Goal: Task Accomplishment & Management: Use online tool/utility

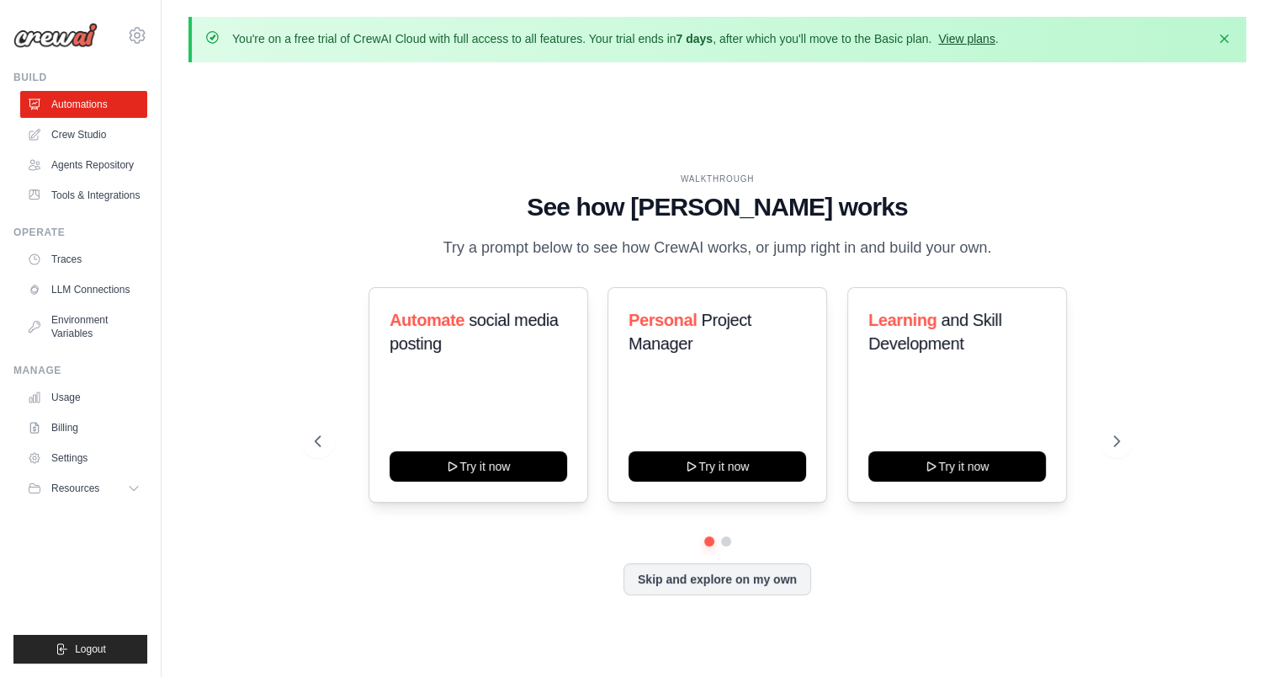
click at [987, 34] on link "View plans" at bounding box center [966, 38] width 56 height 13
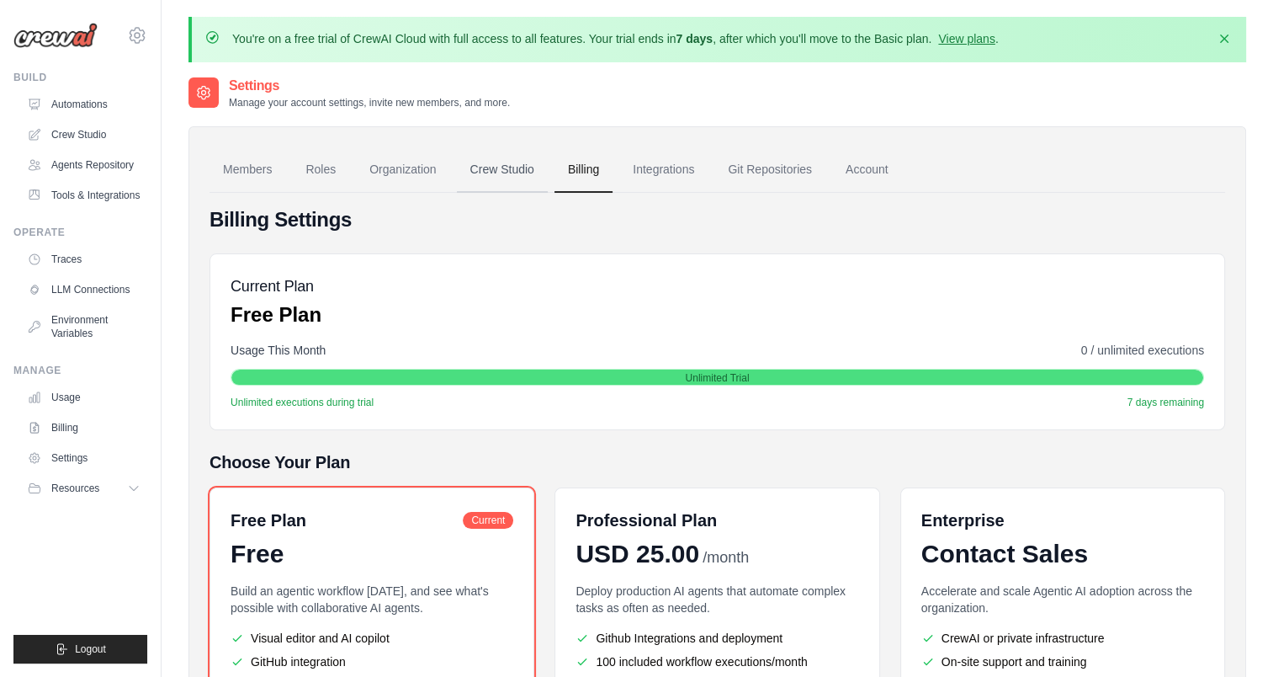
click at [519, 167] on link "Crew Studio" at bounding box center [502, 169] width 91 height 45
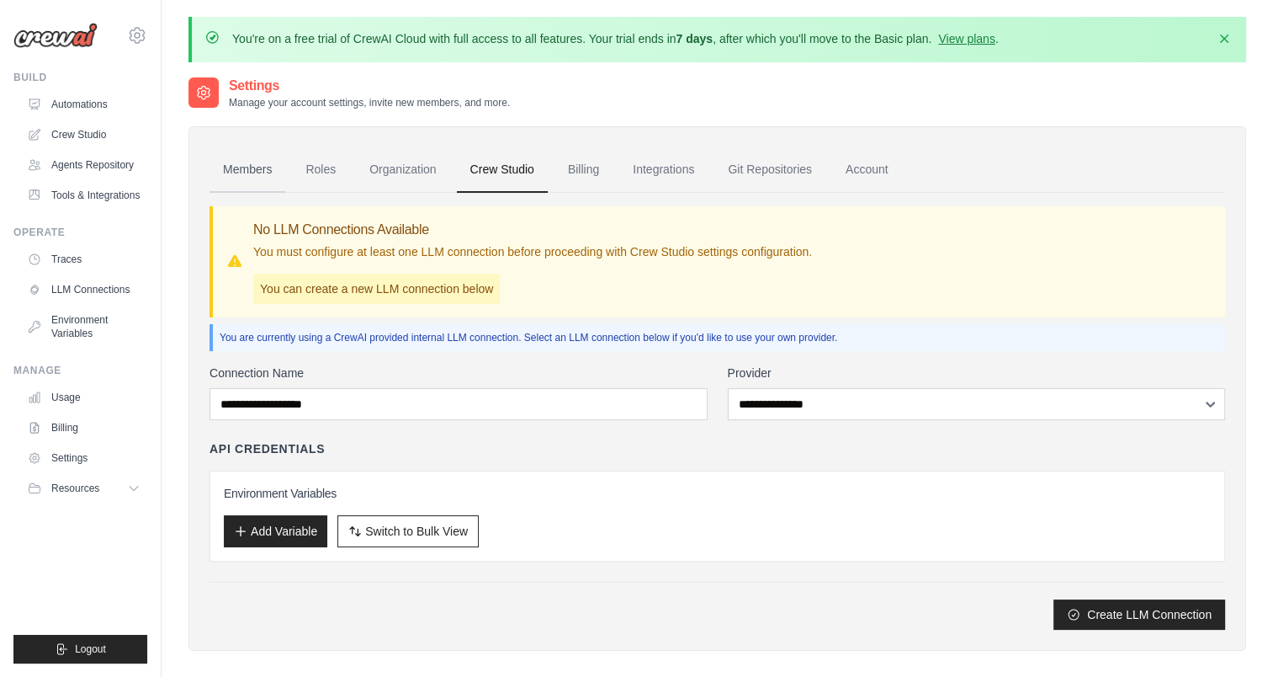
click at [242, 175] on link "Members" at bounding box center [248, 169] width 76 height 45
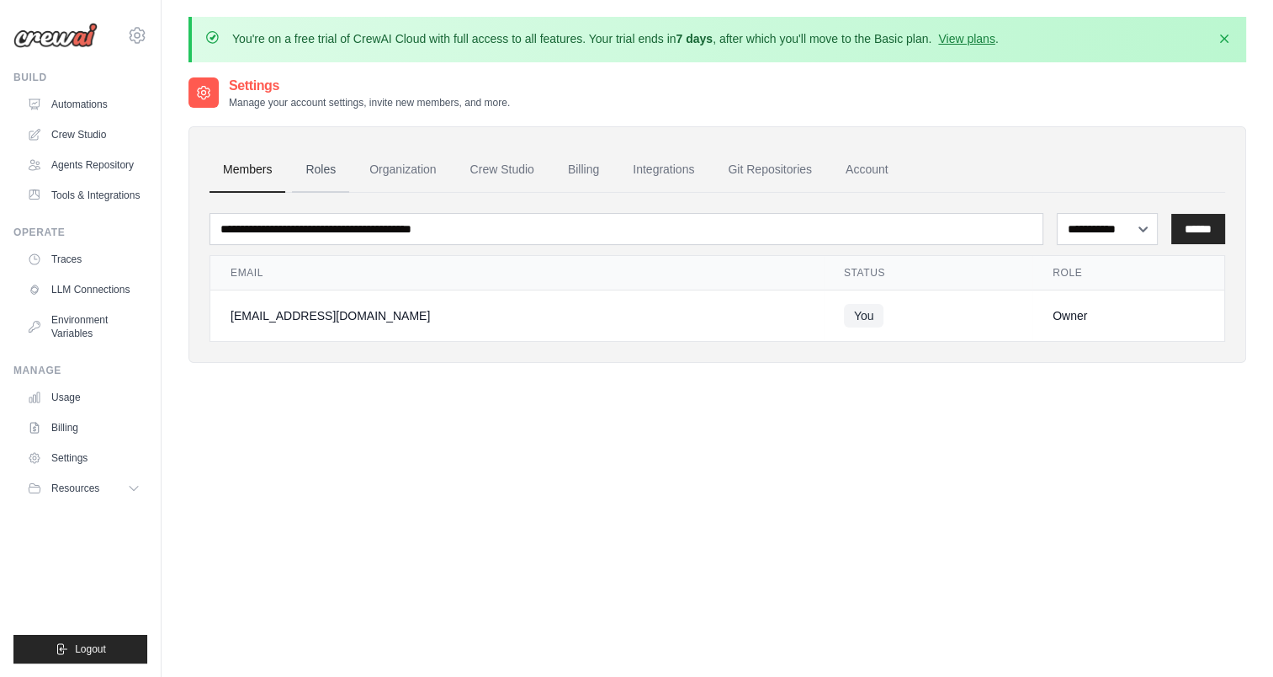
click at [323, 168] on link "Roles" at bounding box center [320, 169] width 57 height 45
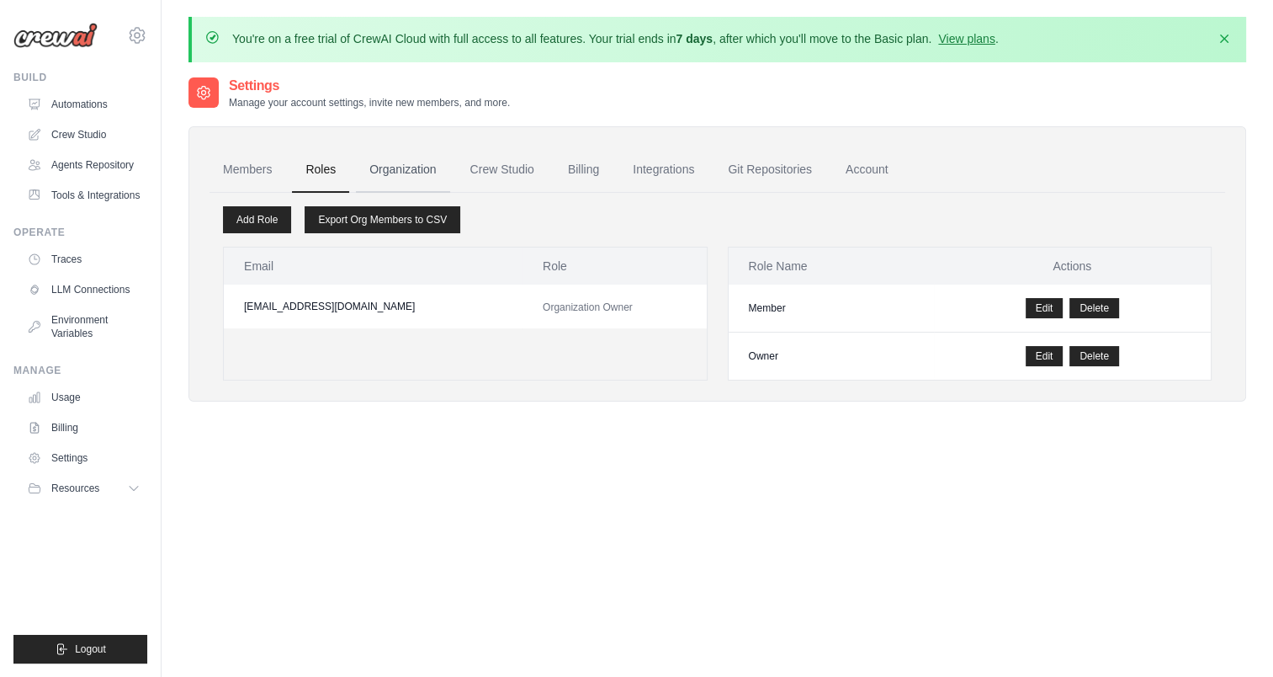
click at [419, 174] on link "Organization" at bounding box center [402, 169] width 93 height 45
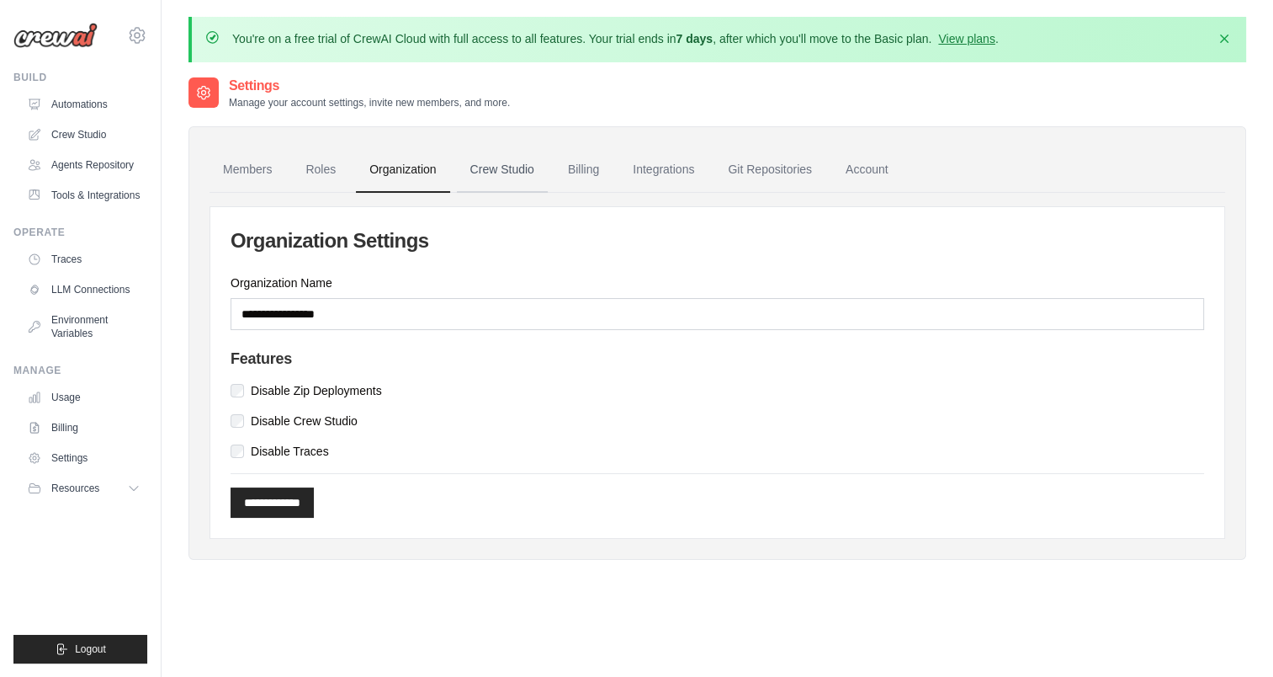
click at [518, 166] on link "Crew Studio" at bounding box center [502, 169] width 91 height 45
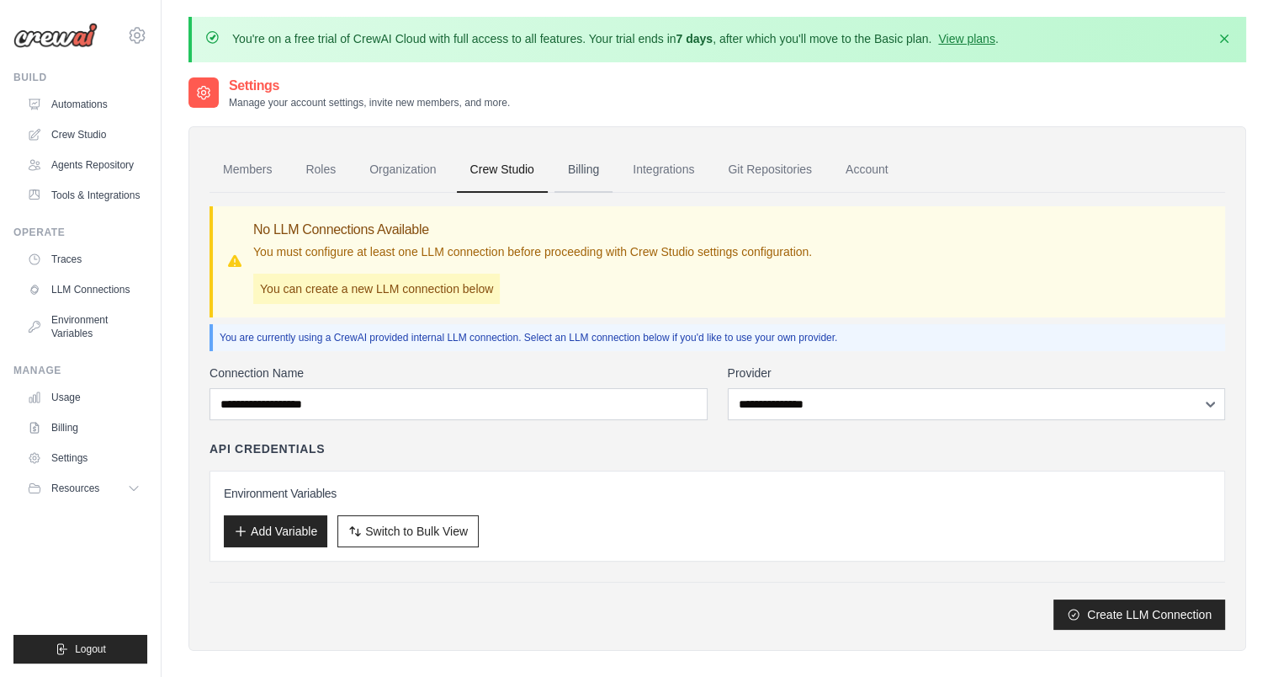
click at [587, 167] on link "Billing" at bounding box center [584, 169] width 58 height 45
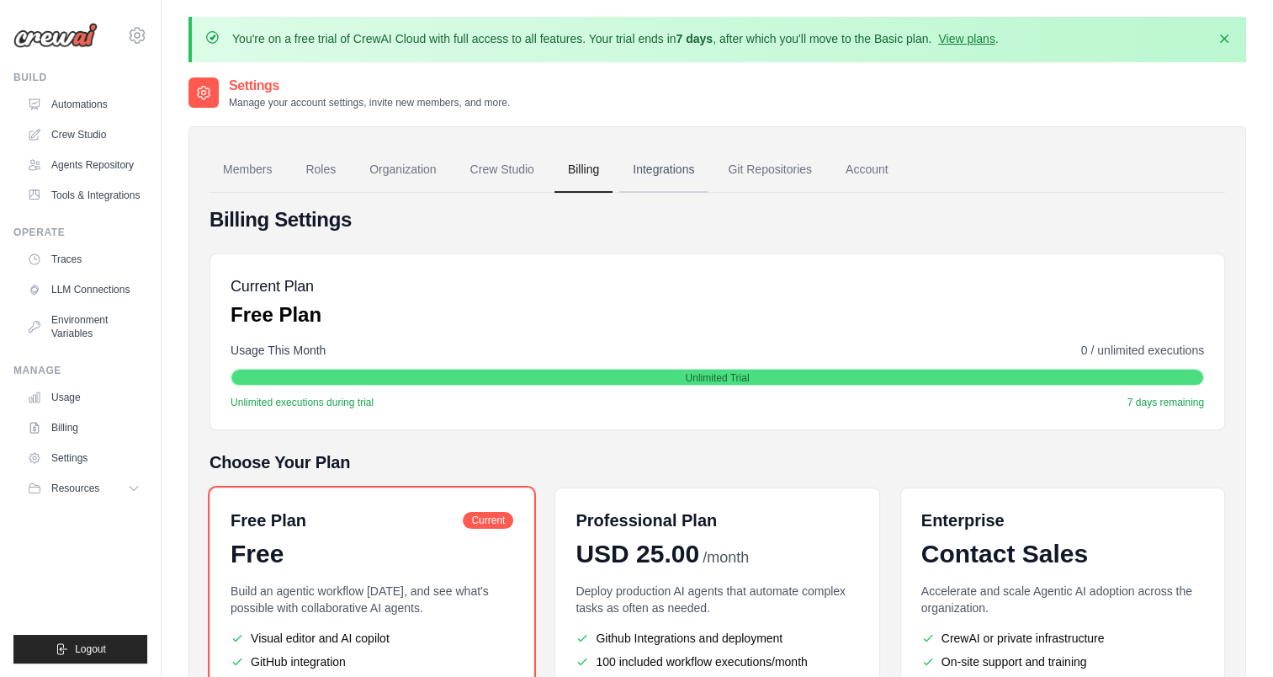
click at [658, 165] on link "Integrations" at bounding box center [663, 169] width 88 height 45
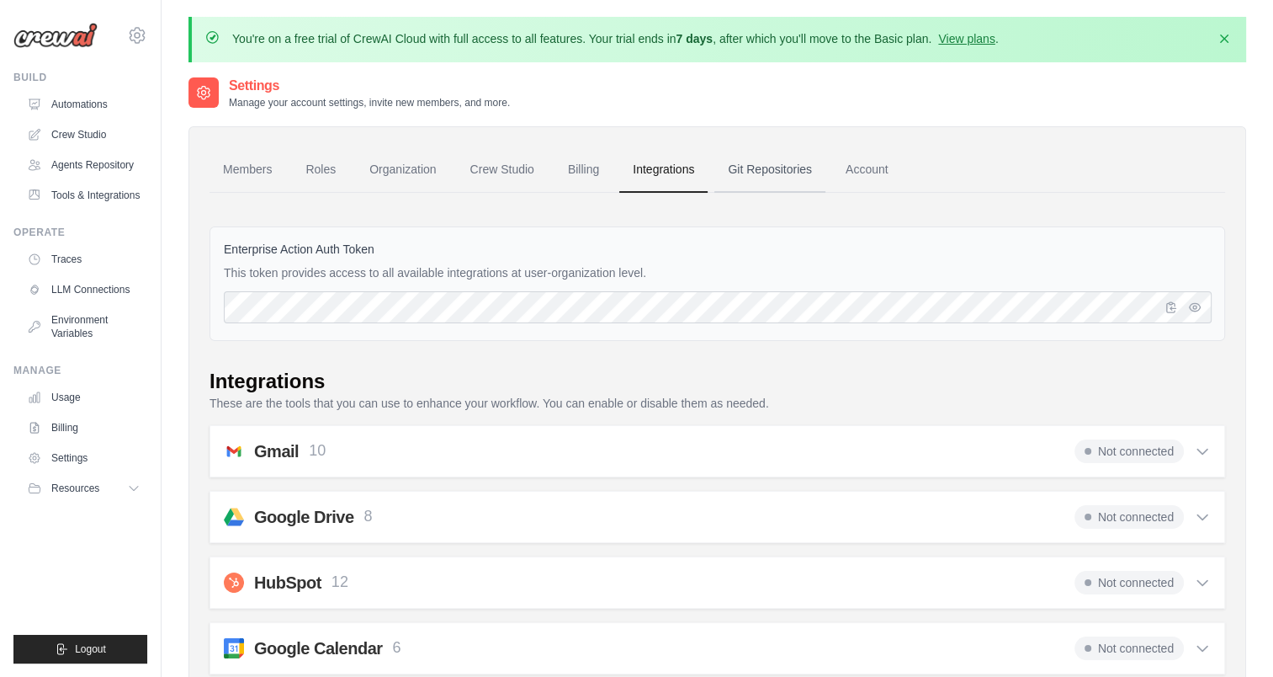
click at [795, 167] on link "Git Repositories" at bounding box center [770, 169] width 111 height 45
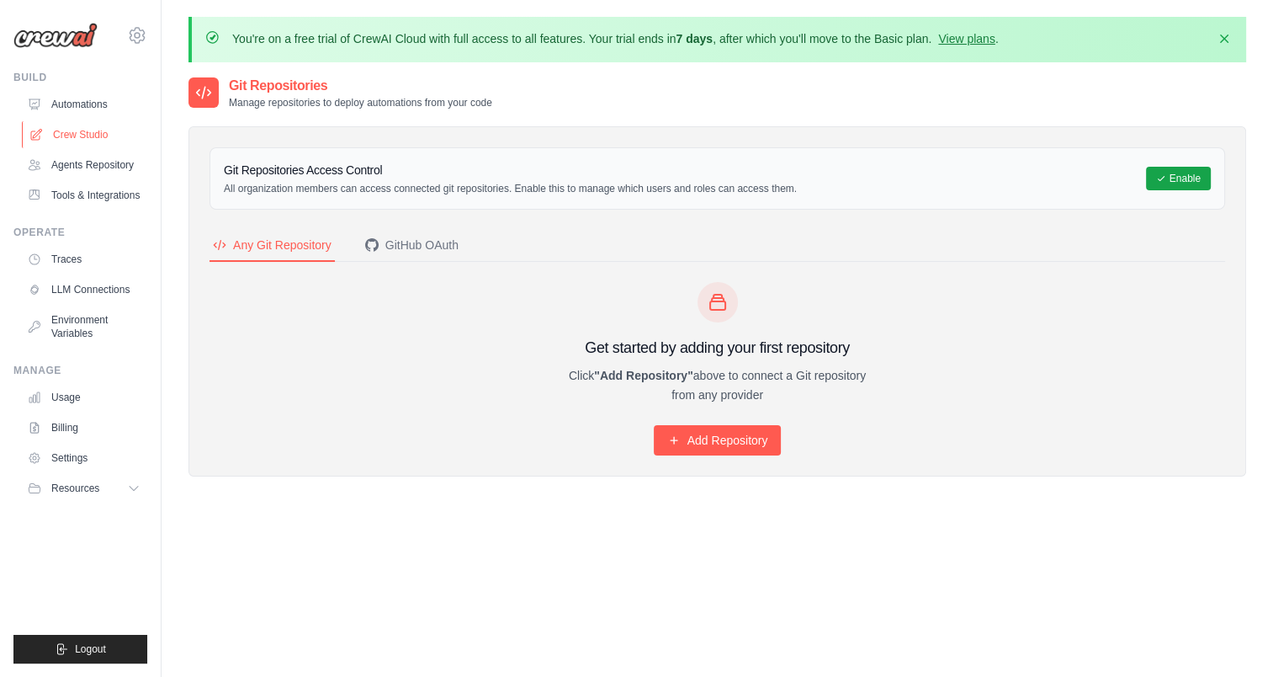
click at [72, 133] on link "Crew Studio" at bounding box center [85, 134] width 127 height 27
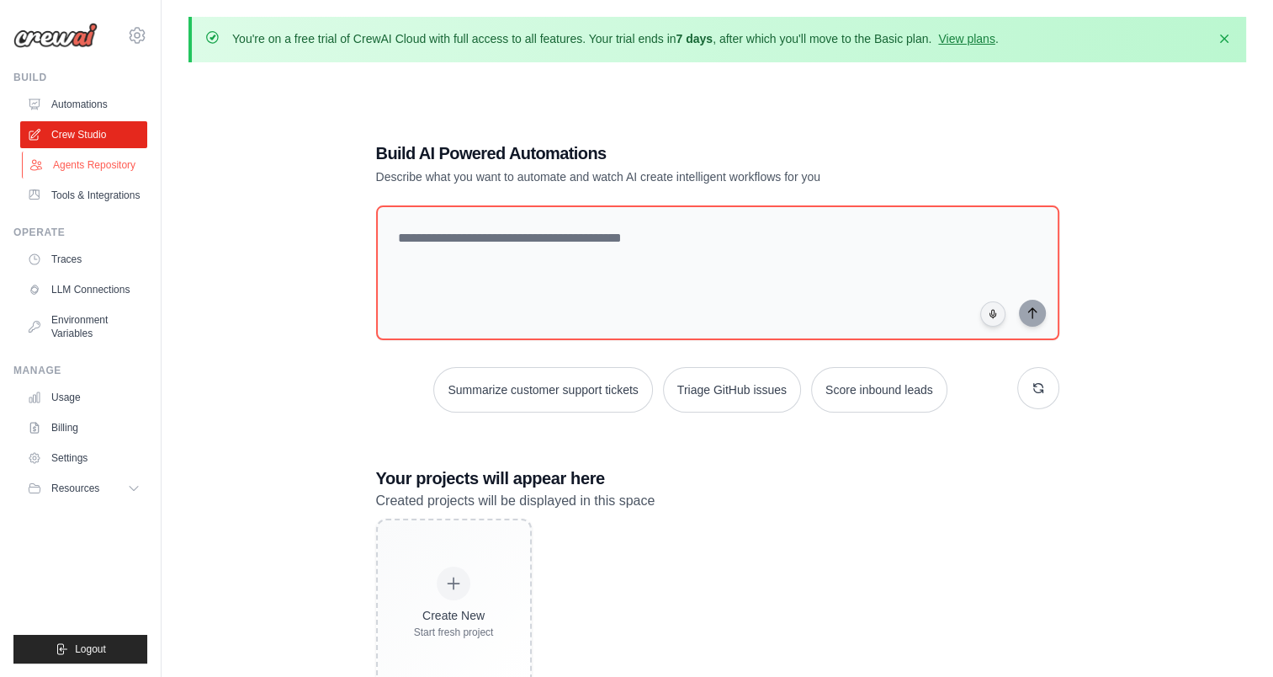
click at [109, 168] on link "Agents Repository" at bounding box center [85, 165] width 127 height 27
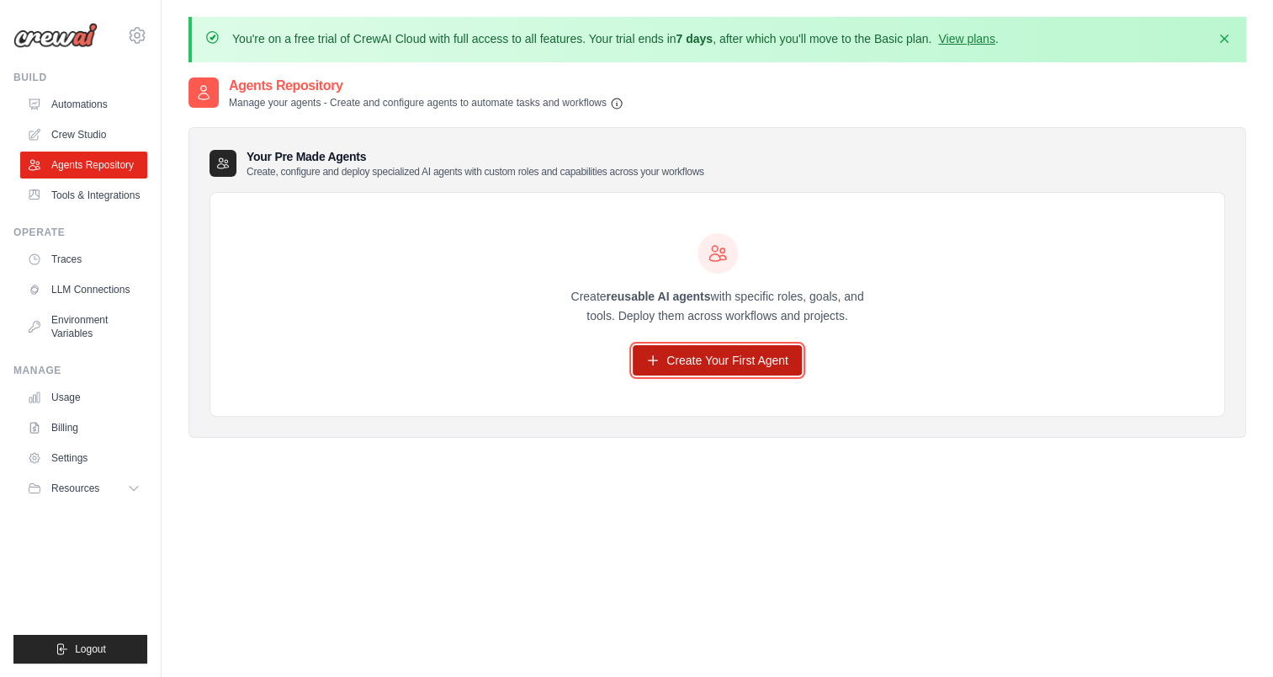
click at [667, 367] on link "Create Your First Agent" at bounding box center [717, 360] width 169 height 30
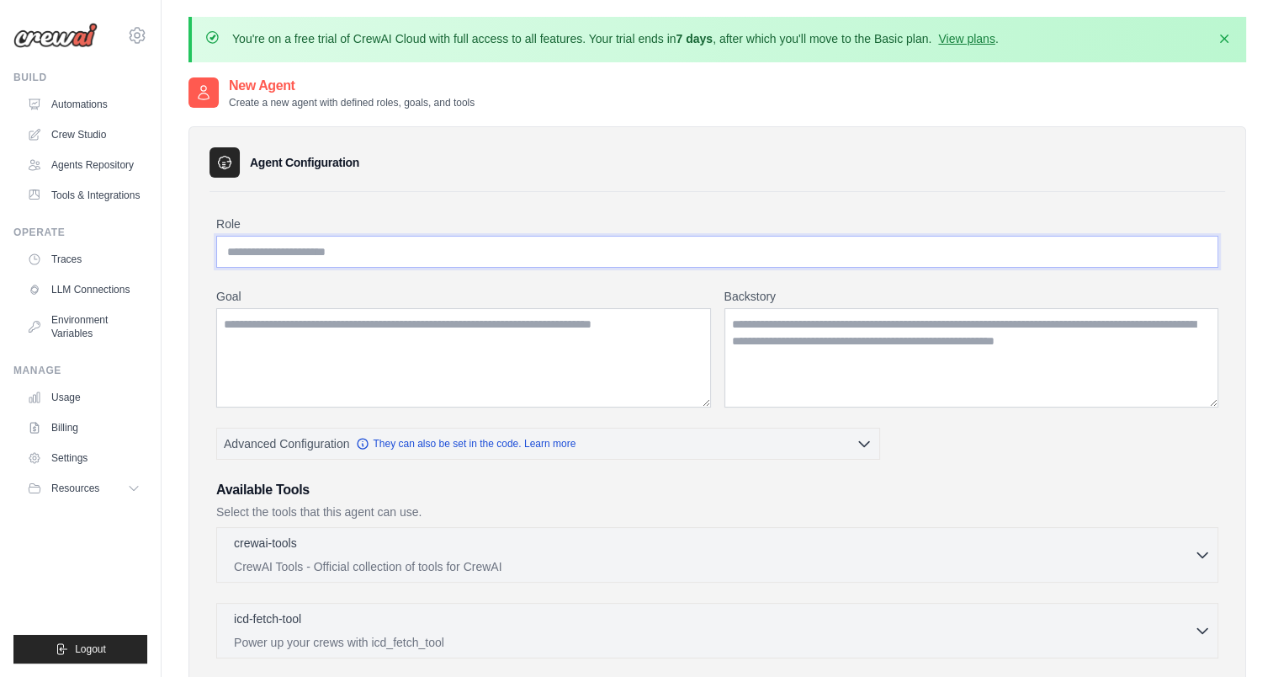
drag, startPoint x: 367, startPoint y: 251, endPoint x: 306, endPoint y: 253, distance: 61.5
click at [306, 253] on input "Role" at bounding box center [717, 252] width 1002 height 32
paste input "**********"
type input "**********"
click at [646, 322] on textarea "Goal" at bounding box center [463, 357] width 495 height 99
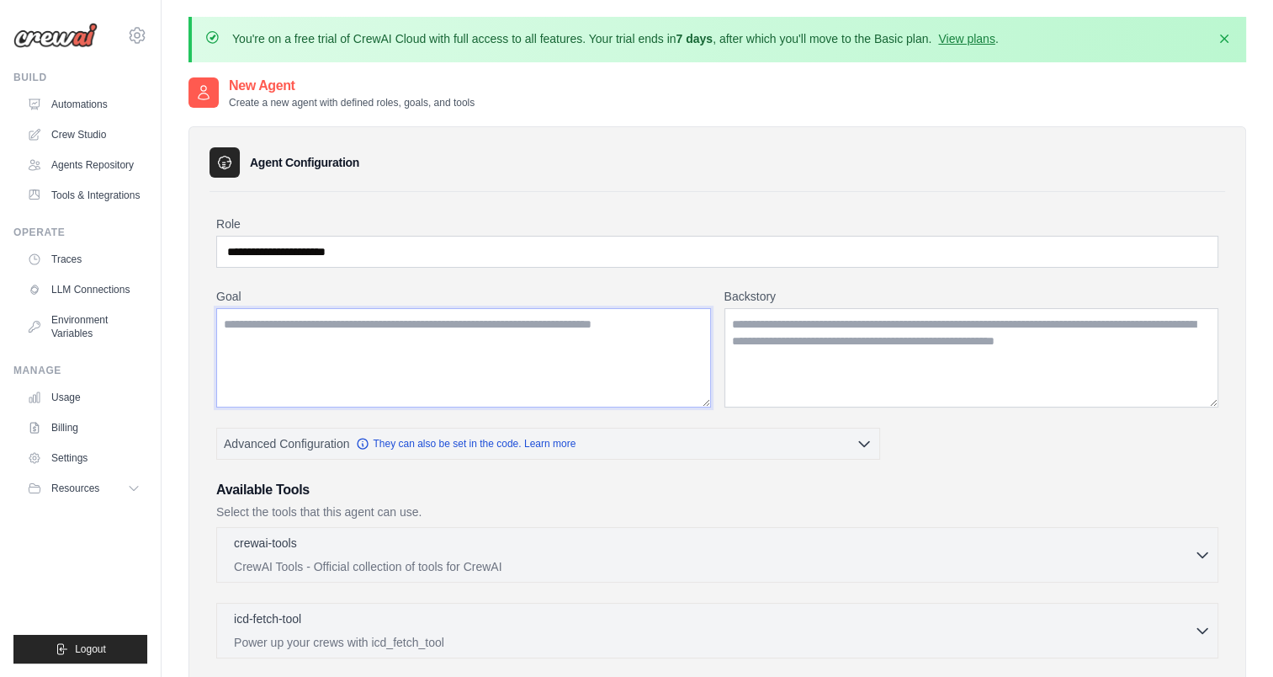
click at [632, 351] on textarea "Goal" at bounding box center [463, 357] width 495 height 99
paste textarea "**********"
type textarea "**********"
click at [783, 376] on textarea "Backstory" at bounding box center [972, 357] width 495 height 99
paste textarea "**********"
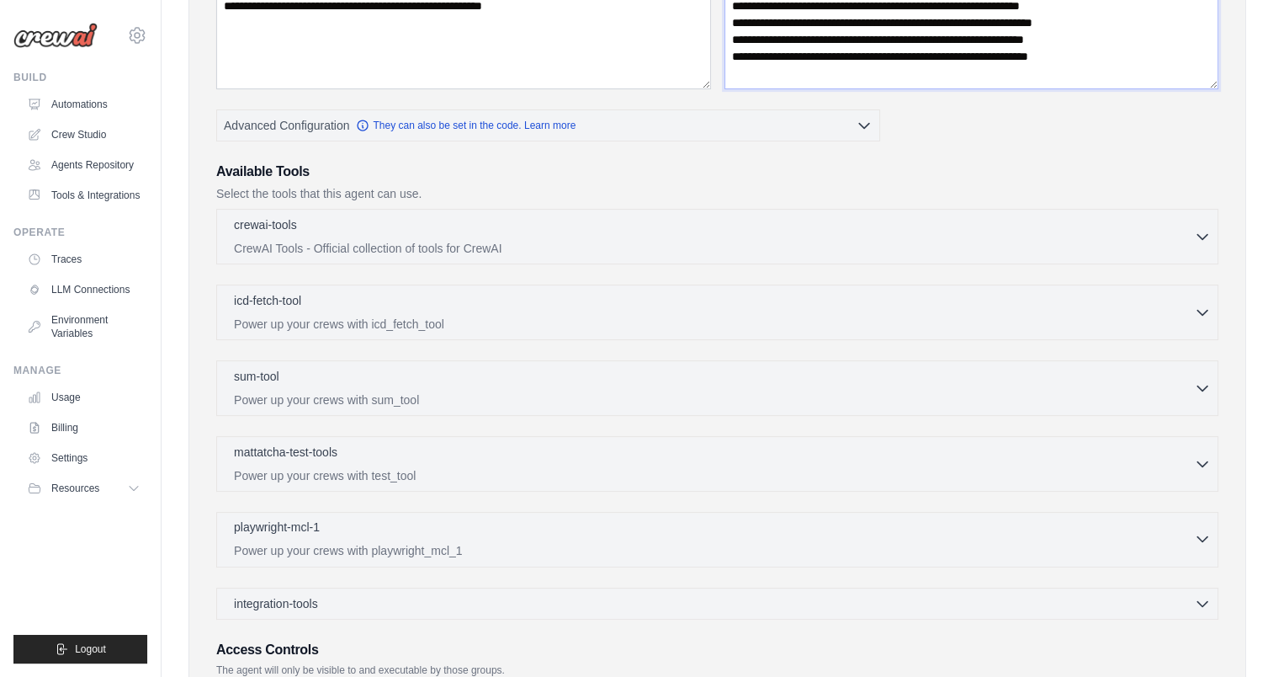
scroll to position [278, 0]
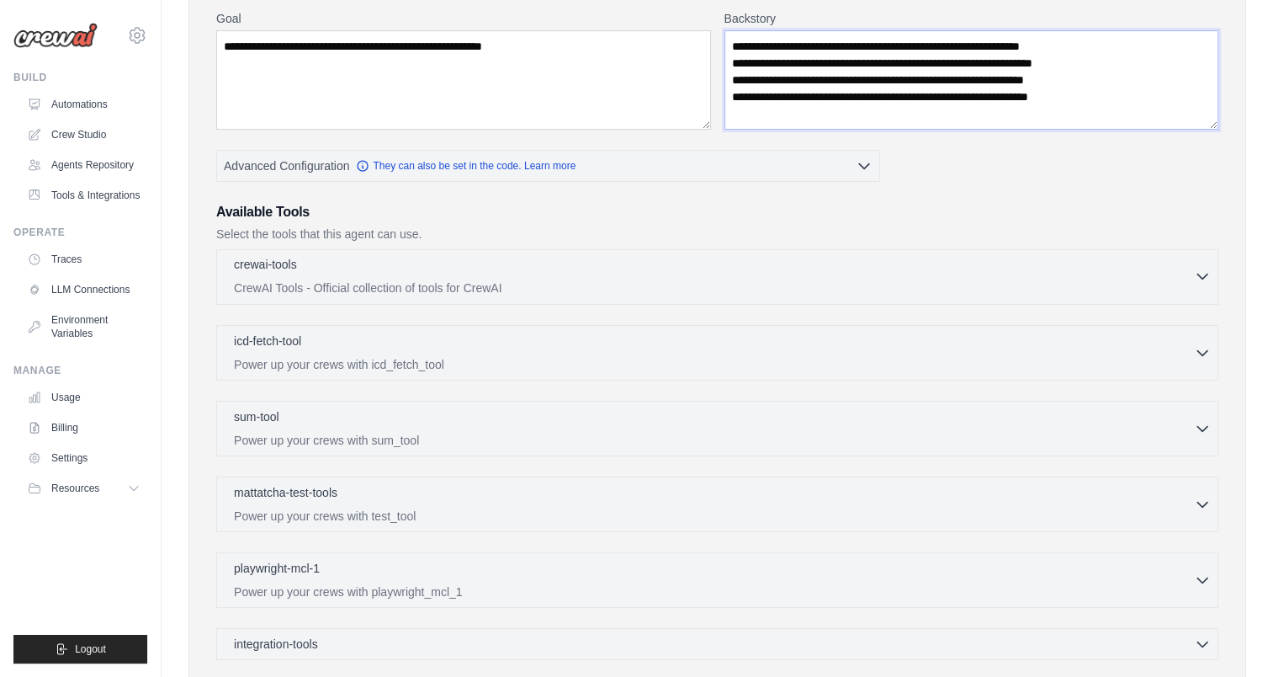
type textarea "**********"
click at [1208, 278] on icon "button" at bounding box center [1202, 276] width 17 height 17
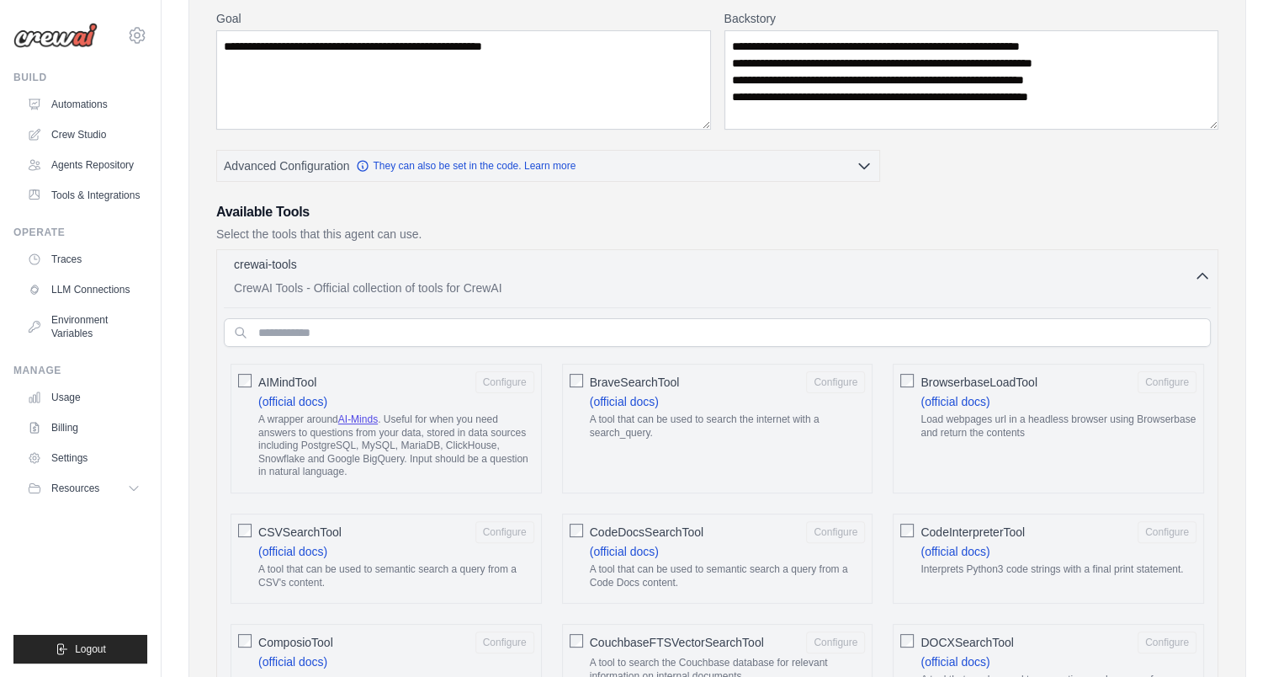
click at [1208, 278] on icon "button" at bounding box center [1202, 276] width 17 height 17
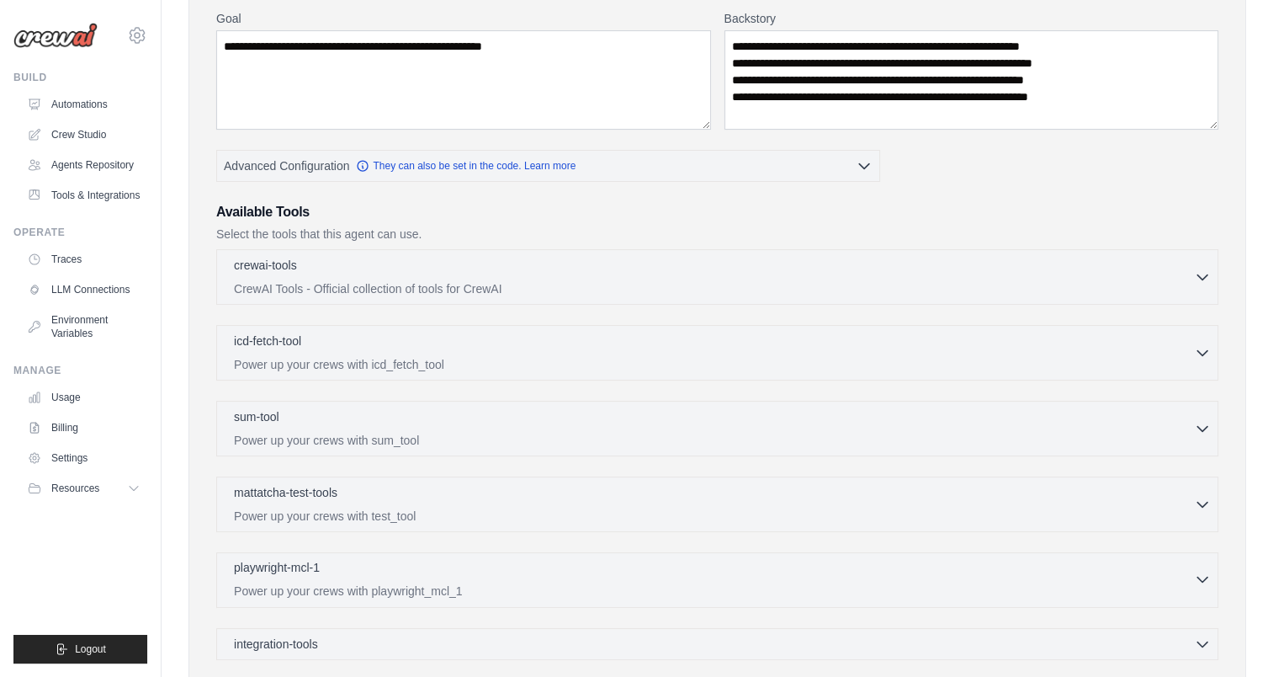
scroll to position [485, 0]
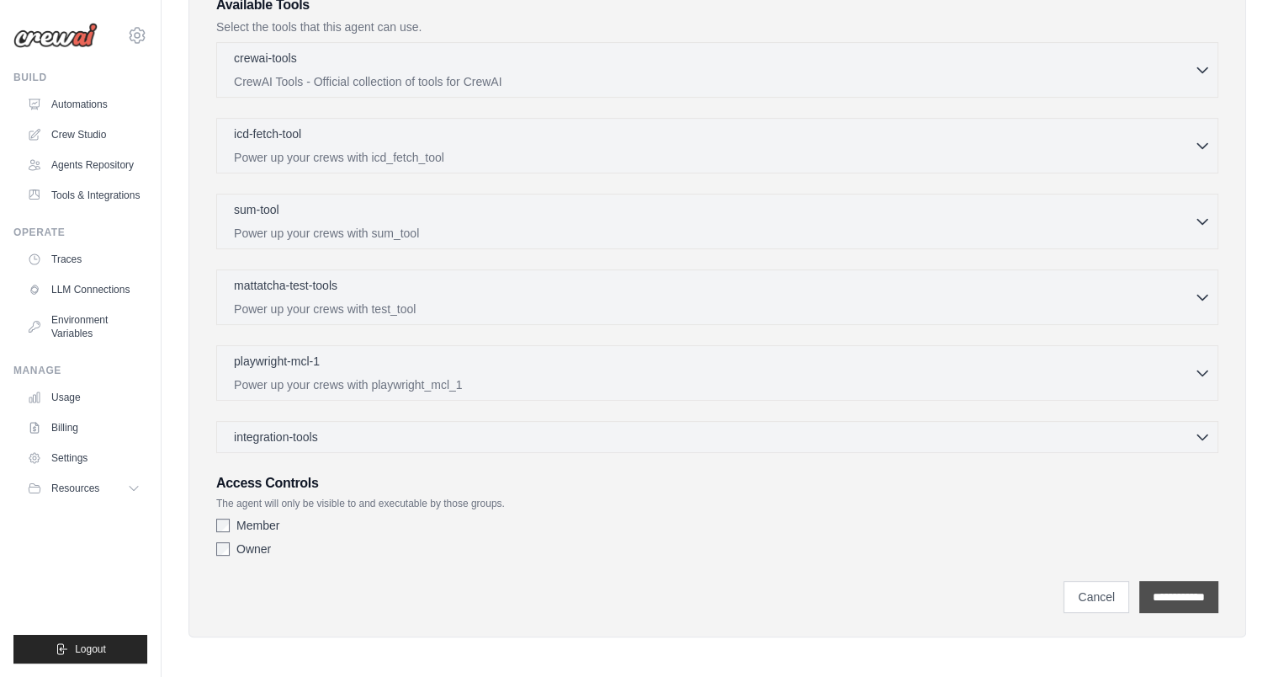
click at [1162, 587] on input "**********" at bounding box center [1179, 597] width 79 height 32
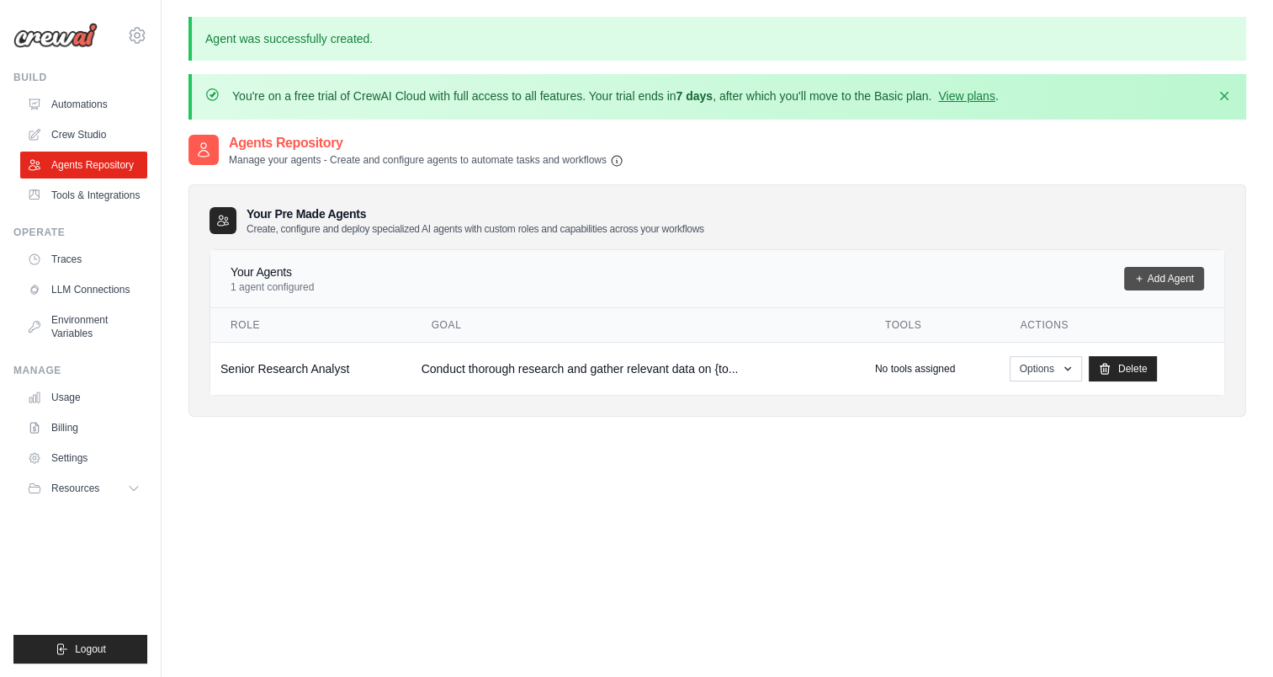
click at [1153, 279] on link "Add Agent" at bounding box center [1164, 279] width 80 height 24
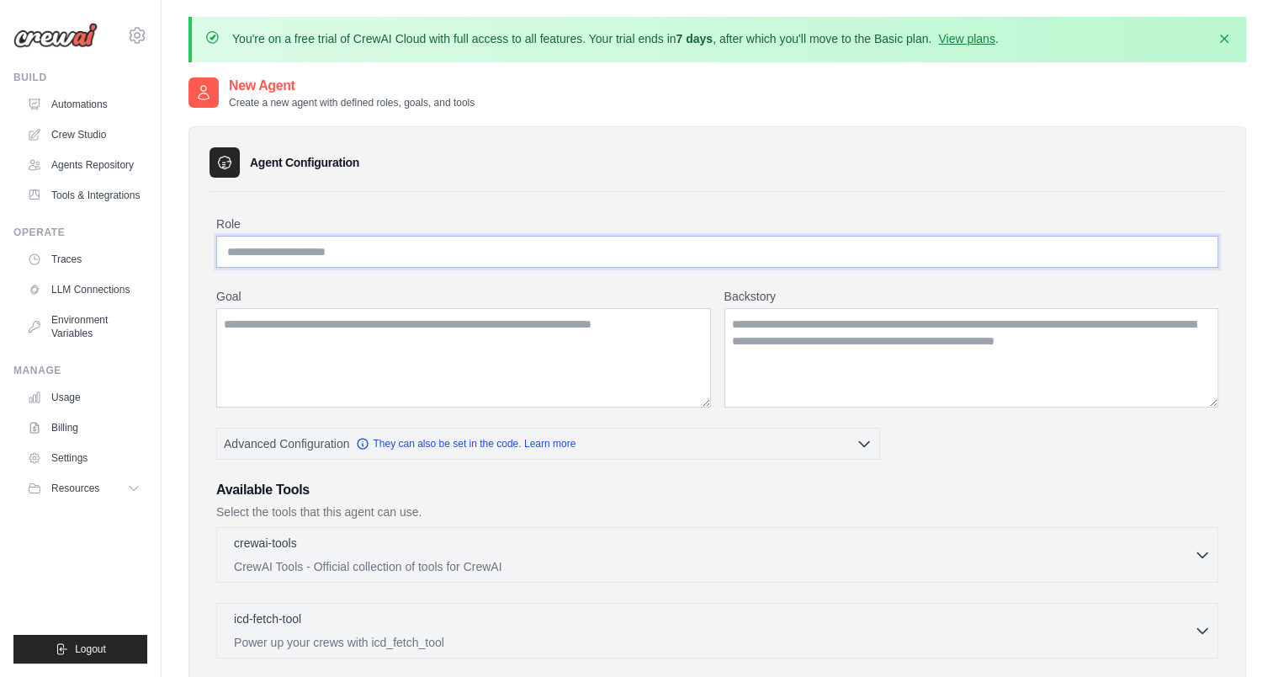
click at [440, 249] on input "Role" at bounding box center [717, 252] width 1002 height 32
paste input "**********"
type input "**********"
click at [502, 339] on textarea "Goal" at bounding box center [463, 357] width 495 height 99
paste textarea "**********"
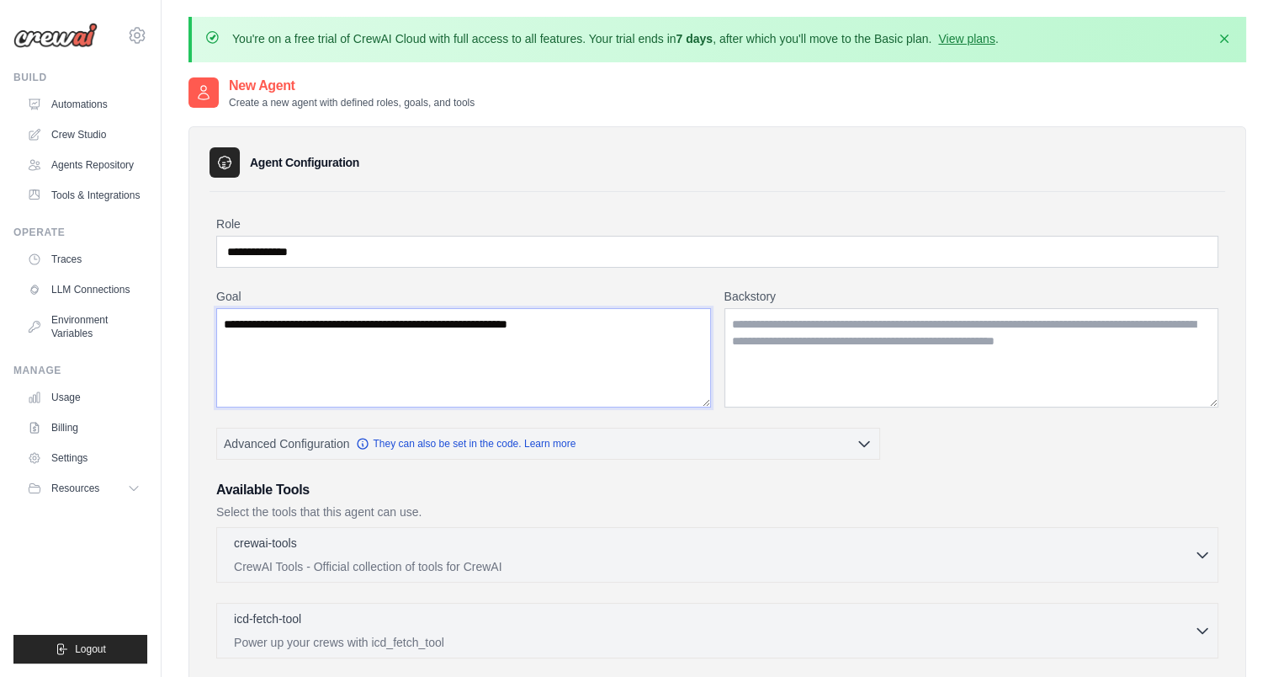
type textarea "**********"
click at [924, 354] on textarea "Backstory" at bounding box center [972, 357] width 495 height 99
paste textarea "**********"
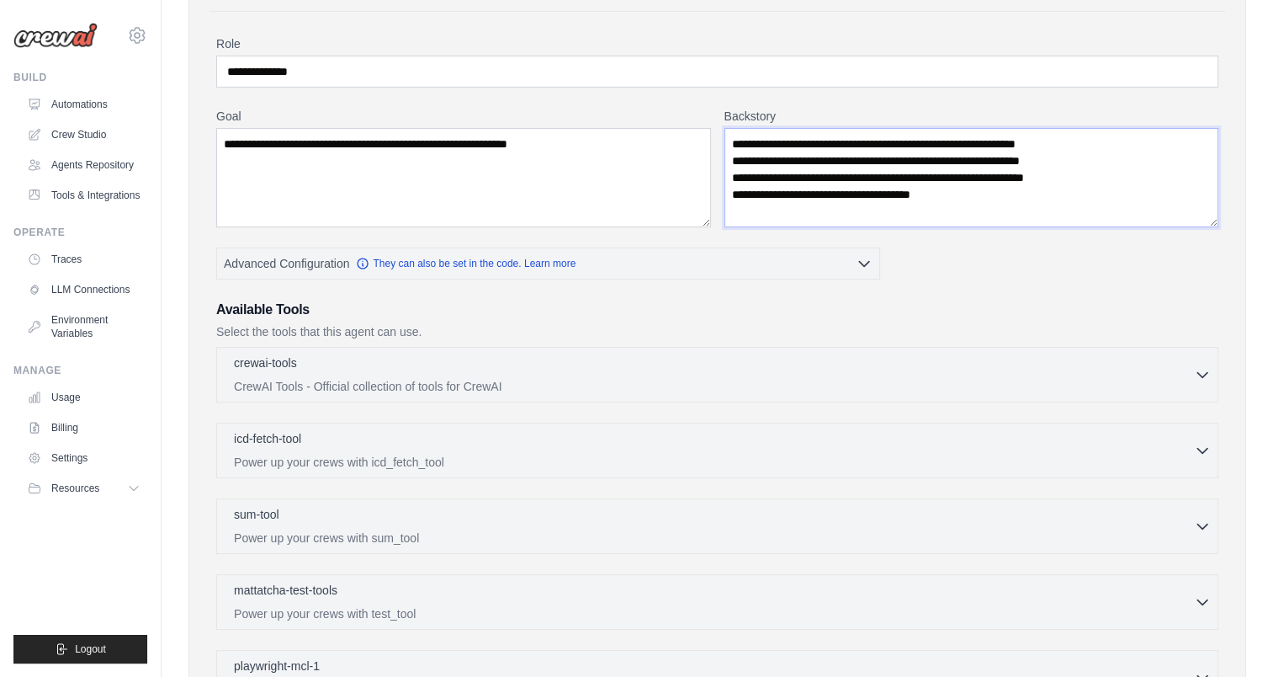
scroll to position [182, 0]
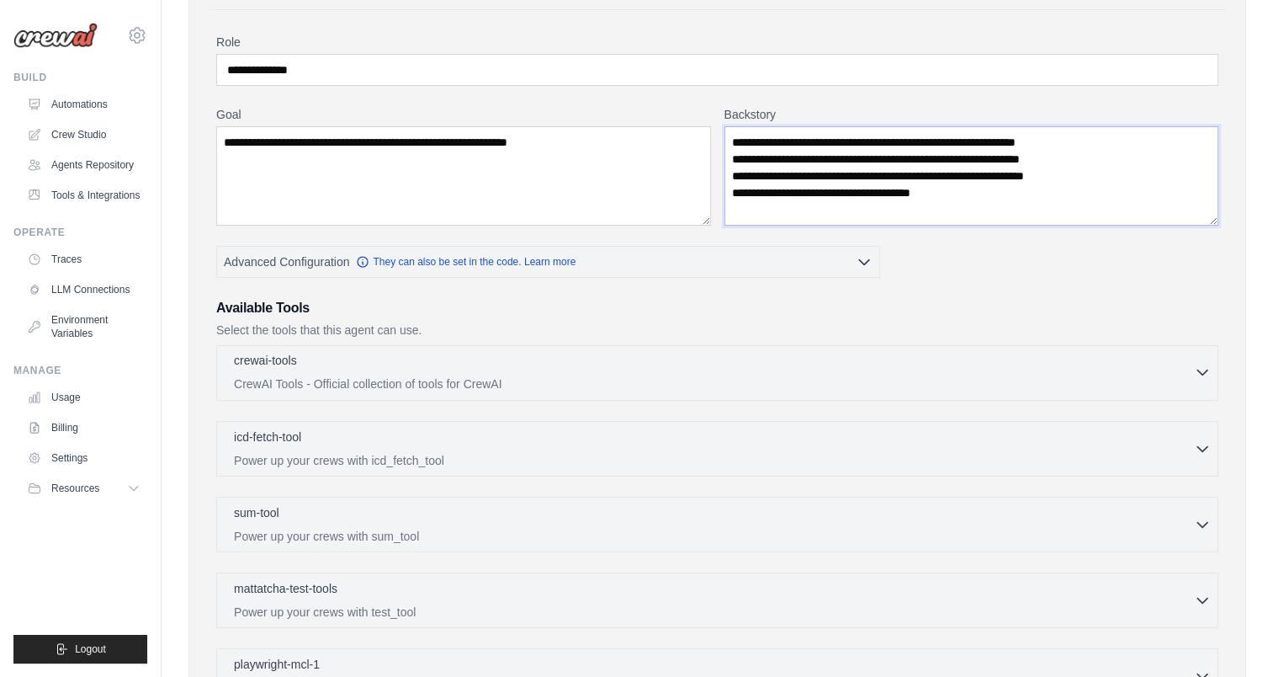
type textarea "**********"
click at [1205, 374] on icon "button" at bounding box center [1202, 372] width 17 height 17
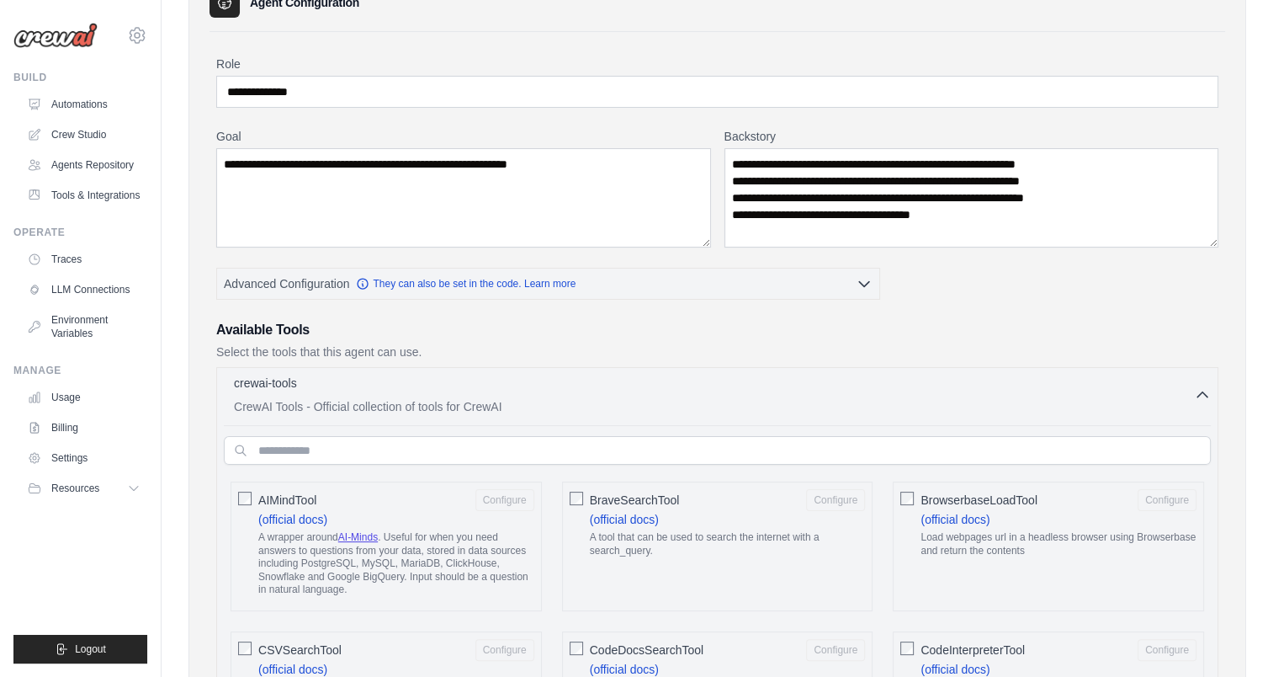
scroll to position [152, 0]
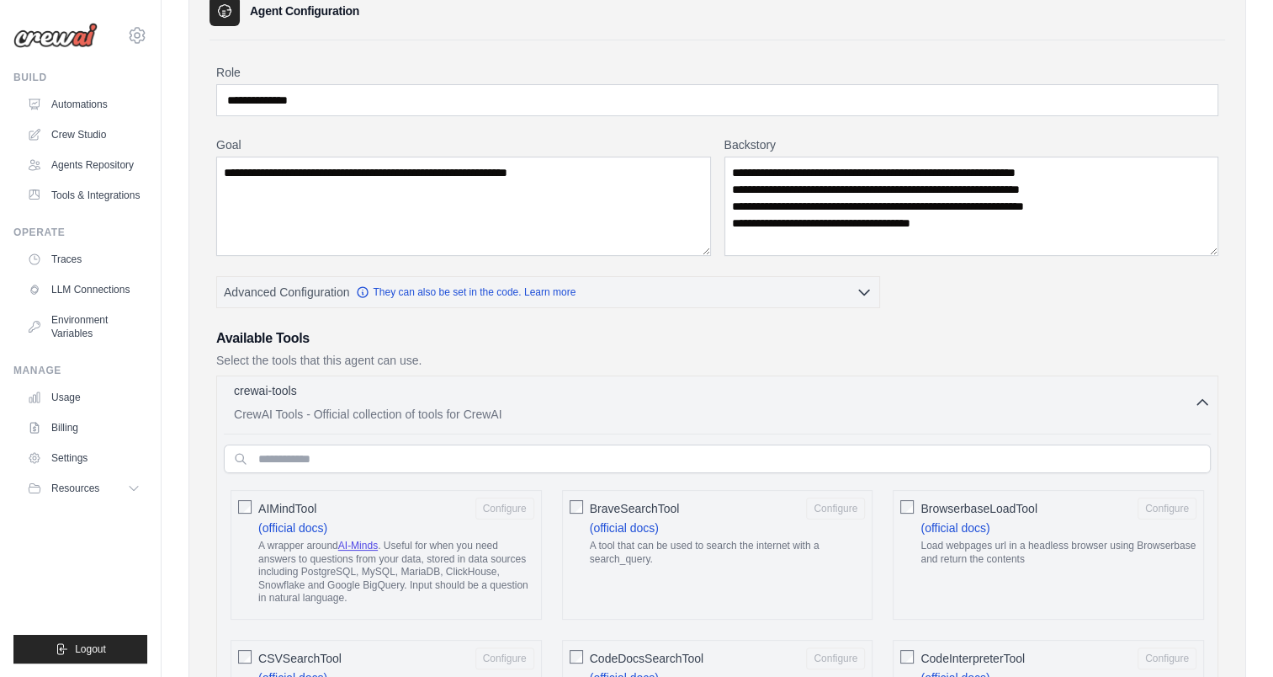
click at [1199, 394] on icon "button" at bounding box center [1202, 402] width 17 height 17
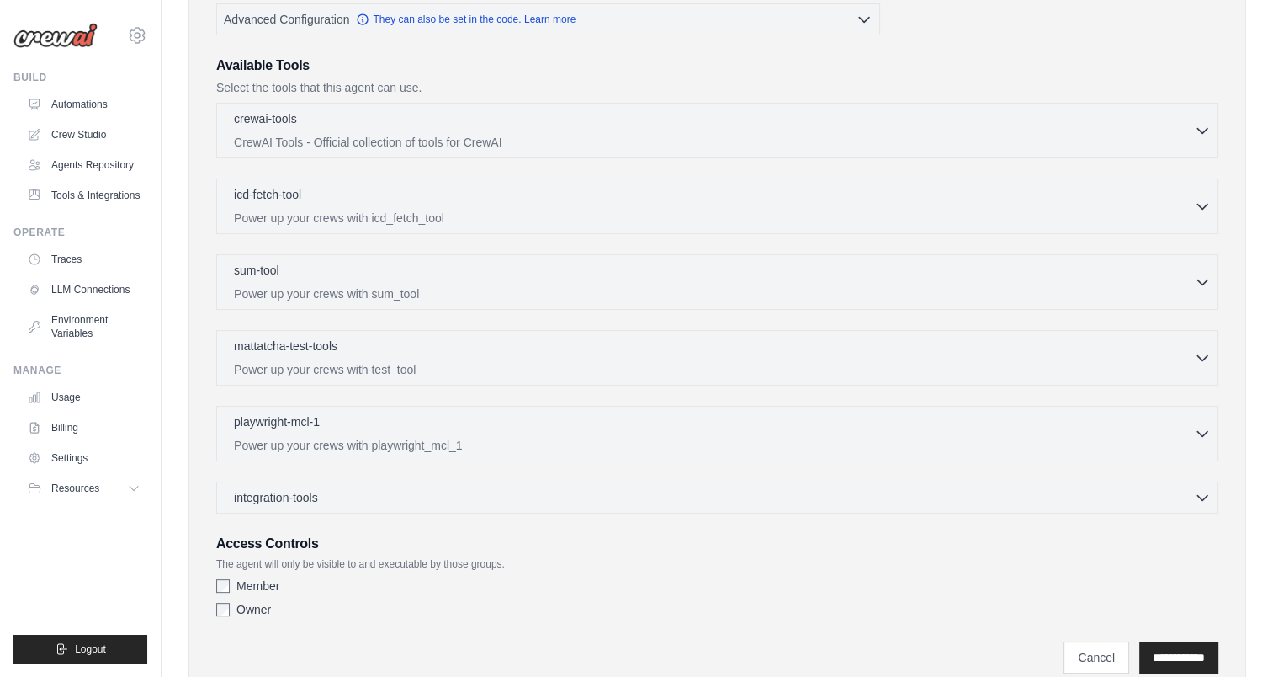
scroll to position [434, 0]
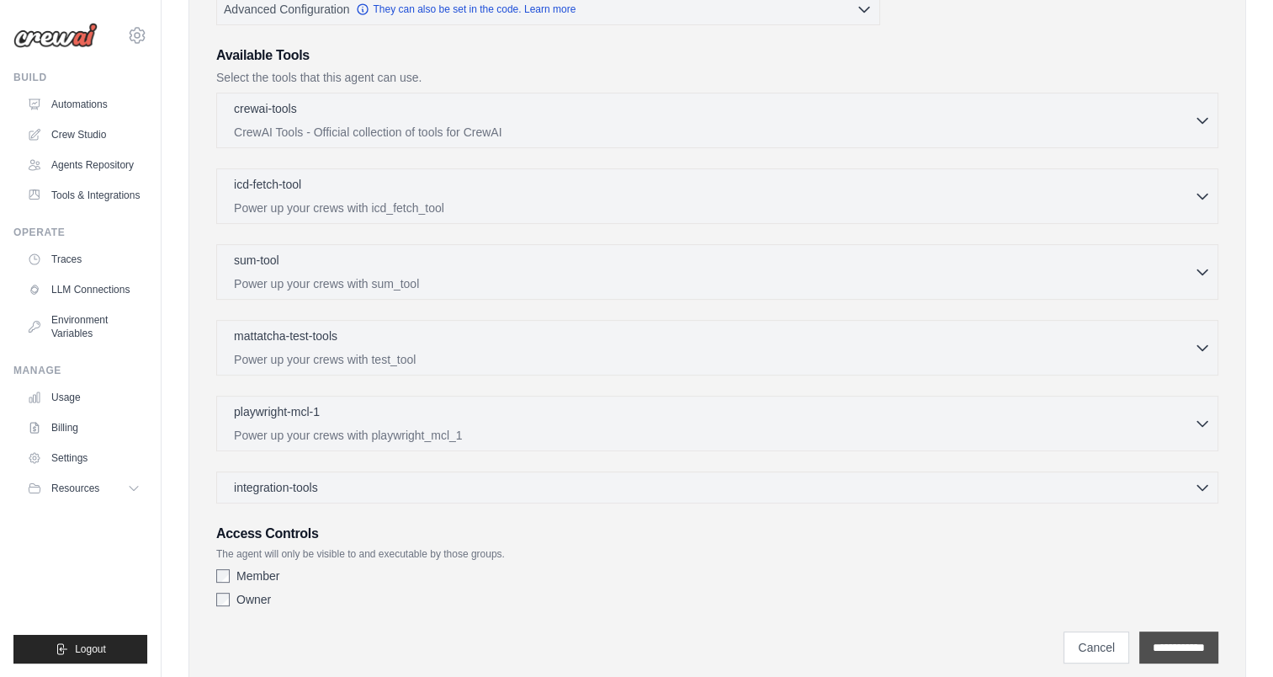
click at [1166, 642] on input "**********" at bounding box center [1179, 647] width 79 height 32
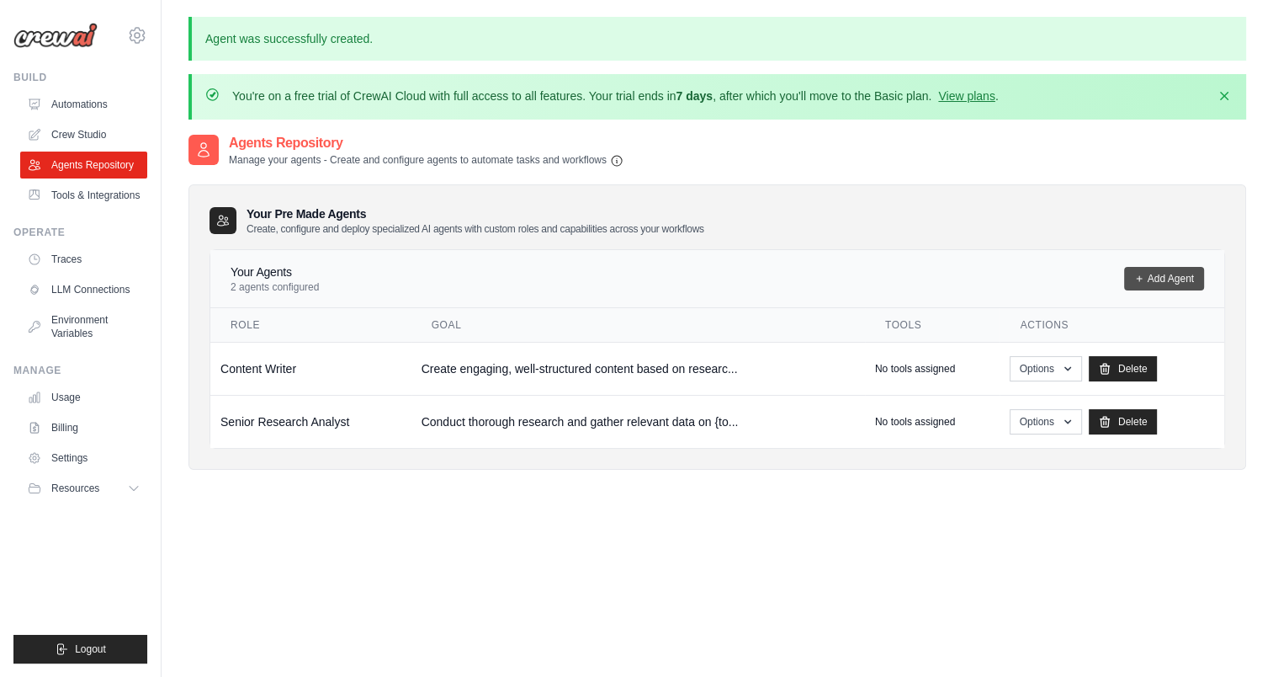
click at [1162, 277] on link "Add Agent" at bounding box center [1164, 279] width 80 height 24
click at [1155, 271] on link "Add Agent" at bounding box center [1164, 279] width 80 height 24
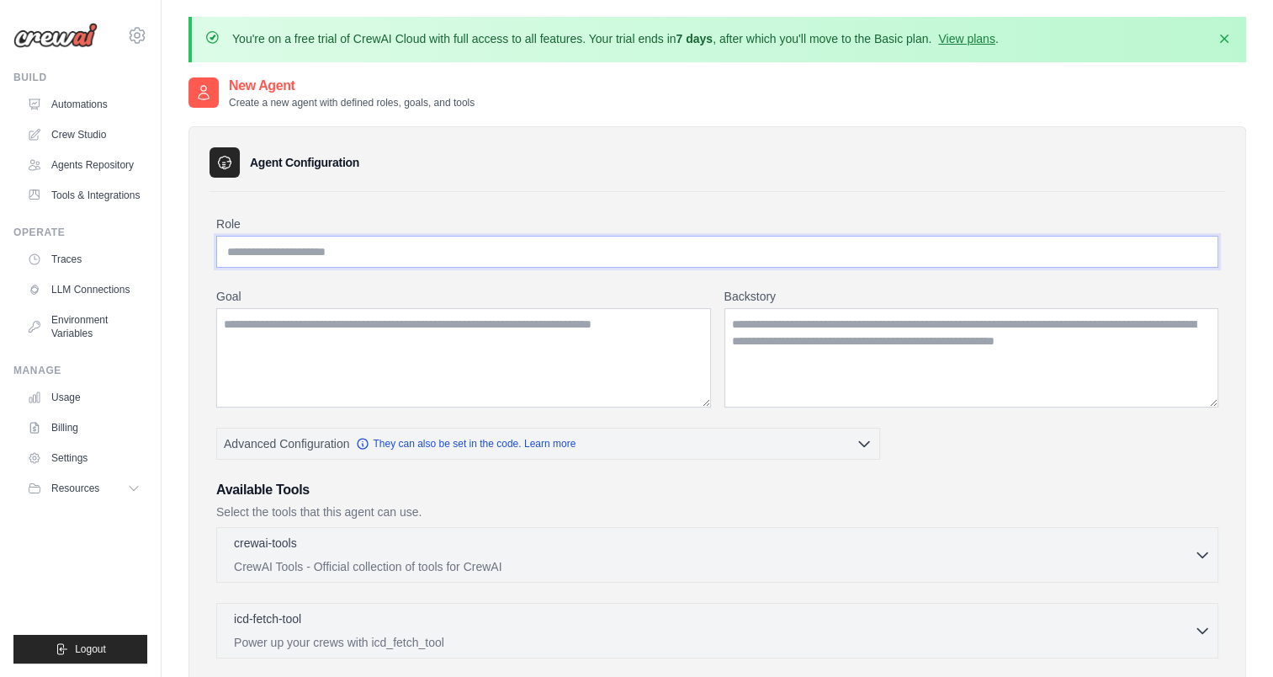
click at [417, 251] on input "Role" at bounding box center [717, 252] width 1002 height 32
paste input "**********"
type input "**********"
click at [468, 340] on textarea "Goal" at bounding box center [463, 357] width 495 height 99
paste textarea "**********"
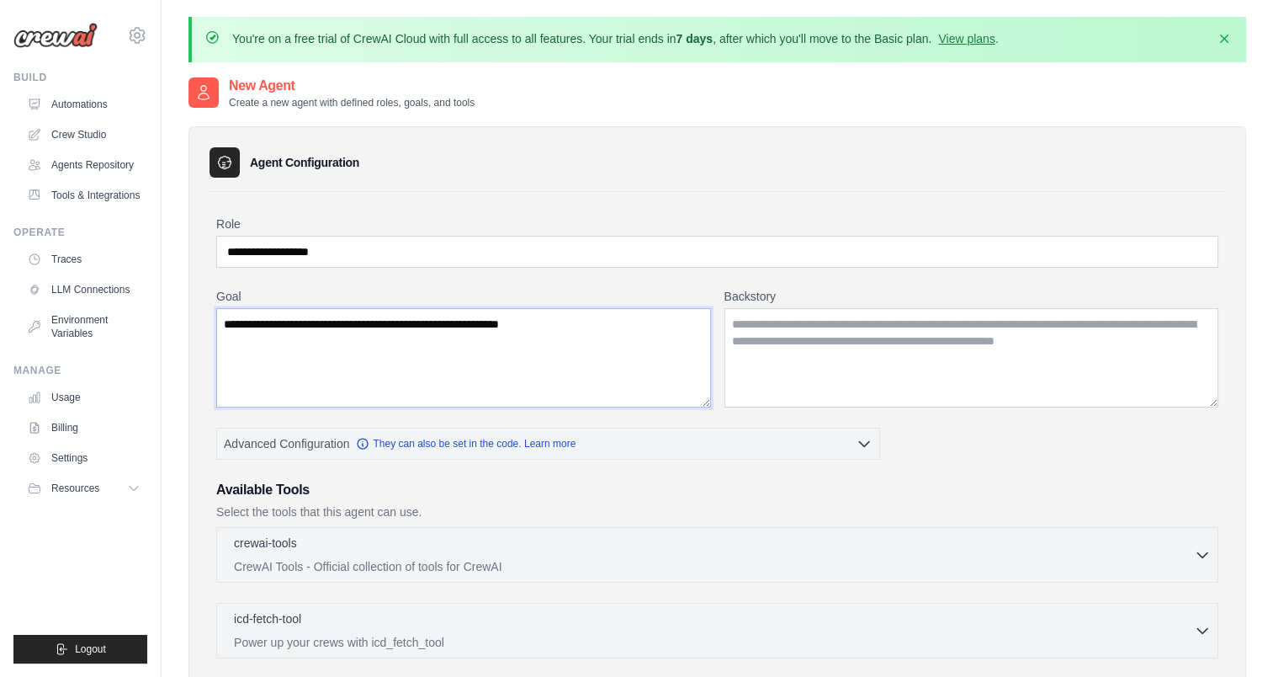
type textarea "**********"
click at [863, 316] on textarea "Backstory" at bounding box center [972, 357] width 495 height 99
paste textarea "**********"
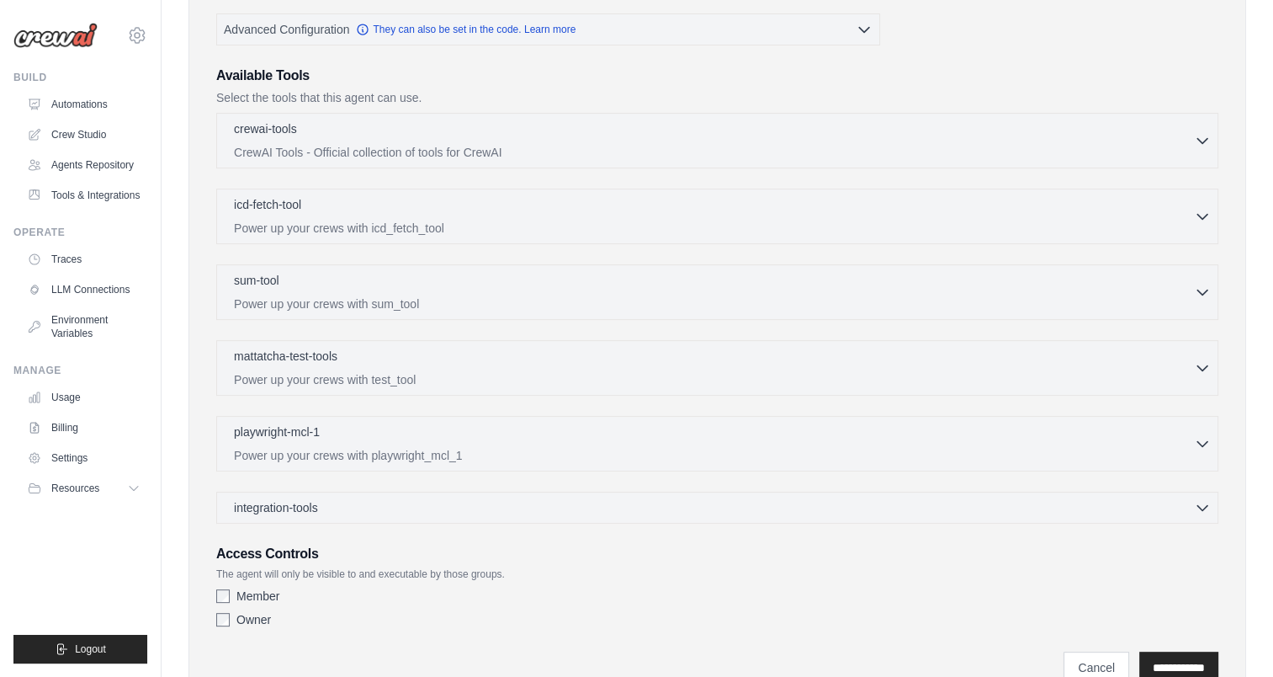
scroll to position [485, 0]
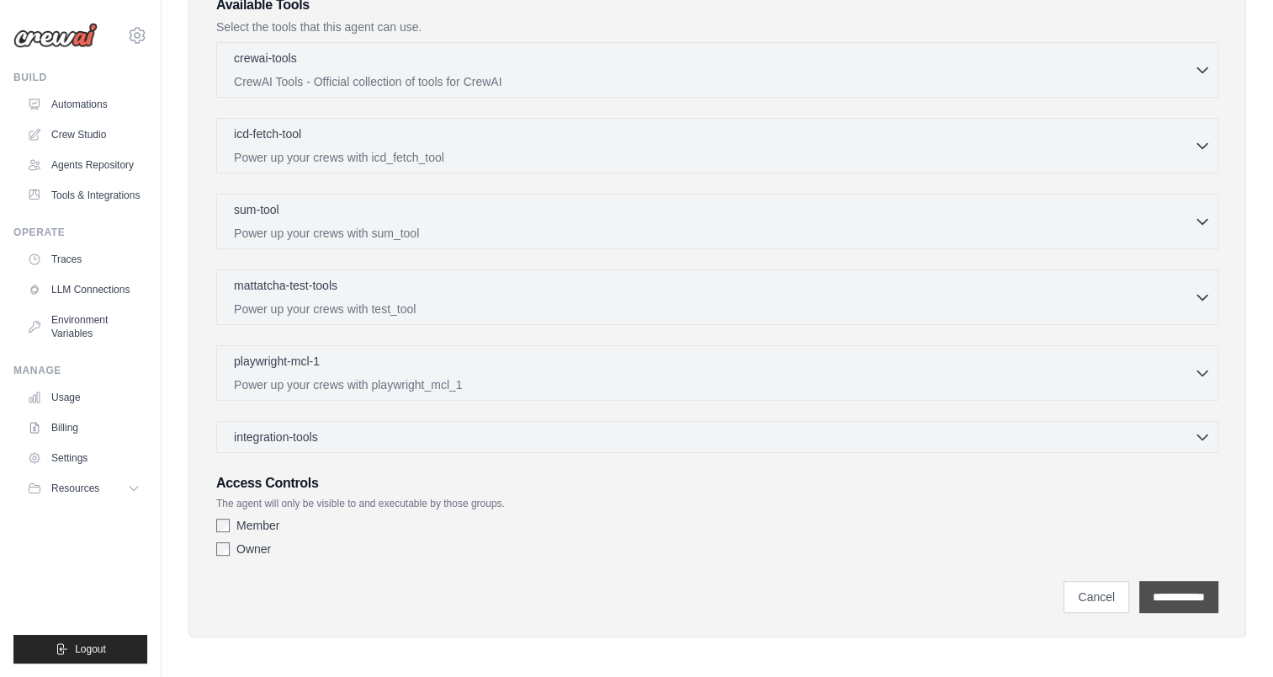
type textarea "**********"
click at [1156, 581] on input "**********" at bounding box center [1179, 597] width 79 height 32
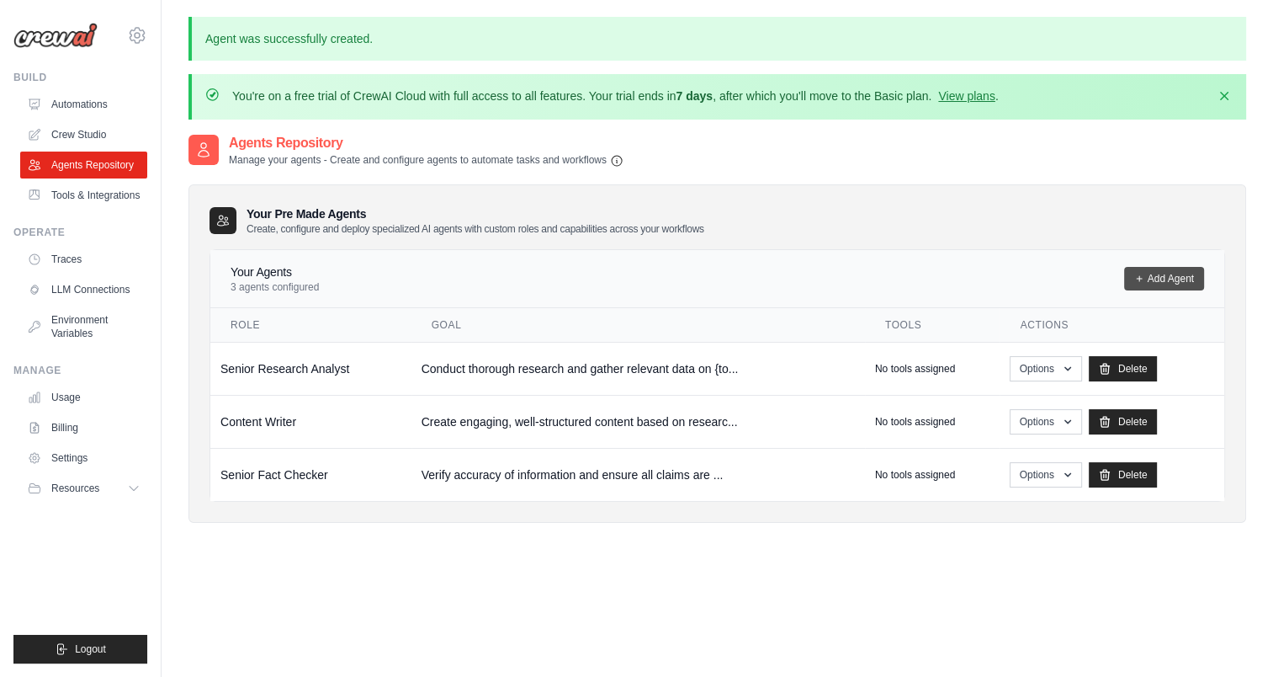
click at [1151, 279] on link "Add Agent" at bounding box center [1164, 279] width 80 height 24
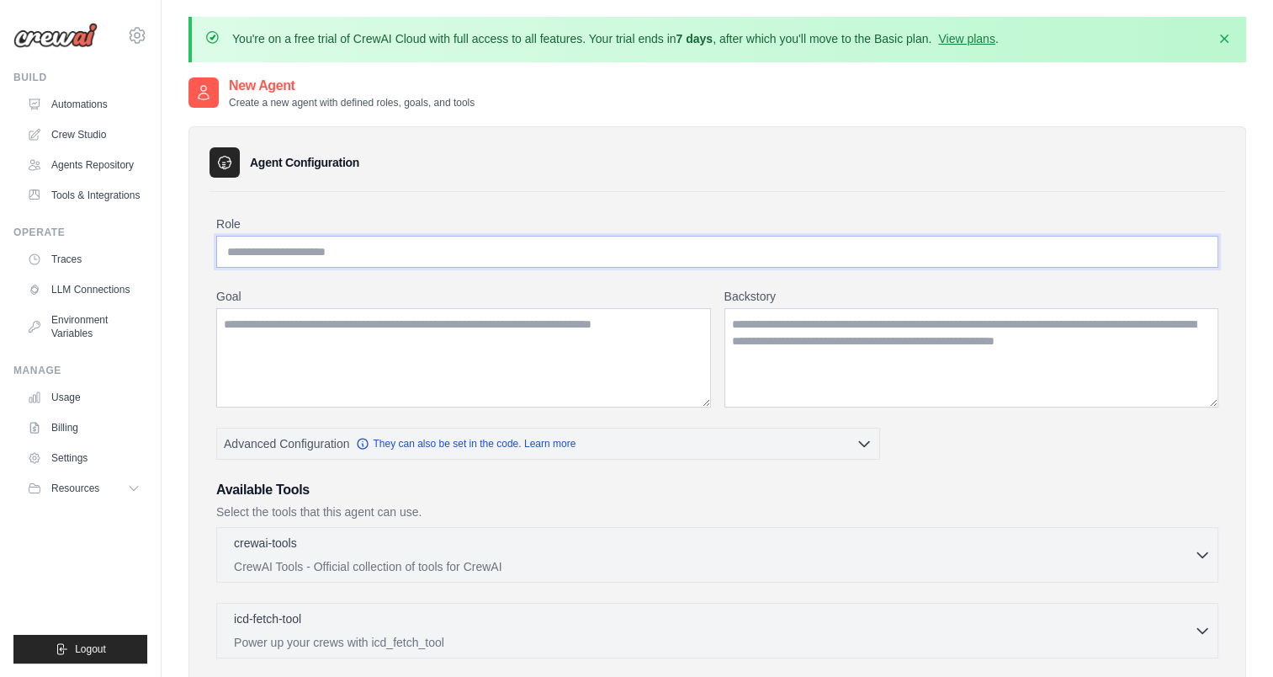
click at [367, 259] on input "Role" at bounding box center [717, 252] width 1002 height 32
paste input "**********"
type input "**********"
click at [377, 362] on textarea "Goal" at bounding box center [463, 357] width 495 height 99
click at [623, 363] on textarea "Goal" at bounding box center [463, 357] width 495 height 99
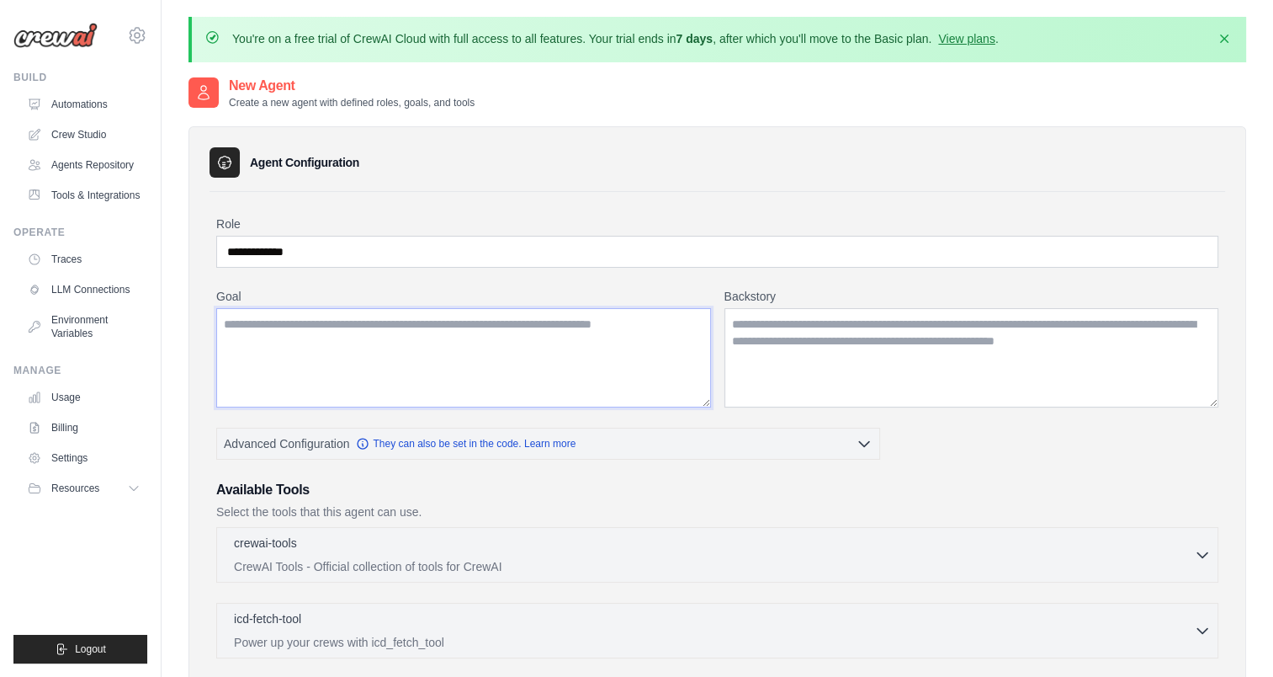
paste textarea "**********"
type textarea "**********"
click at [875, 366] on textarea "Backstory" at bounding box center [972, 357] width 495 height 99
paste textarea "**********"
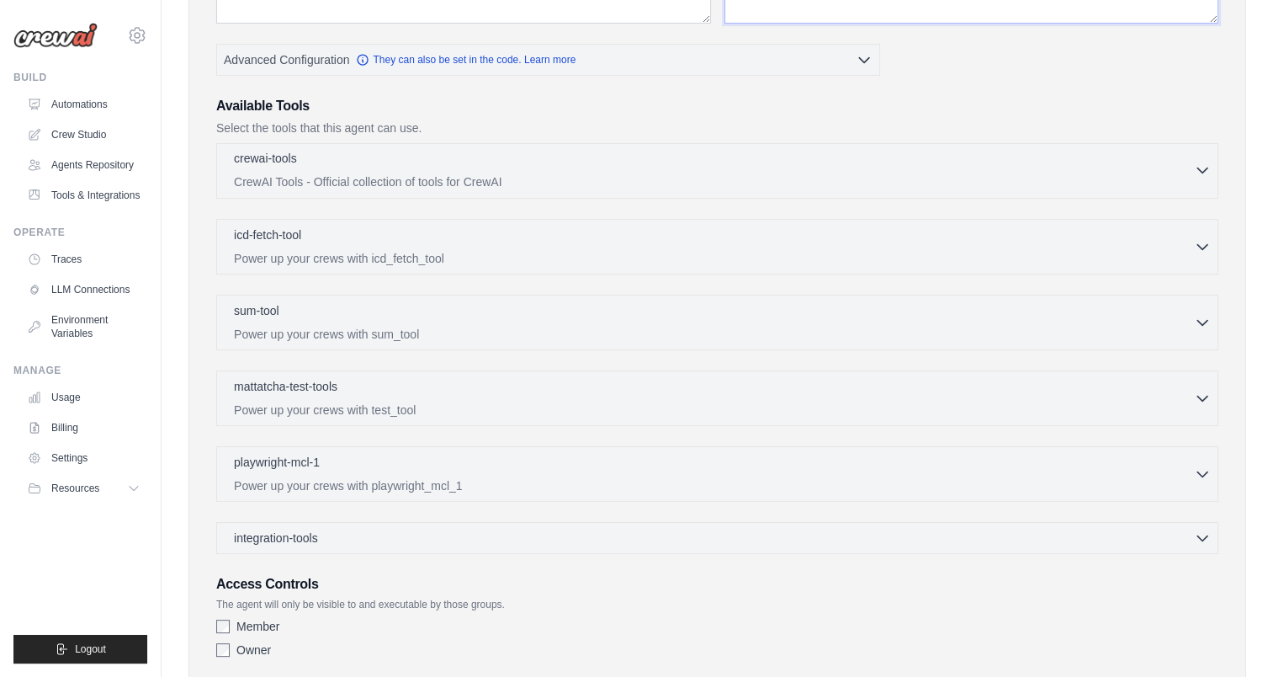
scroll to position [485, 0]
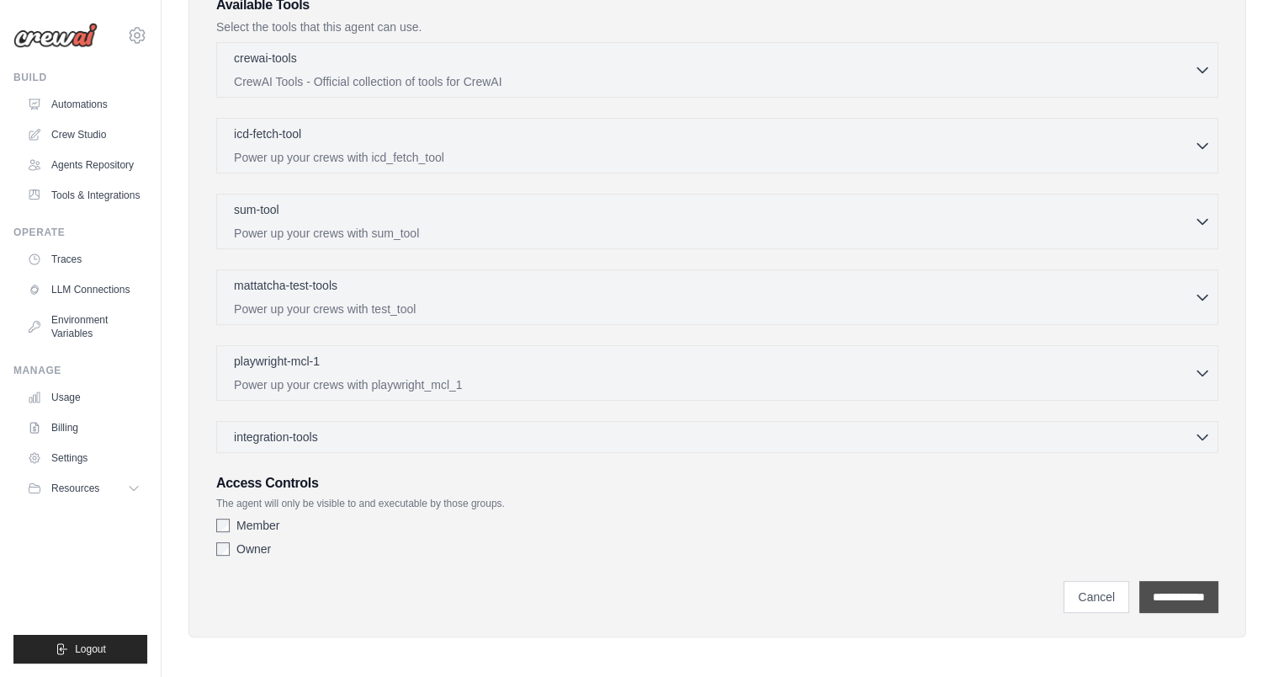
type textarea "**********"
click at [1164, 585] on input "**********" at bounding box center [1179, 597] width 79 height 32
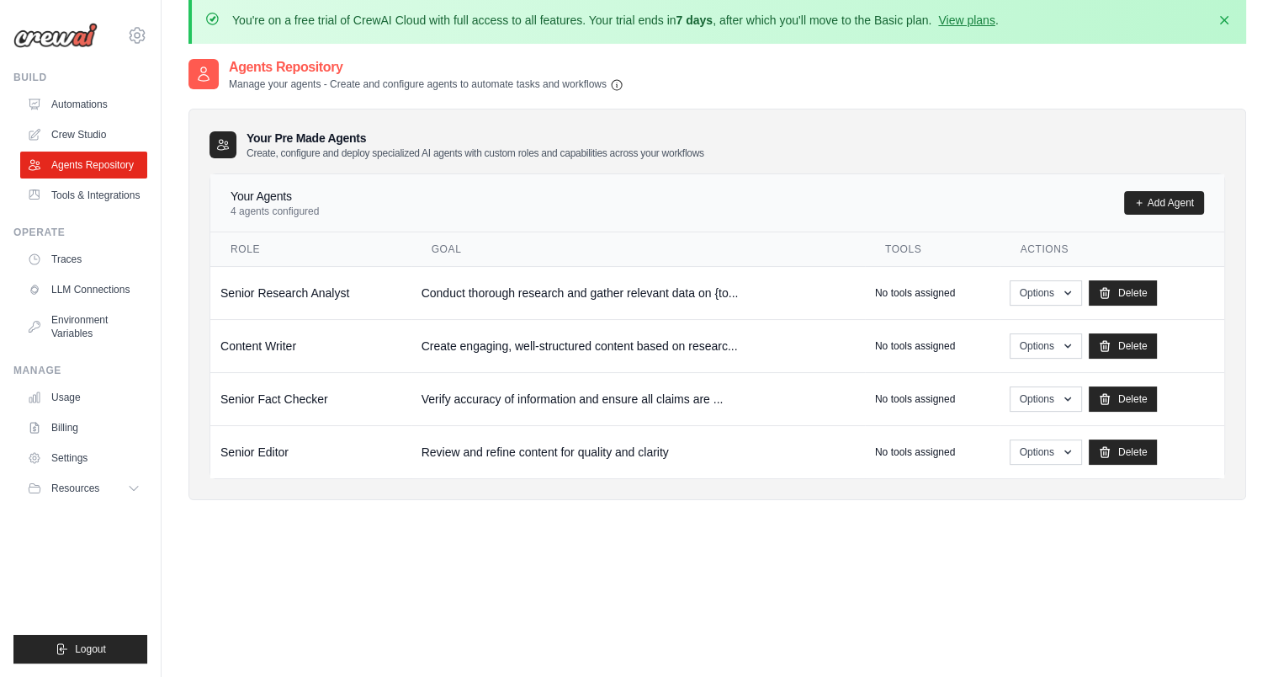
scroll to position [75, 0]
click at [105, 199] on link "Tools & Integrations" at bounding box center [85, 195] width 127 height 27
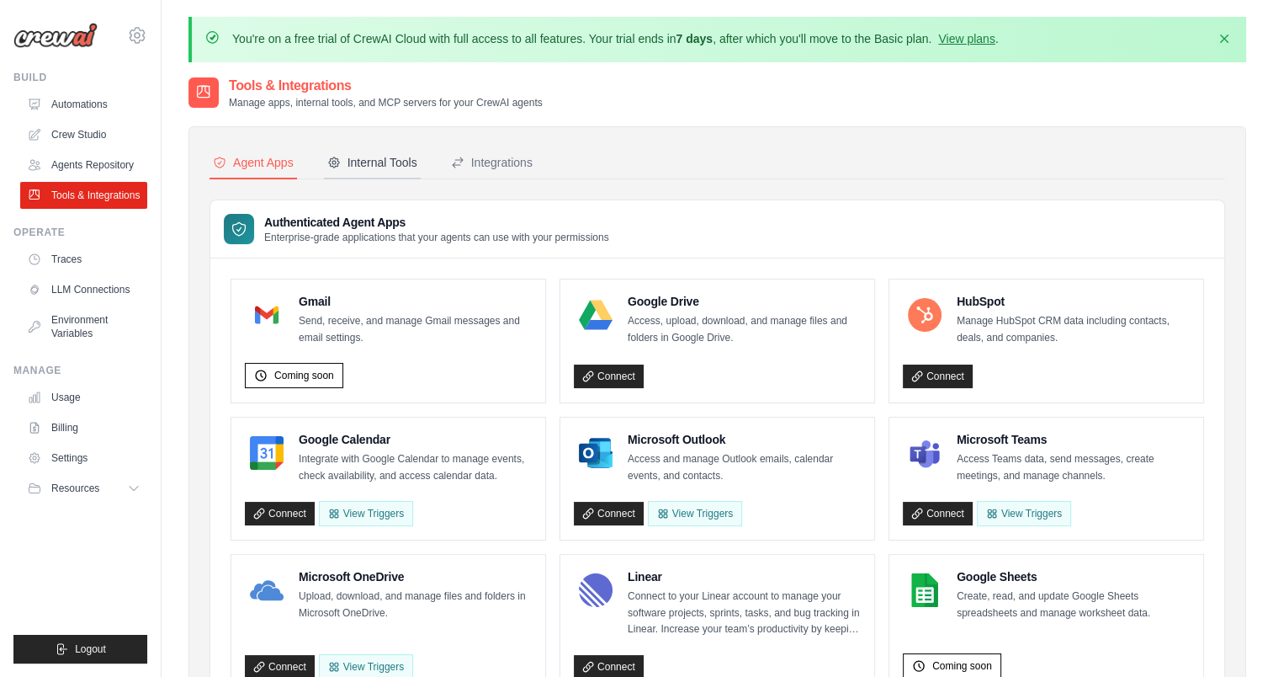
click at [391, 170] on div "Internal Tools" at bounding box center [372, 162] width 90 height 17
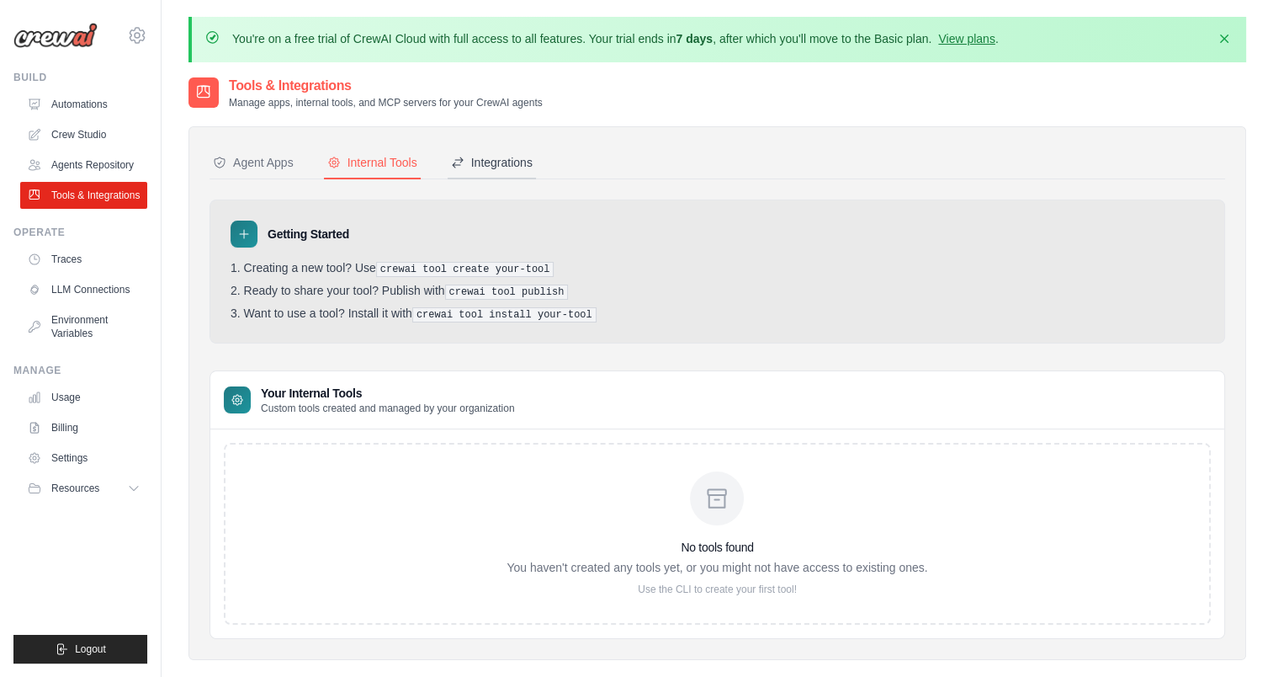
click at [515, 158] on div "Integrations" at bounding box center [492, 162] width 82 height 17
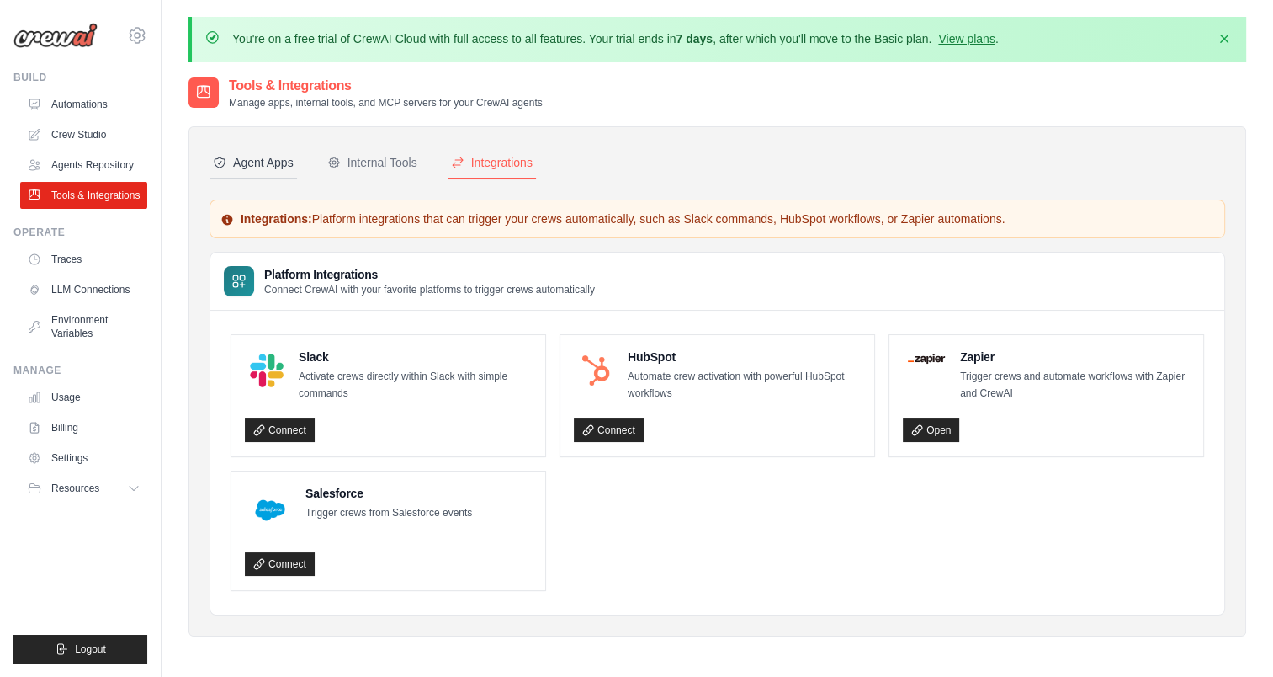
click at [246, 160] on div "Agent Apps" at bounding box center [253, 162] width 81 height 17
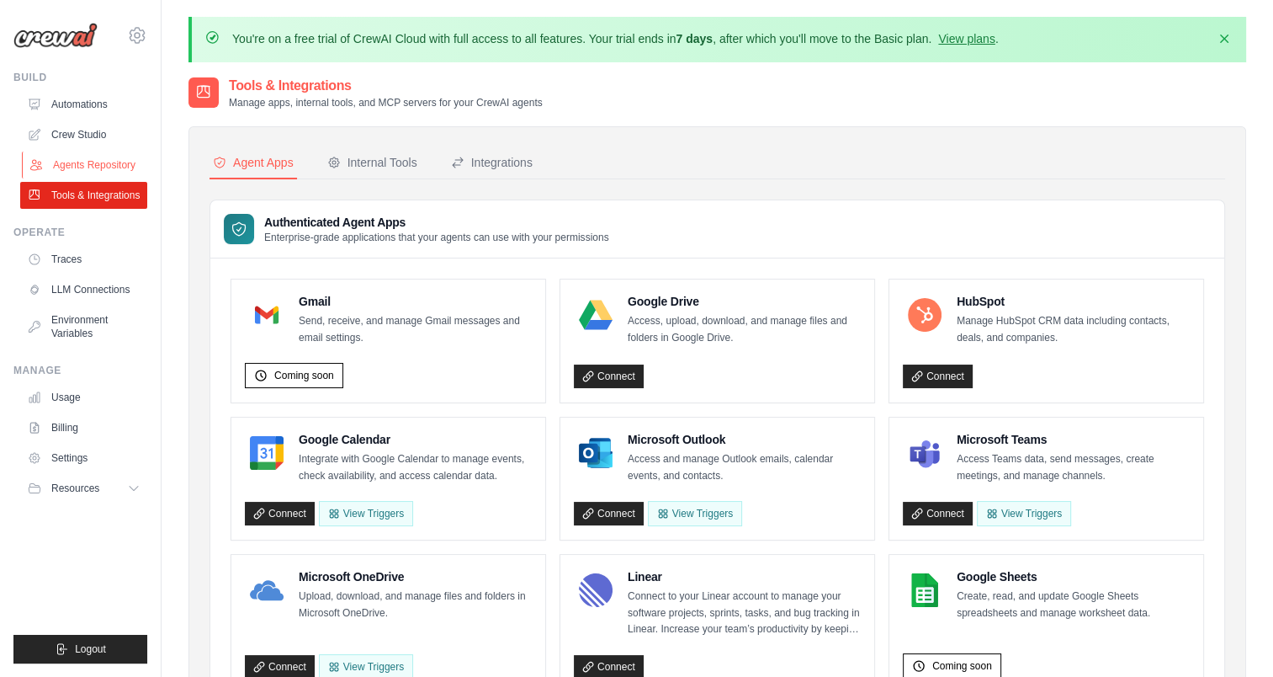
click at [88, 164] on link "Agents Repository" at bounding box center [85, 165] width 127 height 27
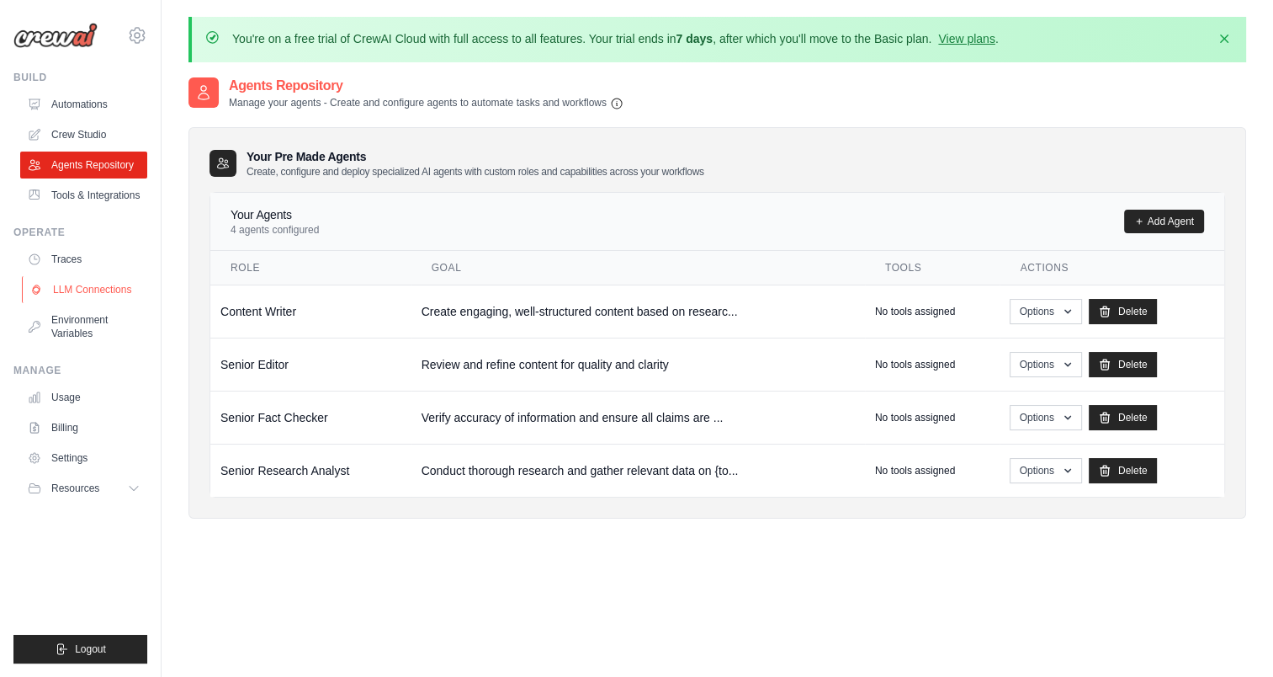
click at [98, 290] on link "LLM Connections" at bounding box center [85, 289] width 127 height 27
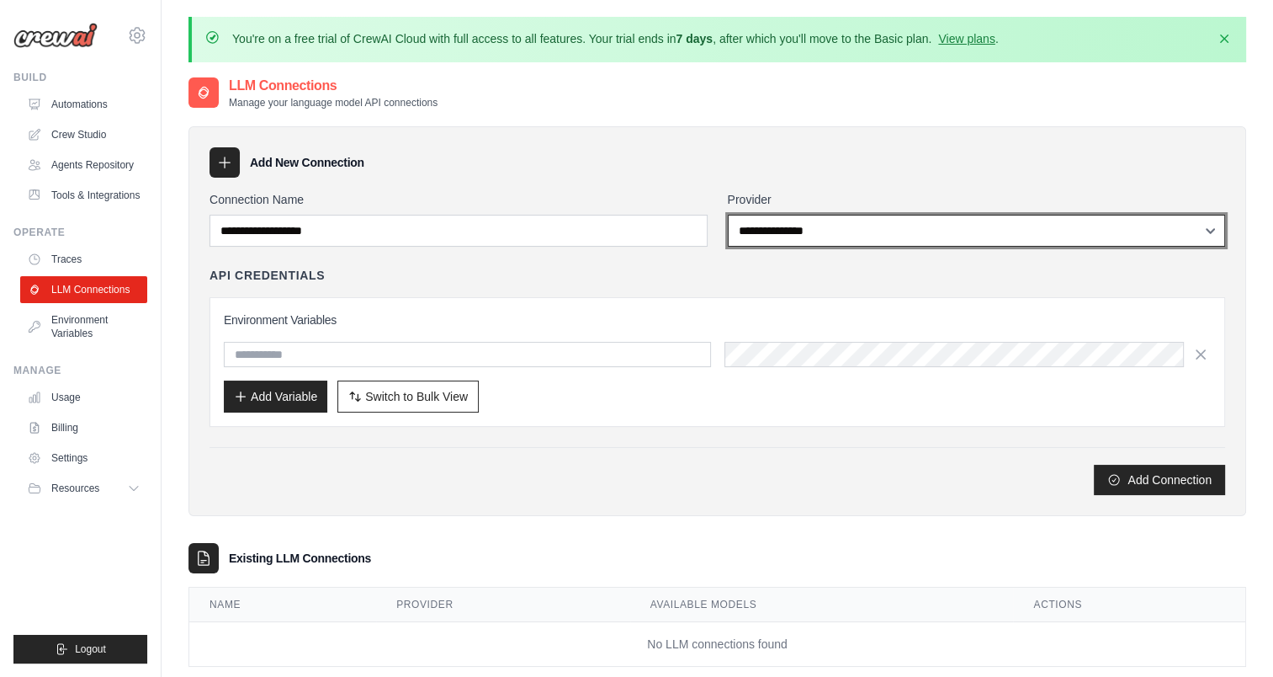
click at [871, 231] on select "**********" at bounding box center [977, 231] width 498 height 32
select select "*******"
click at [728, 215] on select "**********" at bounding box center [977, 231] width 498 height 32
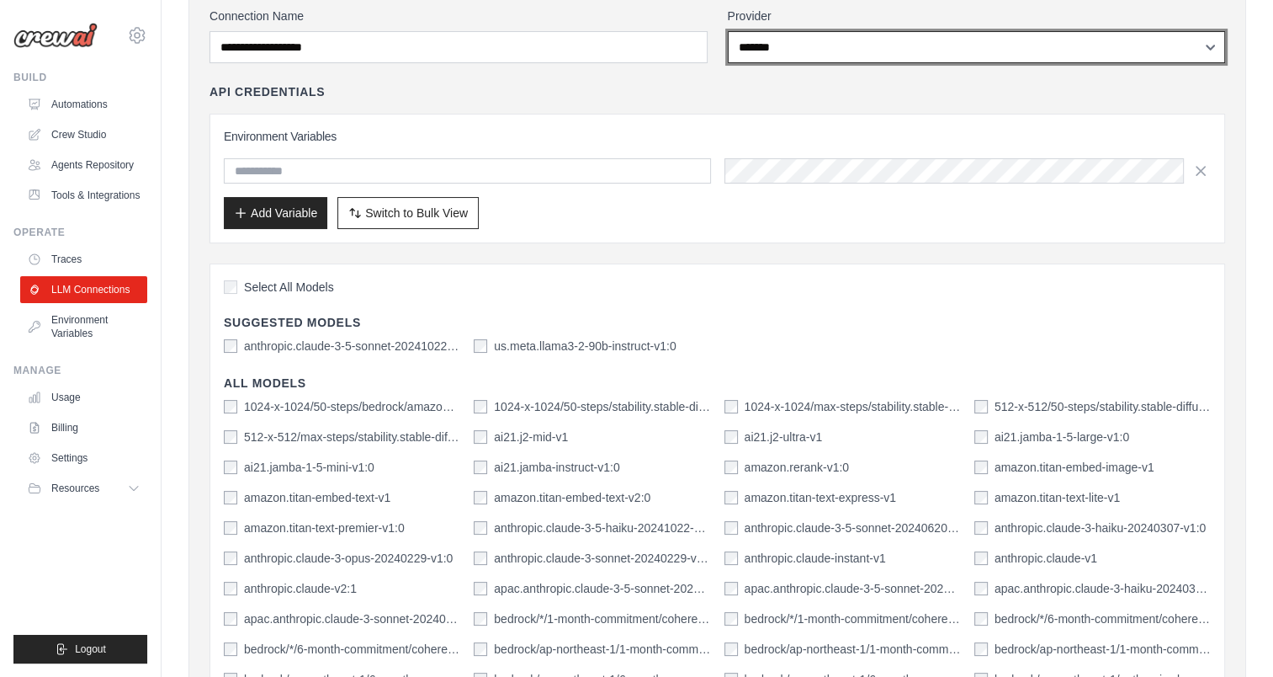
scroll to position [311, 0]
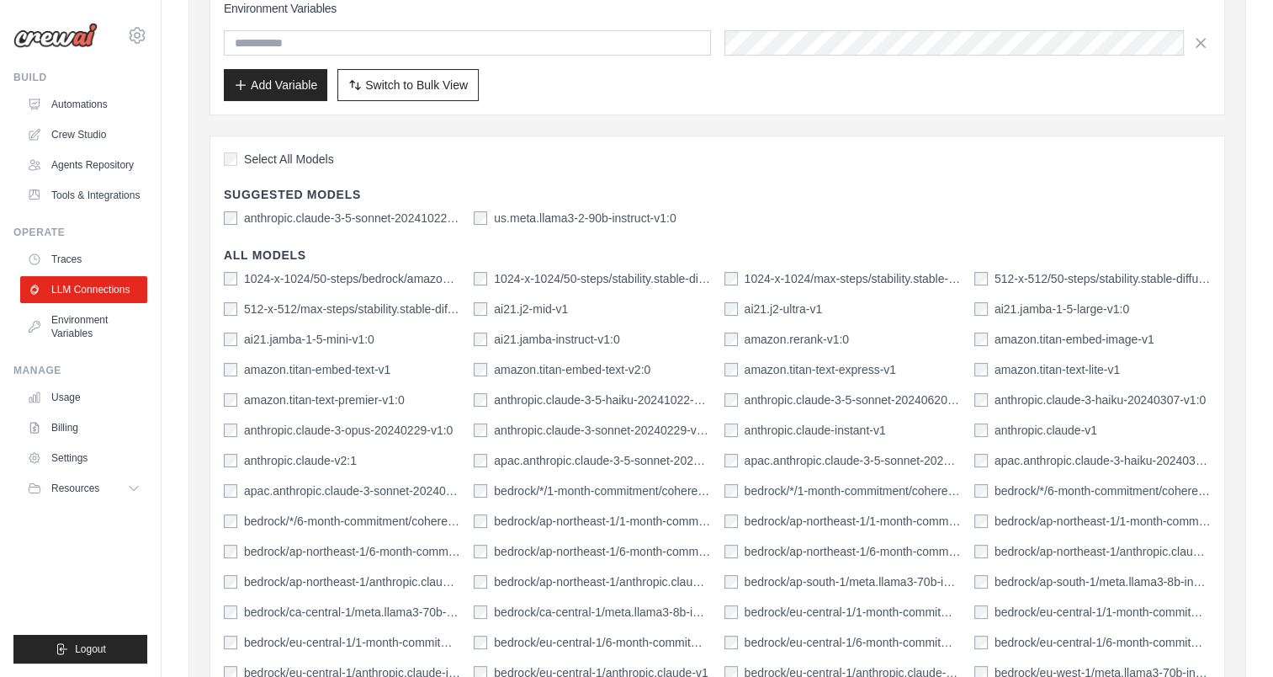
click at [448, 452] on div "anthropic.claude-v2:1" at bounding box center [342, 460] width 237 height 17
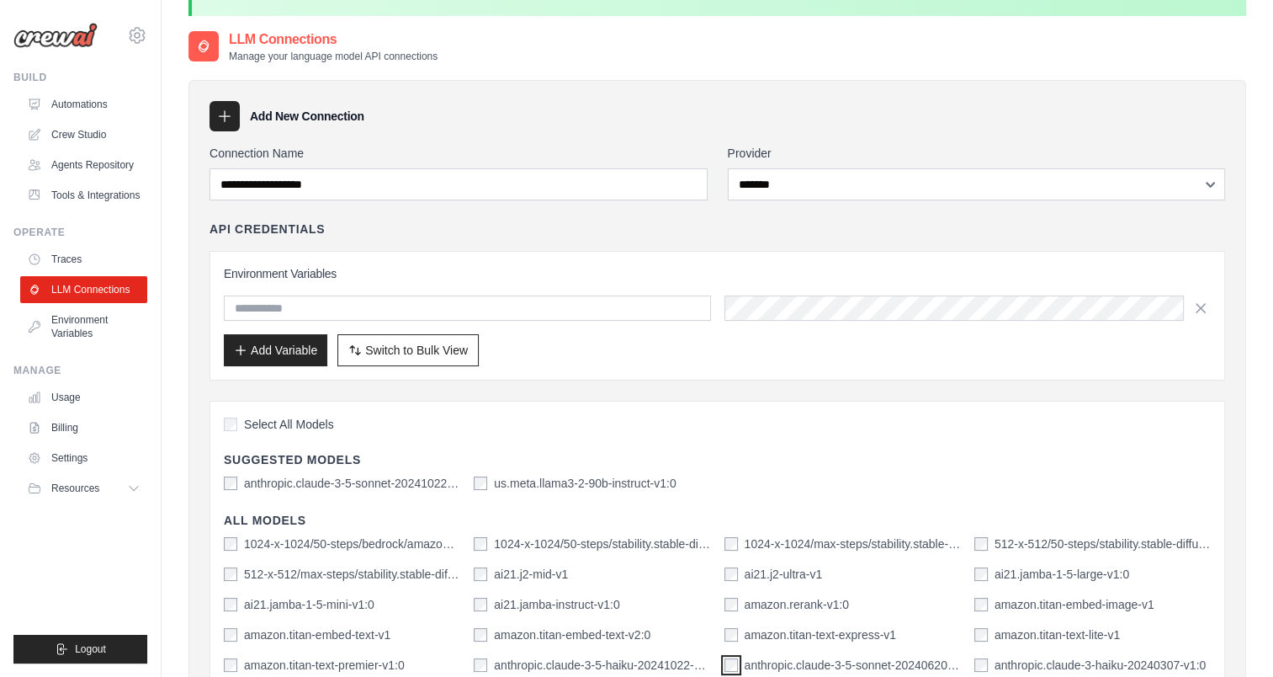
scroll to position [0, 0]
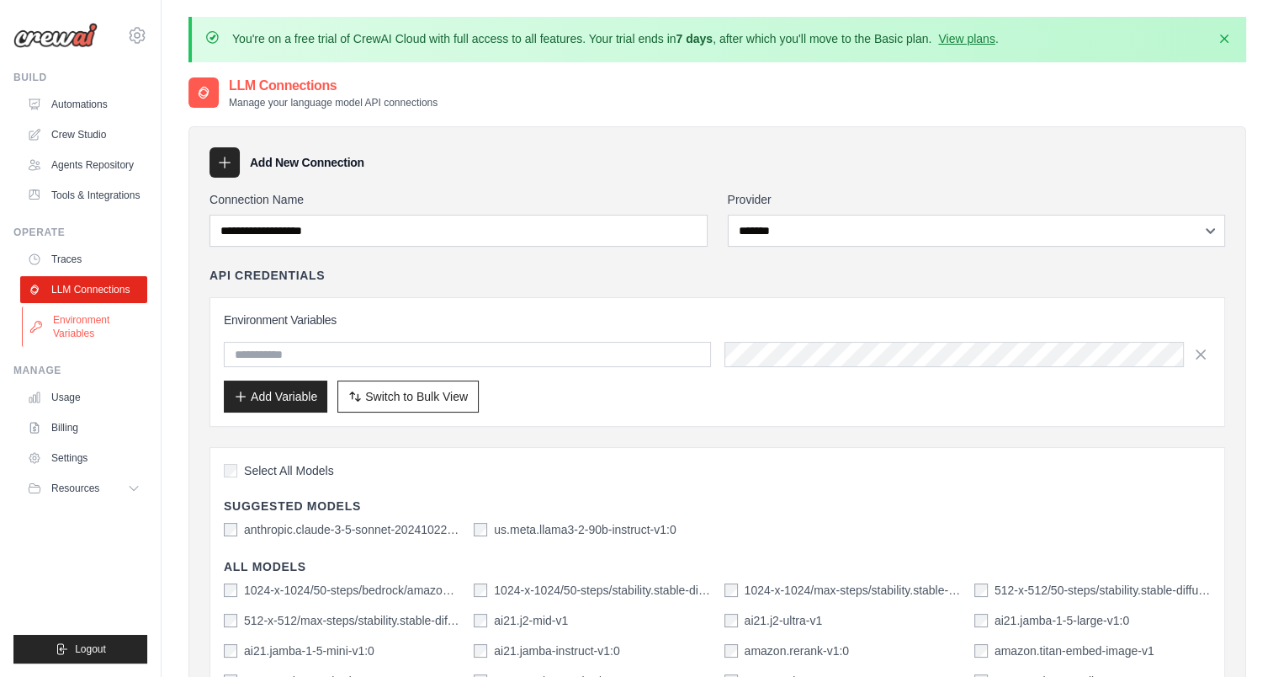
click at [88, 323] on link "Environment Variables" at bounding box center [85, 326] width 127 height 40
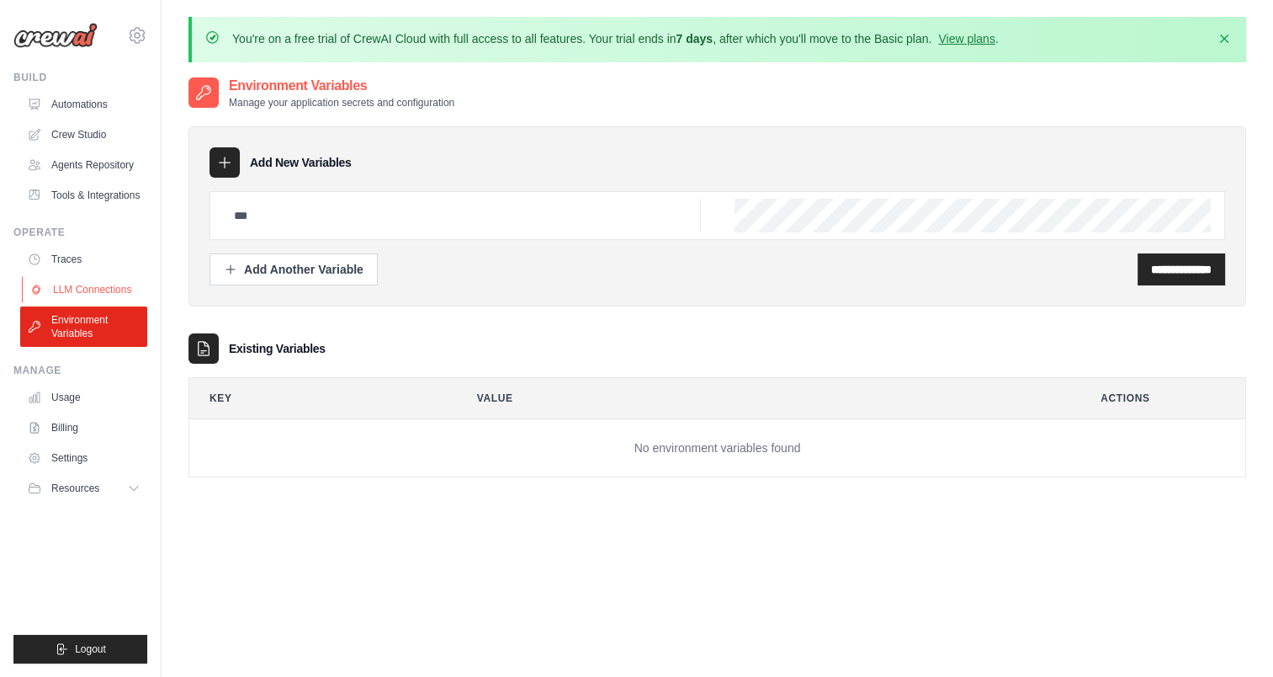
click at [77, 286] on link "LLM Connections" at bounding box center [85, 289] width 127 height 27
select select "*******"
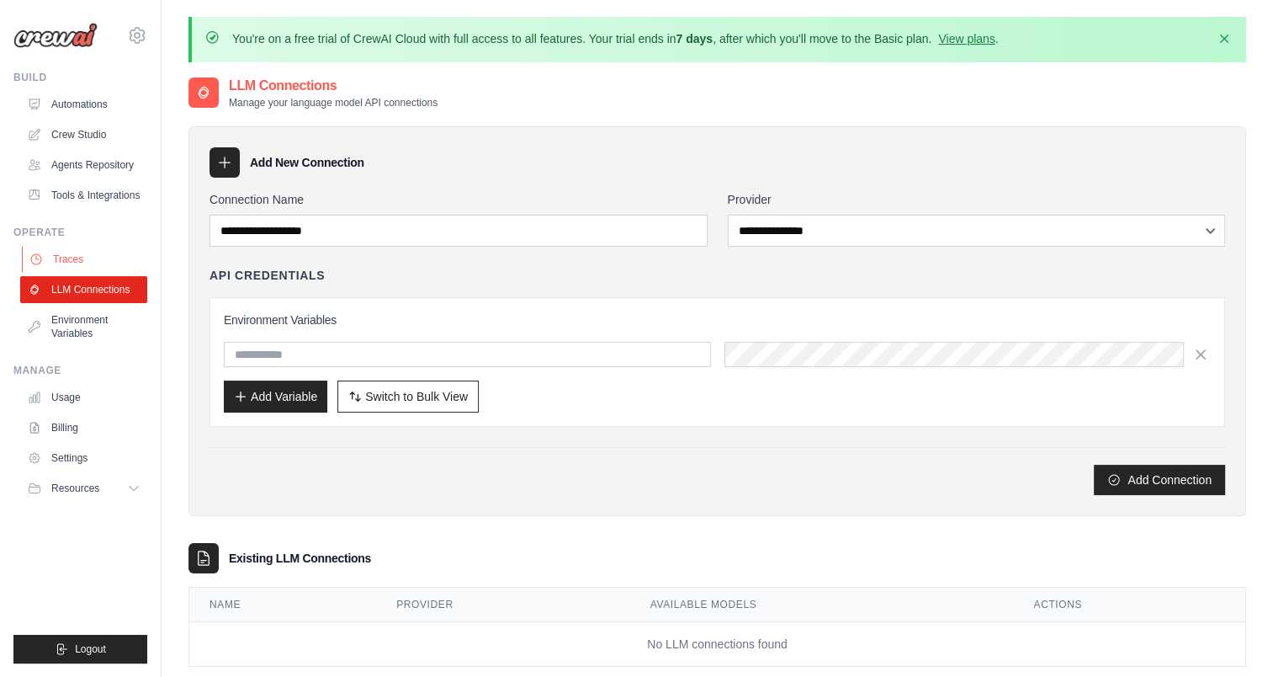
click at [73, 255] on link "Traces" at bounding box center [85, 259] width 127 height 27
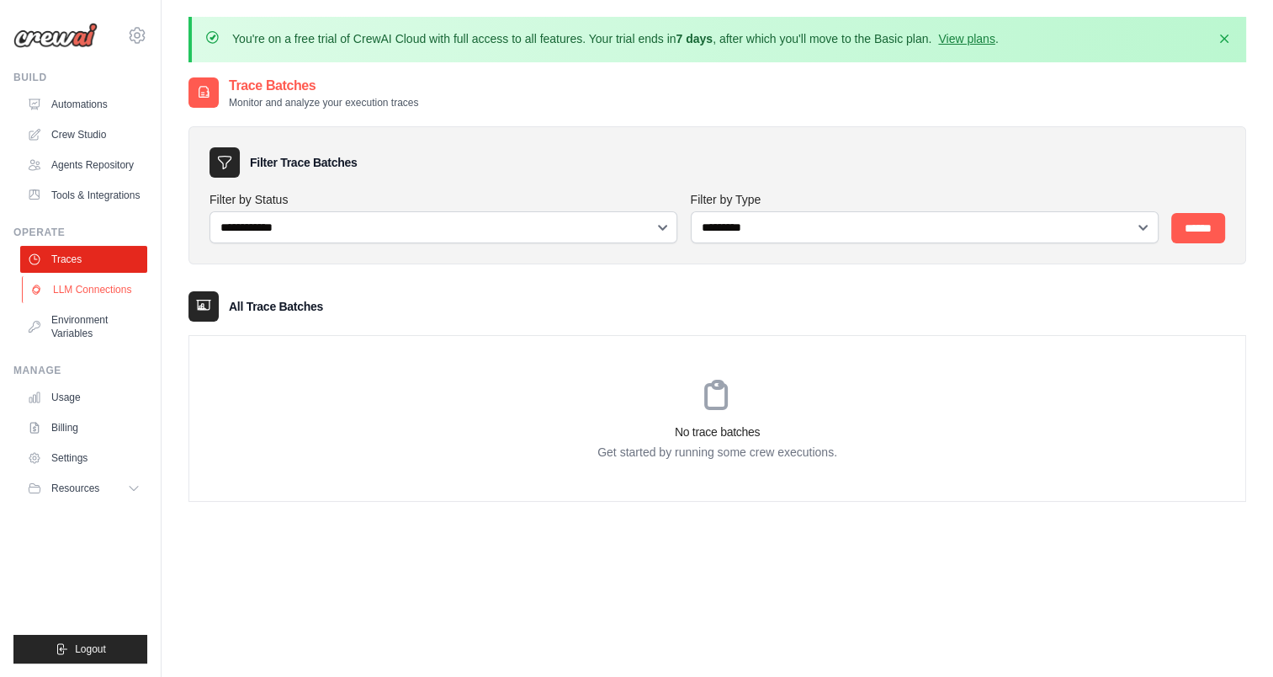
click at [82, 295] on link "LLM Connections" at bounding box center [85, 289] width 127 height 27
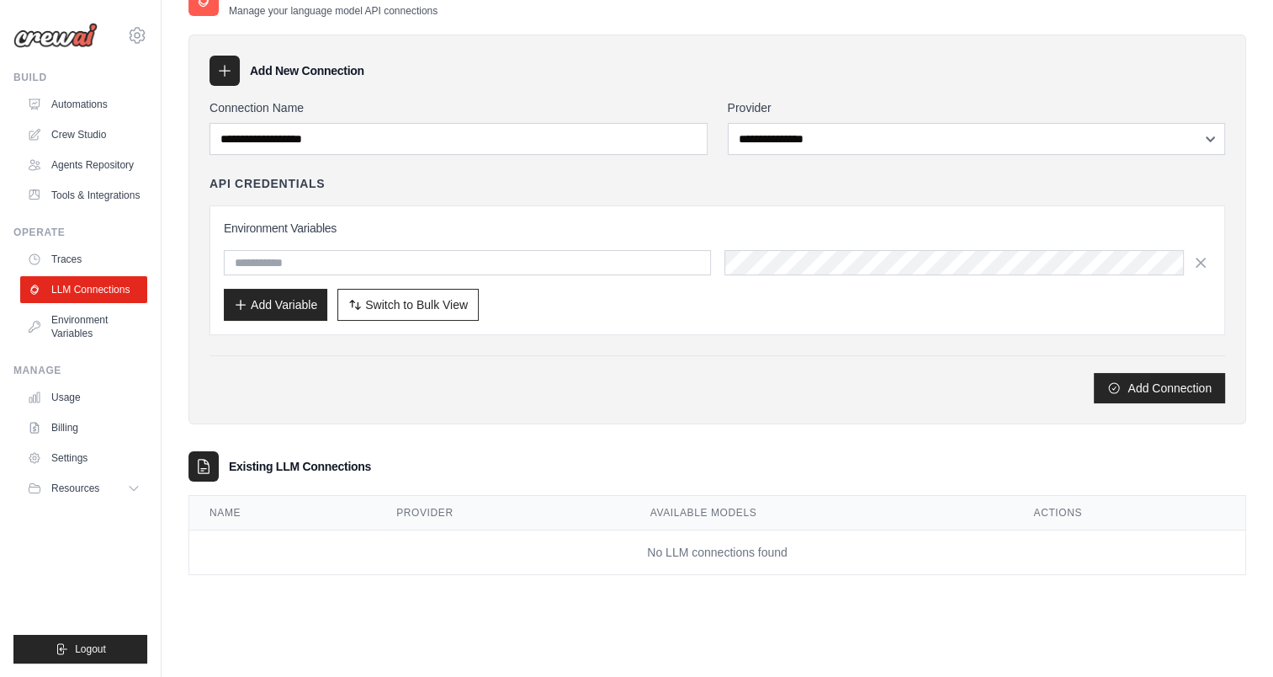
scroll to position [20, 0]
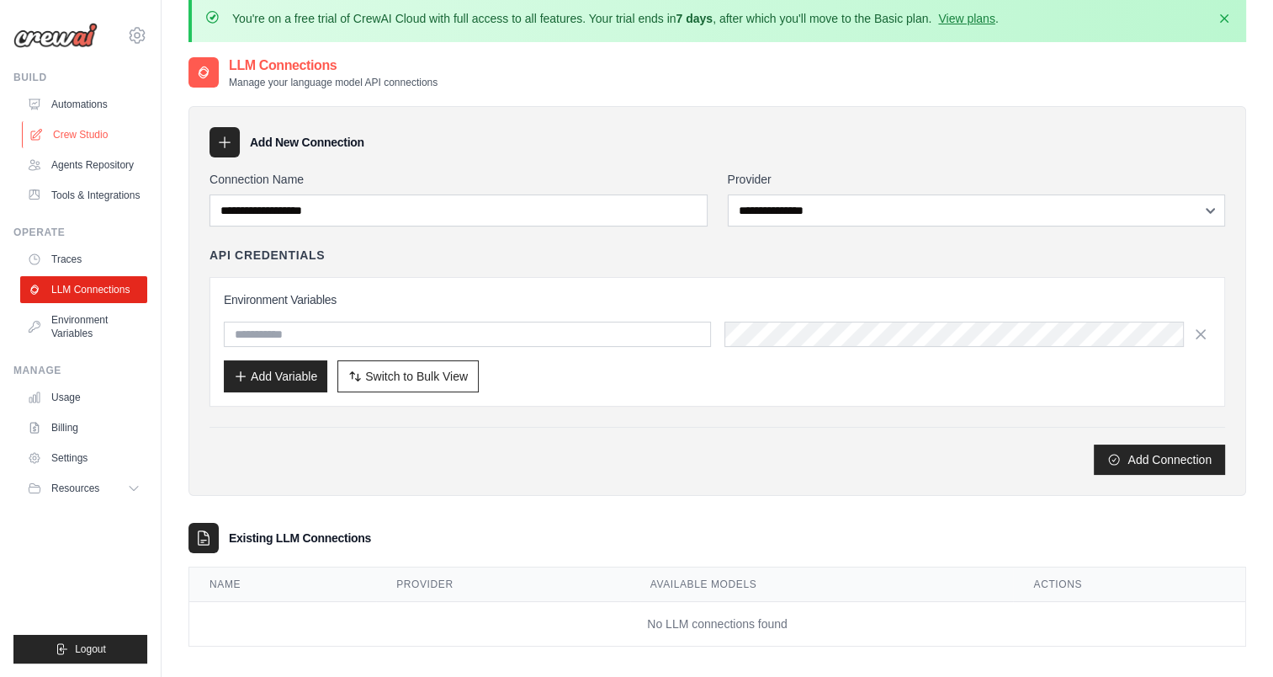
click at [91, 130] on link "Crew Studio" at bounding box center [85, 134] width 127 height 27
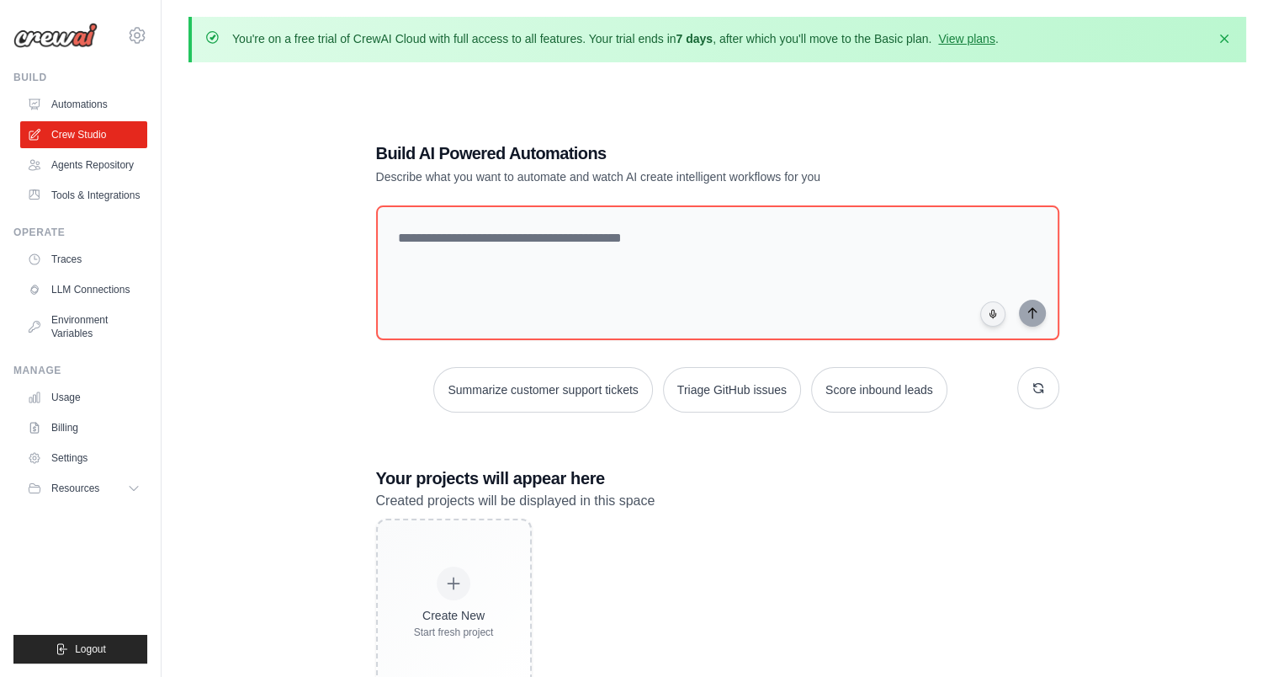
scroll to position [92, 0]
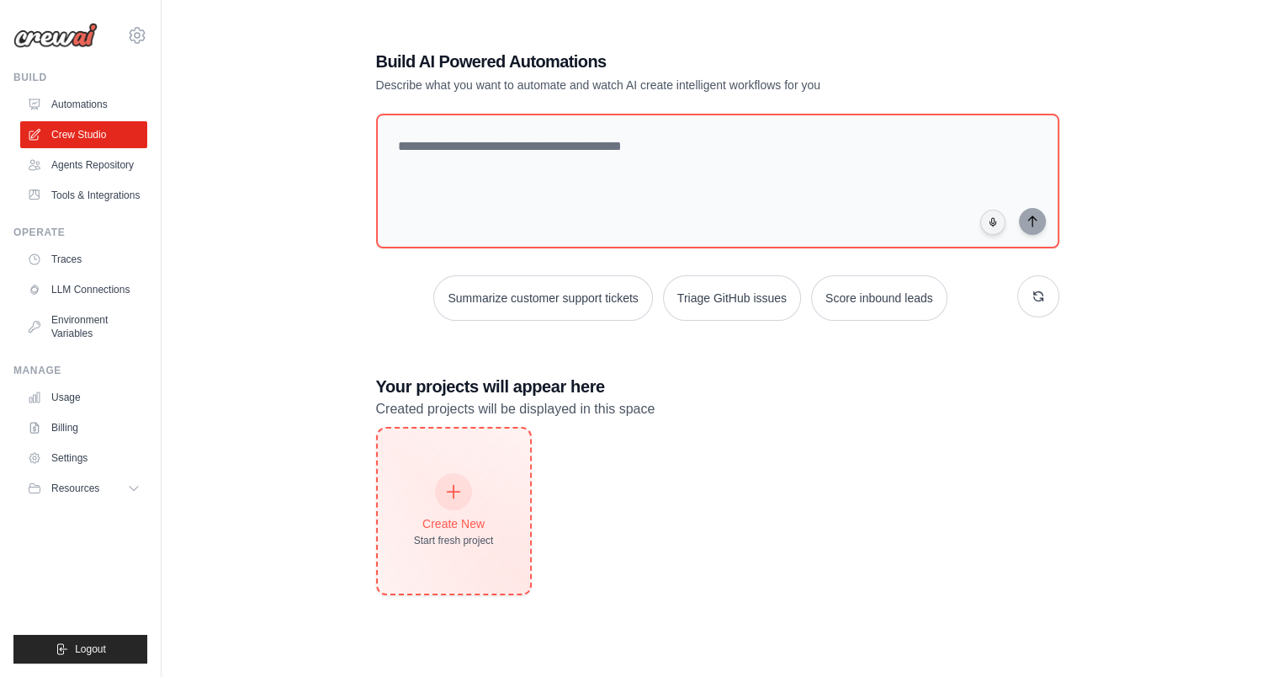
click at [451, 487] on icon at bounding box center [453, 491] width 19 height 19
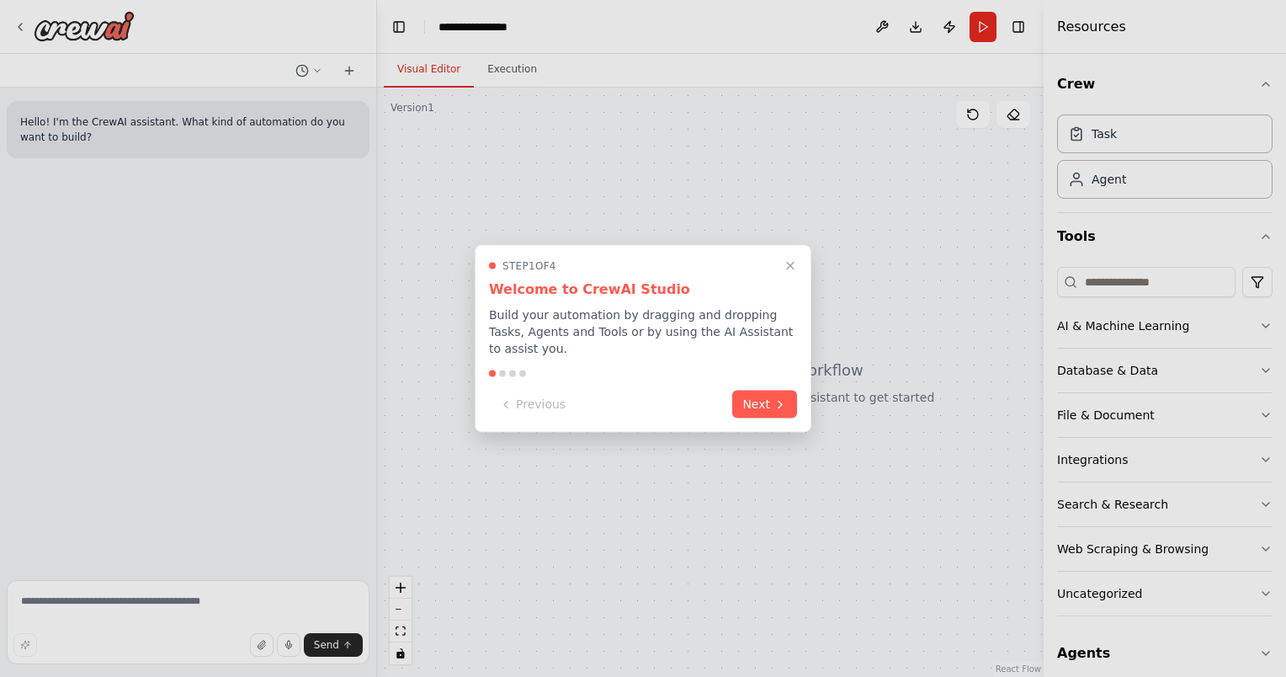
click at [451, 487] on div at bounding box center [643, 338] width 1286 height 677
click at [776, 399] on icon at bounding box center [780, 402] width 13 height 13
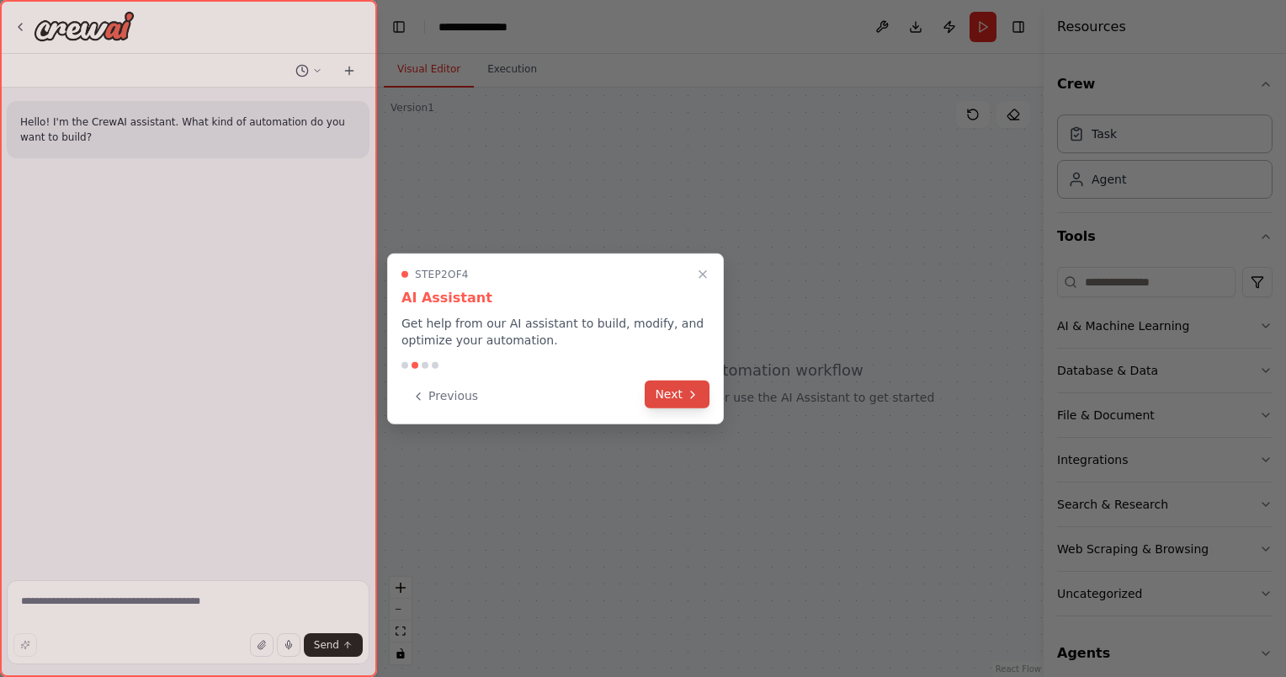
click at [693, 393] on icon at bounding box center [692, 393] width 13 height 13
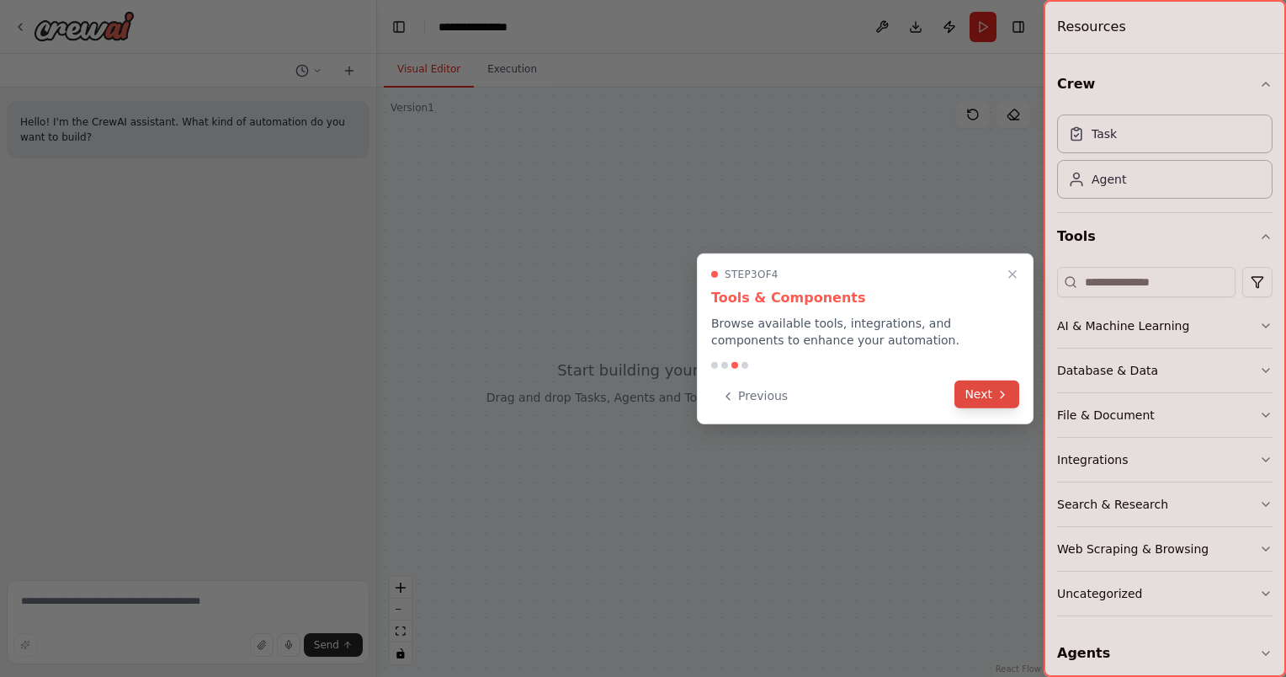
click at [993, 392] on button "Next" at bounding box center [986, 394] width 65 height 28
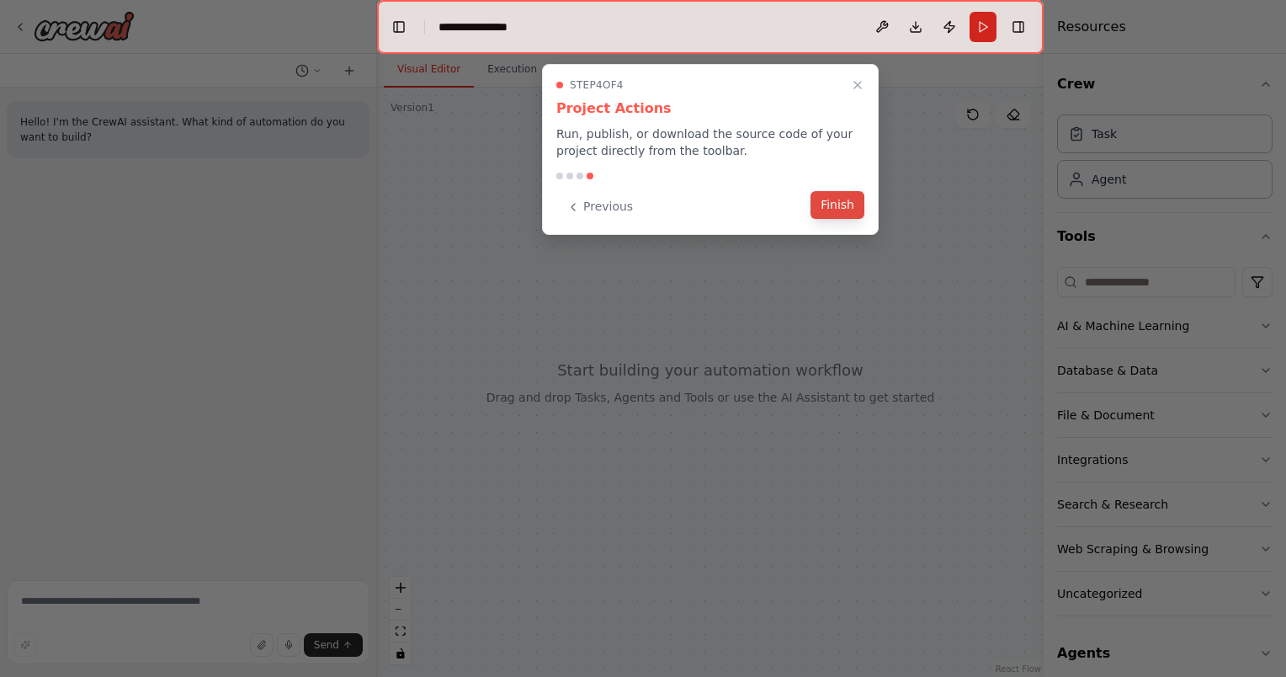
click at [823, 196] on button "Finish" at bounding box center [838, 205] width 54 height 28
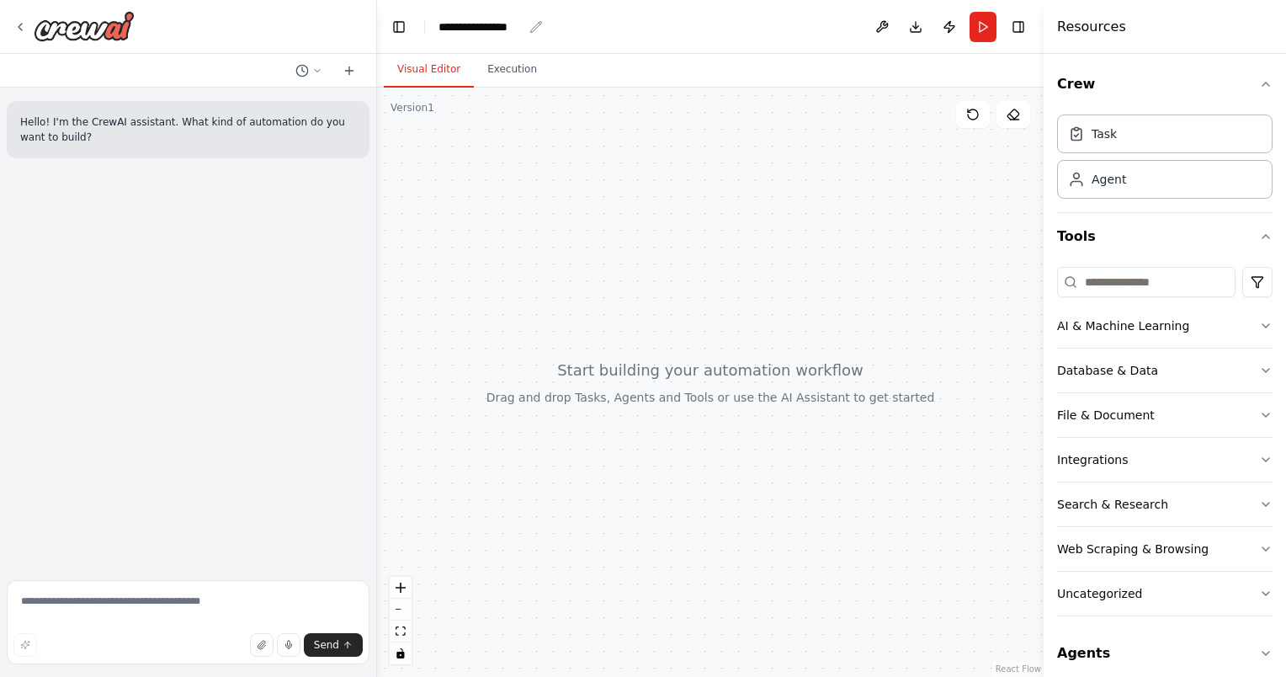
click at [512, 20] on div "**********" at bounding box center [481, 27] width 84 height 17
click at [503, 72] on button "Execution" at bounding box center [512, 69] width 77 height 35
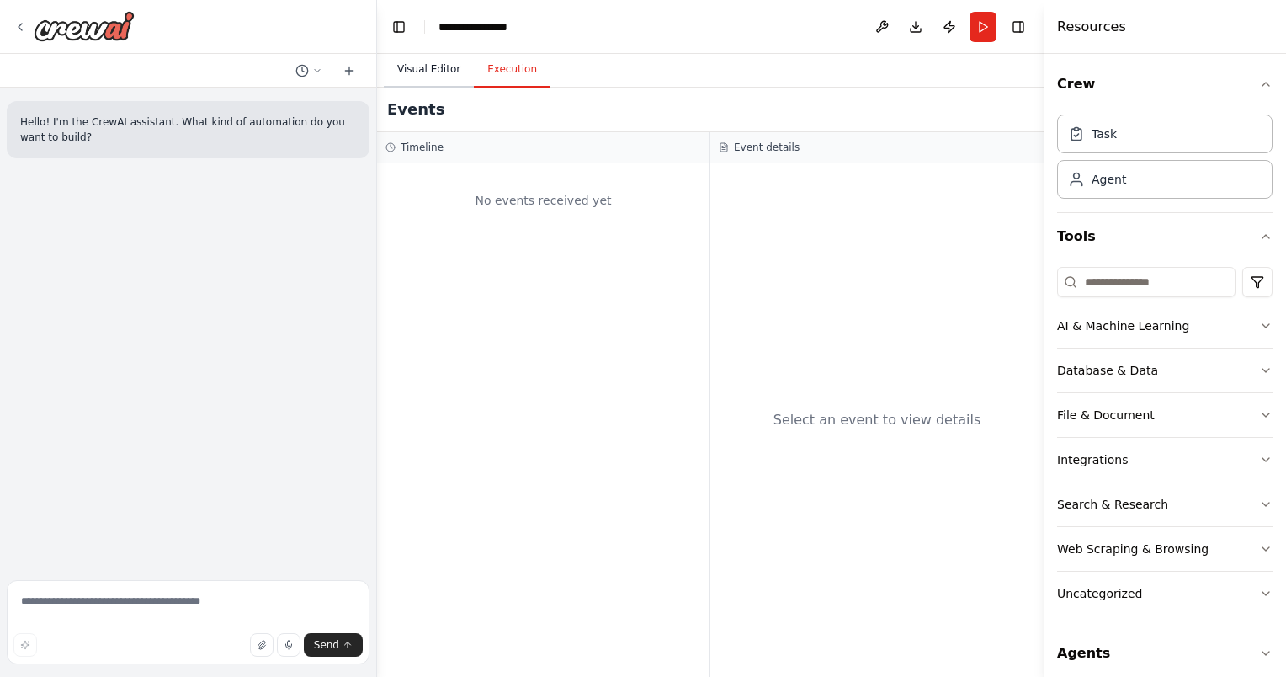
click at [424, 67] on button "Visual Editor" at bounding box center [429, 69] width 90 height 35
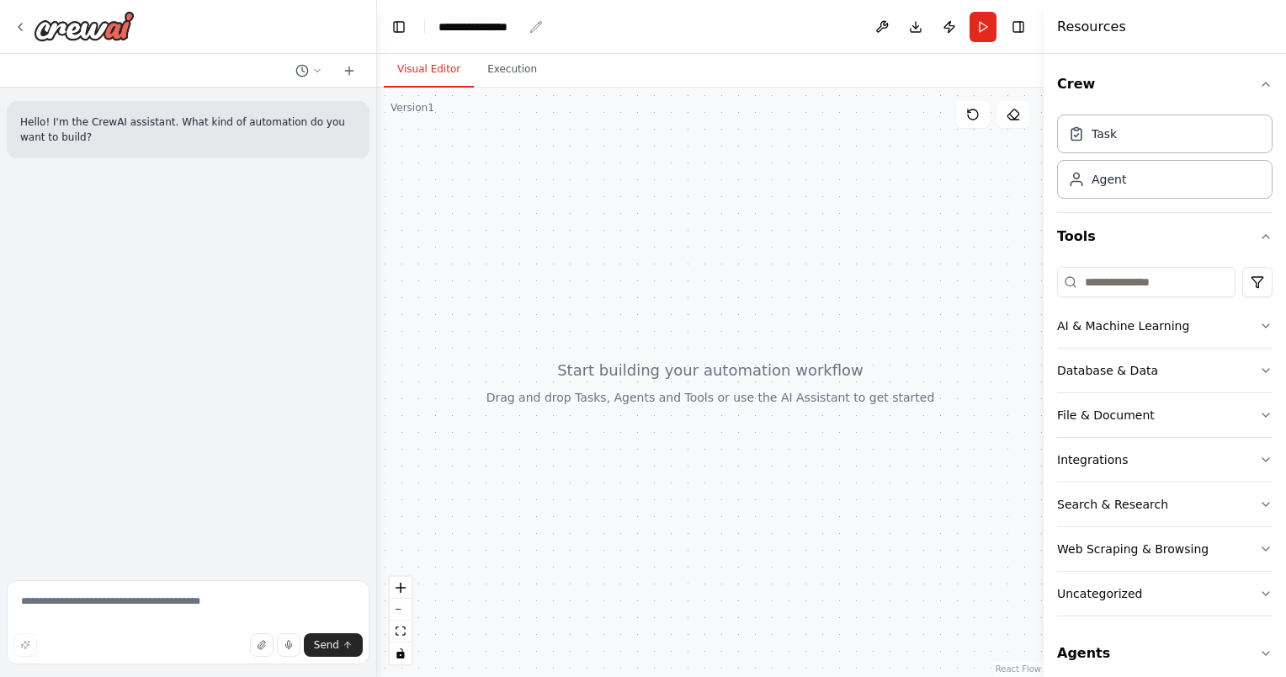
click at [539, 30] on icon "breadcrumb" at bounding box center [535, 26] width 13 height 13
click at [532, 24] on icon "breadcrumb" at bounding box center [535, 26] width 13 height 13
click at [501, 24] on div "**********" at bounding box center [481, 27] width 84 height 17
click at [501, 24] on div "**********" at bounding box center [502, 27] width 126 height 17
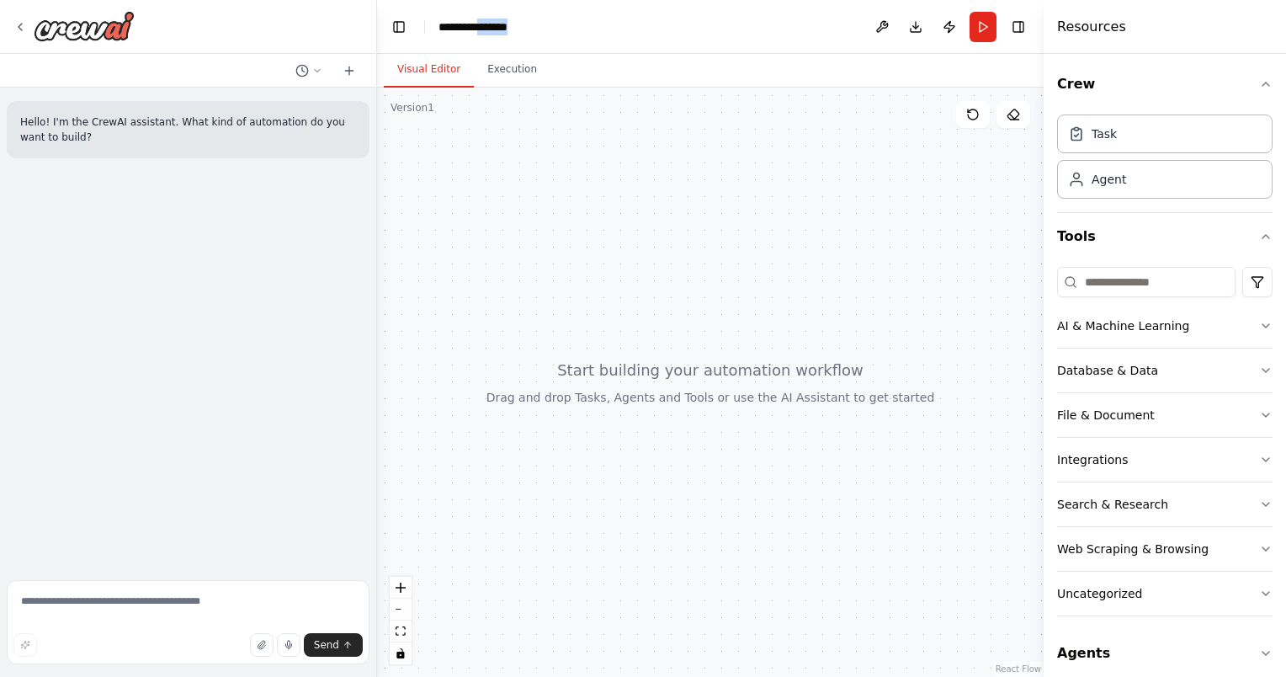
click at [501, 24] on div "**********" at bounding box center [502, 27] width 126 height 17
click at [561, 25] on div "**********" at bounding box center [502, 27] width 126 height 17
click at [530, 221] on div at bounding box center [710, 382] width 667 height 589
click at [426, 109] on div "Version 1" at bounding box center [413, 107] width 44 height 13
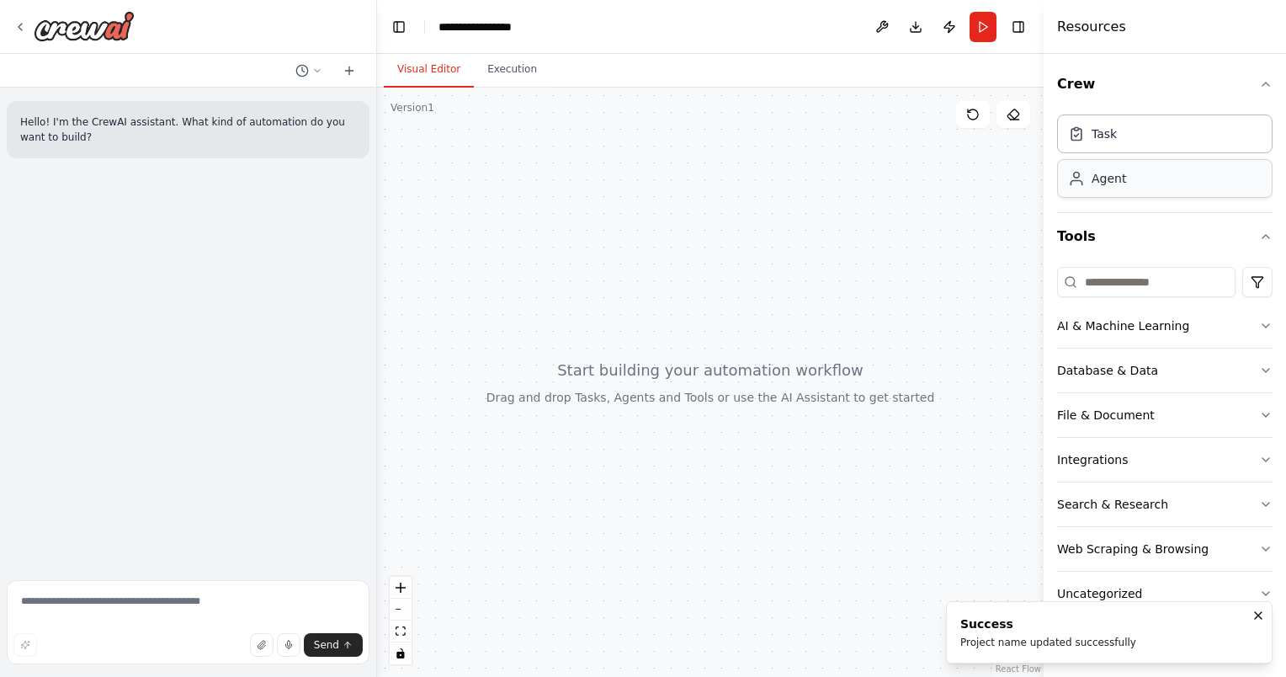
click at [1114, 179] on div "Agent" at bounding box center [1109, 178] width 35 height 17
click at [179, 612] on textarea at bounding box center [188, 622] width 363 height 84
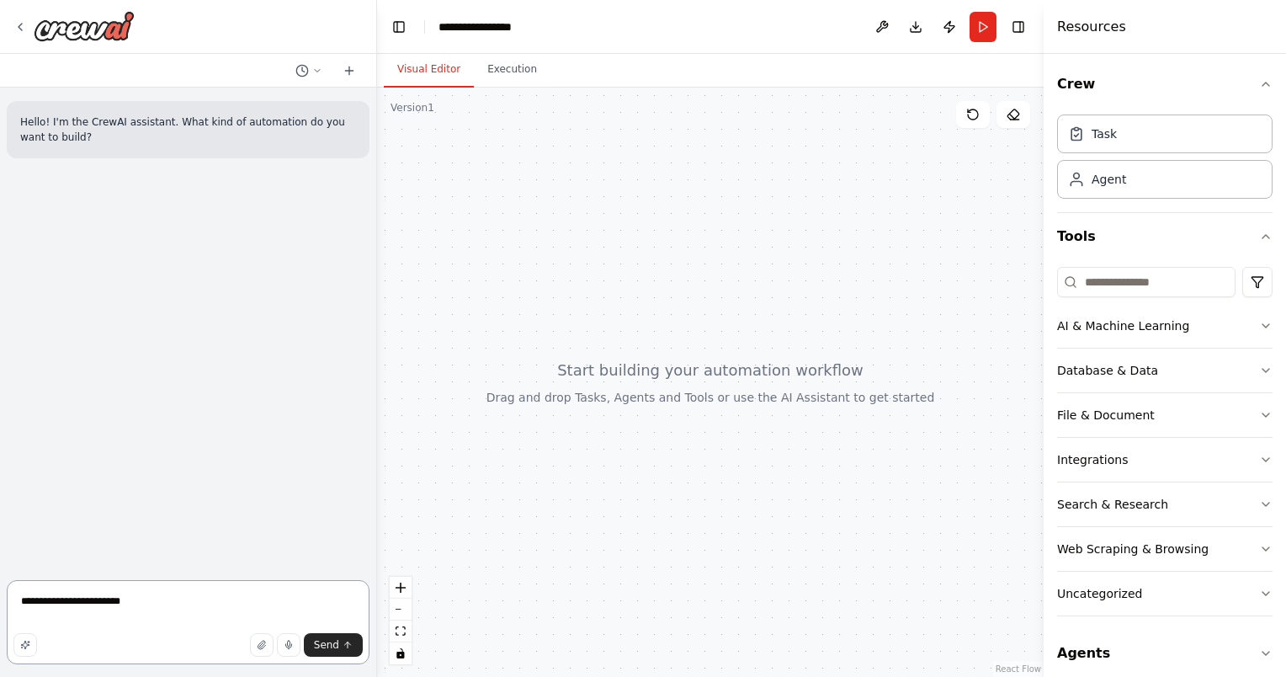
type textarea "**********"
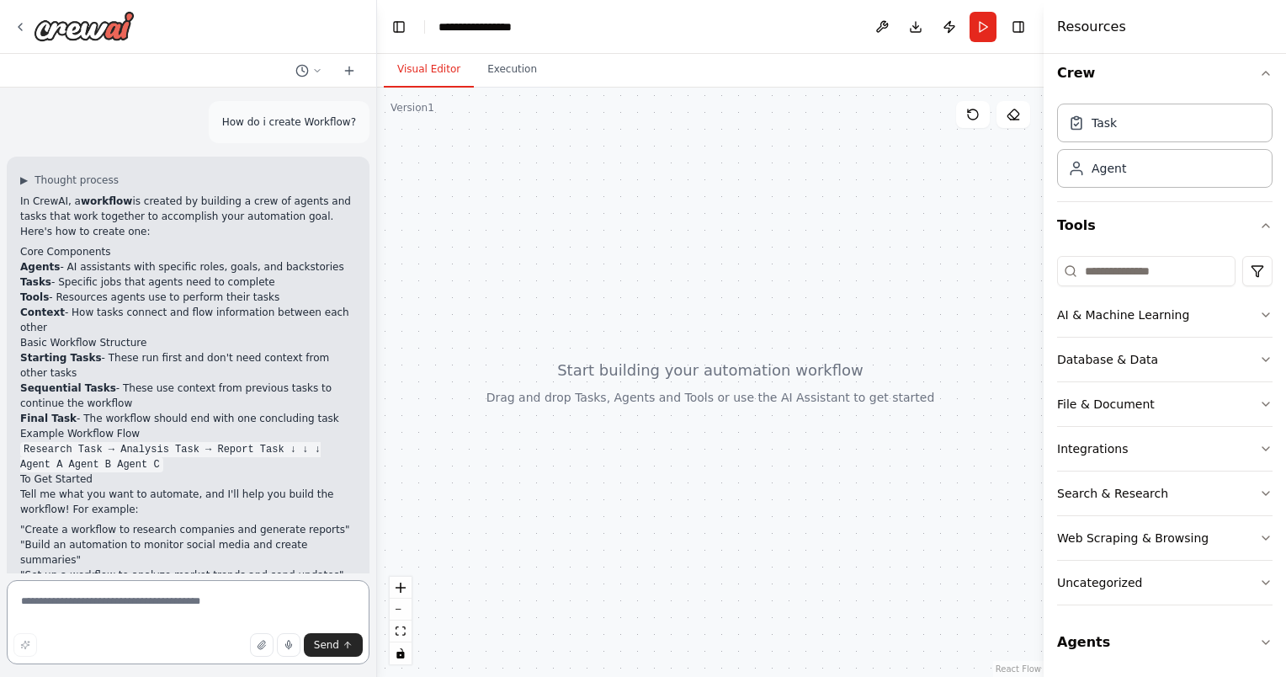
scroll to position [85, 0]
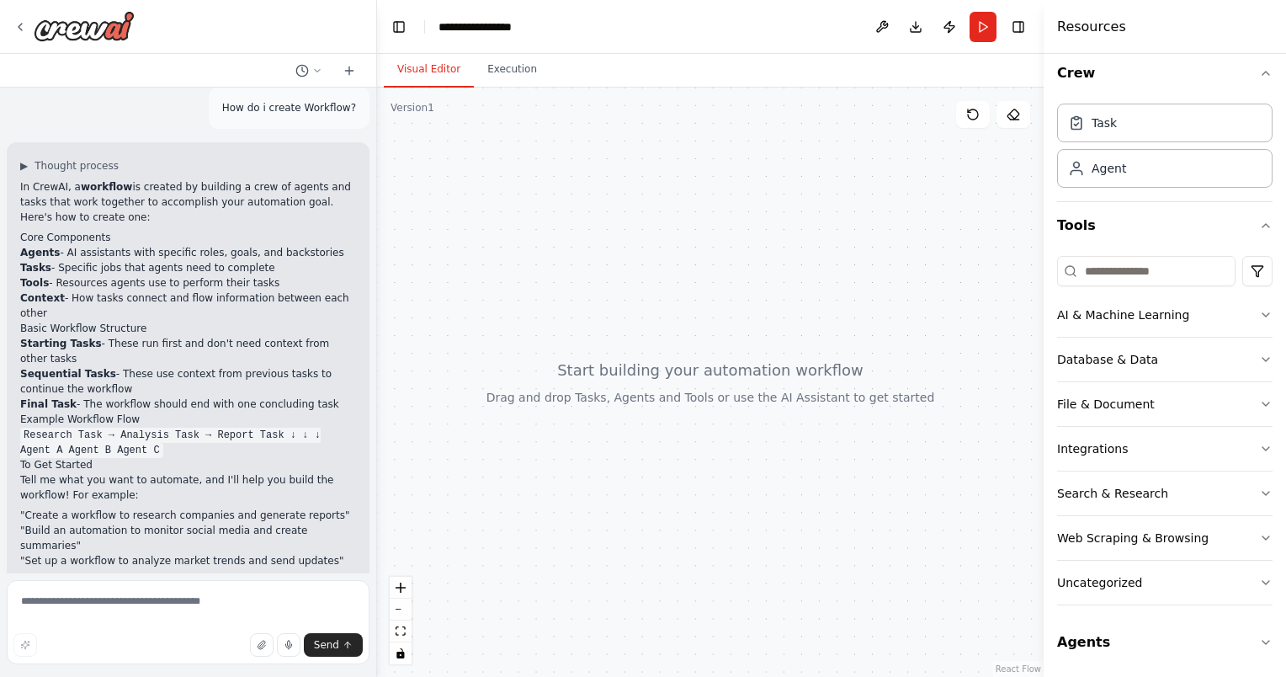
click at [524, 191] on div at bounding box center [710, 382] width 667 height 589
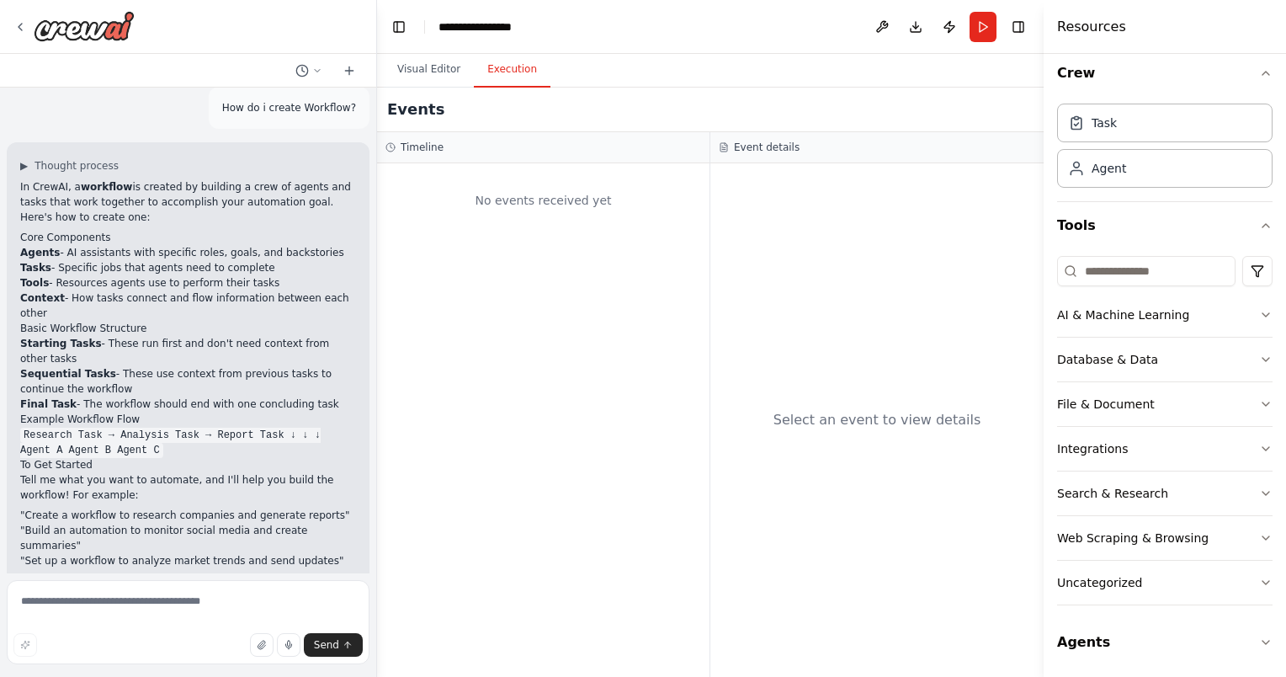
drag, startPoint x: 513, startPoint y: 84, endPoint x: 508, endPoint y: 66, distance: 18.4
click at [508, 66] on button "Execution" at bounding box center [512, 69] width 77 height 35
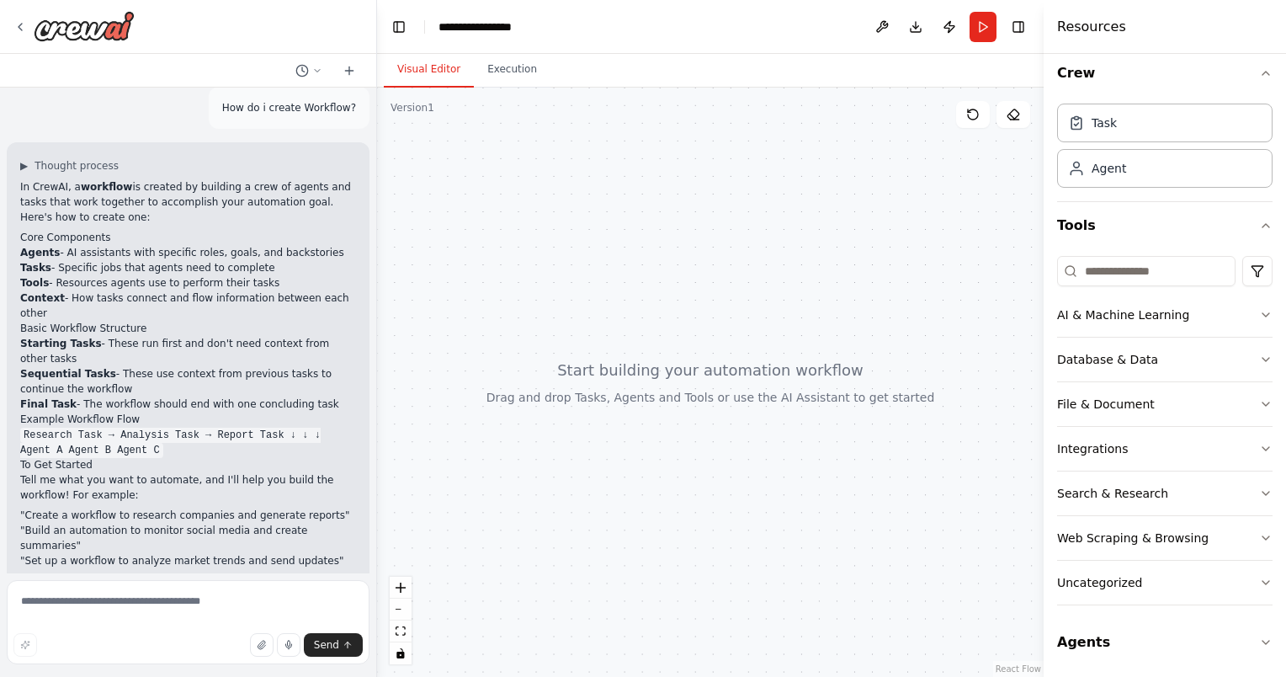
click at [439, 75] on button "Visual Editor" at bounding box center [429, 69] width 90 height 35
click at [1111, 184] on div "Agent" at bounding box center [1164, 167] width 215 height 39
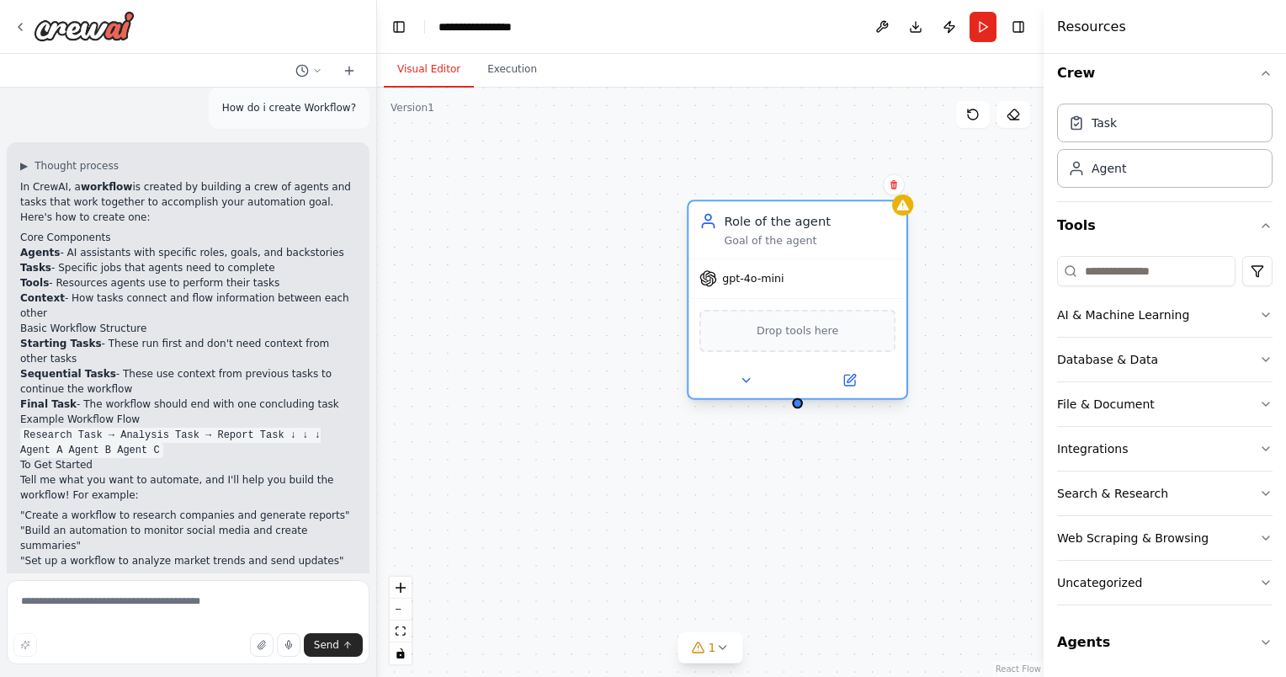
drag, startPoint x: 967, startPoint y: 263, endPoint x: 764, endPoint y: 246, distance: 203.5
click at [764, 246] on div "Goal of the agent" at bounding box center [810, 240] width 172 height 14
click at [795, 231] on div "Role of the agent Goal of the agent" at bounding box center [810, 229] width 172 height 35
click at [787, 247] on div "Role of the agent Goal of the agent" at bounding box center [798, 229] width 218 height 56
click at [710, 229] on icon at bounding box center [708, 221] width 18 height 18
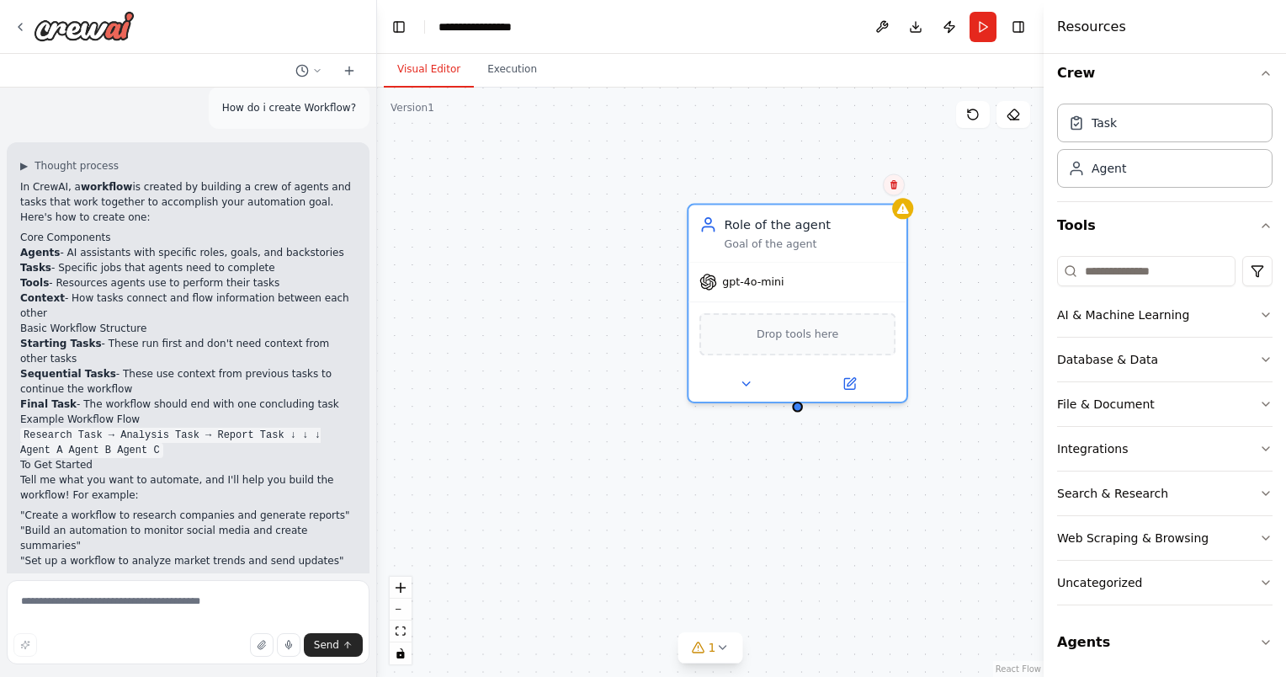
click at [892, 183] on icon at bounding box center [894, 184] width 7 height 9
click at [859, 176] on button "Confirm" at bounding box center [846, 184] width 60 height 20
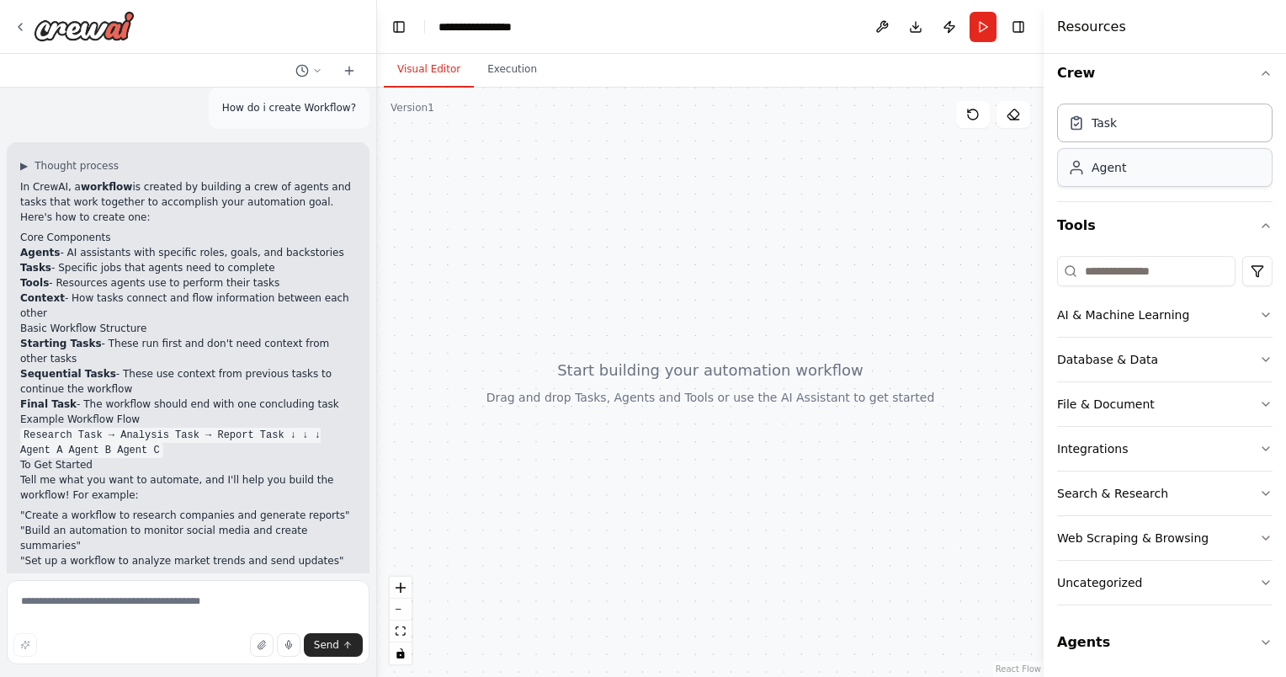
click at [1112, 171] on div "Agent" at bounding box center [1109, 167] width 35 height 17
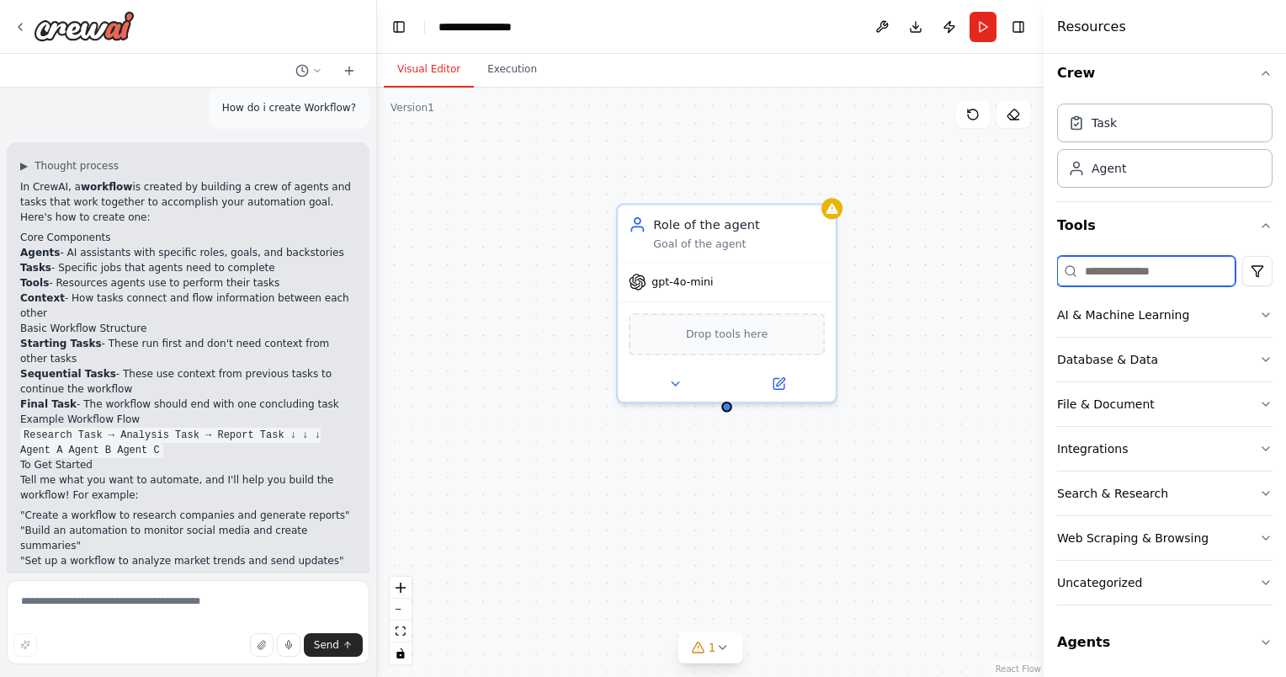
click at [1190, 267] on input at bounding box center [1146, 271] width 178 height 30
click at [1140, 167] on div "Agent" at bounding box center [1164, 167] width 215 height 39
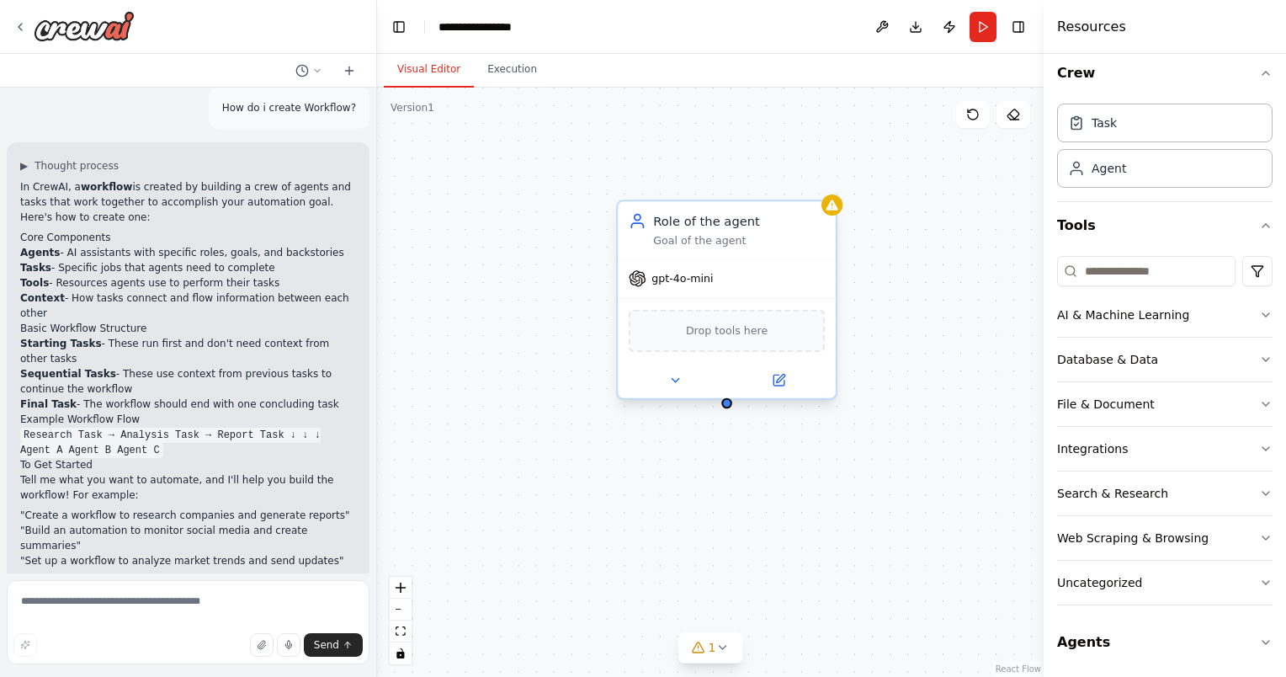
click at [783, 391] on div at bounding box center [727, 380] width 218 height 35
click at [776, 381] on icon at bounding box center [779, 380] width 11 height 11
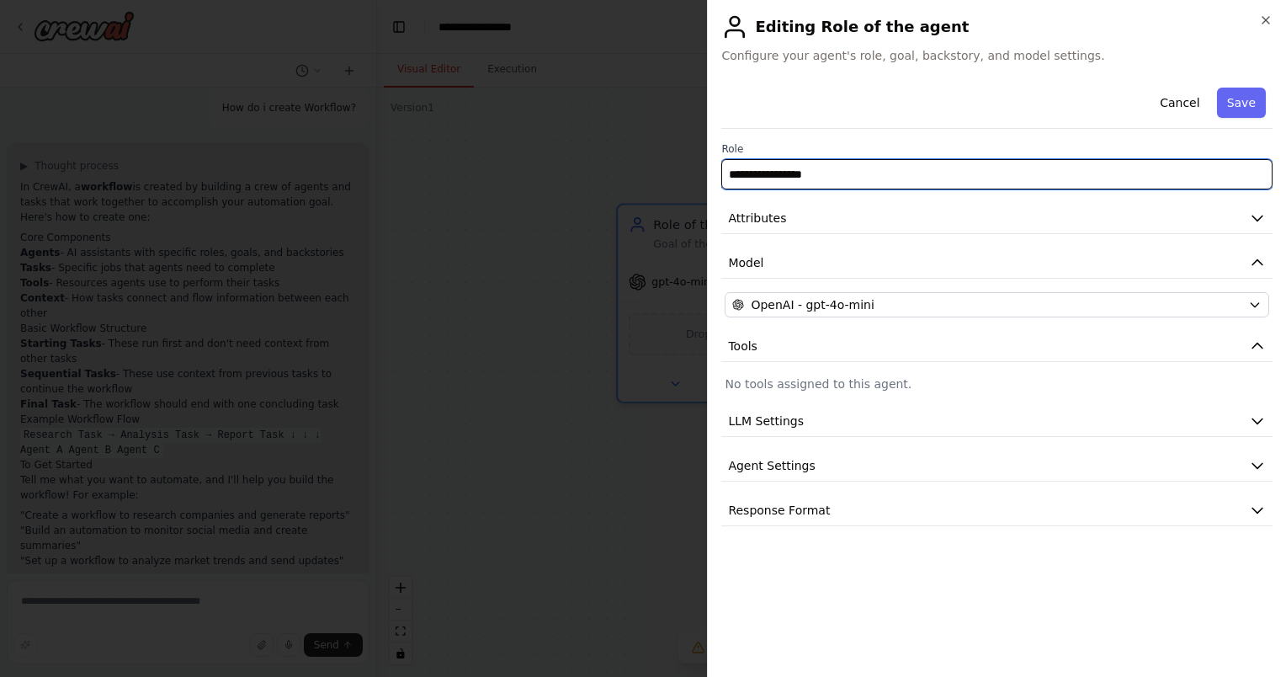
click at [1241, 172] on input "**********" at bounding box center [996, 174] width 551 height 30
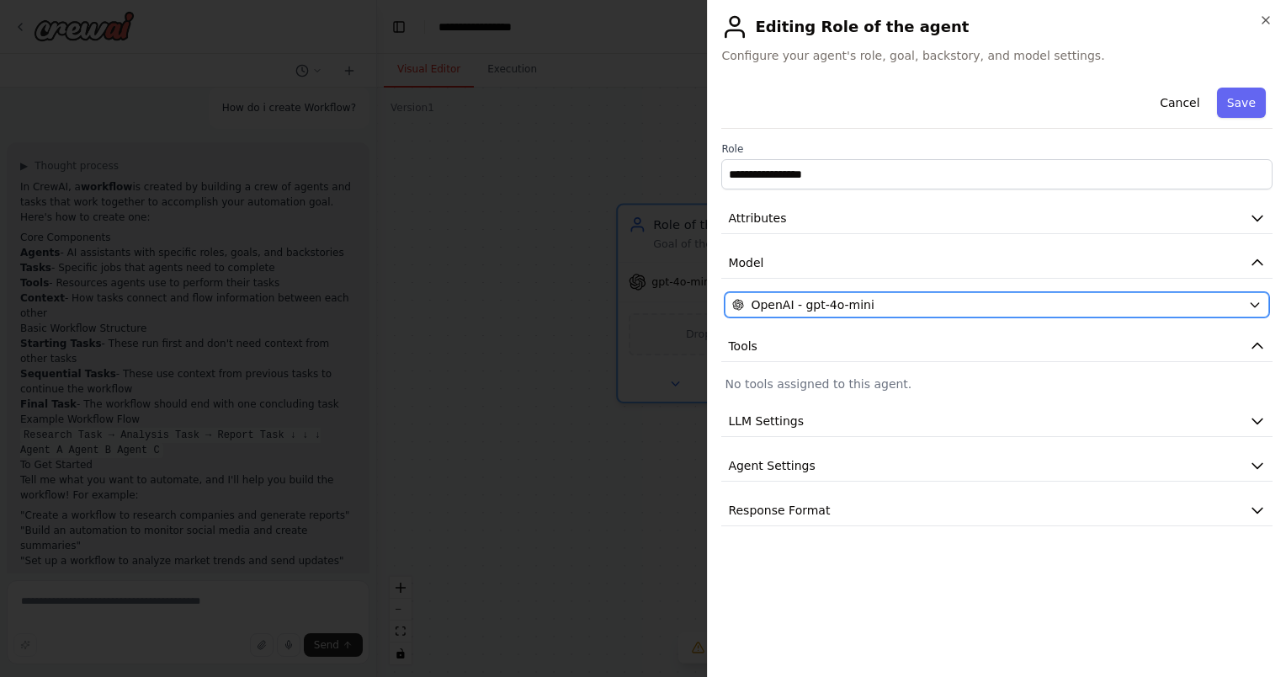
click at [1258, 310] on icon "button" at bounding box center [1254, 304] width 13 height 13
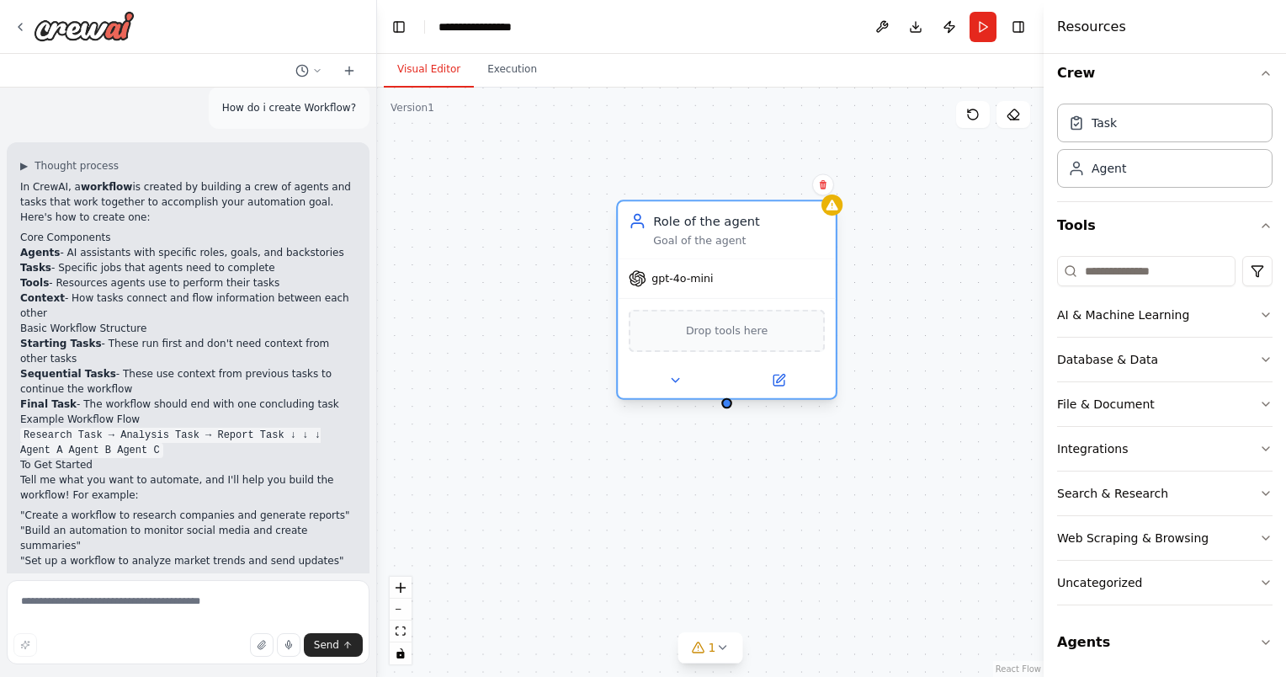
click at [709, 238] on div "Goal of the agent" at bounding box center [739, 240] width 172 height 14
click at [664, 229] on div "Role of the agent Goal of the agent" at bounding box center [739, 229] width 172 height 35
click at [752, 340] on div "Drop tools here" at bounding box center [727, 331] width 196 height 42
click at [785, 388] on button at bounding box center [779, 380] width 100 height 21
click at [822, 189] on icon at bounding box center [823, 184] width 7 height 9
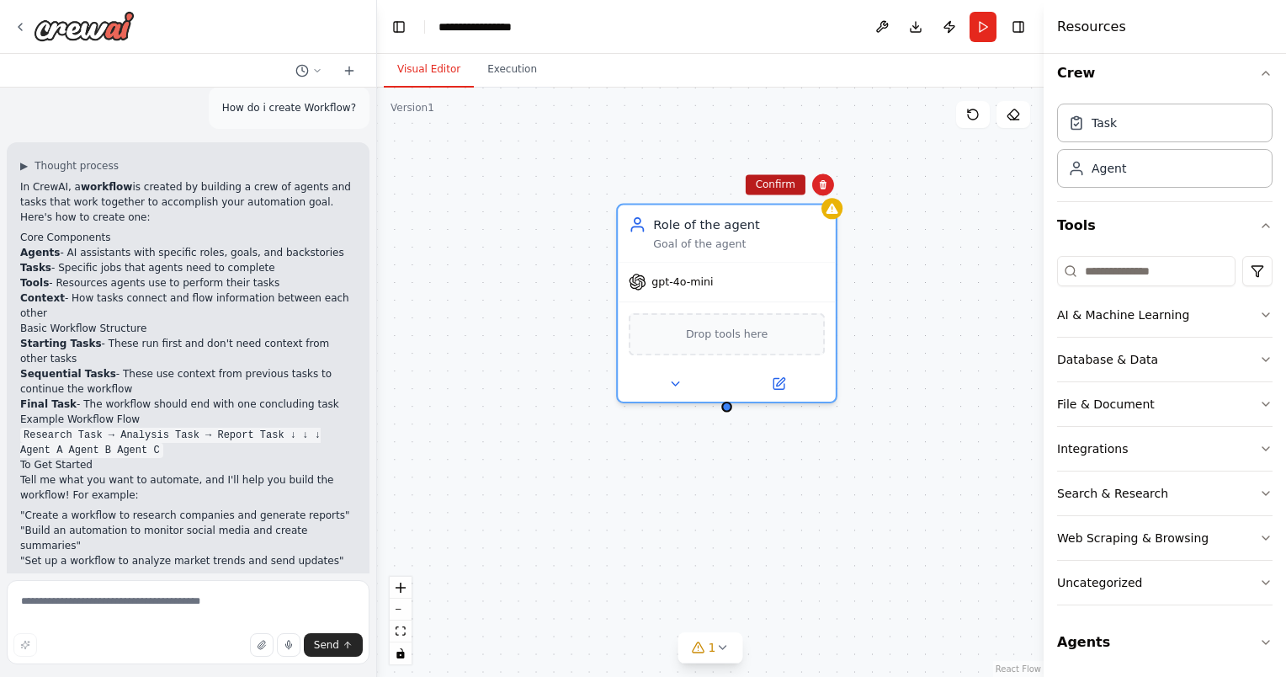
click at [778, 184] on button "Confirm" at bounding box center [776, 184] width 60 height 20
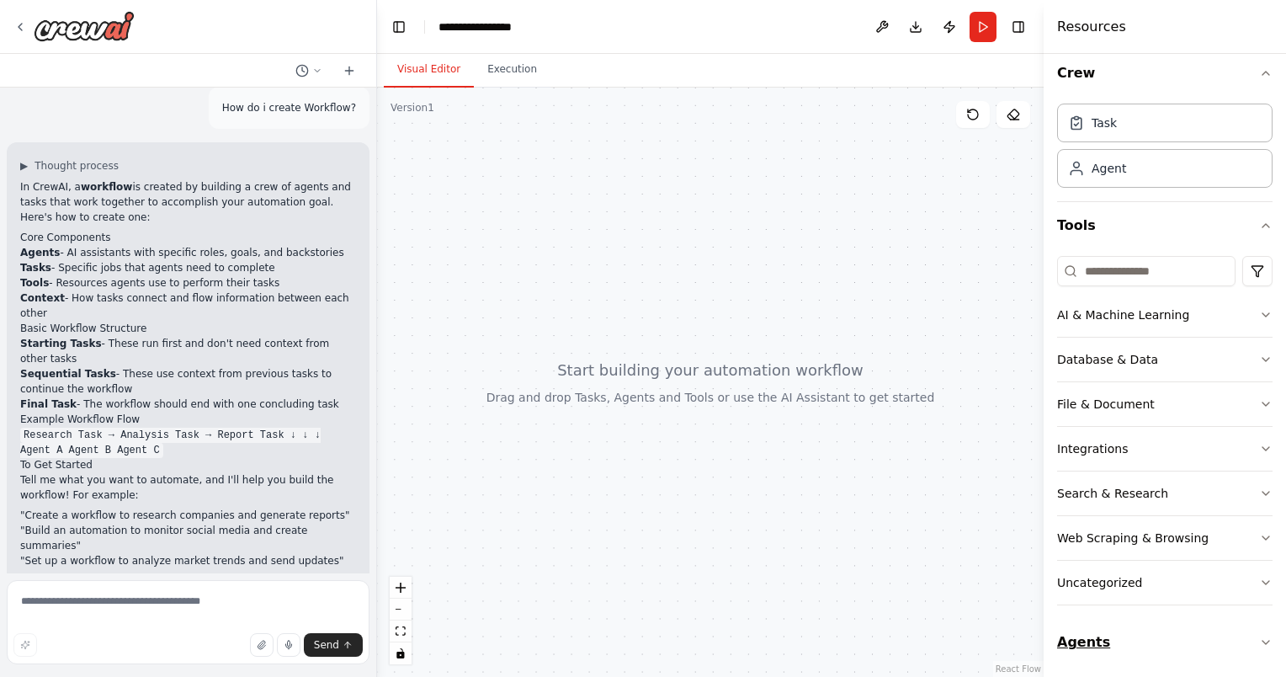
click at [1259, 635] on icon "button" at bounding box center [1265, 641] width 13 height 13
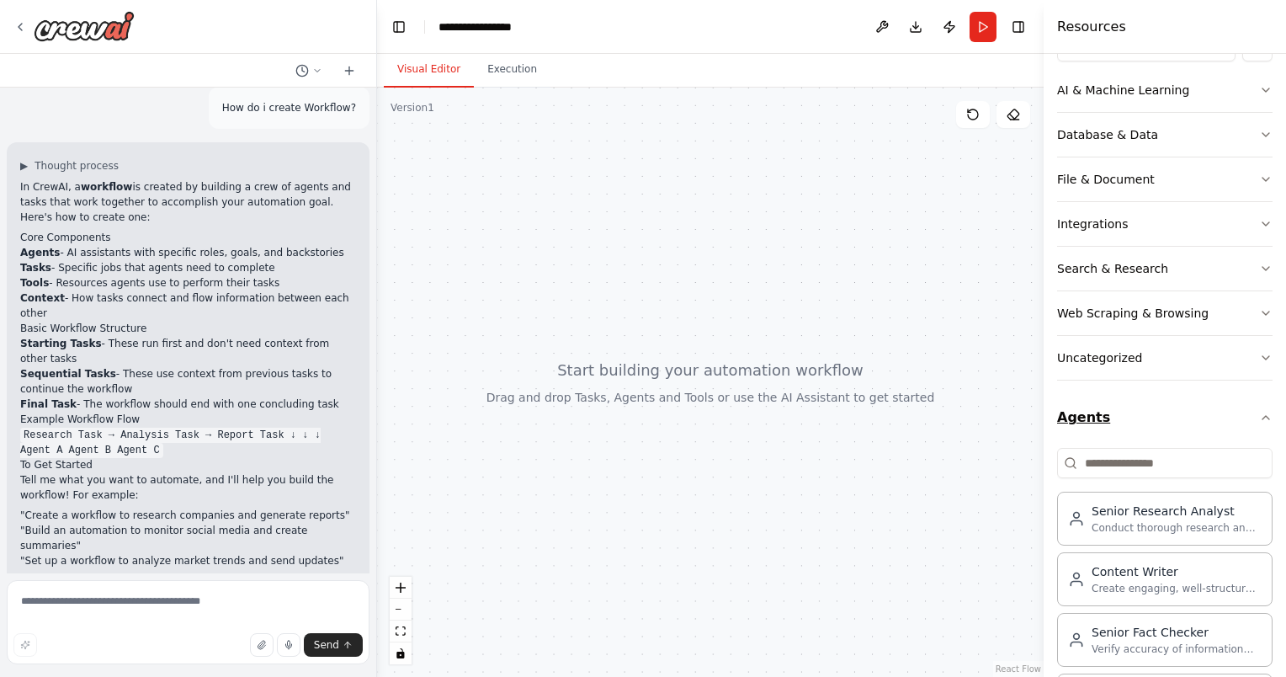
scroll to position [310, 0]
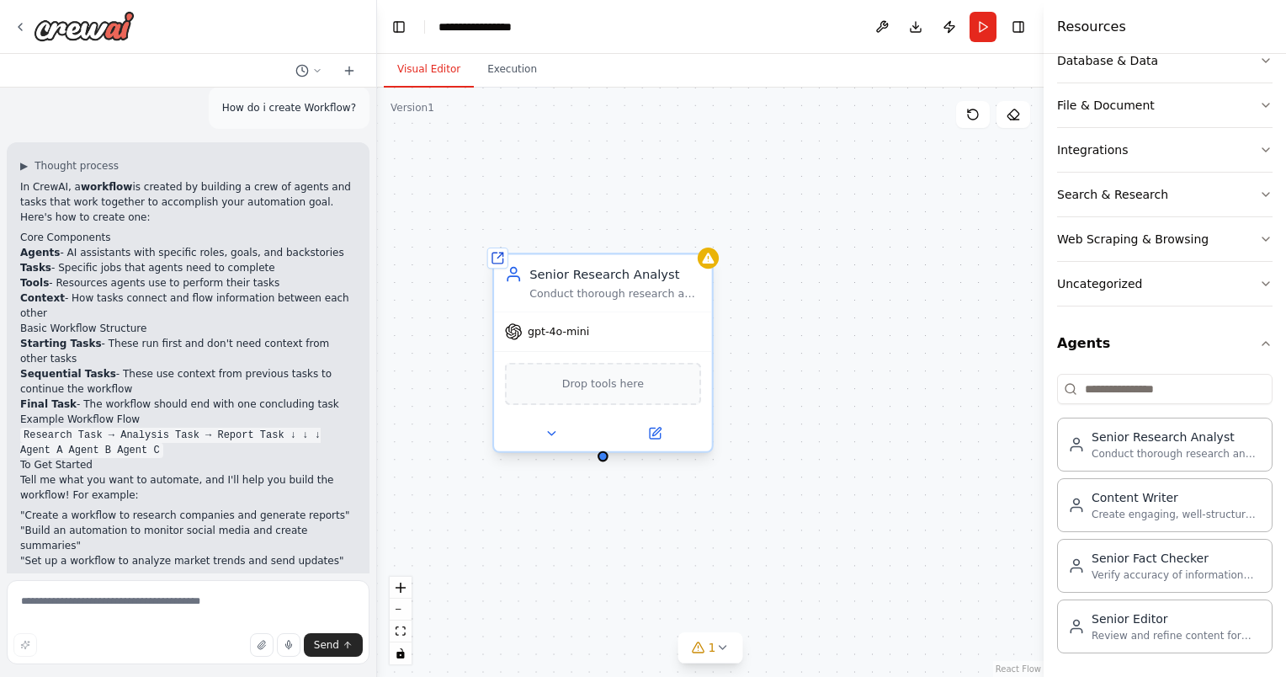
click at [539, 342] on div "gpt-4o-mini" at bounding box center [603, 331] width 218 height 39
click at [574, 337] on span "gpt-4o-mini" at bounding box center [558, 331] width 61 height 14
click at [583, 337] on span "gpt-4o-mini" at bounding box center [558, 331] width 61 height 14
click at [654, 428] on icon at bounding box center [655, 433] width 11 height 11
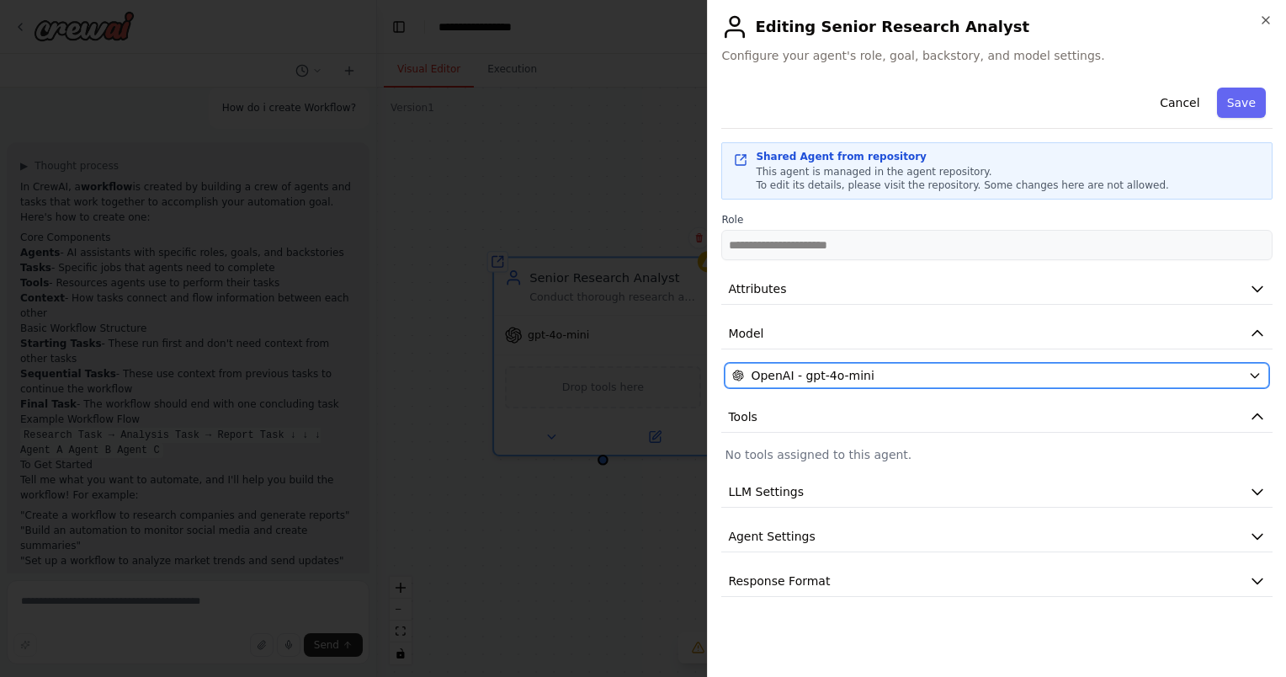
click at [1257, 369] on icon "button" at bounding box center [1254, 375] width 13 height 13
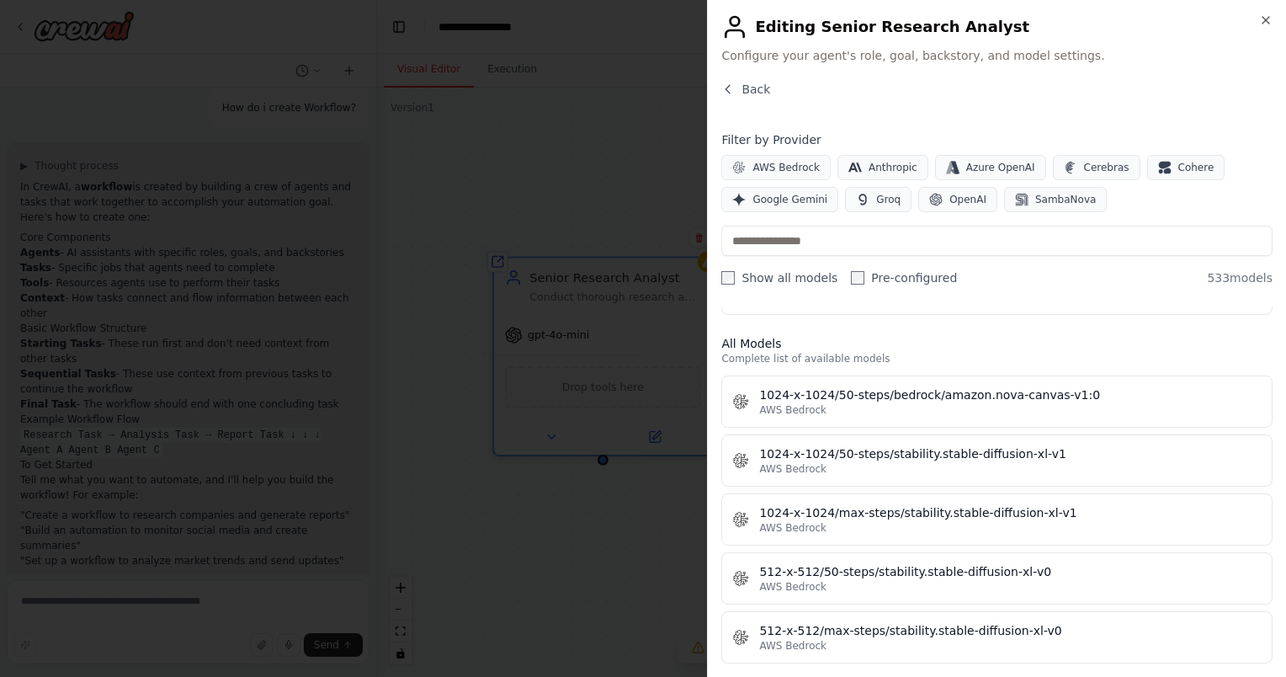
scroll to position [451, 0]
click at [784, 168] on span "AWS Bedrock" at bounding box center [785, 167] width 67 height 13
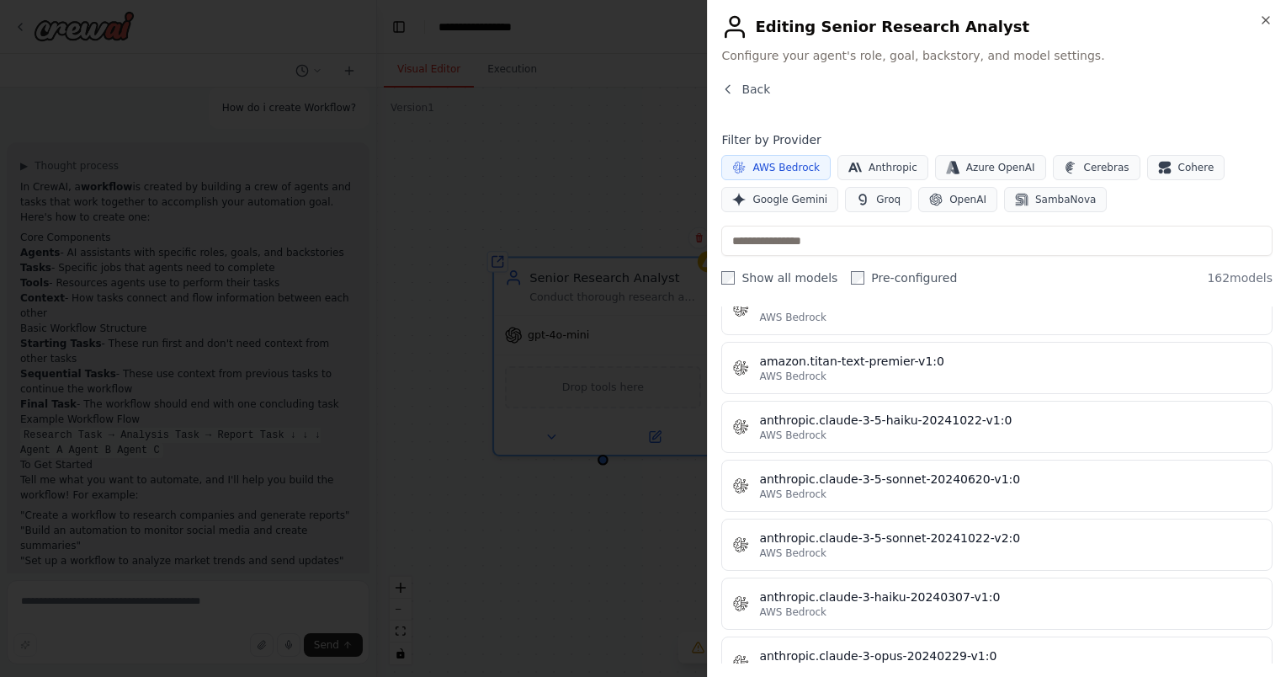
scroll to position [790, 0]
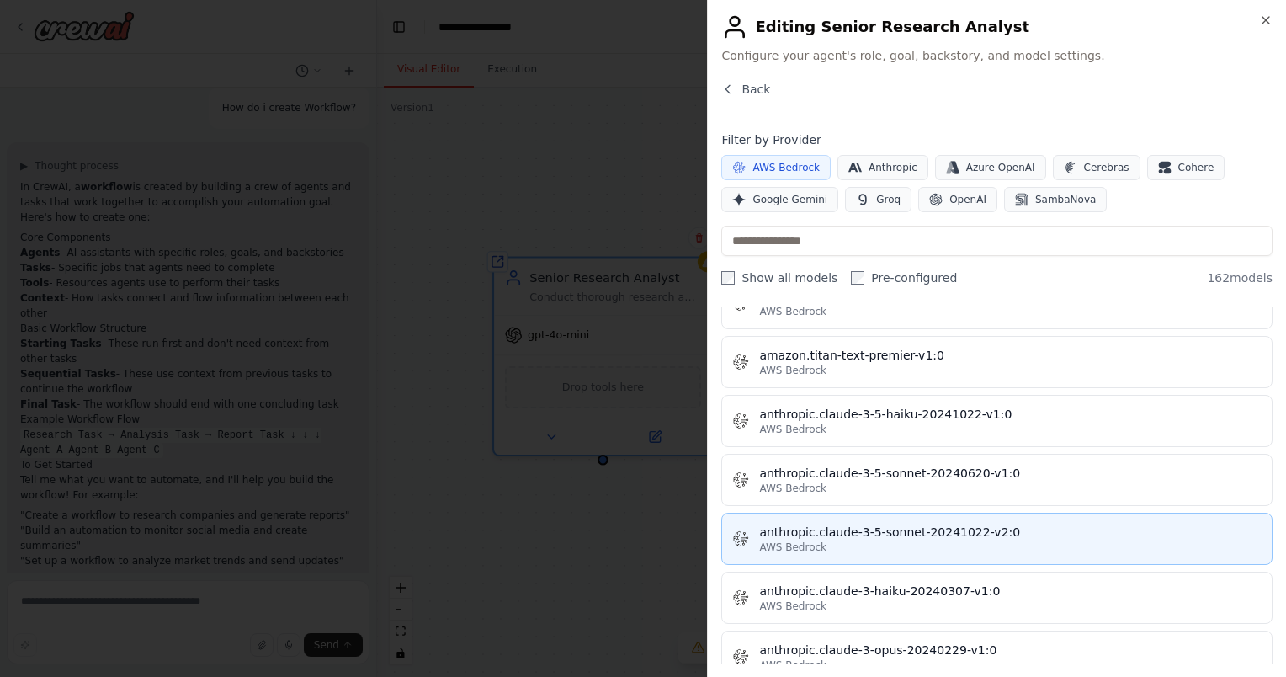
click at [961, 526] on div "anthropic.claude-3-5-sonnet-20241022-v2:0" at bounding box center [1010, 532] width 502 height 17
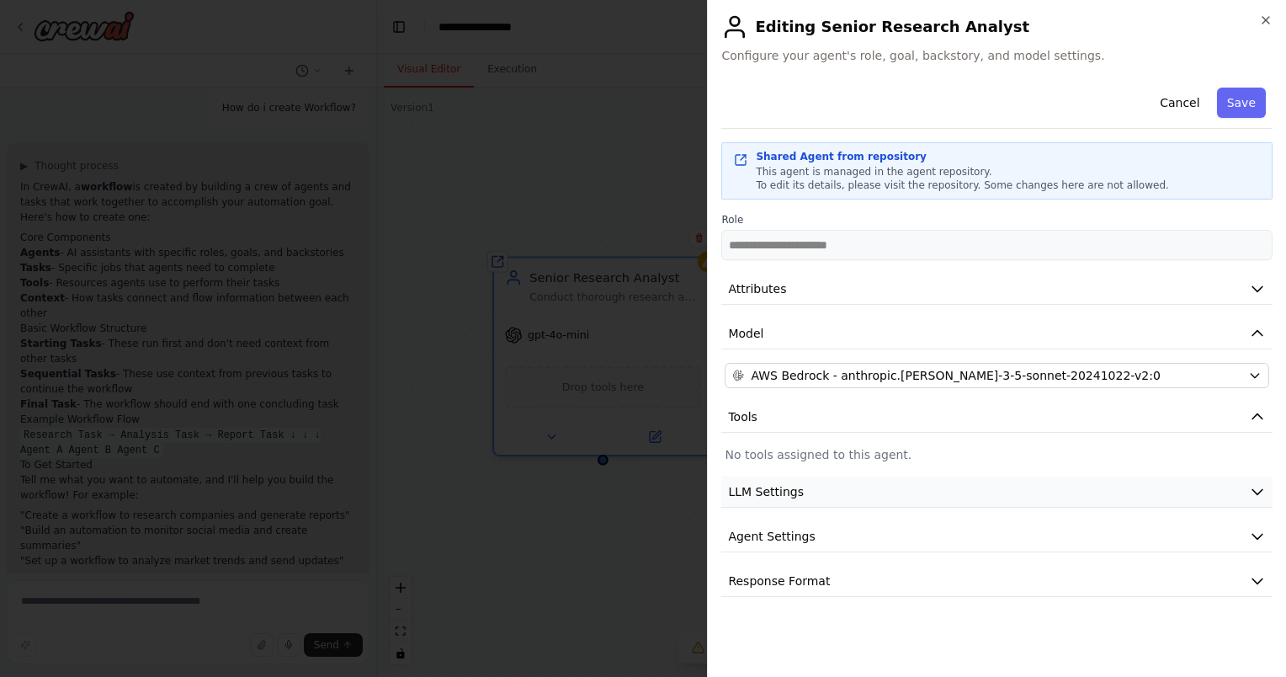
click at [1257, 489] on icon "button" at bounding box center [1257, 491] width 17 height 17
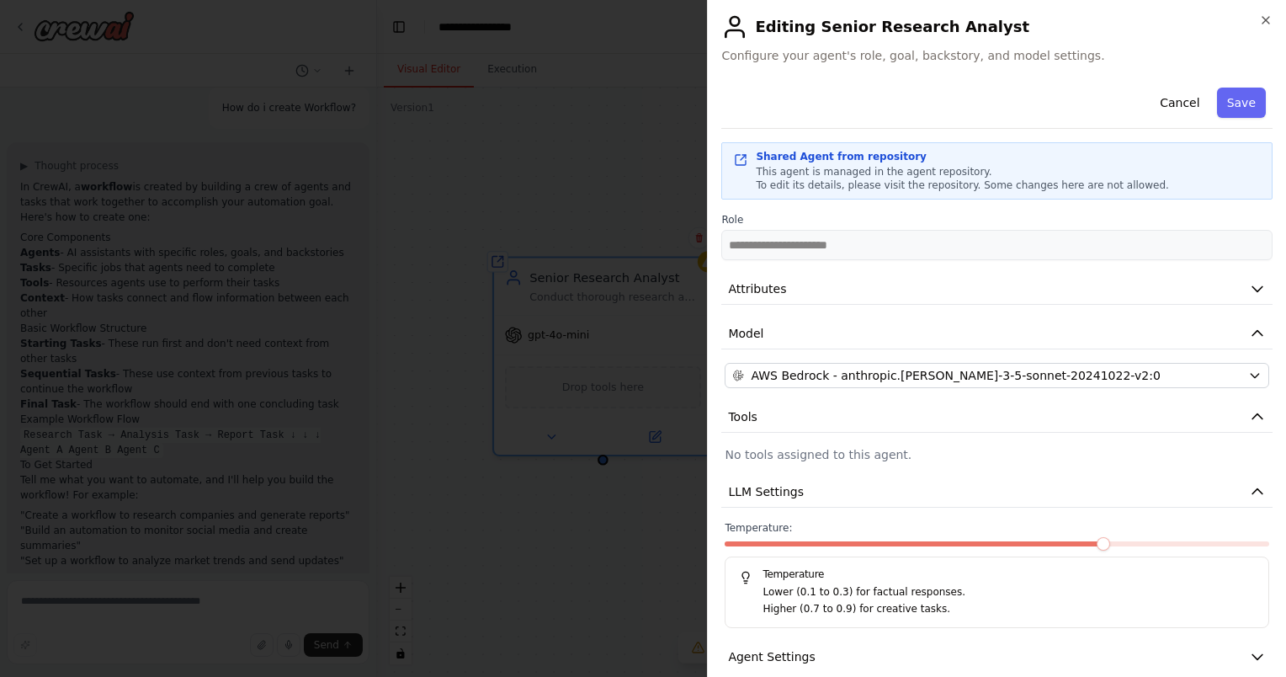
click at [849, 594] on p "Lower (0.1 to 0.3) for factual responses." at bounding box center [1009, 592] width 492 height 17
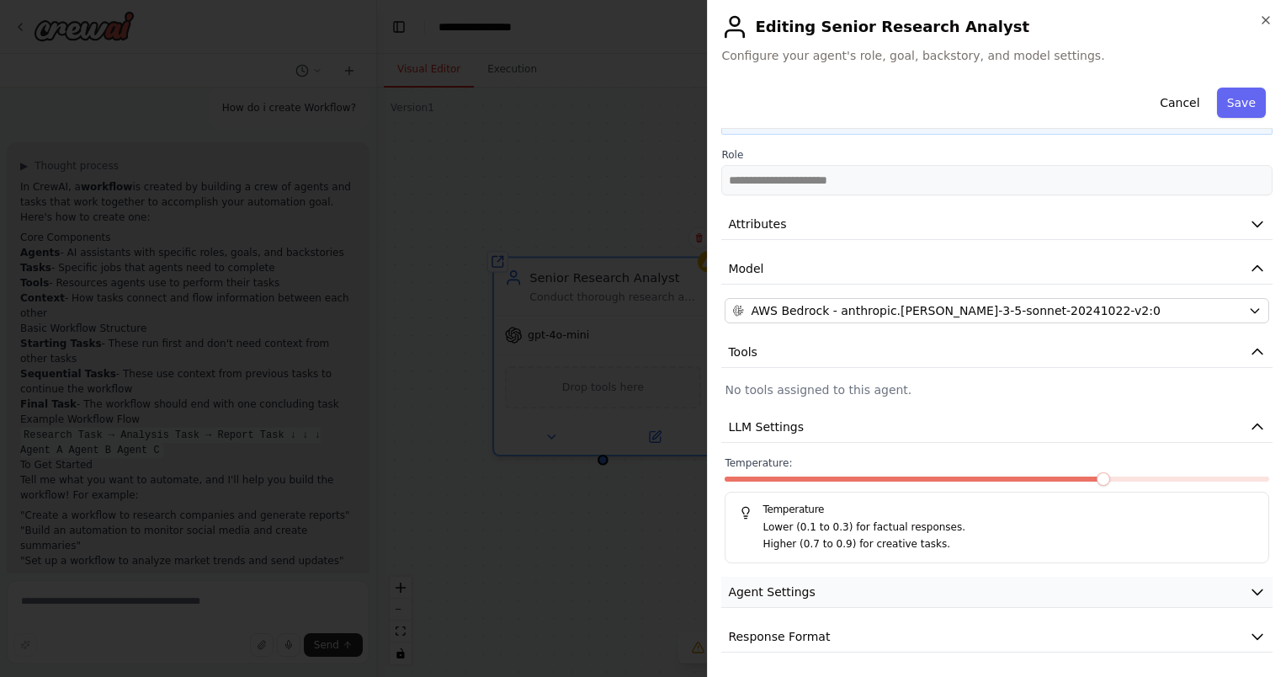
click at [1249, 583] on icon "button" at bounding box center [1257, 591] width 17 height 17
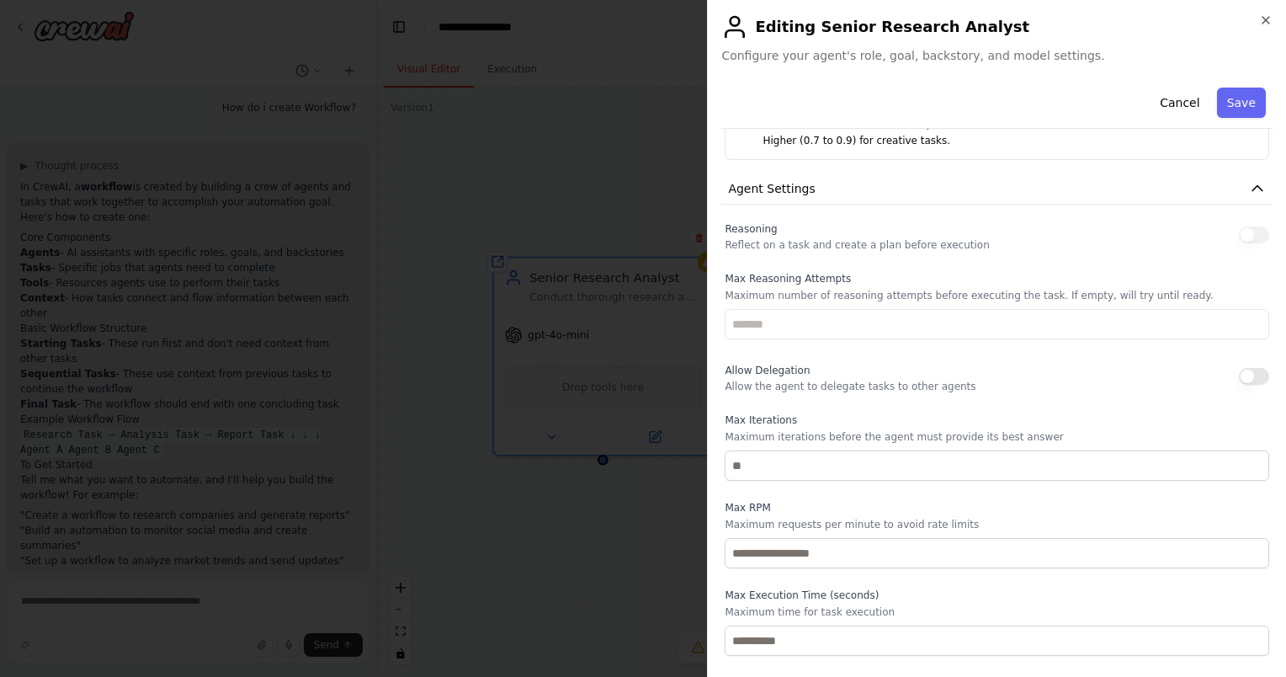
scroll to position [516, 0]
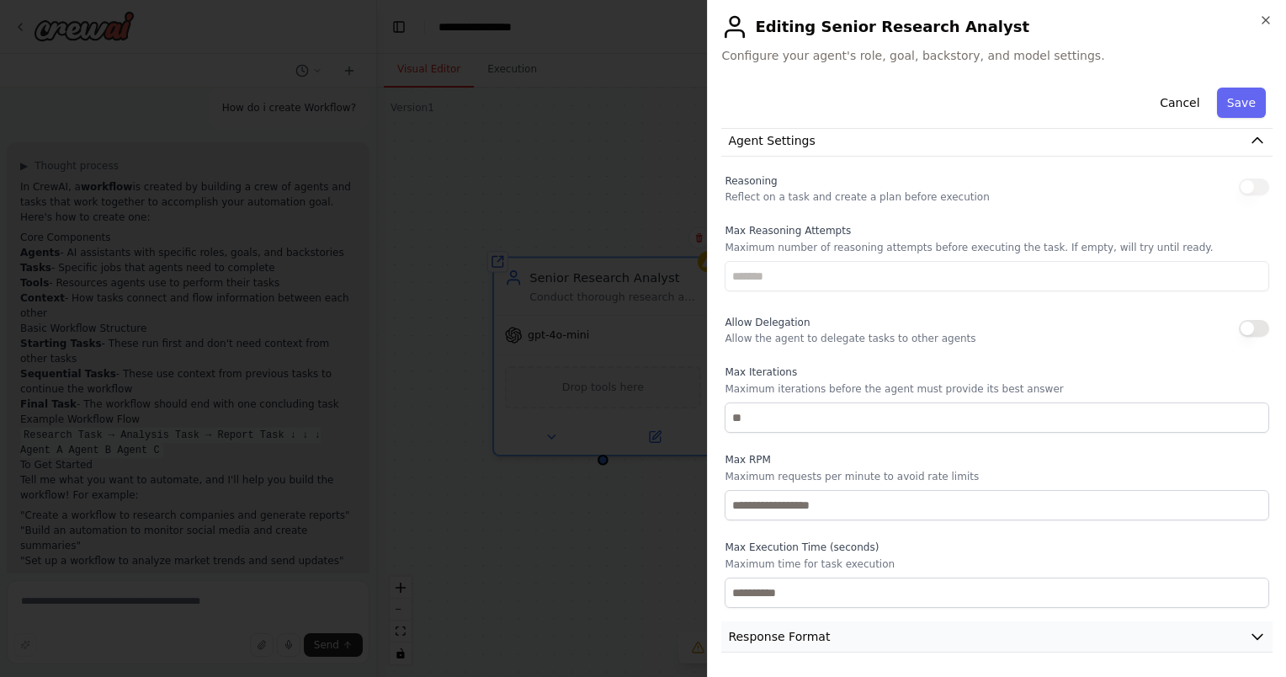
click at [1249, 635] on icon "button" at bounding box center [1257, 636] width 17 height 17
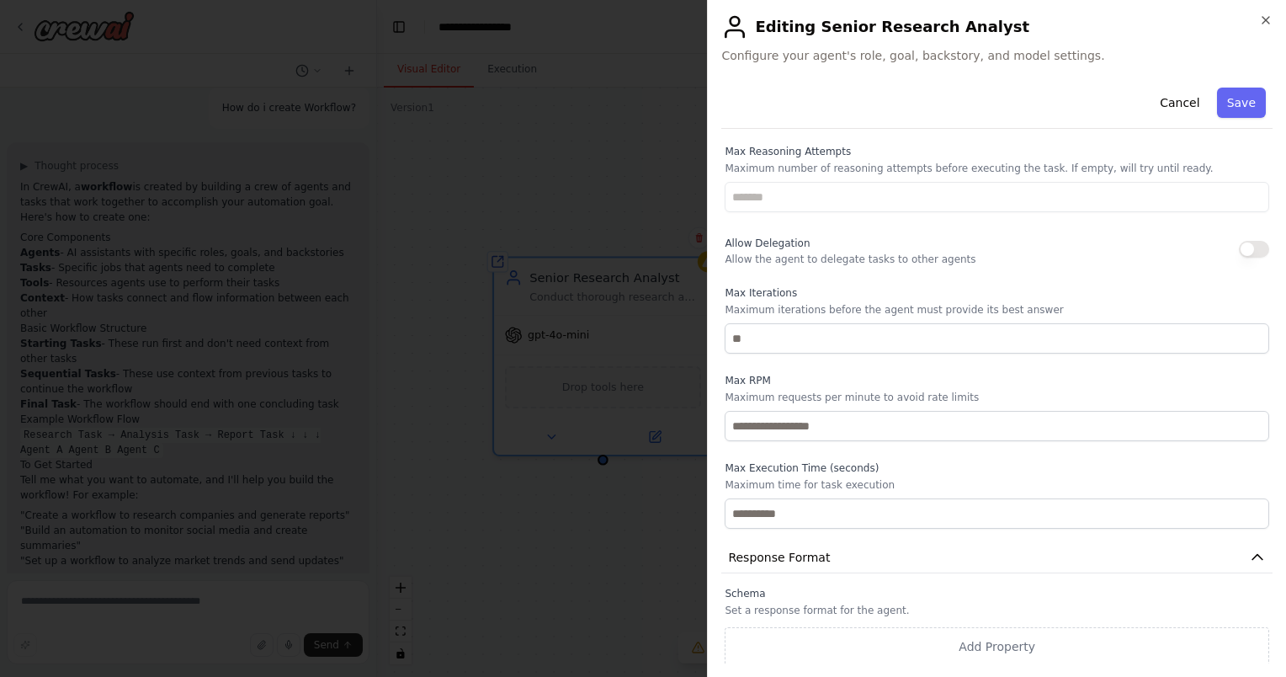
scroll to position [595, 0]
click at [804, 603] on p "Set a response format for the agent." at bounding box center [997, 609] width 545 height 13
click at [1230, 95] on button "Save" at bounding box center [1241, 103] width 49 height 30
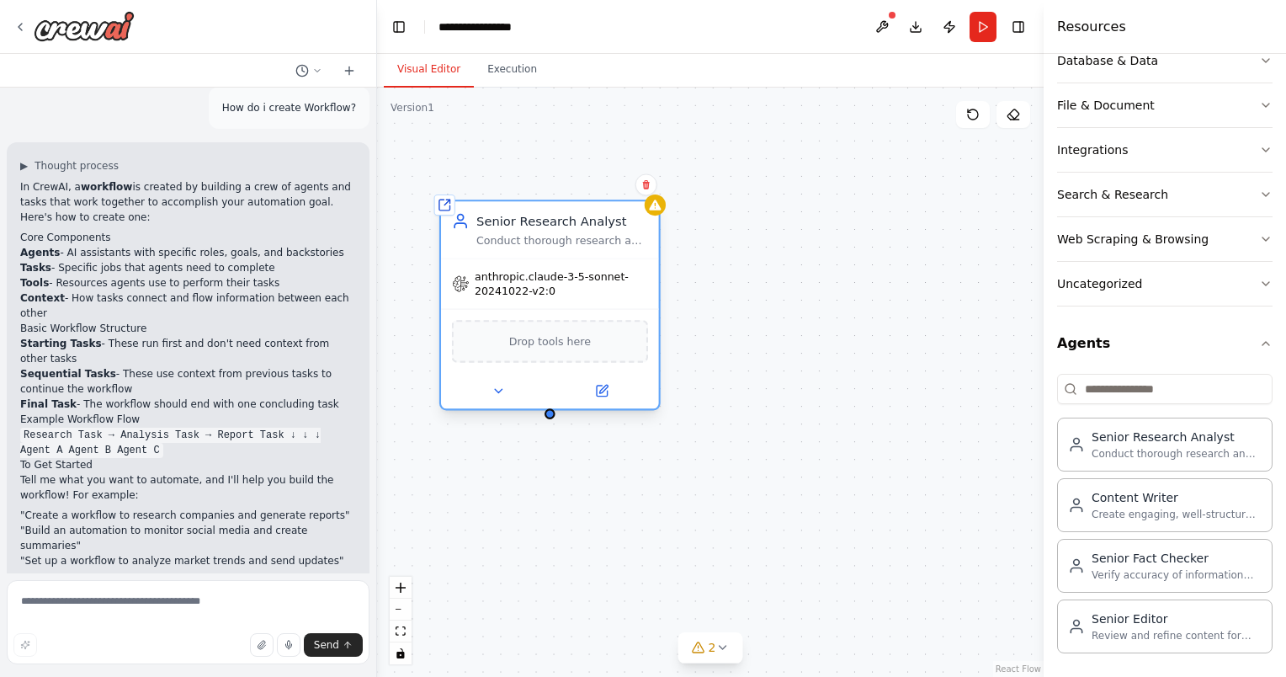
drag, startPoint x: 671, startPoint y: 364, endPoint x: 623, endPoint y: 303, distance: 77.3
click at [623, 303] on div "anthropic.claude-3-5-sonnet-20241022-v2:0 Drop tools here" at bounding box center [550, 333] width 218 height 151
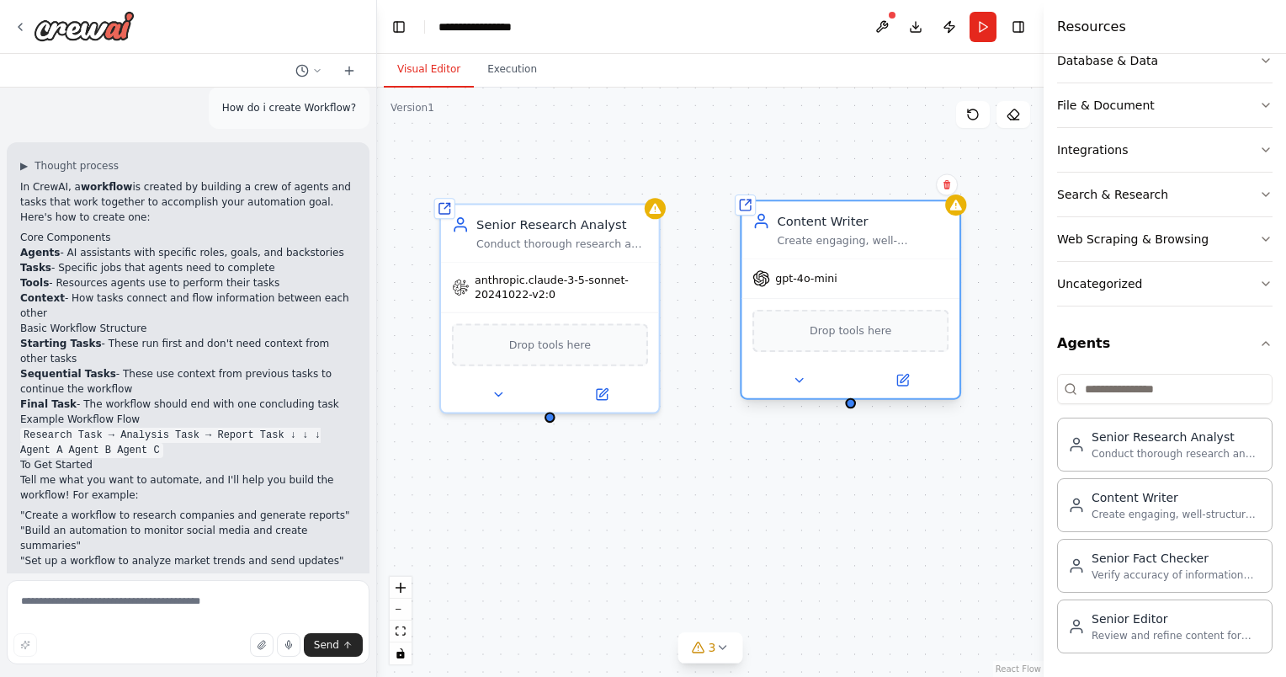
drag, startPoint x: 943, startPoint y: 393, endPoint x: 795, endPoint y: 260, distance: 199.1
click at [795, 260] on div "gpt-4o-mini" at bounding box center [851, 278] width 218 height 39
click at [904, 380] on icon at bounding box center [902, 380] width 11 height 11
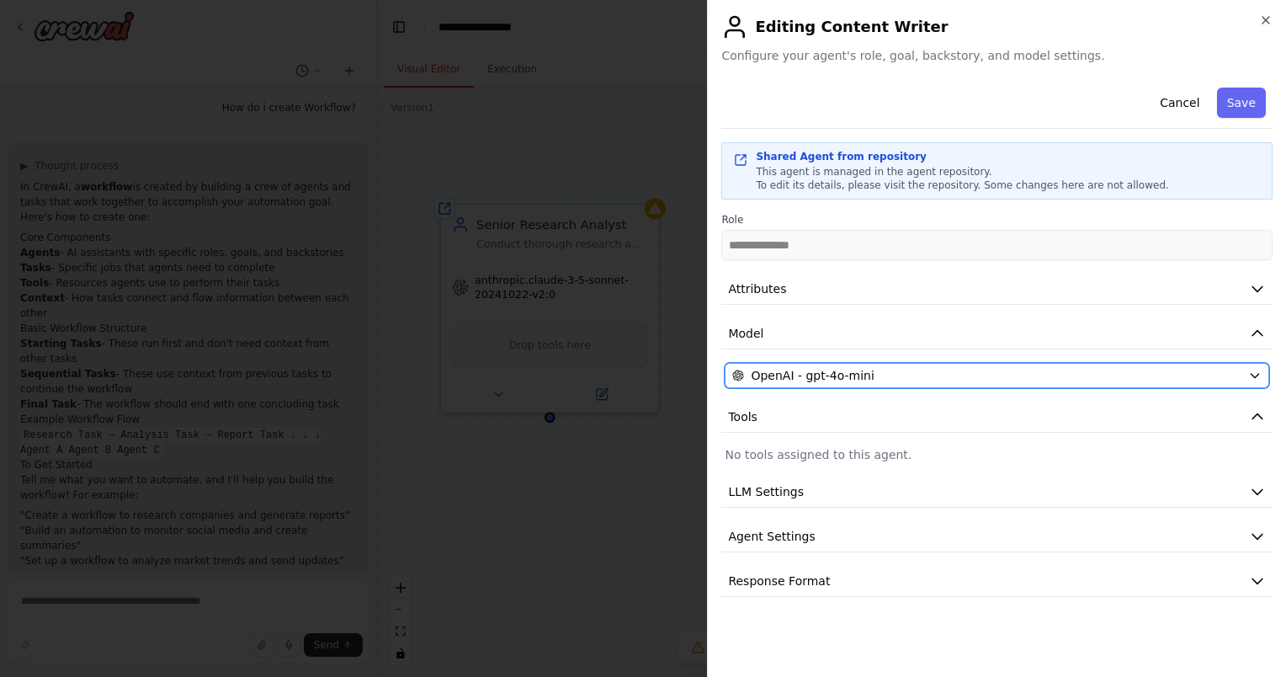
click at [907, 374] on div "OpenAI - gpt-4o-mini" at bounding box center [986, 375] width 509 height 17
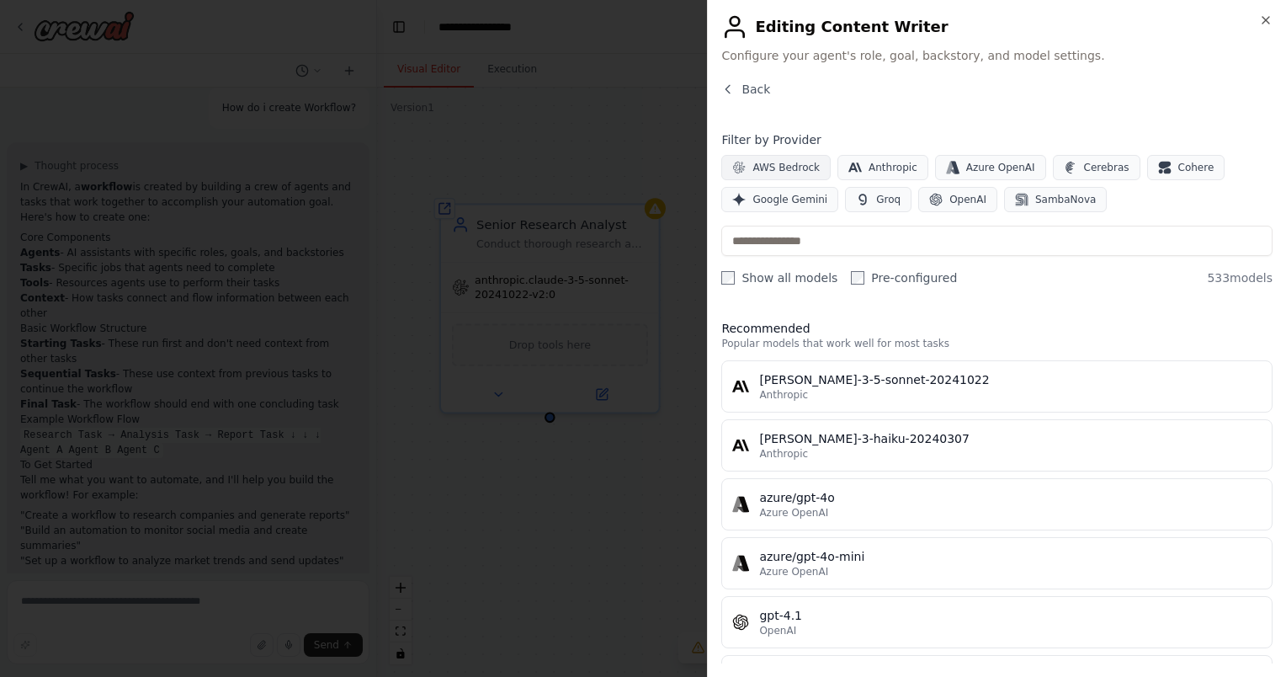
click at [788, 164] on span "AWS Bedrock" at bounding box center [785, 167] width 67 height 13
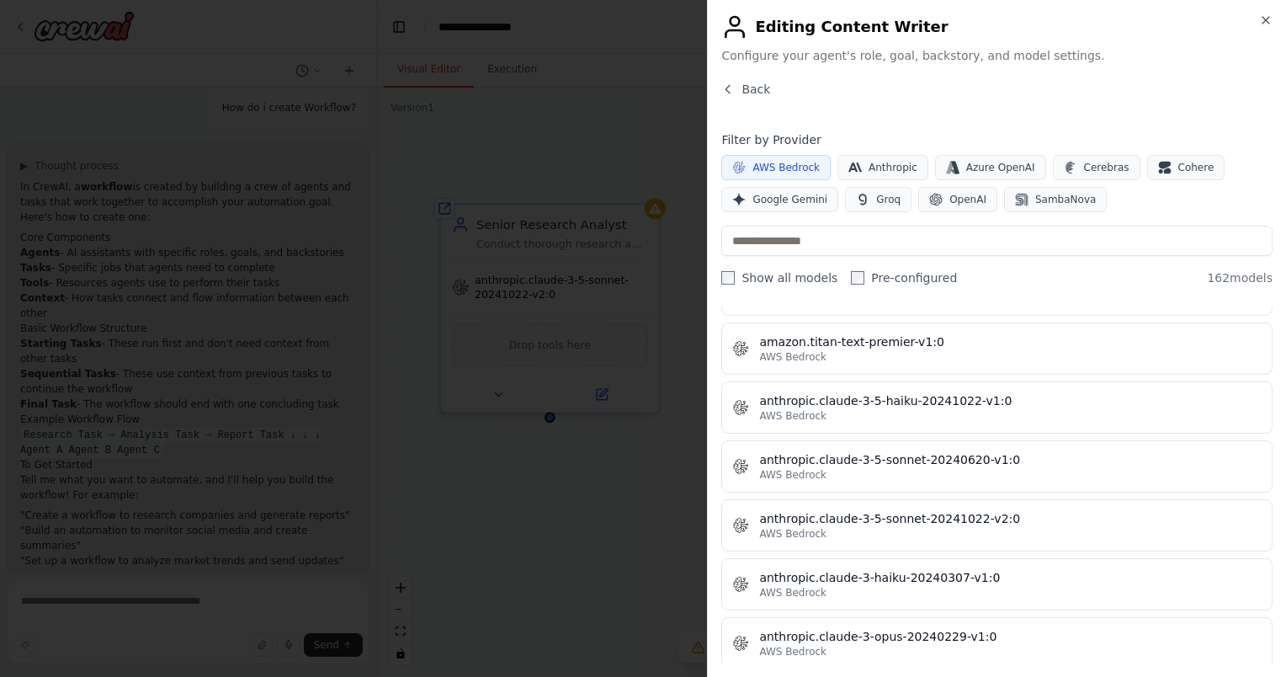
scroll to position [805, 0]
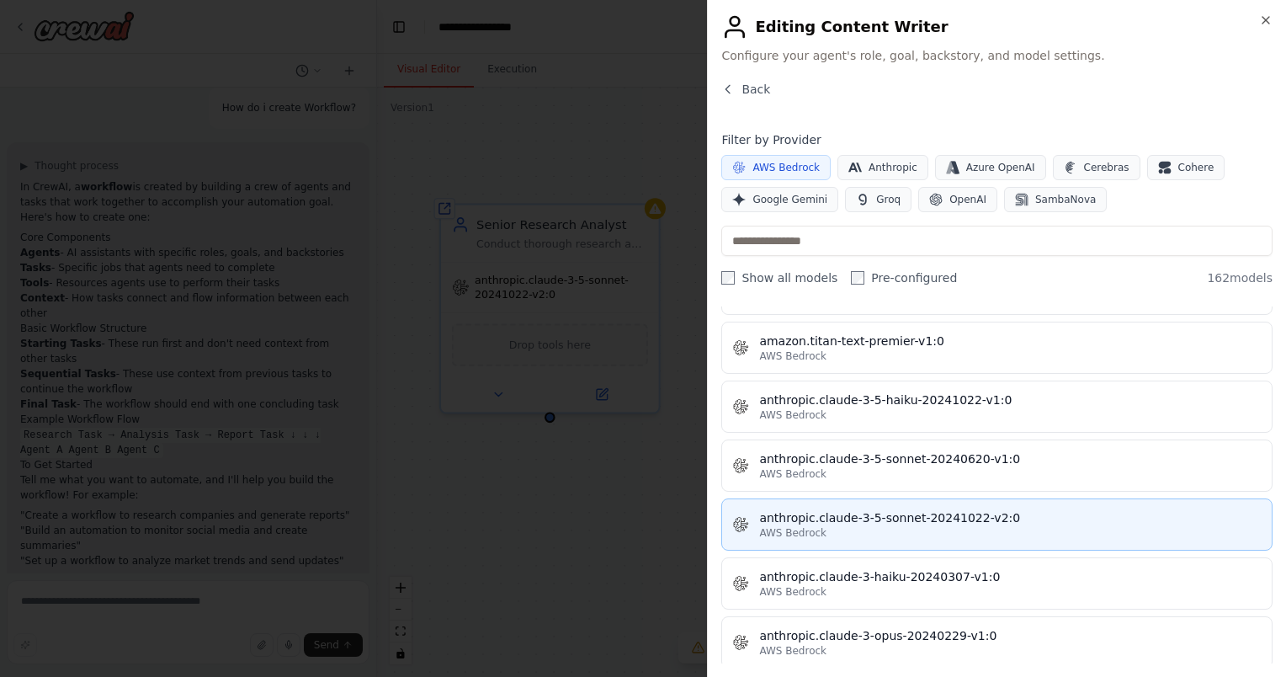
click at [973, 498] on button "anthropic.claude-3-5-sonnet-20241022-v2:0 AWS Bedrock" at bounding box center [996, 524] width 551 height 52
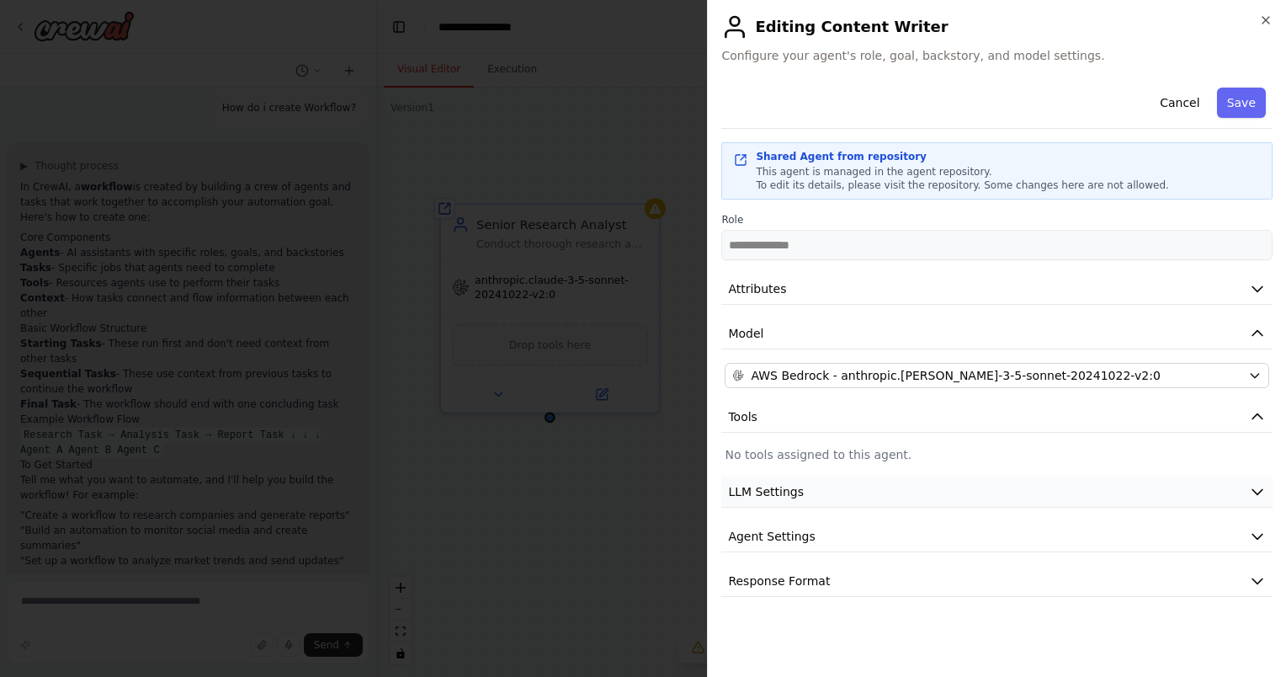
click at [858, 480] on button "LLM Settings" at bounding box center [996, 491] width 551 height 31
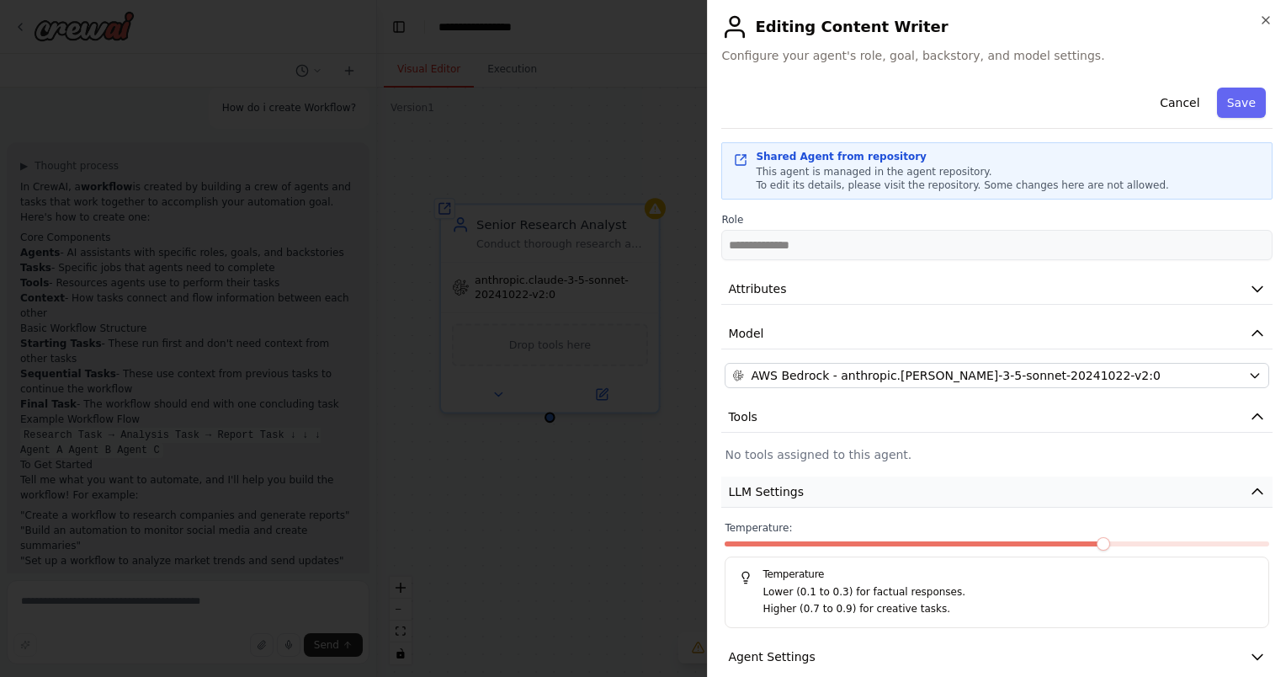
click at [858, 480] on button "LLM Settings" at bounding box center [996, 491] width 551 height 31
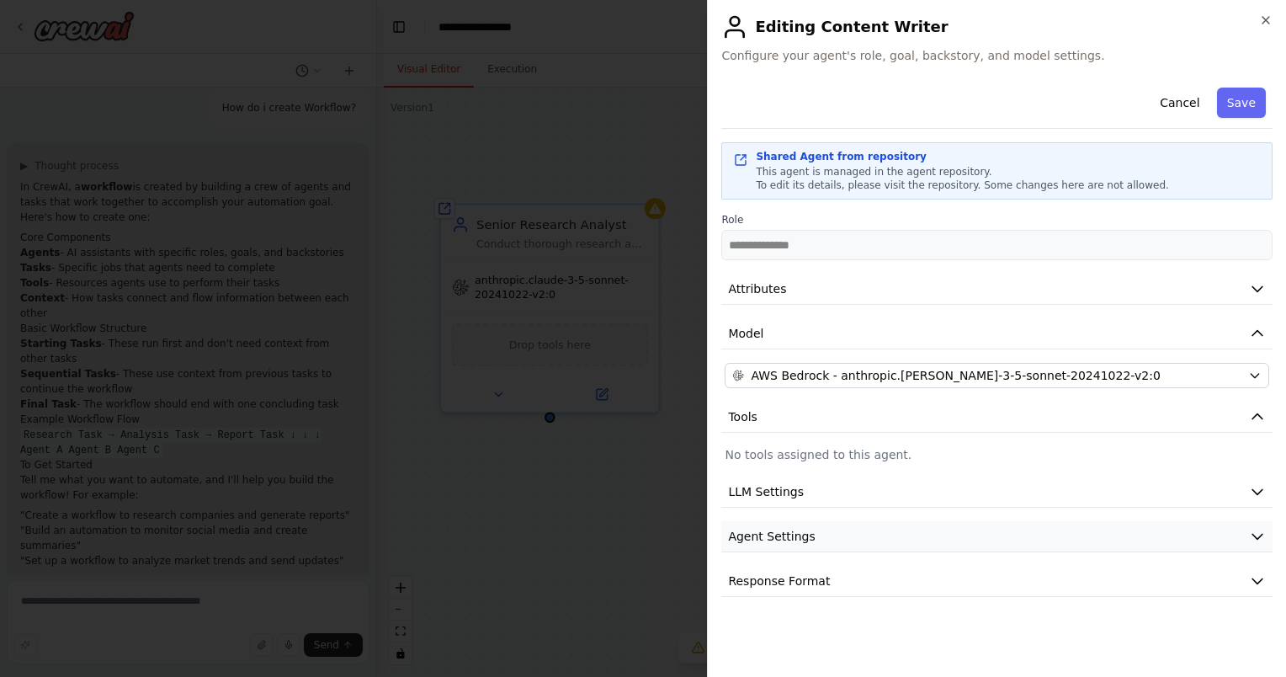
click at [843, 533] on button "Agent Settings" at bounding box center [996, 536] width 551 height 31
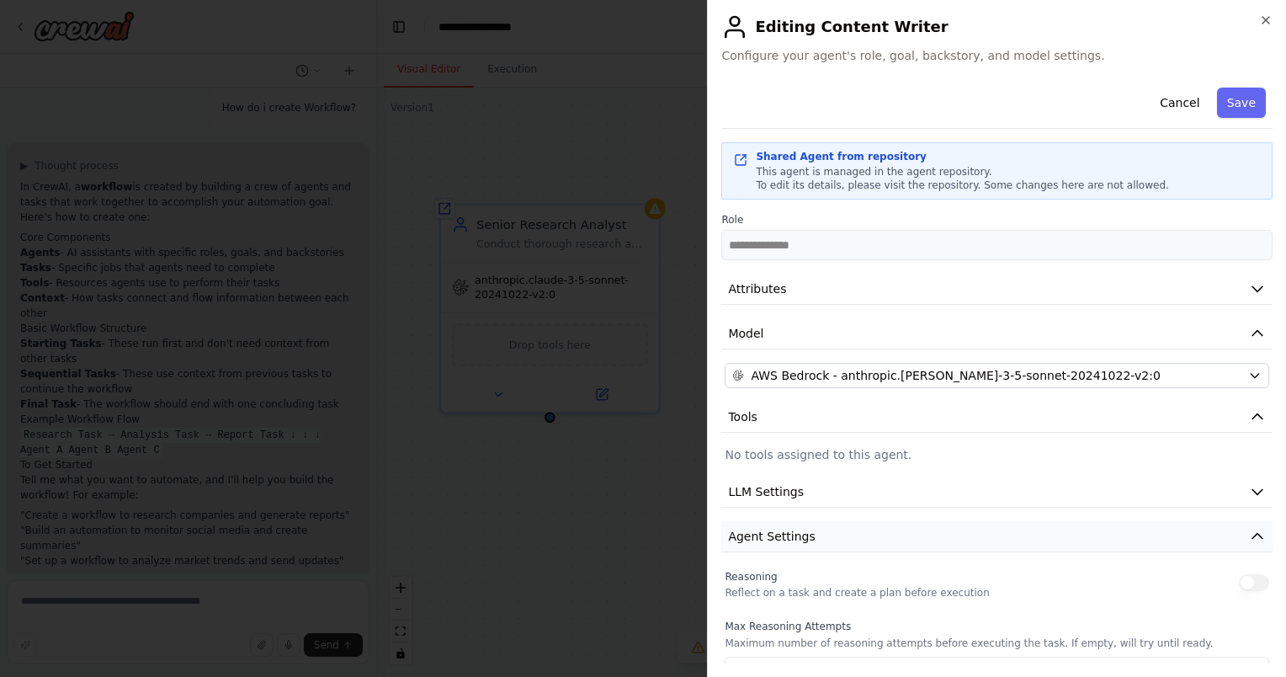
click at [843, 533] on button "Agent Settings" at bounding box center [996, 536] width 551 height 31
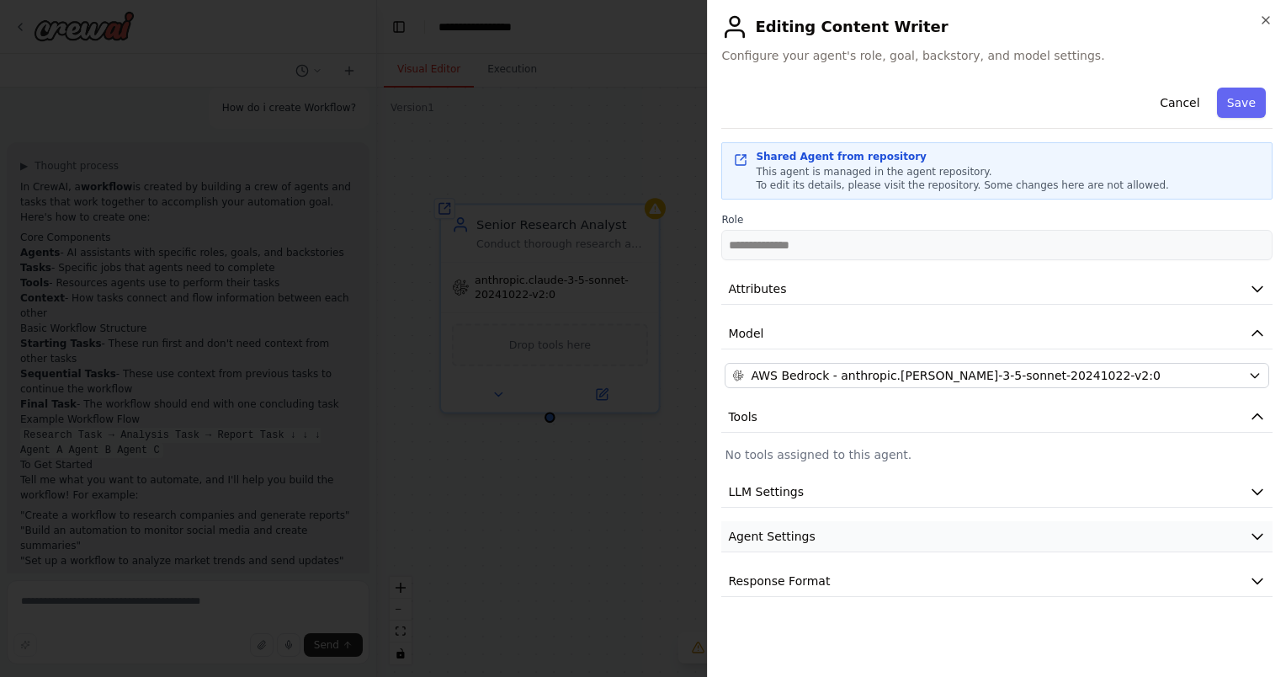
click at [843, 533] on button "Agent Settings" at bounding box center [996, 536] width 551 height 31
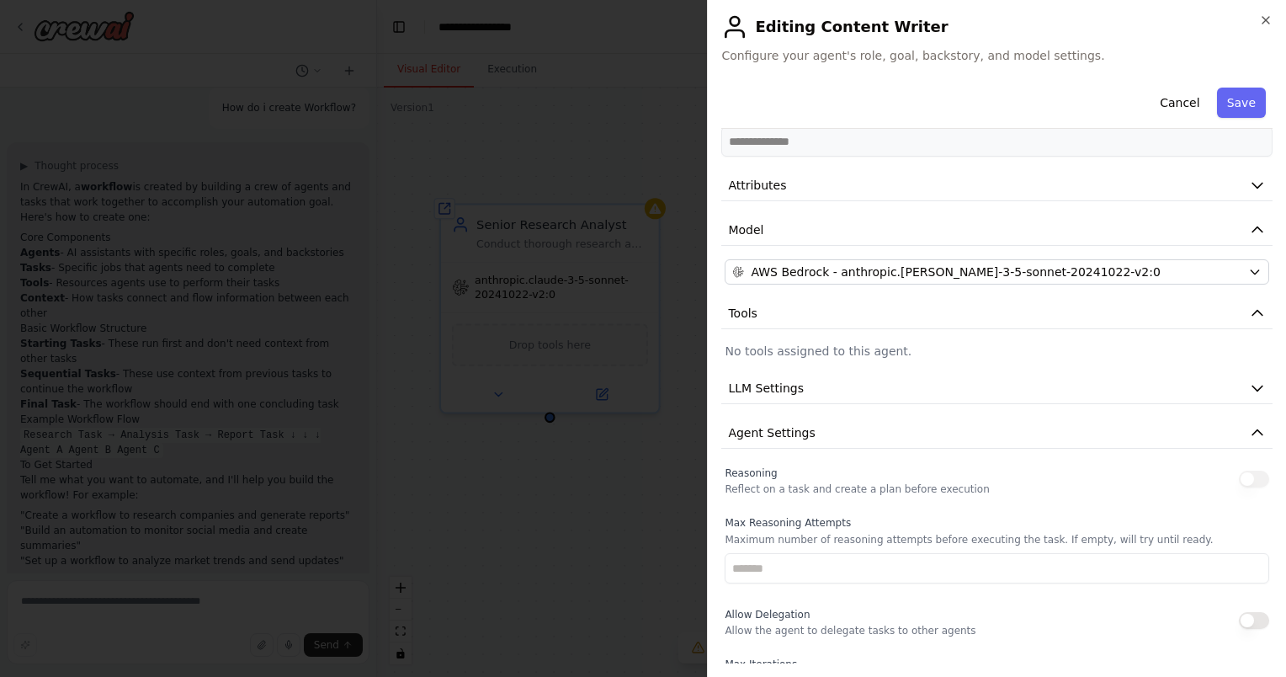
scroll to position [104, 0]
click at [804, 545] on div "Max Reasoning Attempts Maximum number of reasoning attempts before executing th…" at bounding box center [997, 548] width 545 height 67
click at [1228, 97] on button "Save" at bounding box center [1241, 103] width 49 height 30
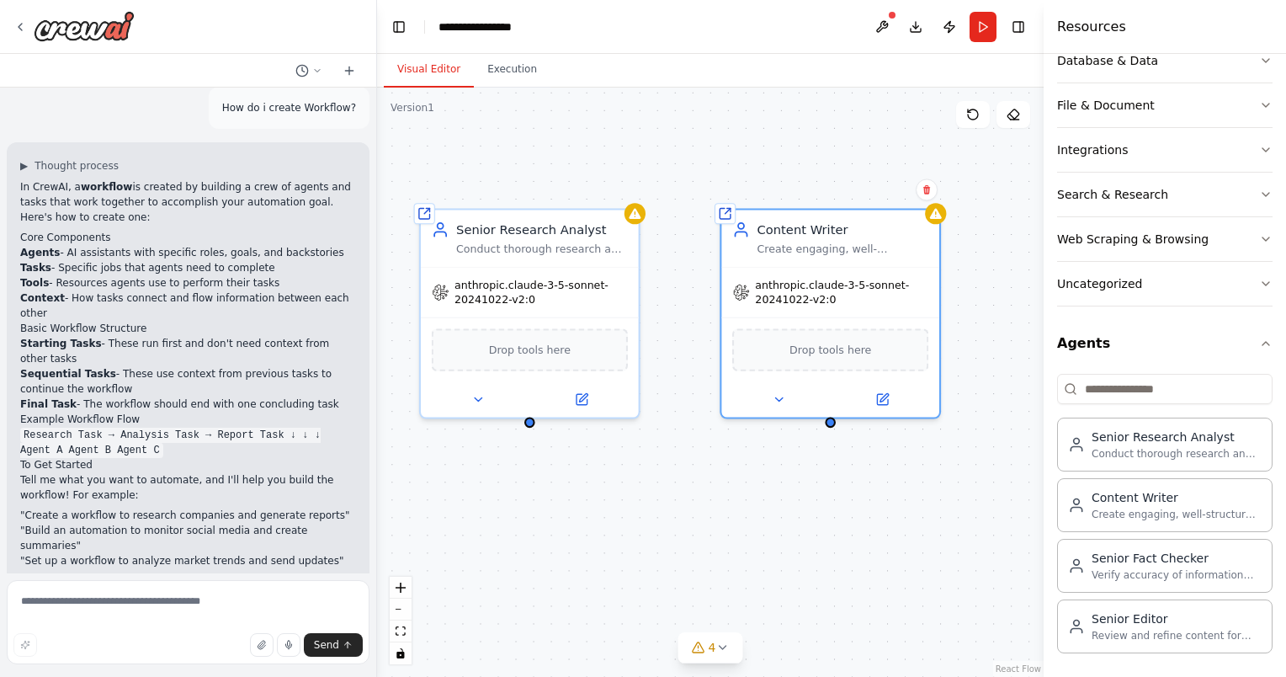
drag, startPoint x: 550, startPoint y: 421, endPoint x: 530, endPoint y: 426, distance: 20.8
click at [530, 426] on div "Shared agent from repository Senior Research Analyst Conduct thorough research …" at bounding box center [710, 382] width 667 height 589
click at [585, 498] on div "Shared agent from repository Senior Research Analyst Conduct thorough research …" at bounding box center [710, 382] width 667 height 589
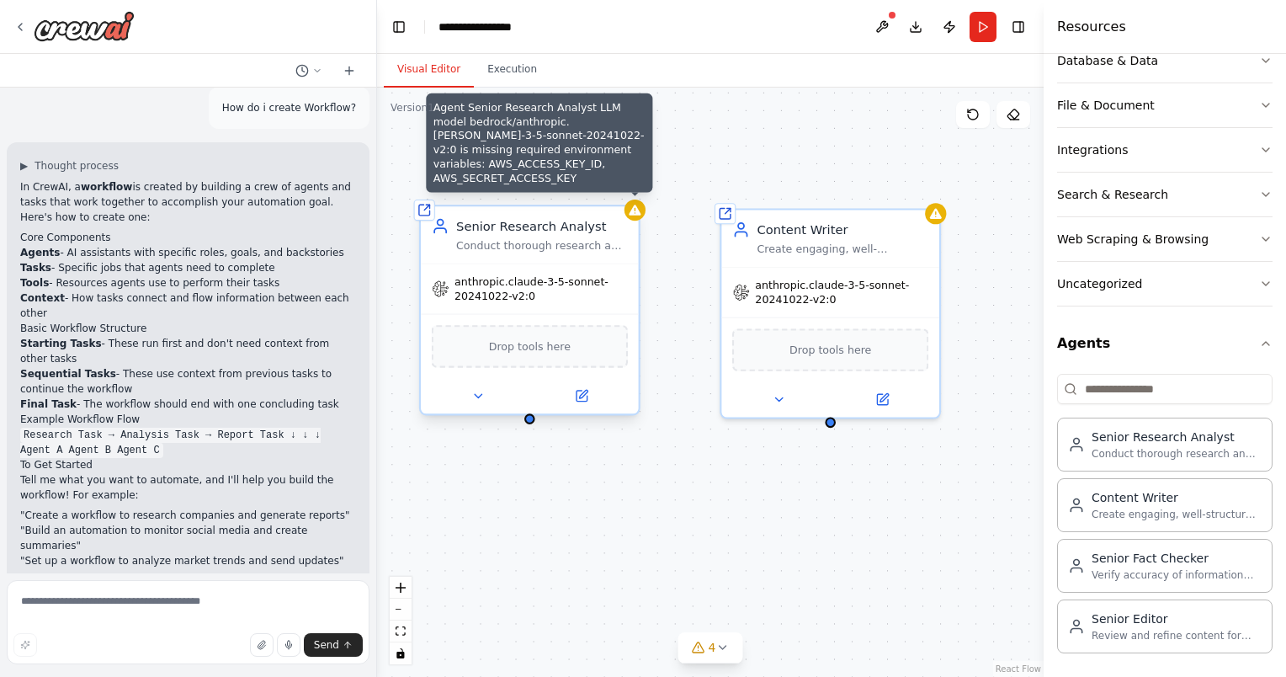
click at [639, 216] on div at bounding box center [635, 209] width 21 height 21
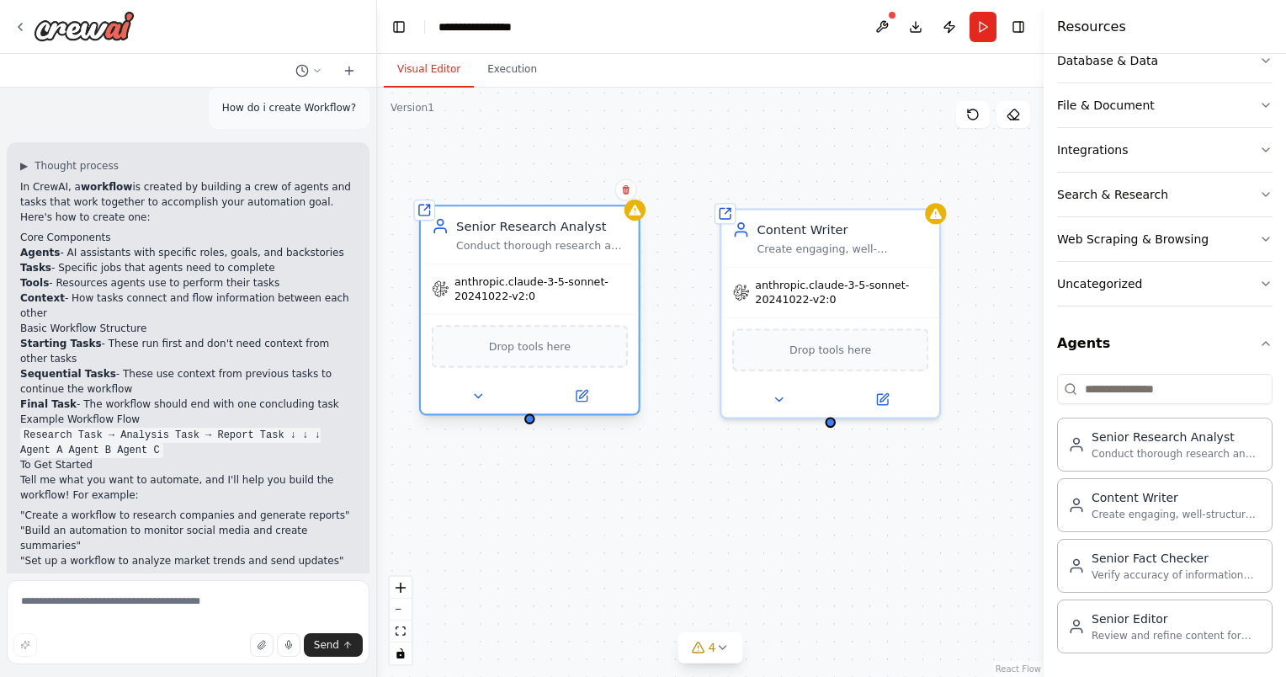
click at [549, 318] on div "Drop tools here" at bounding box center [530, 346] width 218 height 65
click at [577, 394] on icon at bounding box center [581, 396] width 11 height 11
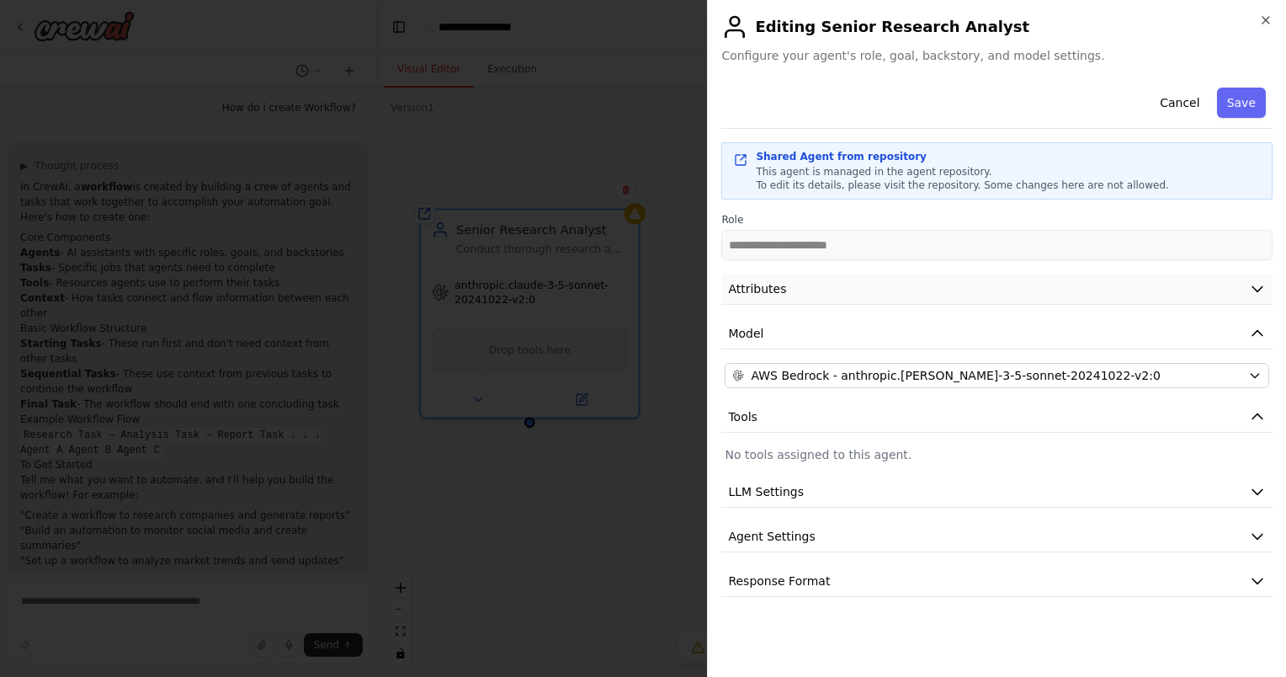
click at [768, 279] on button "Attributes" at bounding box center [996, 289] width 551 height 31
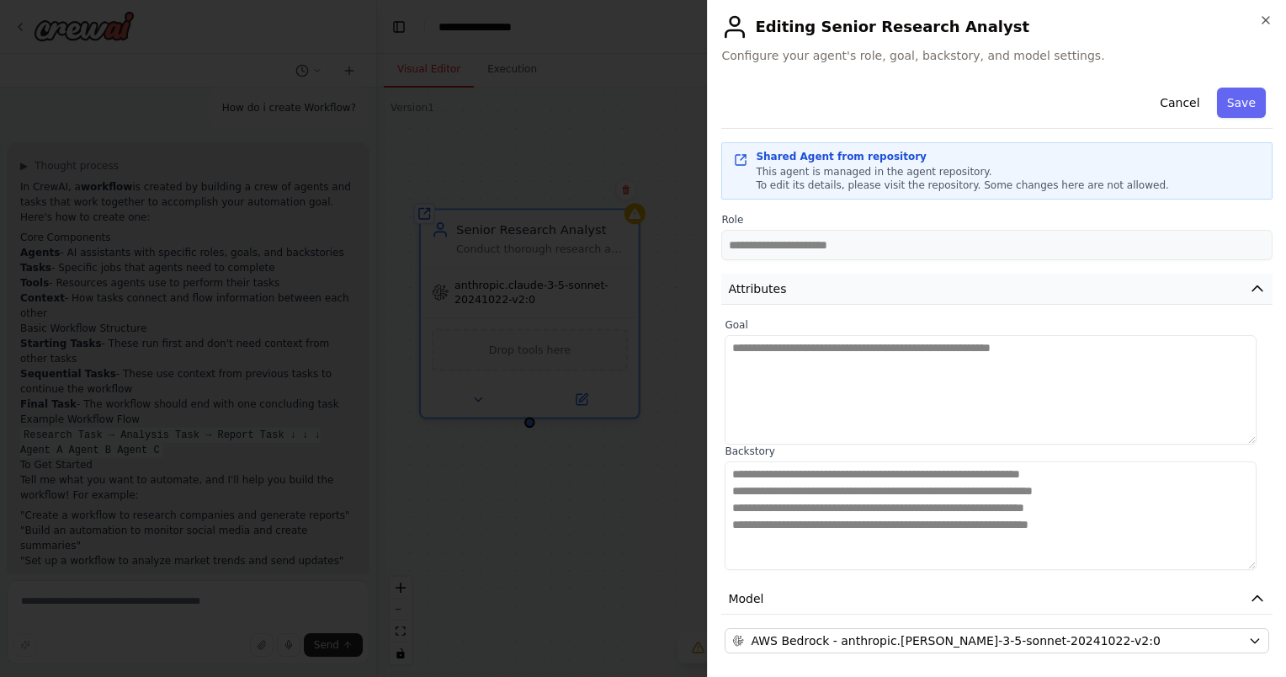
click at [768, 279] on button "Attributes" at bounding box center [996, 289] width 551 height 31
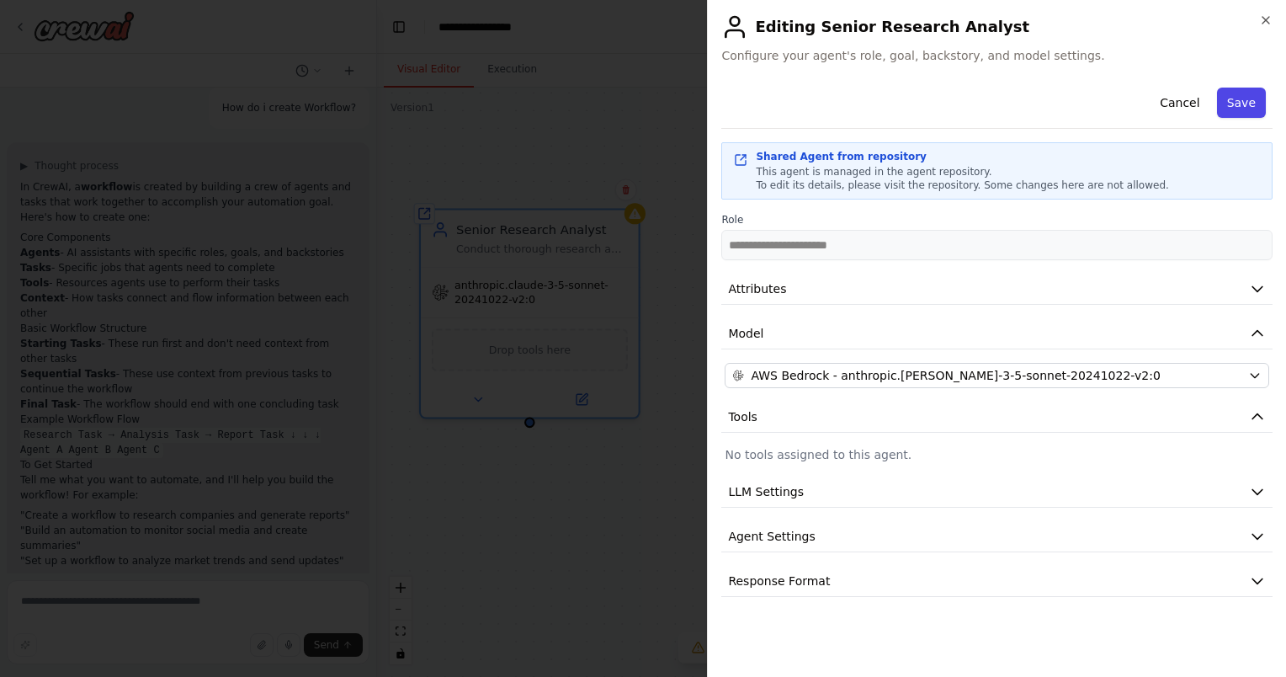
click at [1242, 102] on button "Save" at bounding box center [1241, 103] width 49 height 30
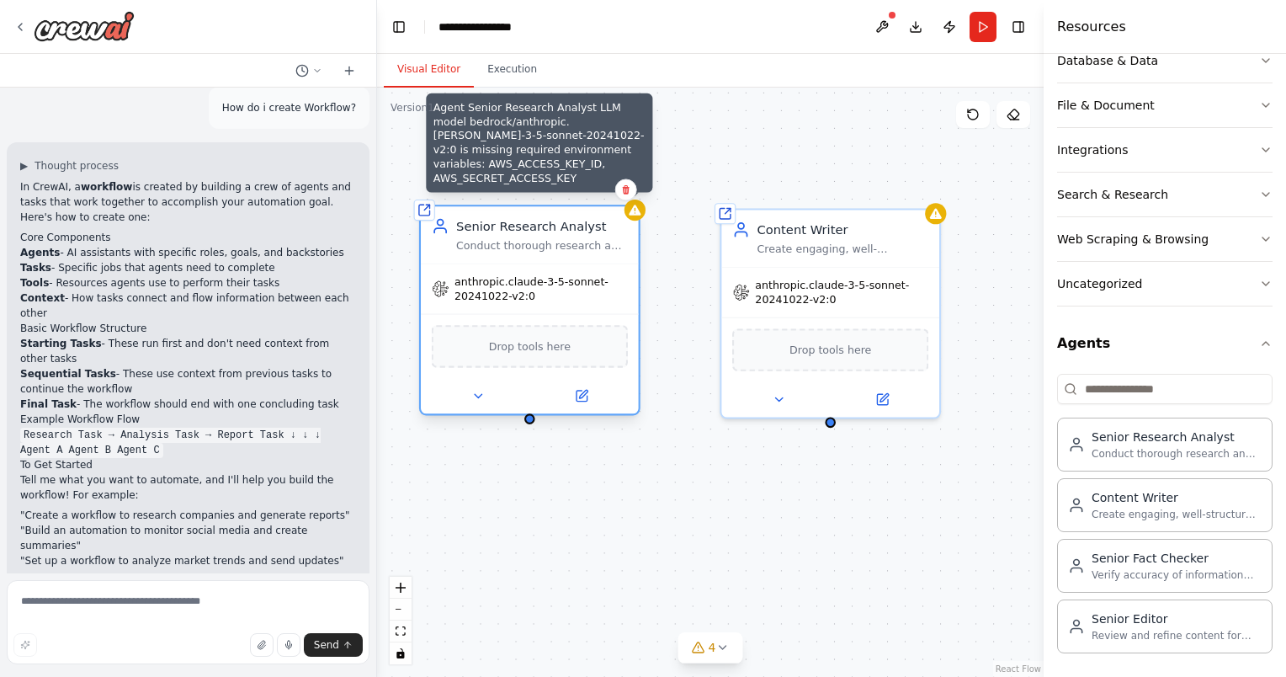
click at [641, 218] on div at bounding box center [635, 209] width 21 height 21
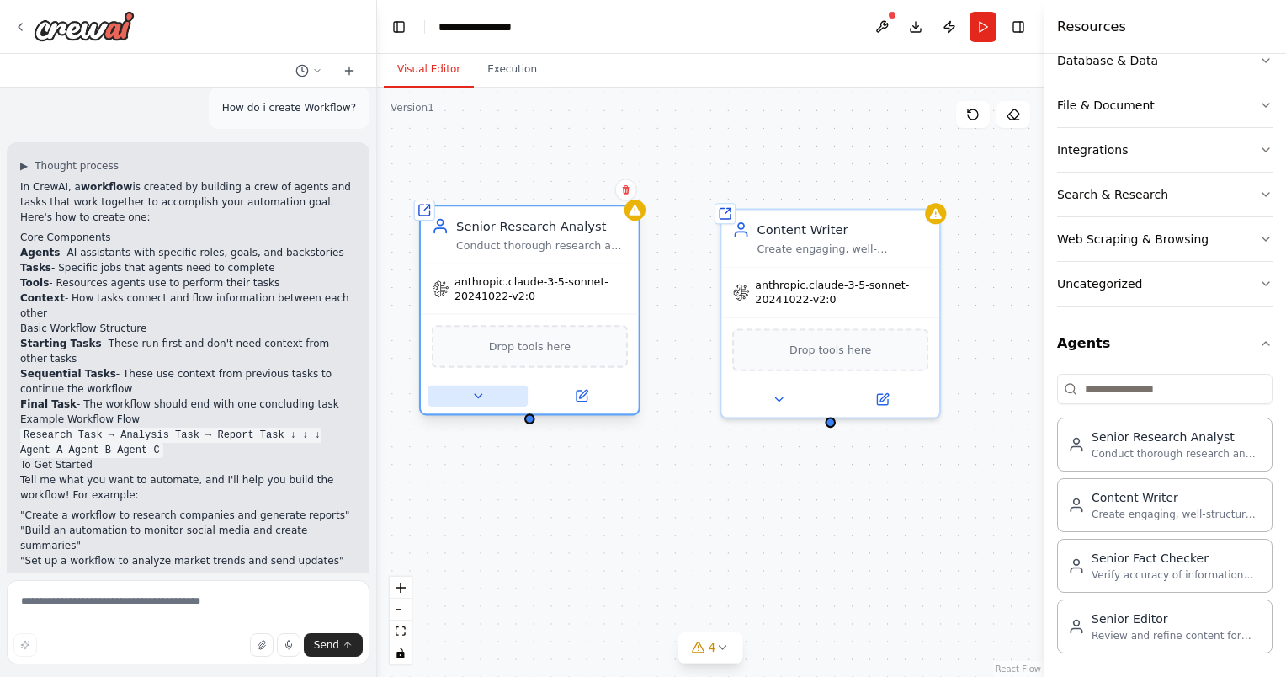
click at [477, 389] on icon at bounding box center [478, 396] width 14 height 14
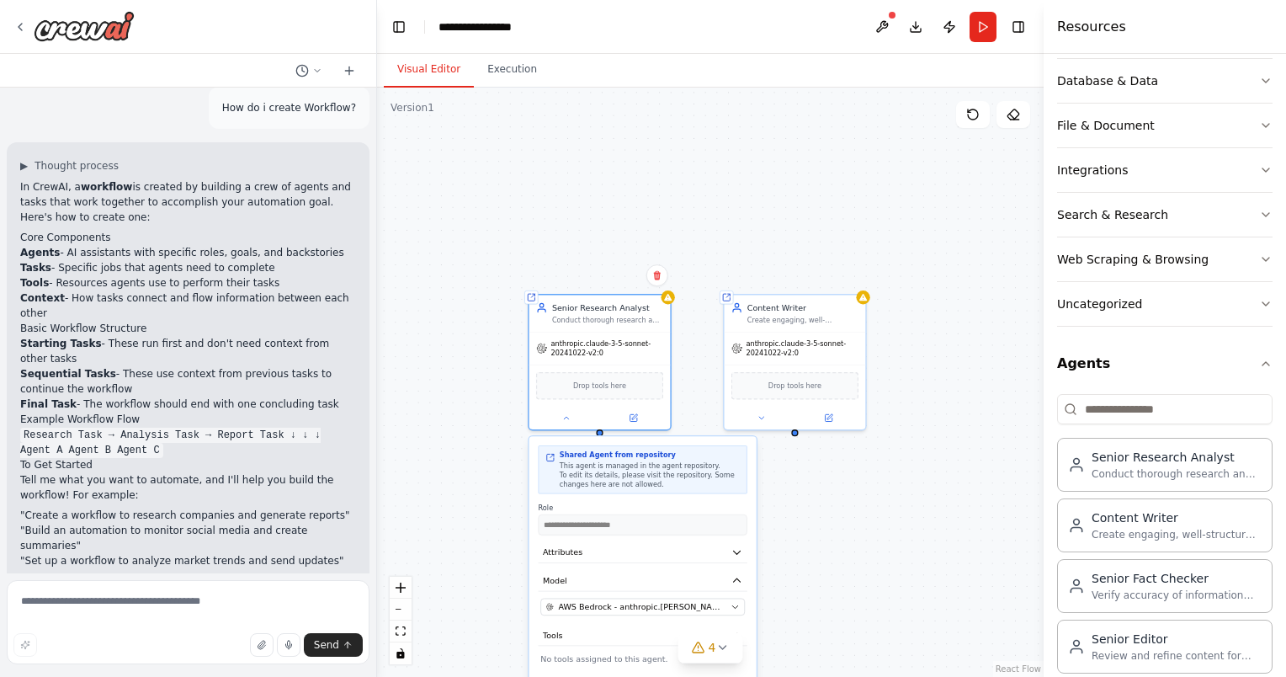
scroll to position [310, 0]
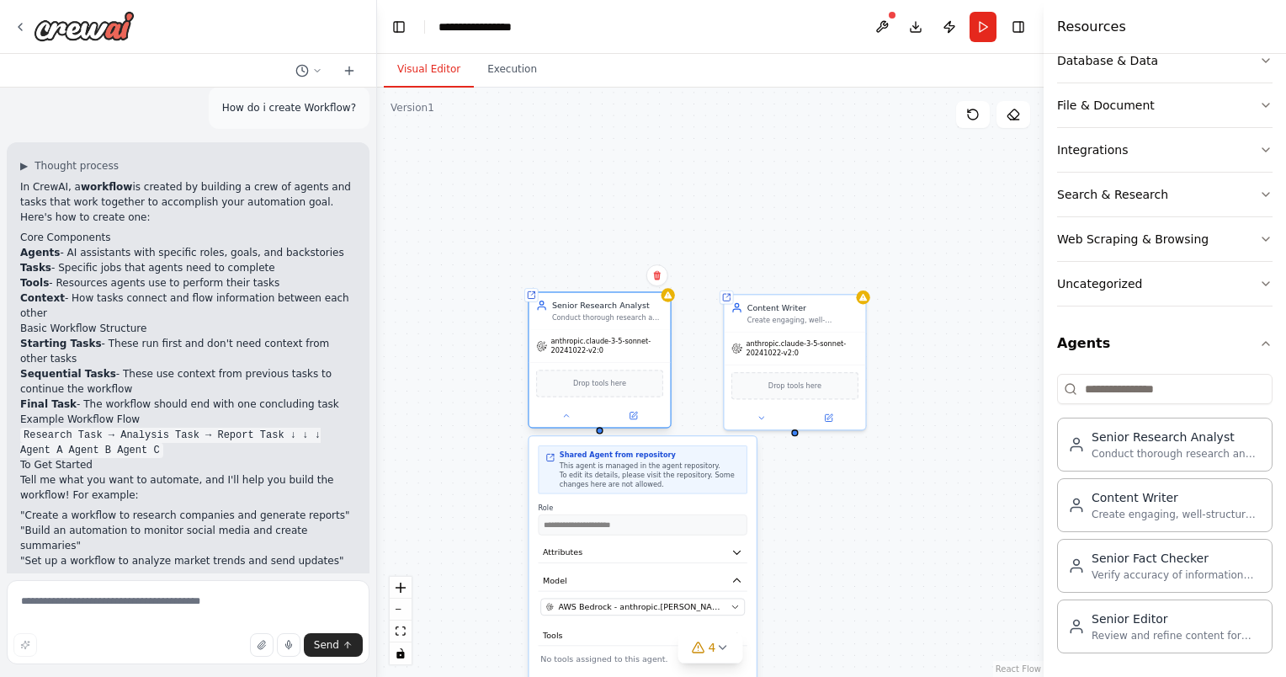
click at [640, 422] on div at bounding box center [599, 415] width 141 height 23
click at [664, 178] on div "**********" at bounding box center [710, 382] width 667 height 589
click at [602, 332] on div "anthropic.claude-3-5-sonnet-20241022-v2:0" at bounding box center [599, 346] width 141 height 32
click at [700, 642] on icon at bounding box center [698, 647] width 13 height 13
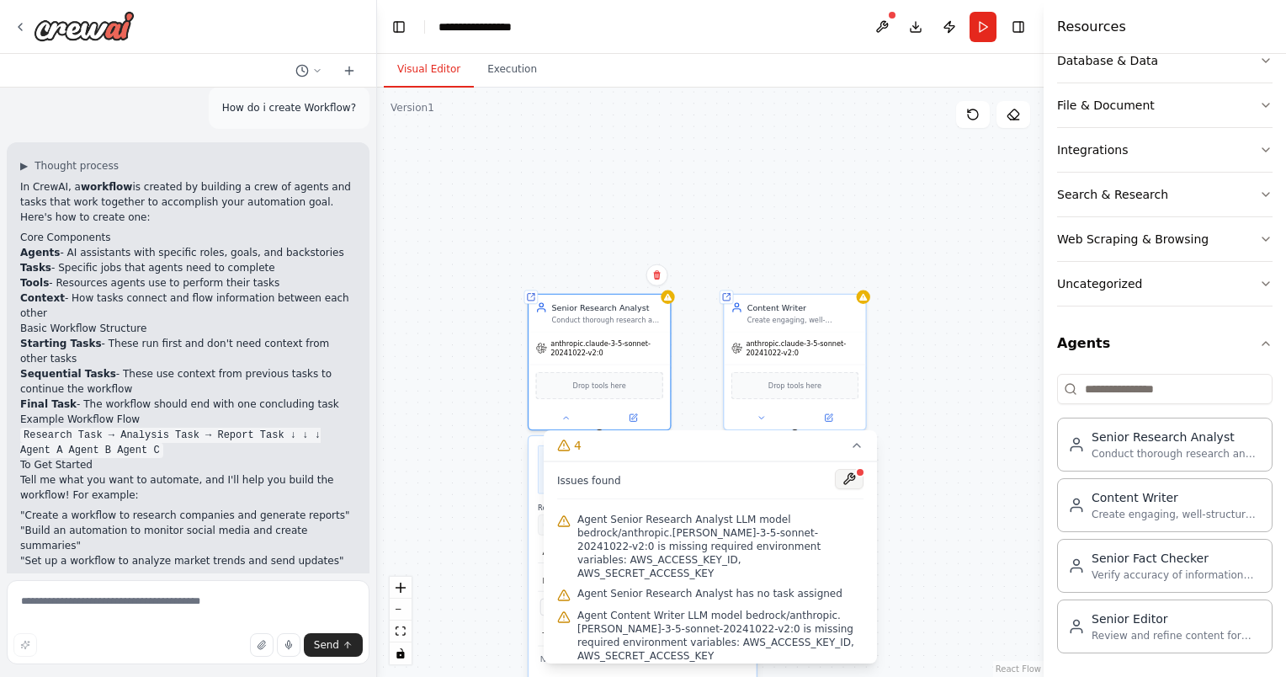
click at [835, 481] on button at bounding box center [849, 479] width 29 height 20
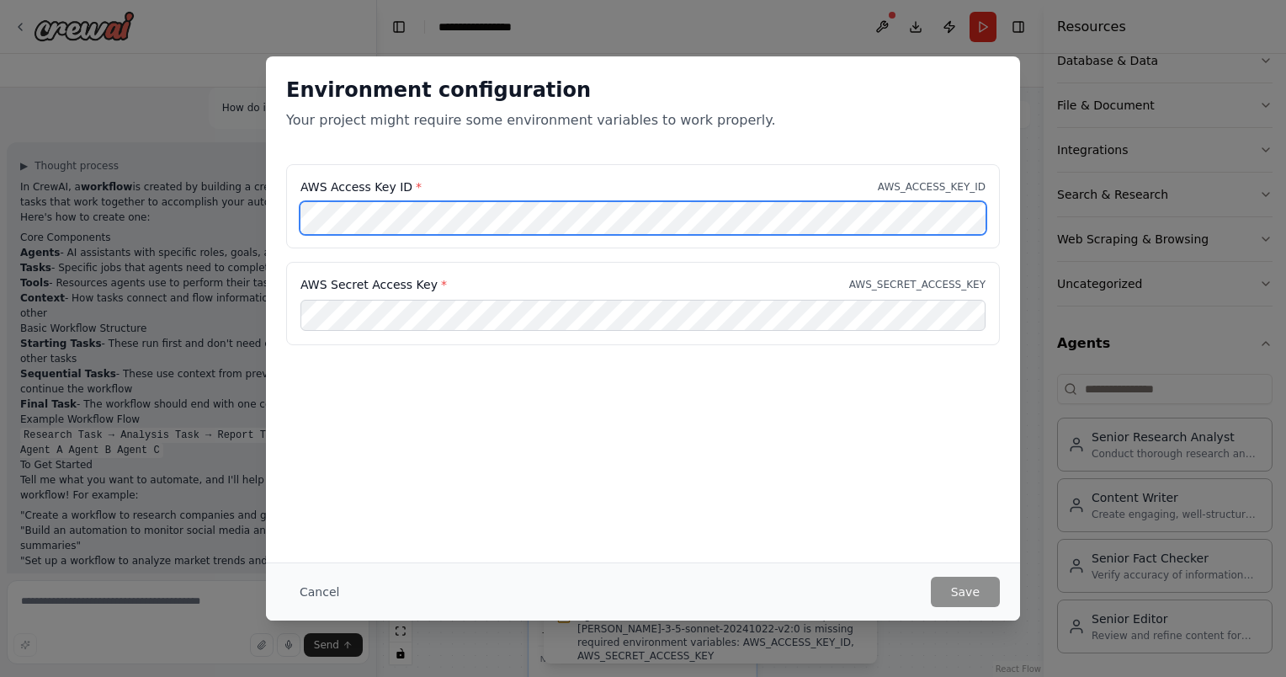
click at [278, 197] on div "AWS Access Key ID * AWS_ACCESS_KEY_ID AWS Secret Access Key * AWS_SECRET_ACCESS…" at bounding box center [643, 264] width 754 height 201
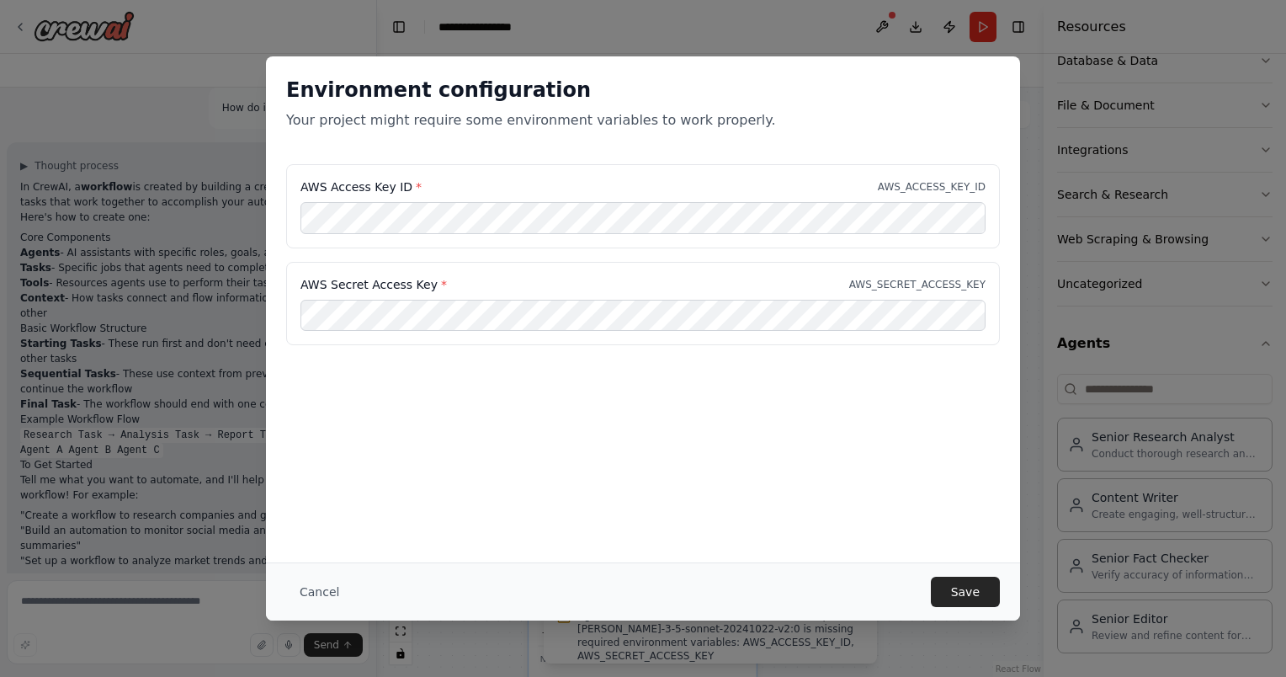
click at [524, 470] on div "Environment configuration Your project might require some environment variables…" at bounding box center [643, 309] width 754 height 506
click at [710, 586] on div "Cancel Save" at bounding box center [643, 592] width 714 height 30
click at [954, 587] on button "Save" at bounding box center [965, 592] width 69 height 30
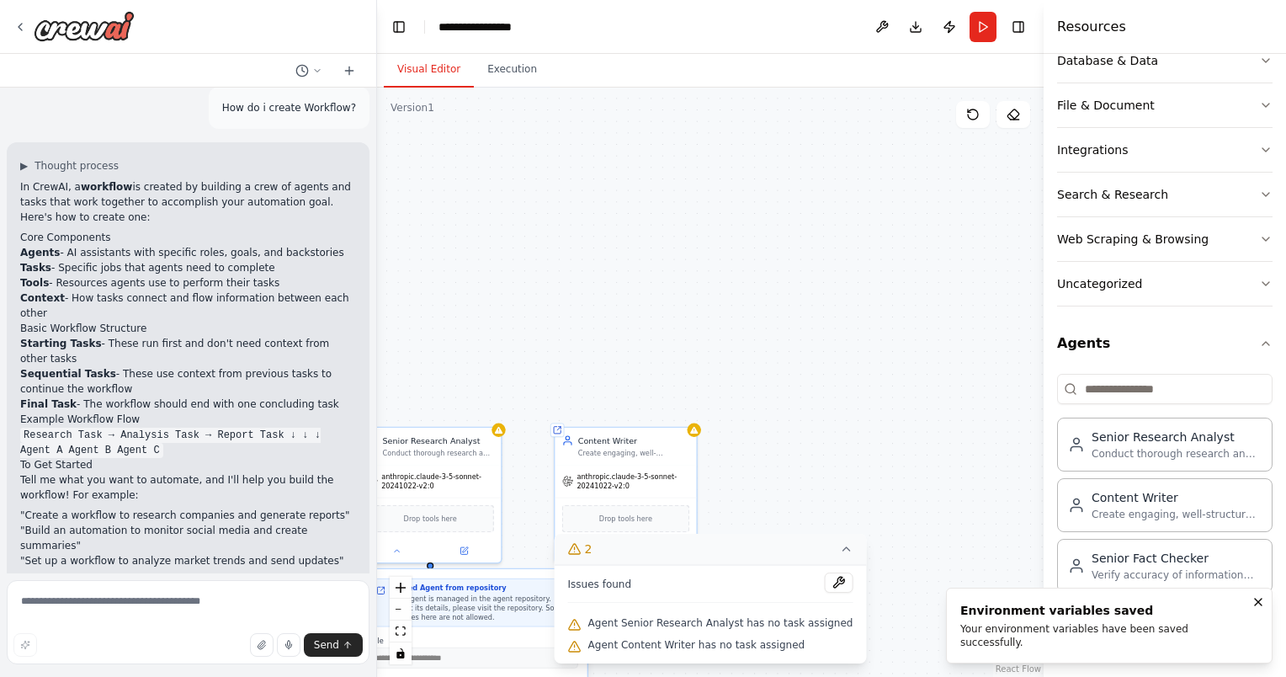
drag, startPoint x: 991, startPoint y: 380, endPoint x: 724, endPoint y: 559, distance: 321.5
click at [724, 559] on div "**********" at bounding box center [710, 382] width 667 height 589
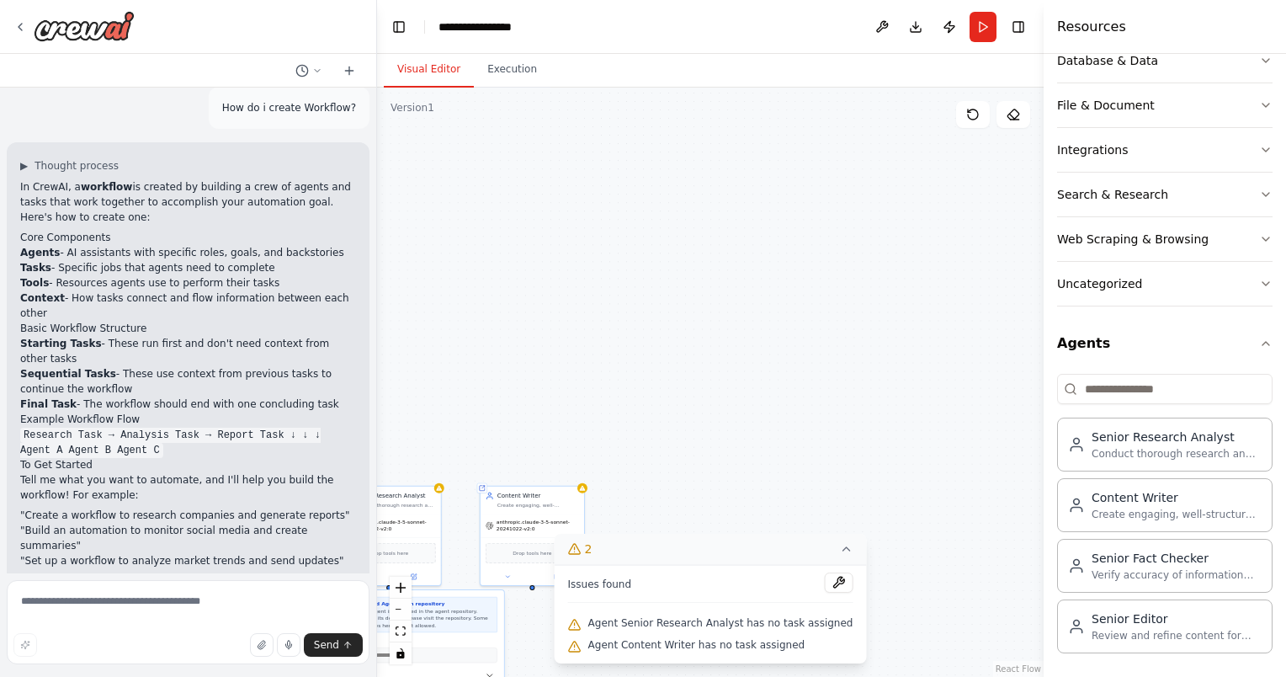
click at [839, 550] on icon at bounding box center [845, 548] width 13 height 13
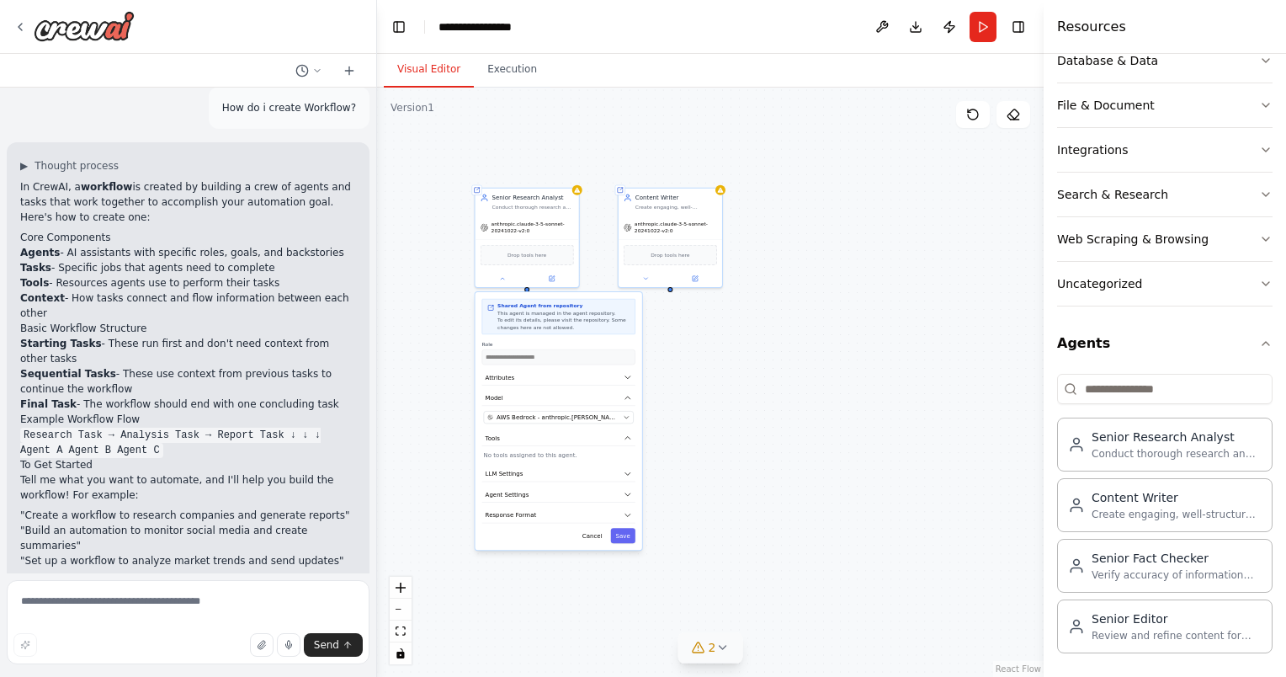
drag, startPoint x: 455, startPoint y: 561, endPoint x: 593, endPoint y: 263, distance: 328.4
click at [593, 263] on div "**********" at bounding box center [710, 382] width 667 height 589
click at [629, 539] on button "Save" at bounding box center [623, 535] width 24 height 15
click at [579, 196] on div "Shared agent from repository Senior Research Analyst Conduct thorough research …" at bounding box center [527, 236] width 105 height 100
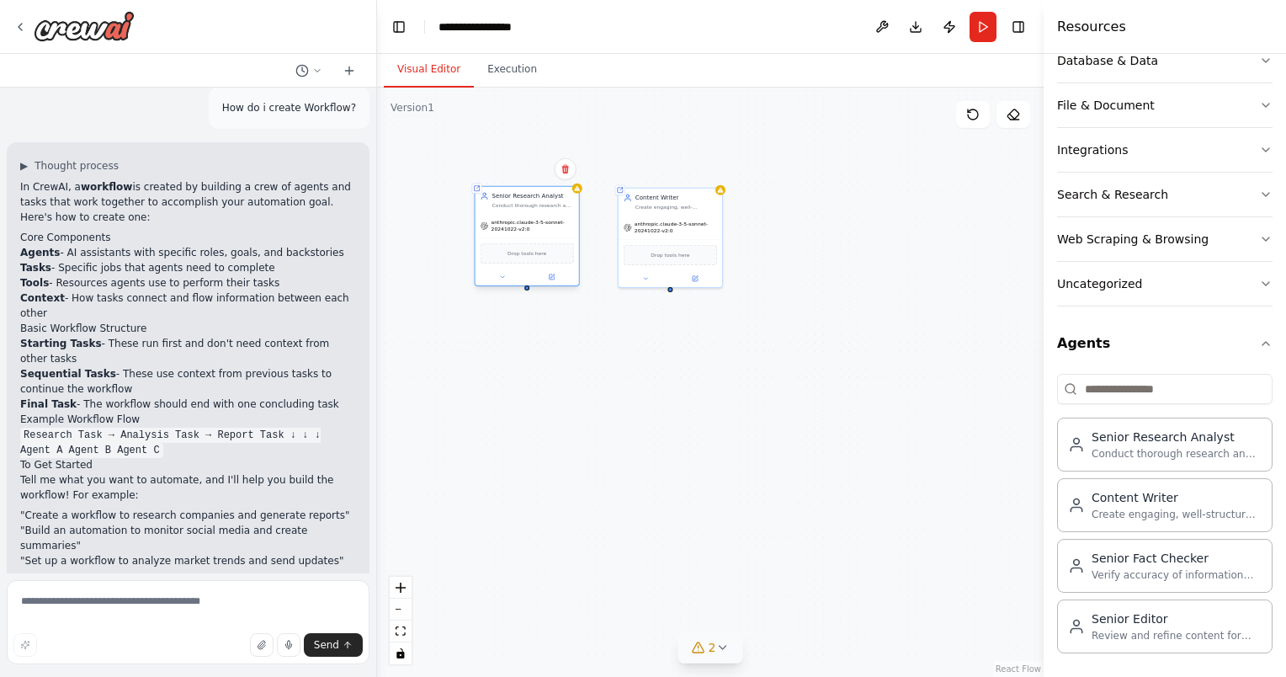
click at [579, 196] on div "Shared agent from repository Senior Research Analyst Conduct thorough research …" at bounding box center [527, 236] width 105 height 100
click at [720, 197] on div "Content Writer Create engaging, well-structured content based on research findi…" at bounding box center [671, 200] width 104 height 27
click at [678, 236] on div "anthropic.claude-3-5-sonnet-20241022-v2:0" at bounding box center [671, 226] width 104 height 24
click at [582, 194] on div "Shared agent from repository Senior Research Analyst Conduct thorough research …" at bounding box center [710, 382] width 667 height 589
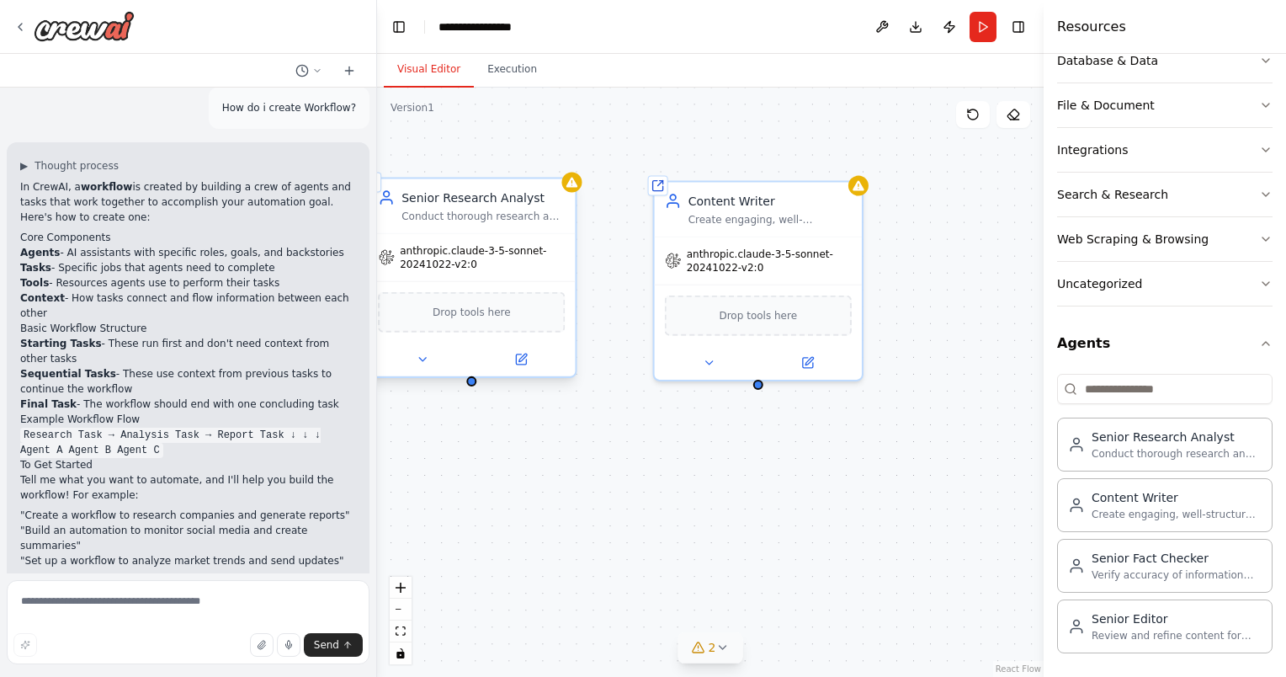
click at [572, 195] on div "Senior Research Analyst Conduct thorough research and gather relevant data on {…" at bounding box center [471, 206] width 207 height 54
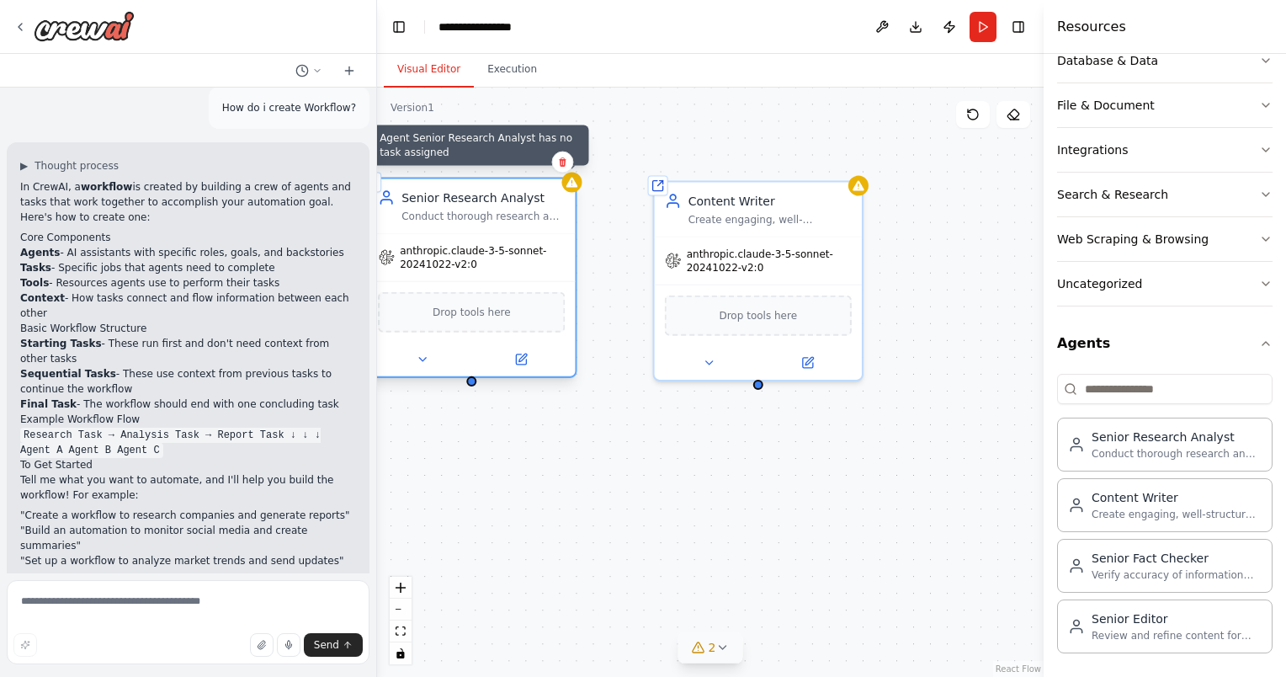
click at [579, 185] on div at bounding box center [571, 183] width 20 height 20
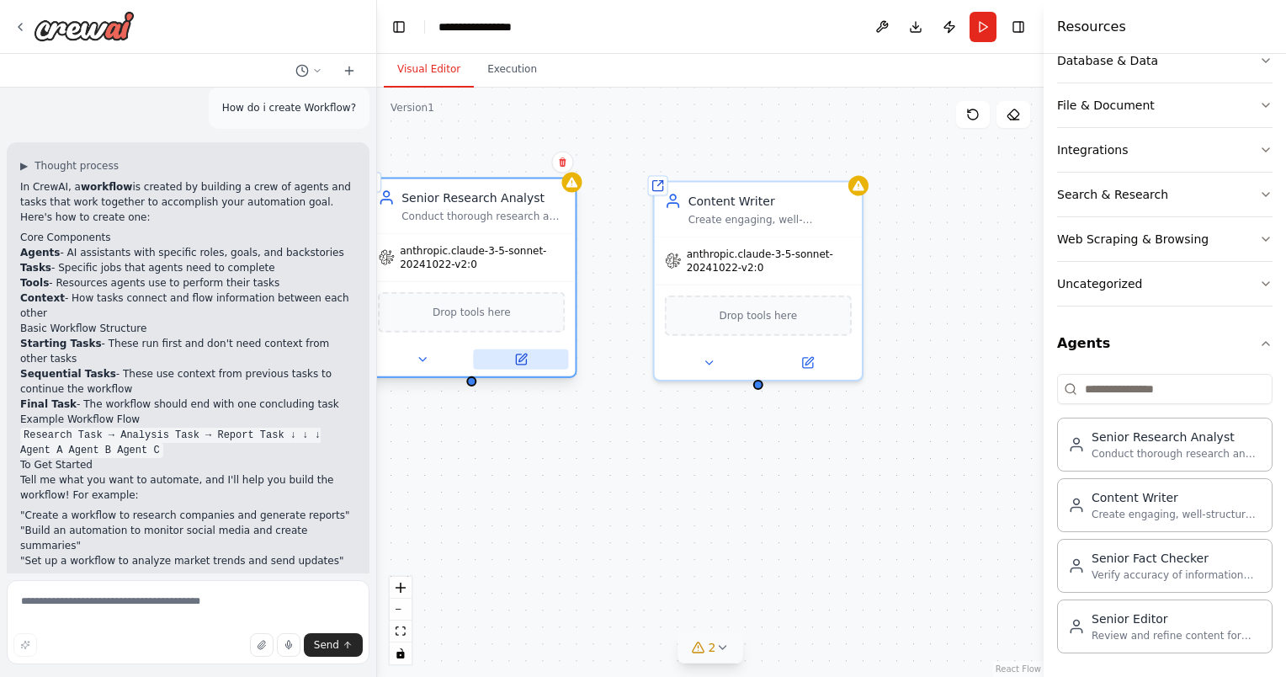
click at [526, 355] on icon at bounding box center [520, 359] width 13 height 13
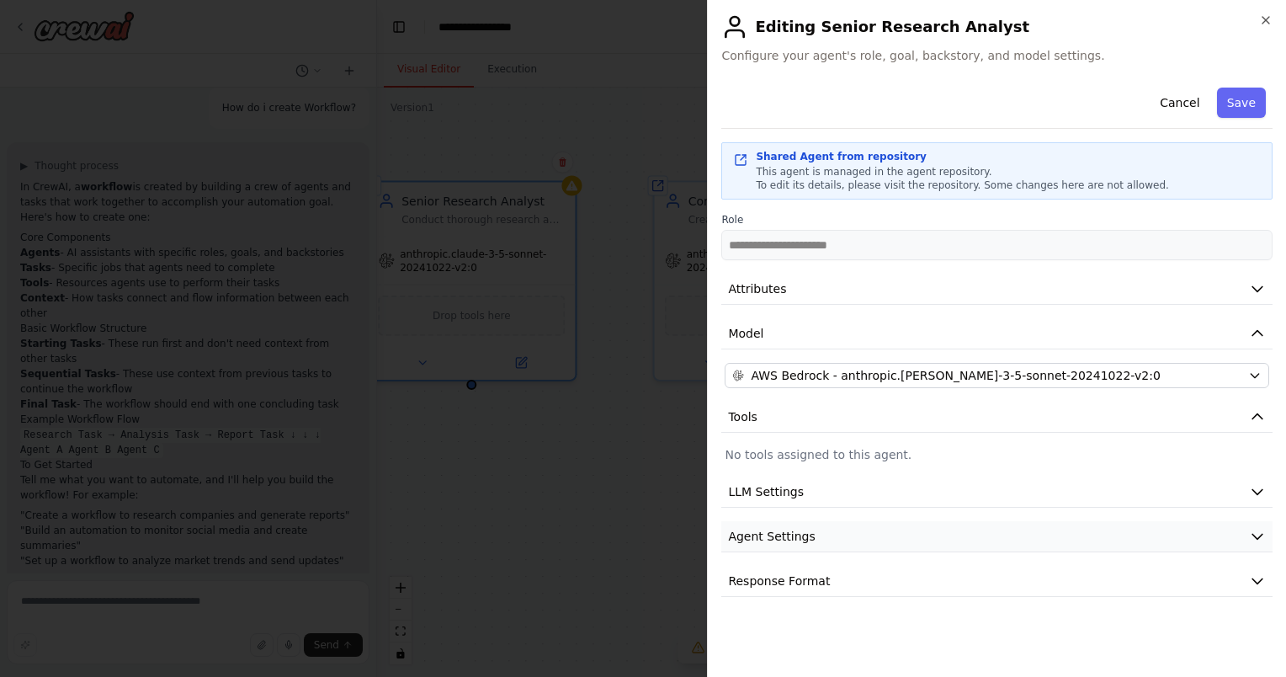
click at [858, 532] on button "Agent Settings" at bounding box center [996, 536] width 551 height 31
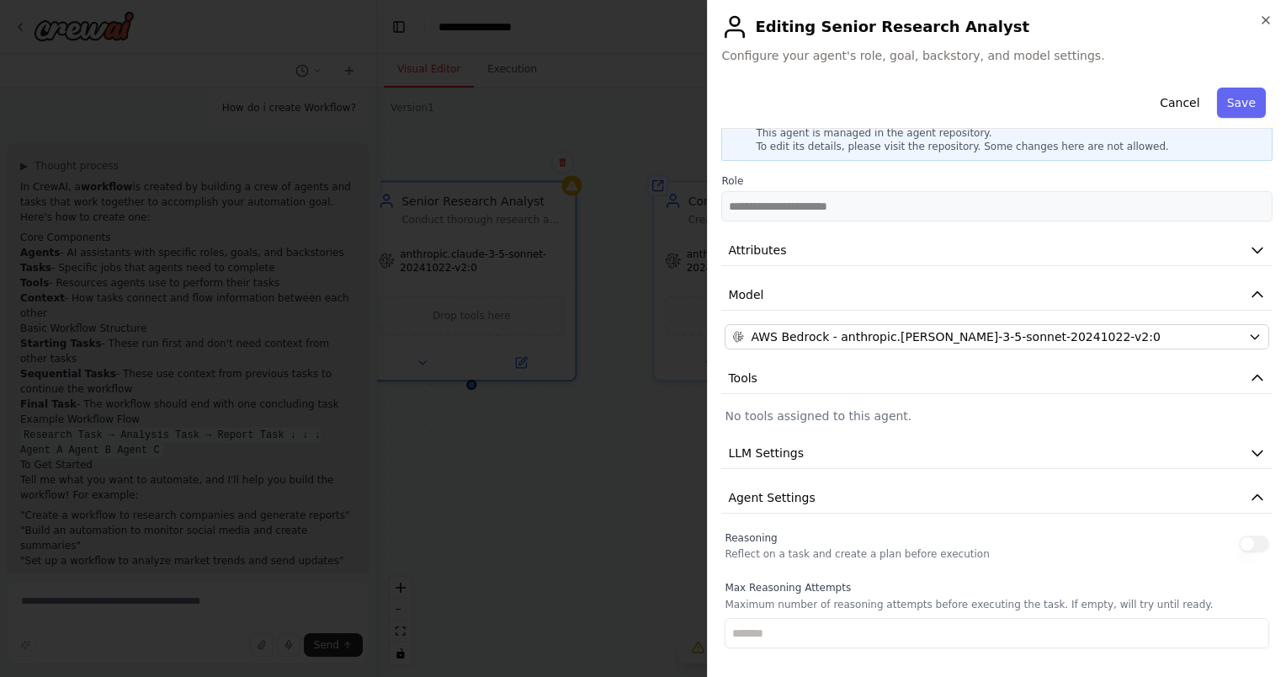
scroll to position [0, 0]
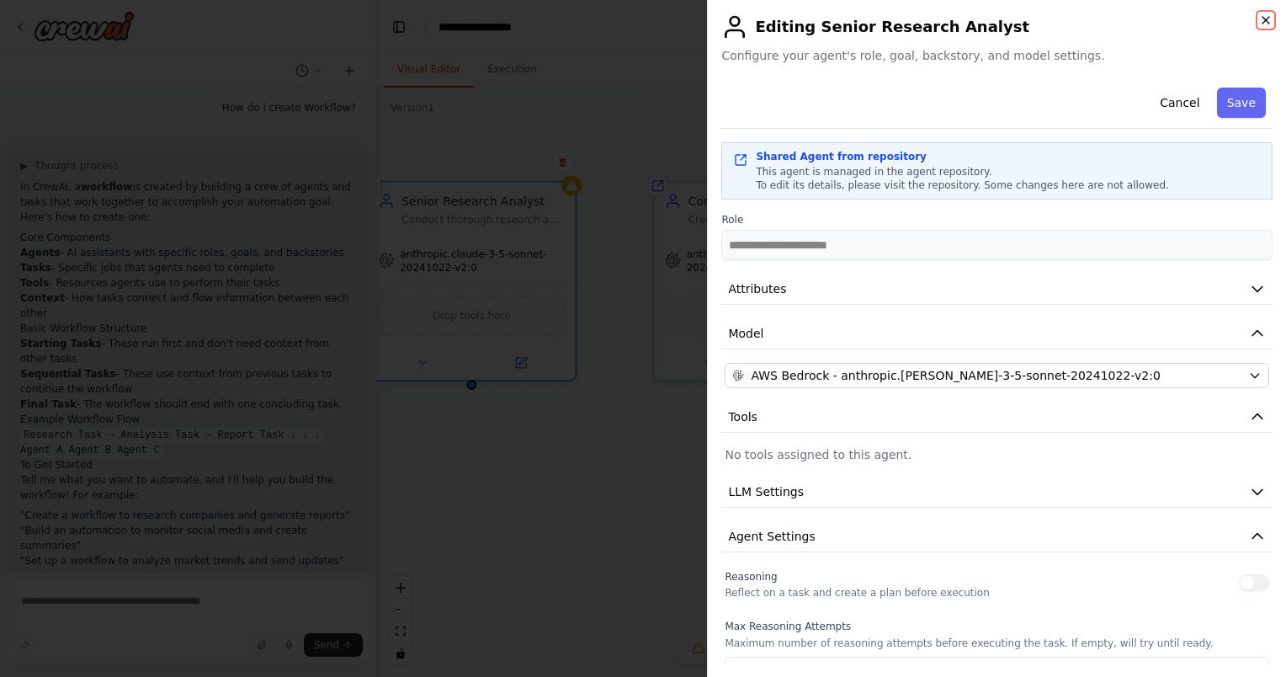
click at [1264, 20] on icon "button" at bounding box center [1266, 20] width 7 height 7
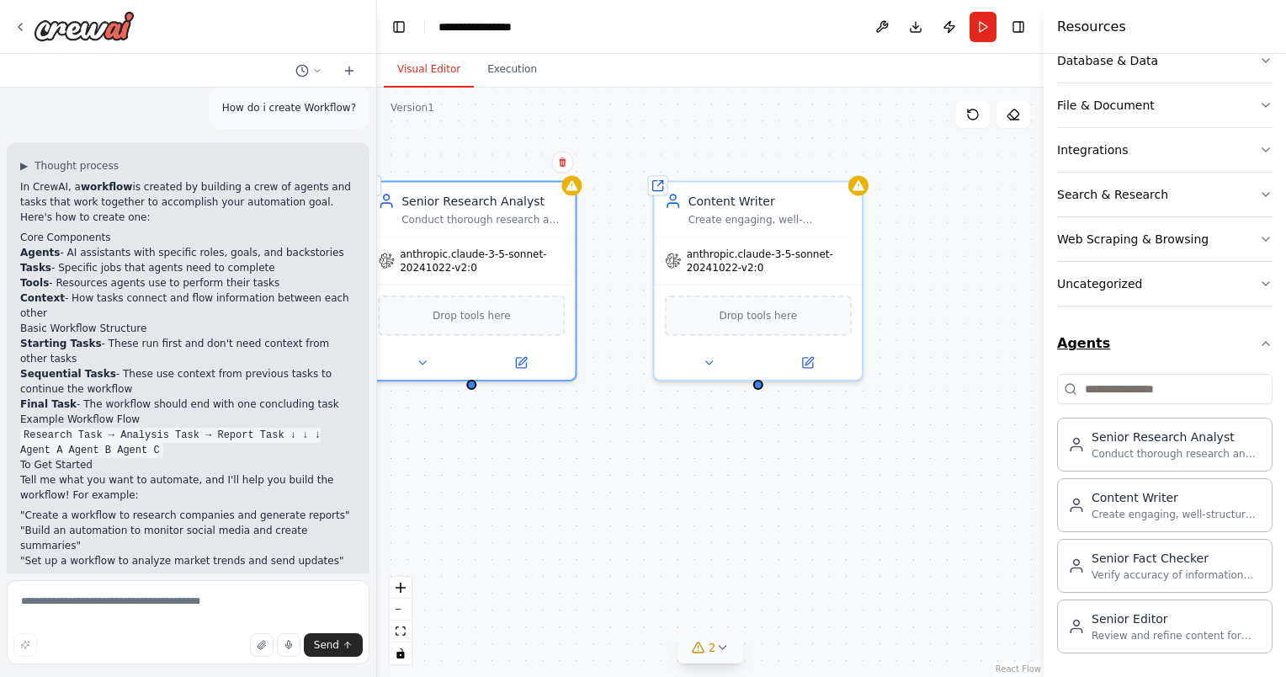
click at [1259, 342] on icon "button" at bounding box center [1265, 343] width 13 height 13
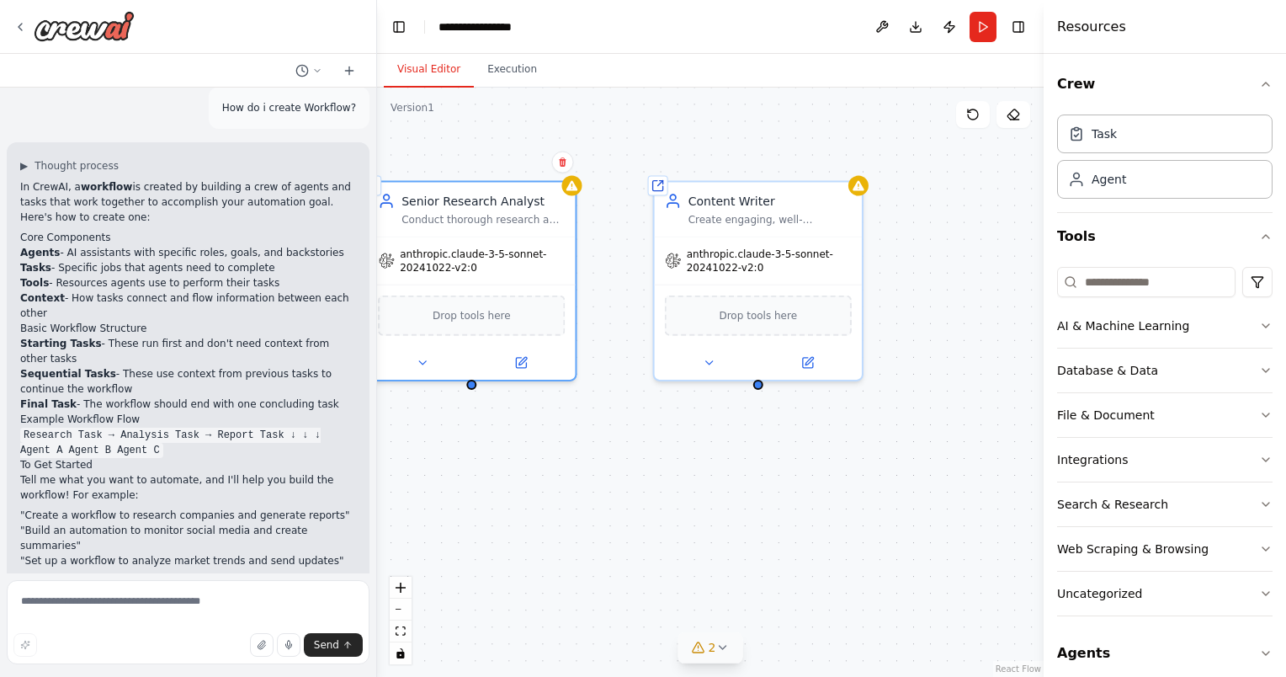
scroll to position [11, 0]
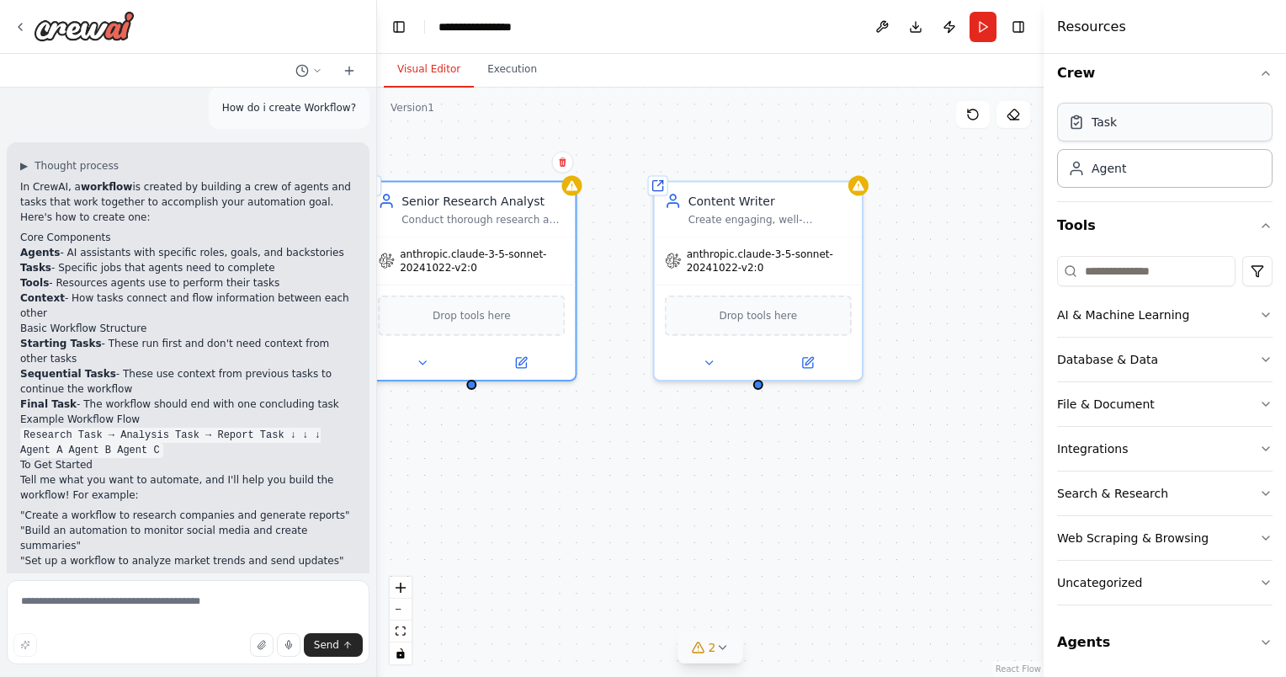
click at [1109, 130] on div "Task" at bounding box center [1164, 122] width 215 height 39
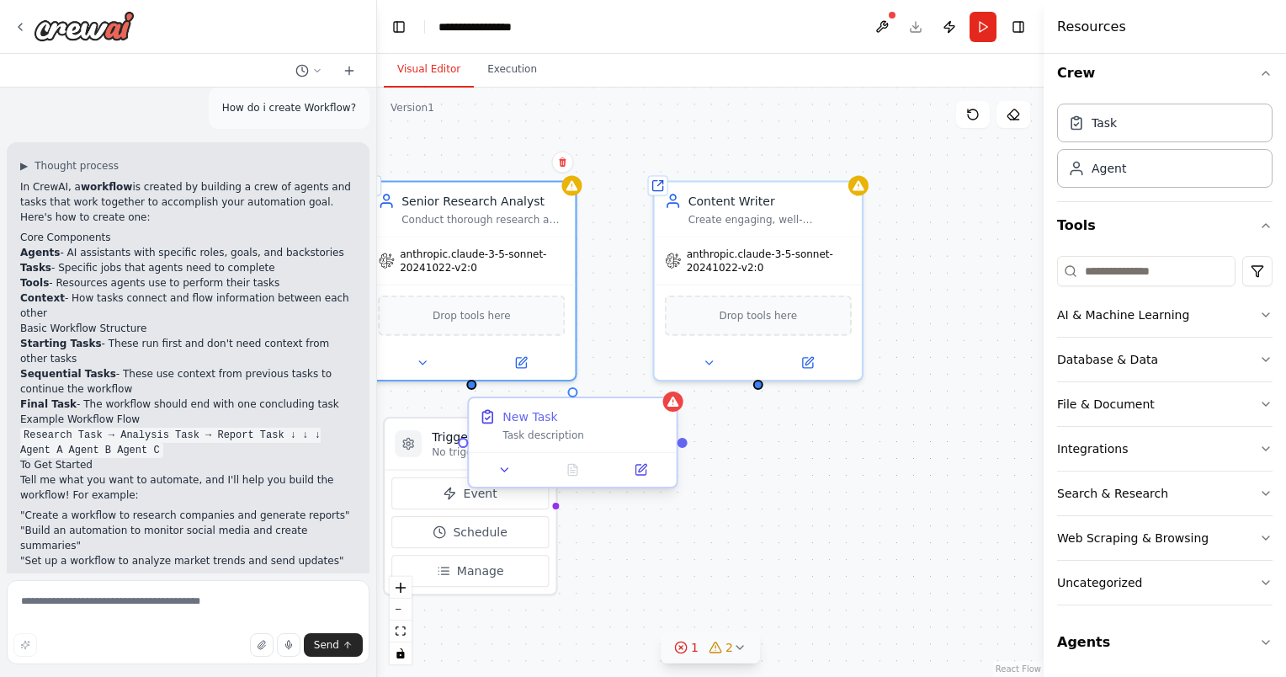
click at [560, 428] on div "Task description" at bounding box center [583, 434] width 163 height 13
click at [640, 469] on icon at bounding box center [643, 468] width 8 height 8
click at [690, 508] on div "Triggers No triggers configured Event Schedule Manage Shared agent from reposit…" at bounding box center [710, 382] width 667 height 589
click at [818, 494] on div "Triggers No triggers configured Event Schedule Manage Shared agent from reposit…" at bounding box center [710, 382] width 667 height 589
click at [427, 455] on div "Triggers No triggers configured" at bounding box center [470, 443] width 171 height 51
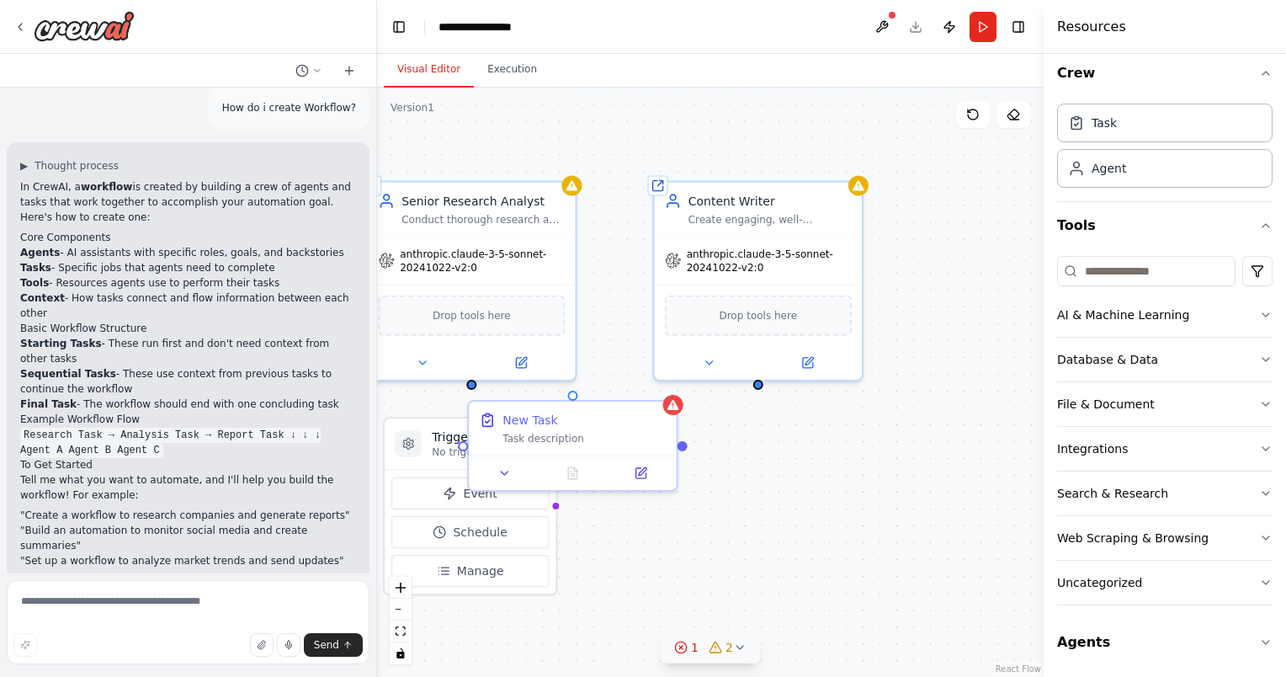
click at [639, 566] on div "Triggers No triggers configured Event Schedule Manage Shared agent from reposit…" at bounding box center [710, 382] width 667 height 589
click at [542, 428] on div "Task description" at bounding box center [583, 434] width 163 height 13
click at [647, 469] on button at bounding box center [641, 470] width 58 height 20
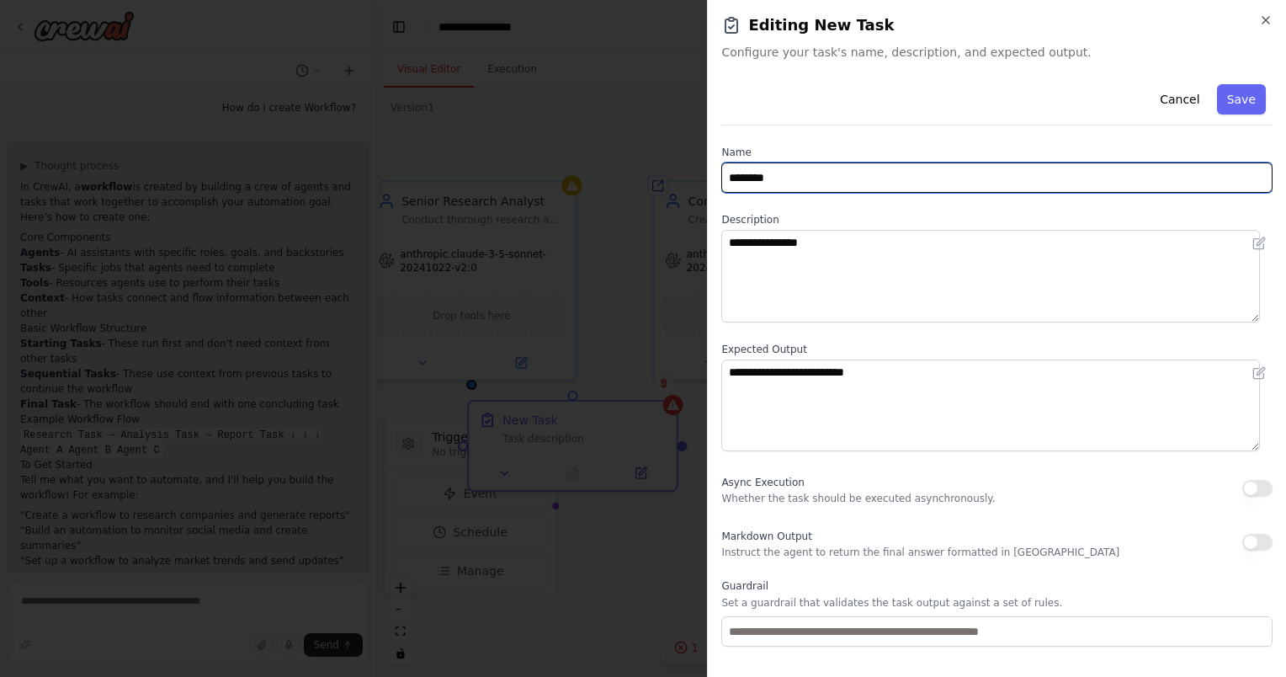
click at [803, 185] on input "********" at bounding box center [996, 177] width 551 height 30
type input "*"
type input "**********"
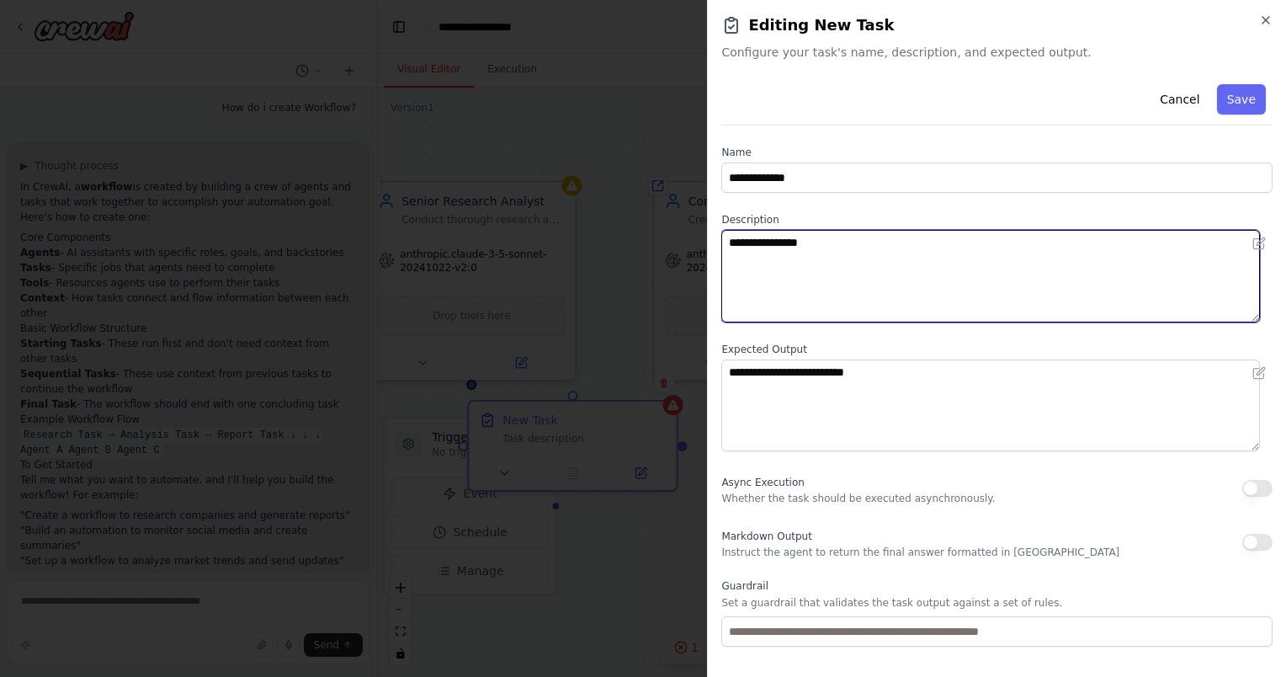
click at [795, 279] on textarea "**********" at bounding box center [990, 276] width 539 height 93
click at [784, 280] on textarea "**********" at bounding box center [990, 276] width 539 height 93
paste textarea "**********"
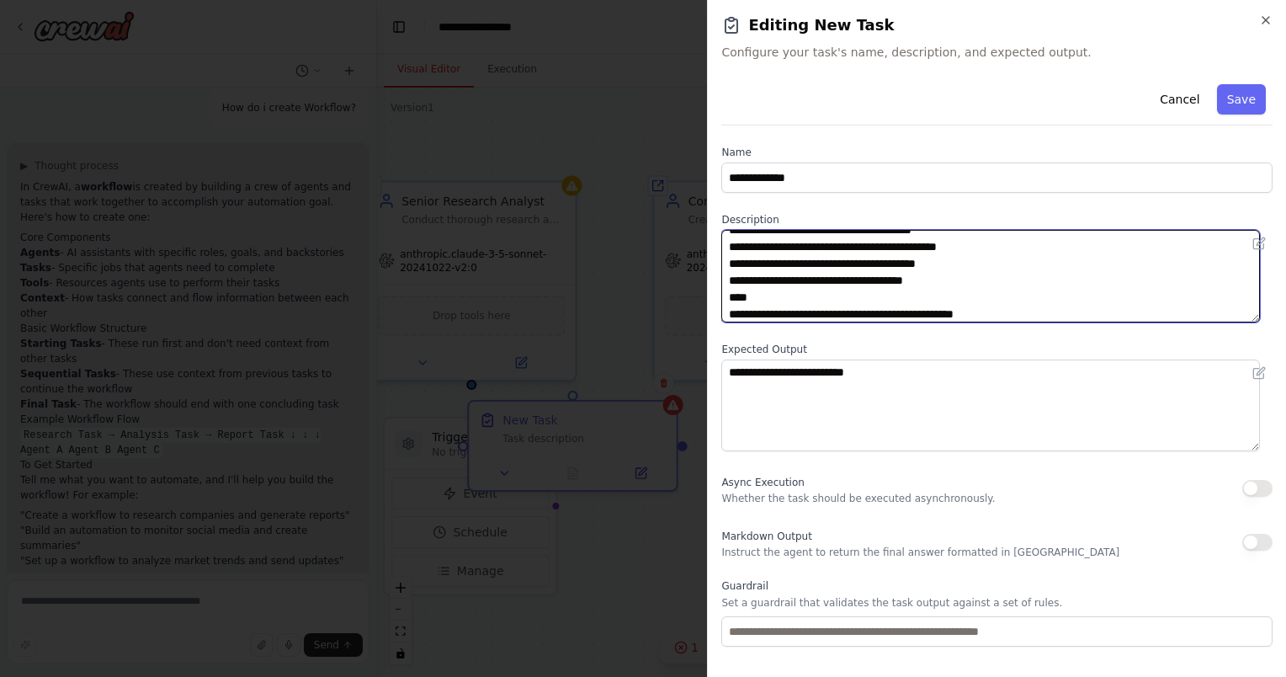
type textarea "**********"
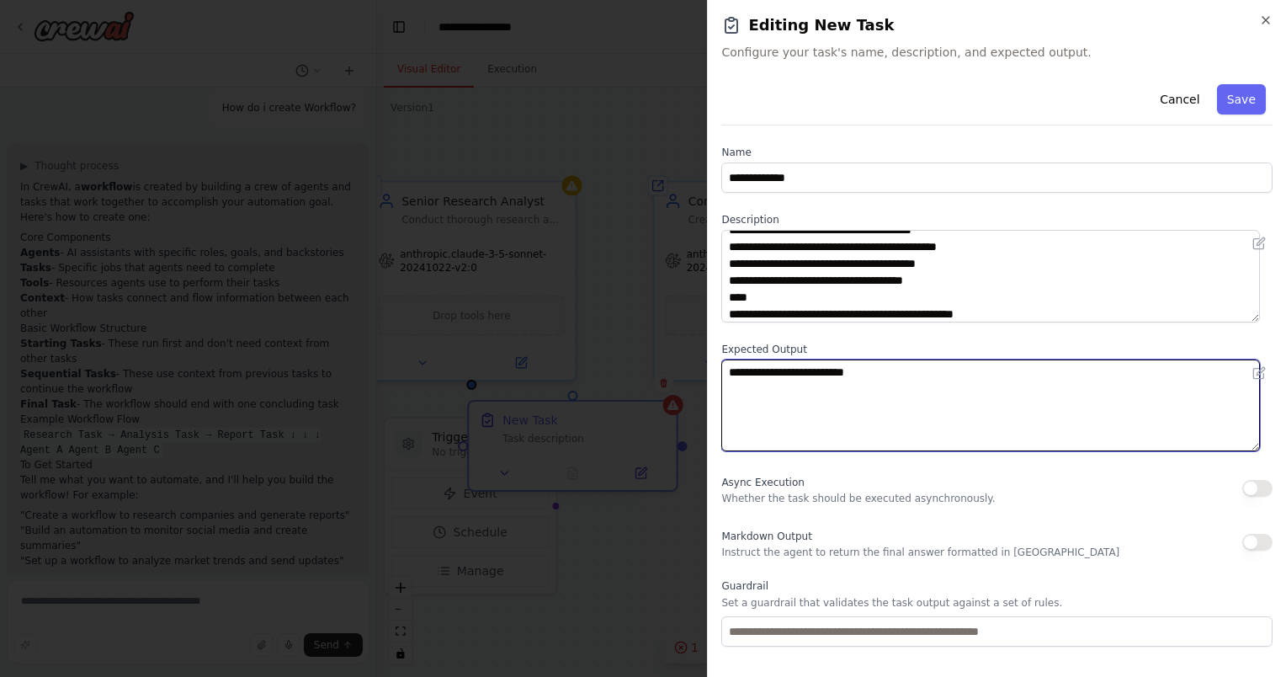
click at [771, 423] on textarea "**********" at bounding box center [990, 405] width 539 height 93
click at [954, 407] on textarea "**********" at bounding box center [990, 405] width 539 height 93
paste textarea "**********"
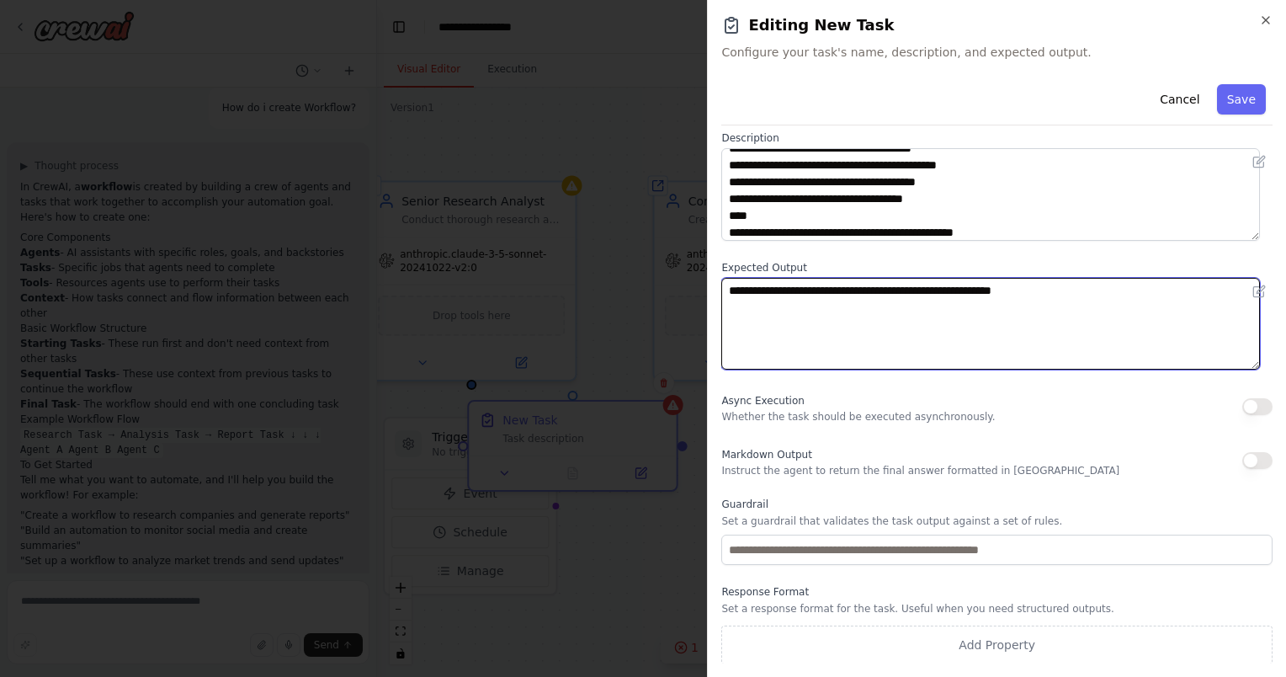
scroll to position [82, 0]
type textarea "**********"
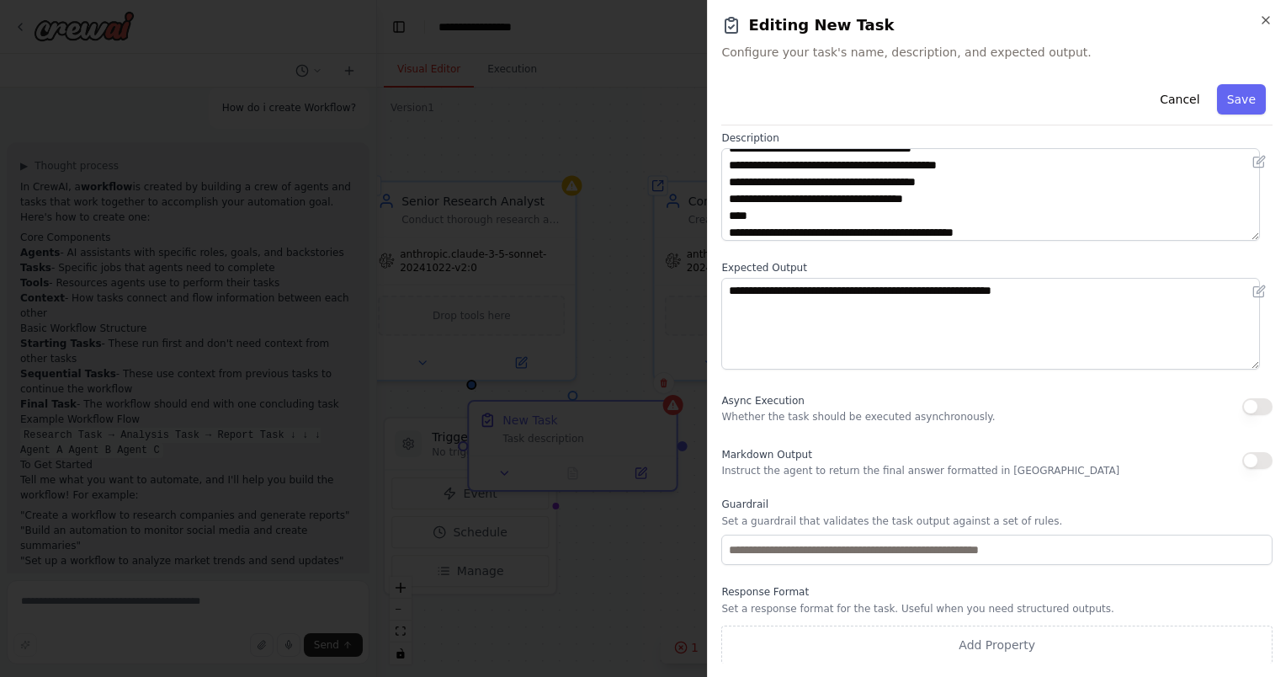
click at [811, 416] on p "Whether the task should be executed asynchronously." at bounding box center [858, 416] width 274 height 13
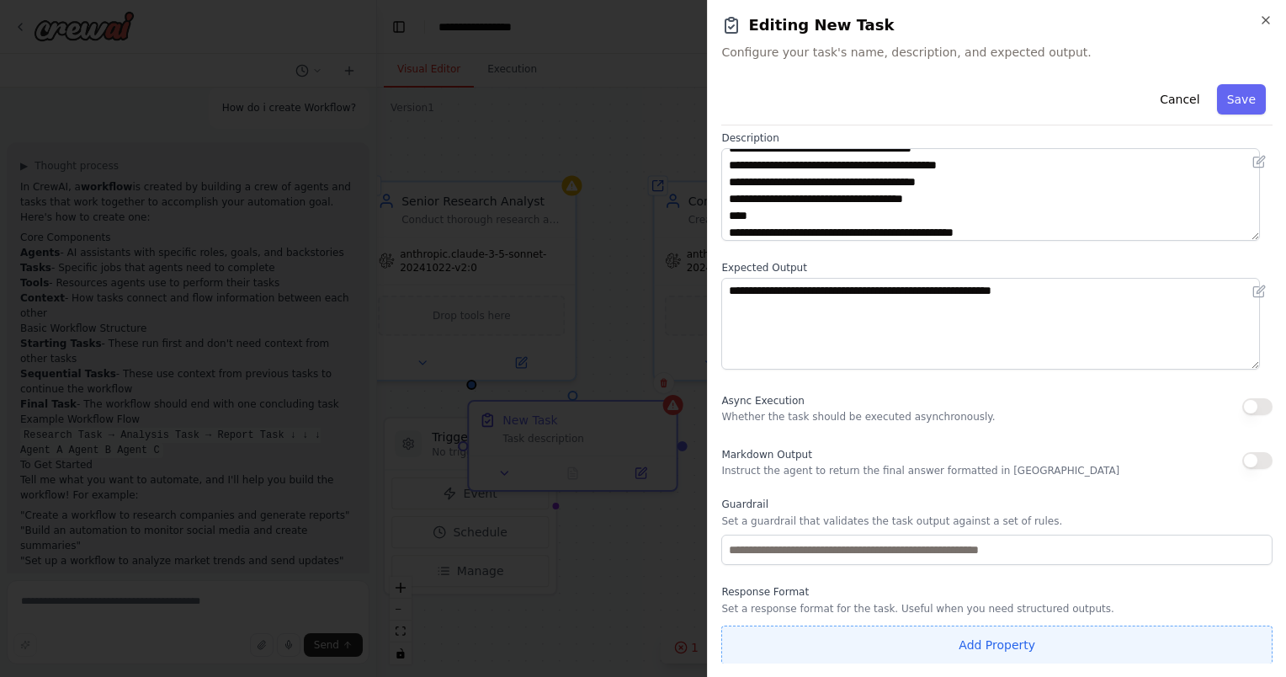
click at [1018, 636] on button "Add Property" at bounding box center [996, 644] width 551 height 39
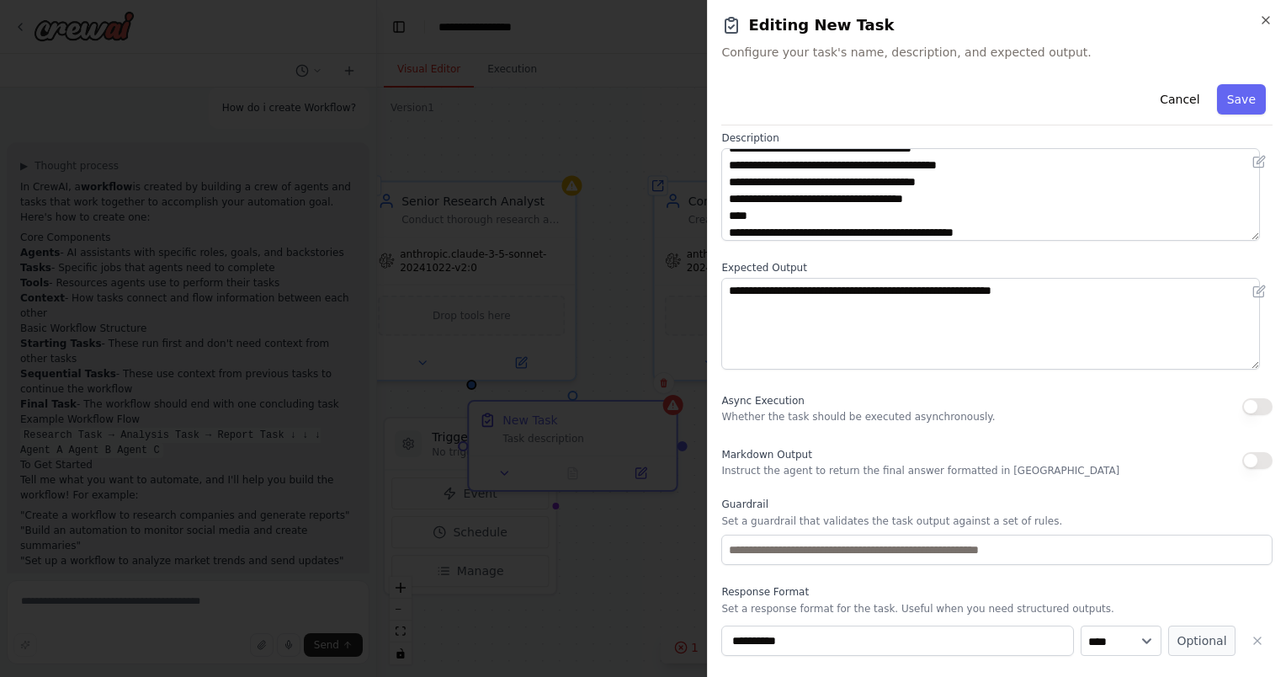
click at [1128, 476] on div "Markdown Output Instruct the agent to return the final answer formatted in Mark…" at bounding box center [996, 461] width 551 height 34
click at [1251, 634] on icon "button" at bounding box center [1257, 640] width 13 height 13
click at [1238, 98] on button "Save" at bounding box center [1241, 99] width 49 height 30
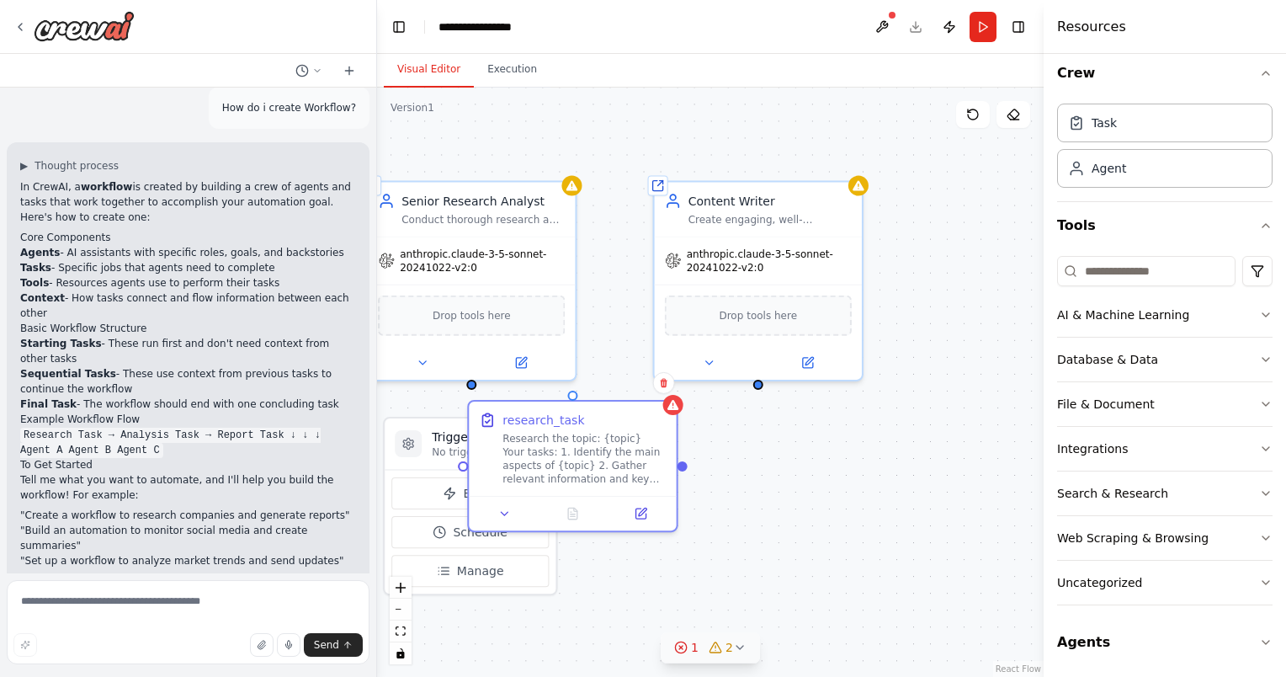
click at [813, 474] on div "Triggers No triggers configured Event Schedule Manage Shared agent from reposit…" at bounding box center [710, 382] width 667 height 589
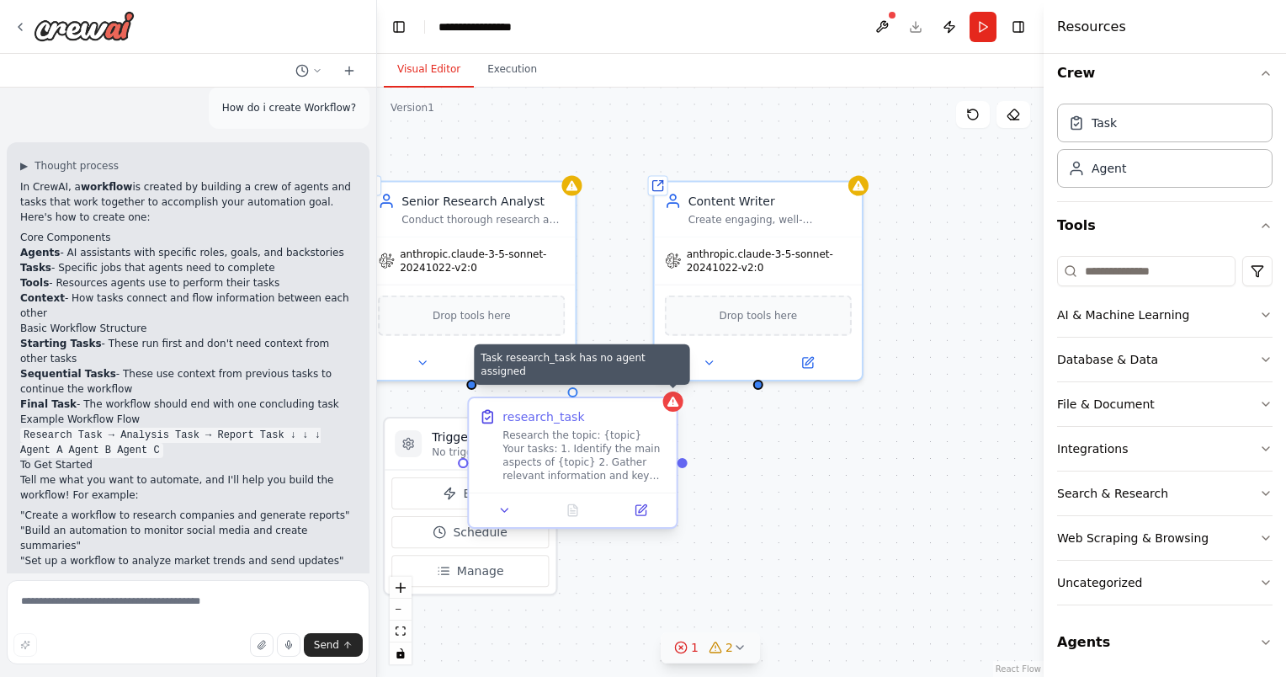
click at [678, 410] on div at bounding box center [673, 401] width 20 height 20
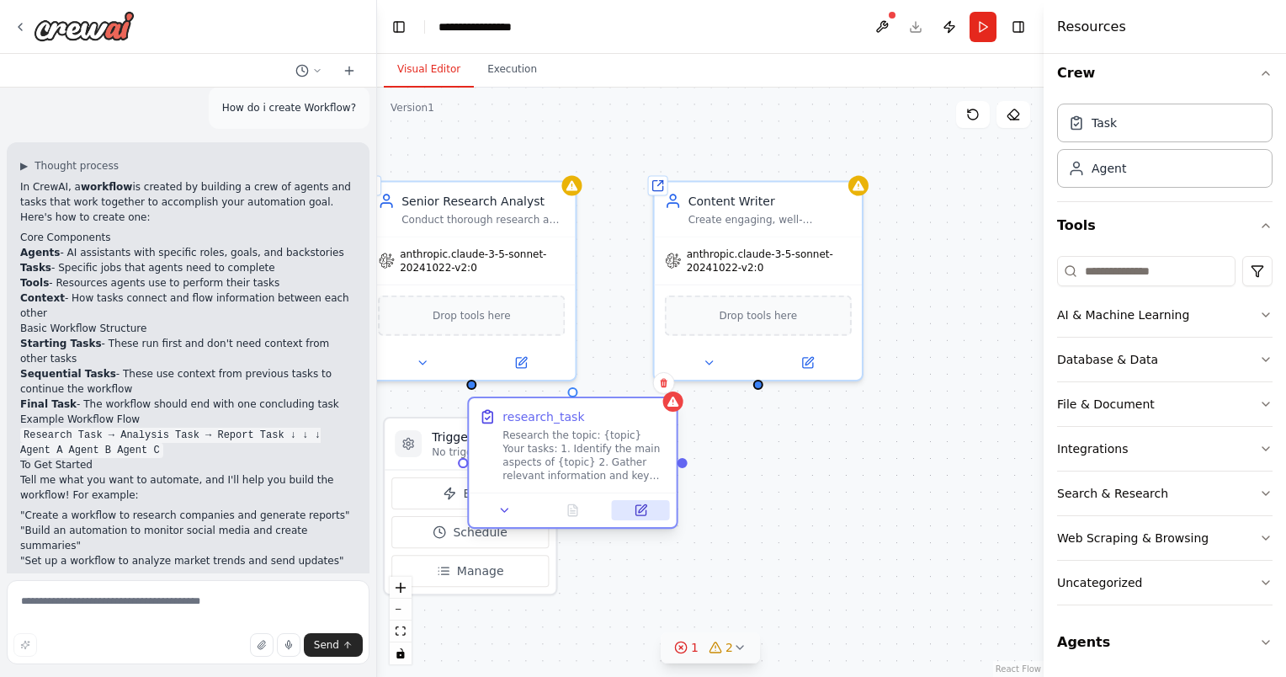
click at [648, 516] on button at bounding box center [641, 510] width 58 height 20
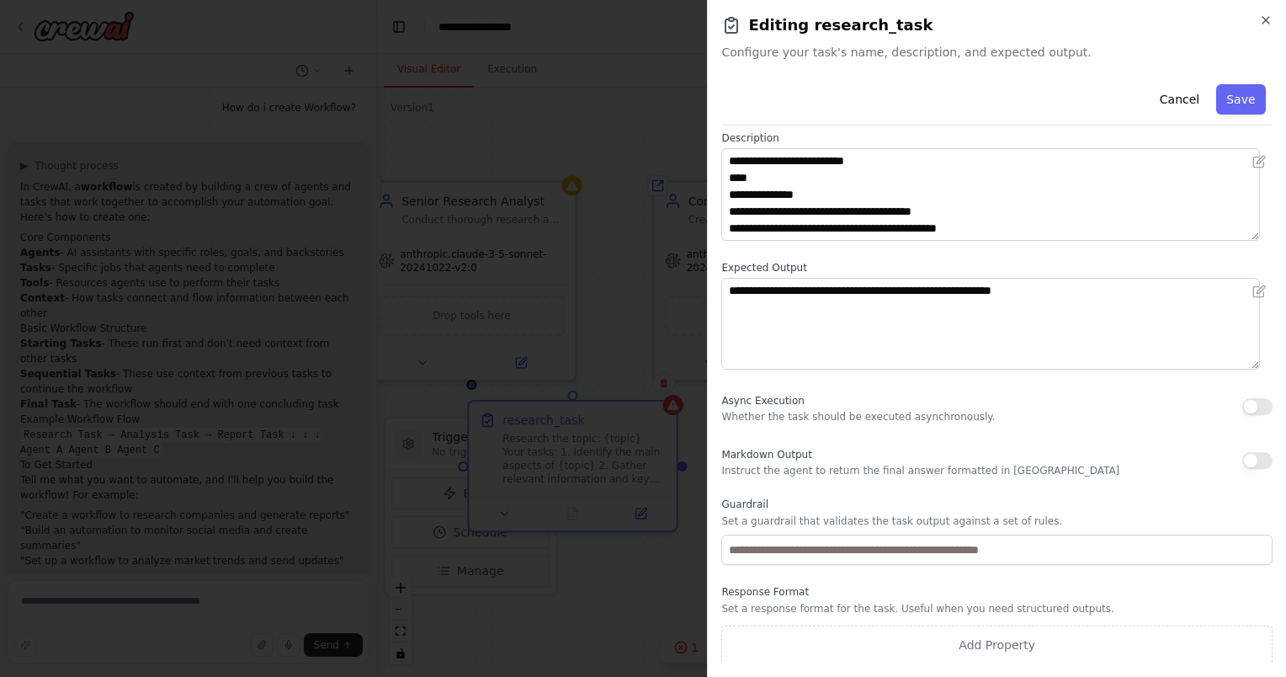
scroll to position [81, 0]
click at [1250, 403] on button "button" at bounding box center [1257, 407] width 30 height 17
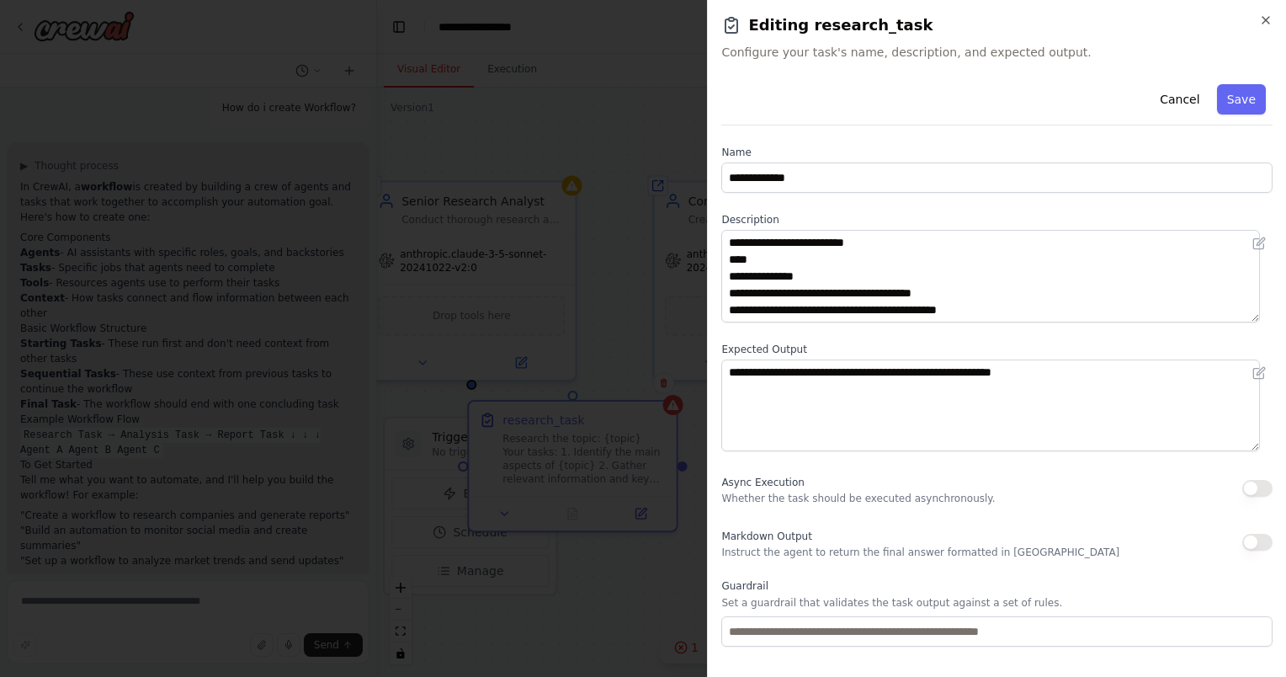
scroll to position [82, 0]
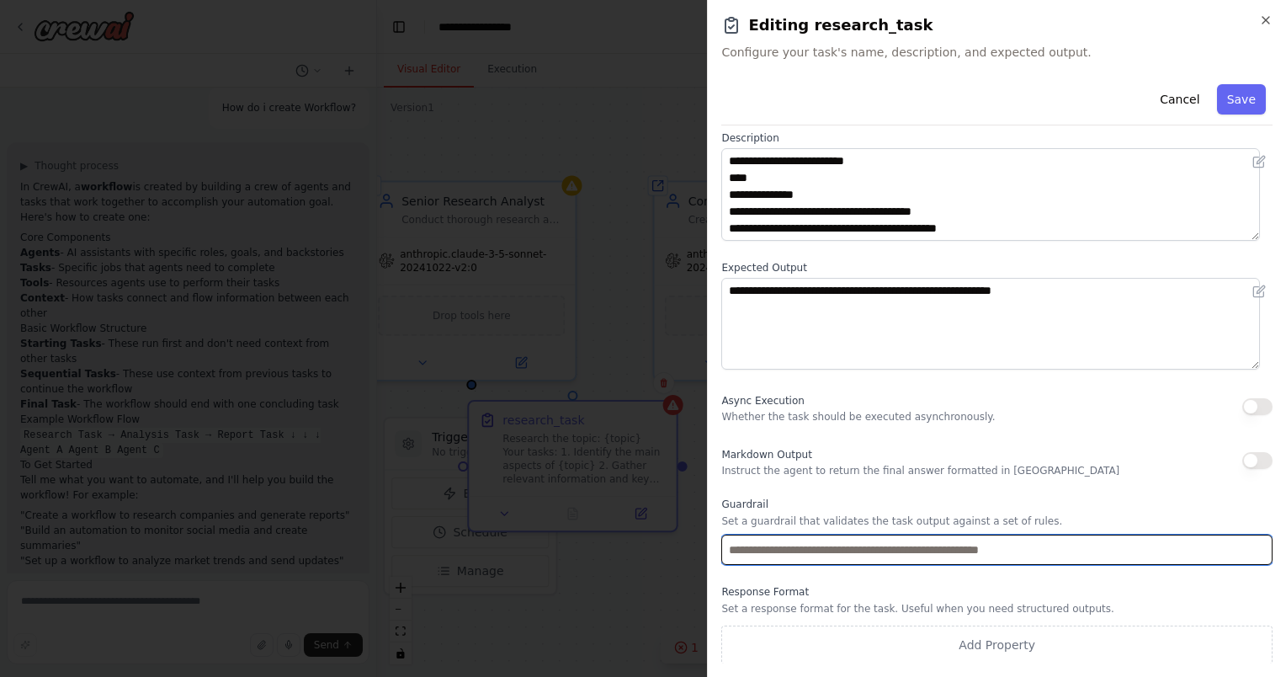
click at [797, 558] on input "text" at bounding box center [996, 549] width 551 height 30
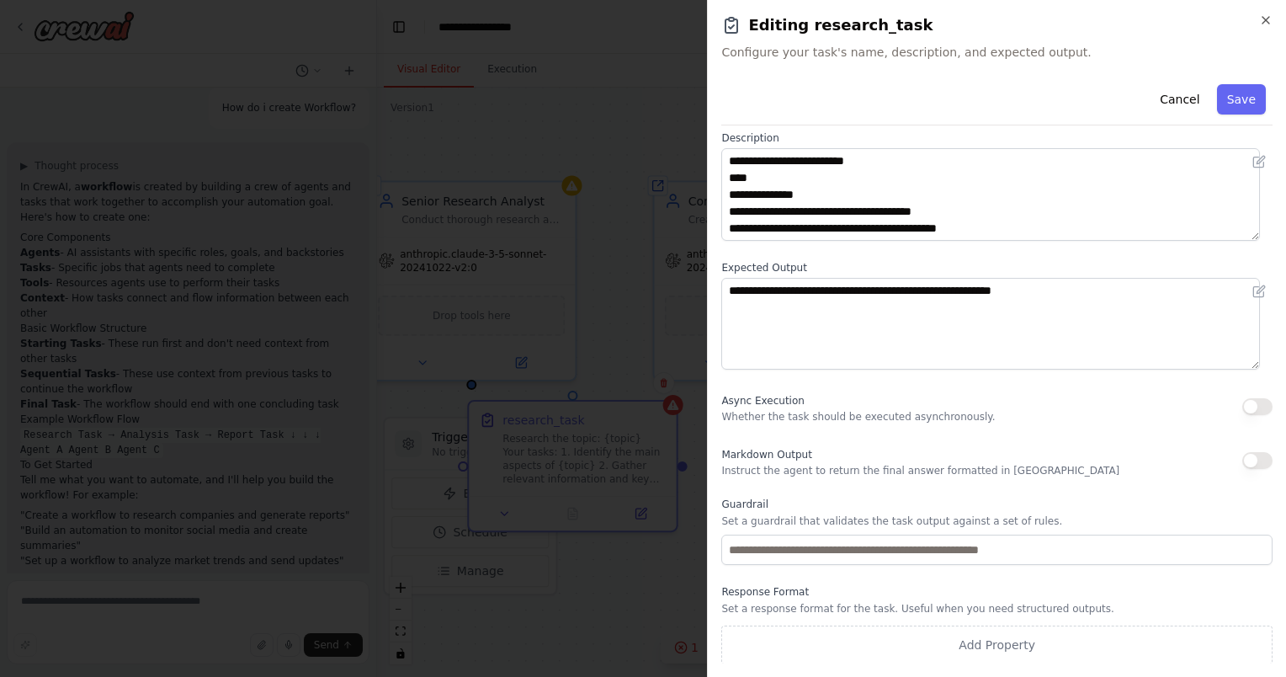
click at [896, 582] on div "**********" at bounding box center [996, 330] width 551 height 668
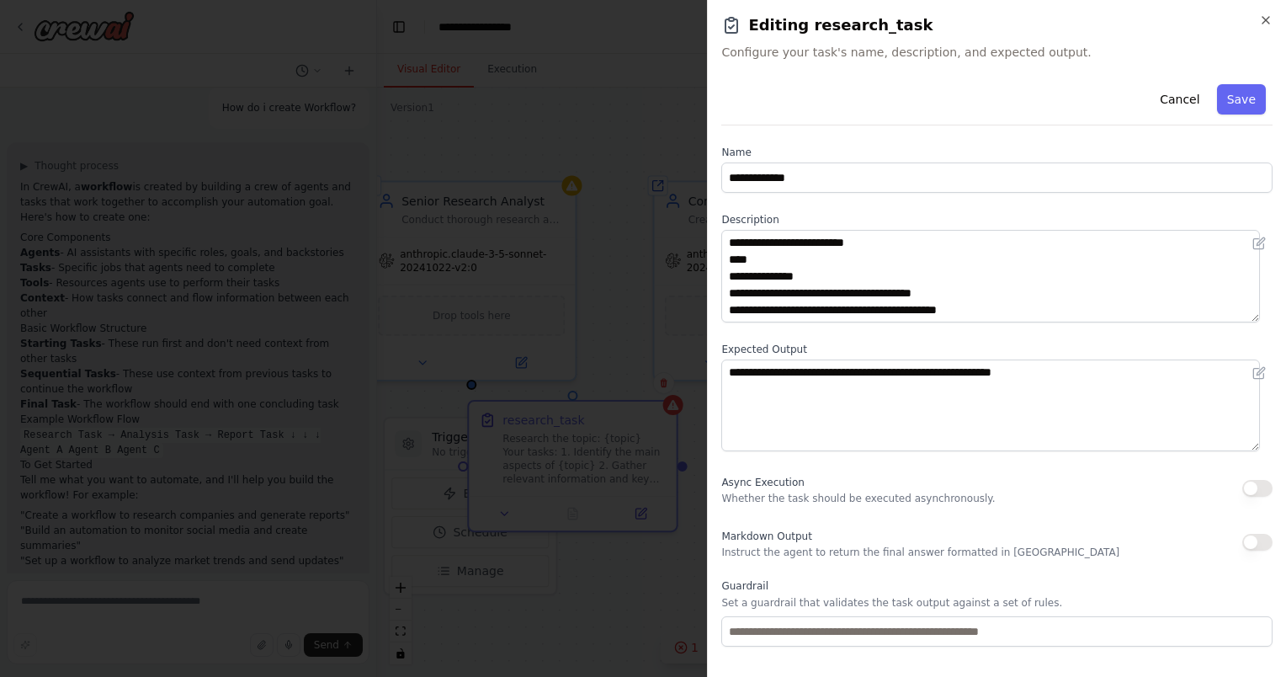
click at [938, 88] on div "Cancel Save" at bounding box center [996, 101] width 551 height 48
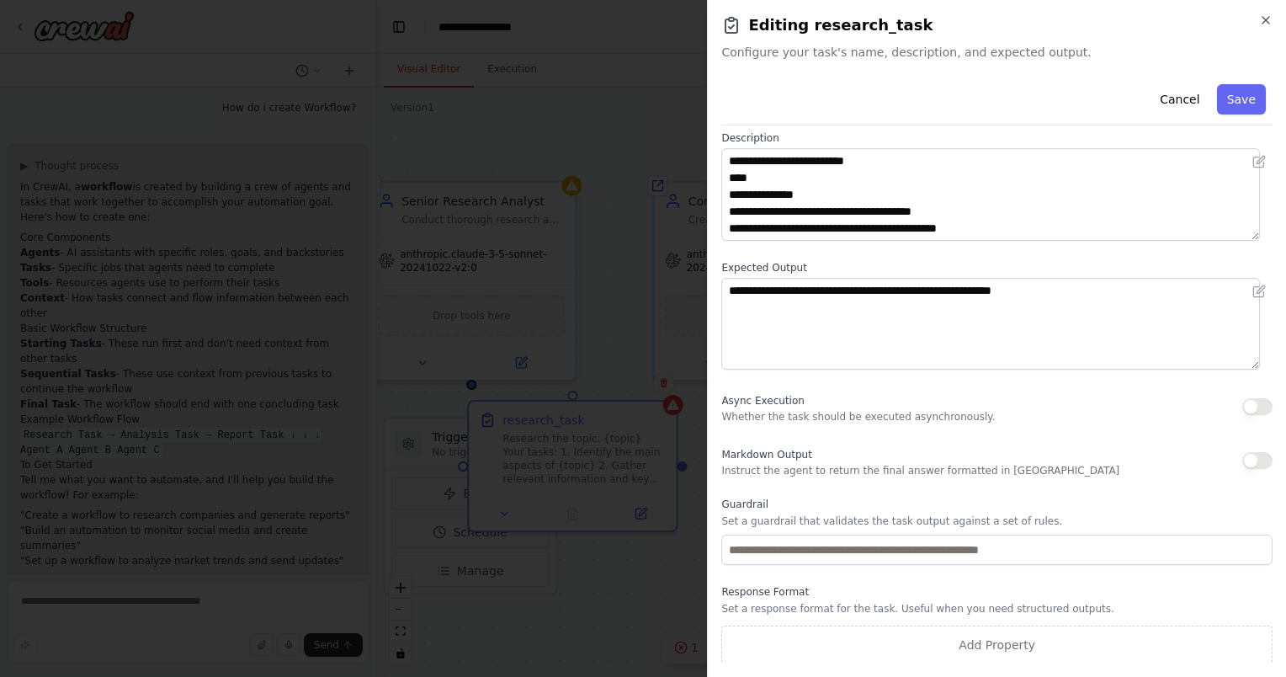
click at [825, 413] on p "Whether the task should be executed asynchronously." at bounding box center [858, 416] width 274 height 13
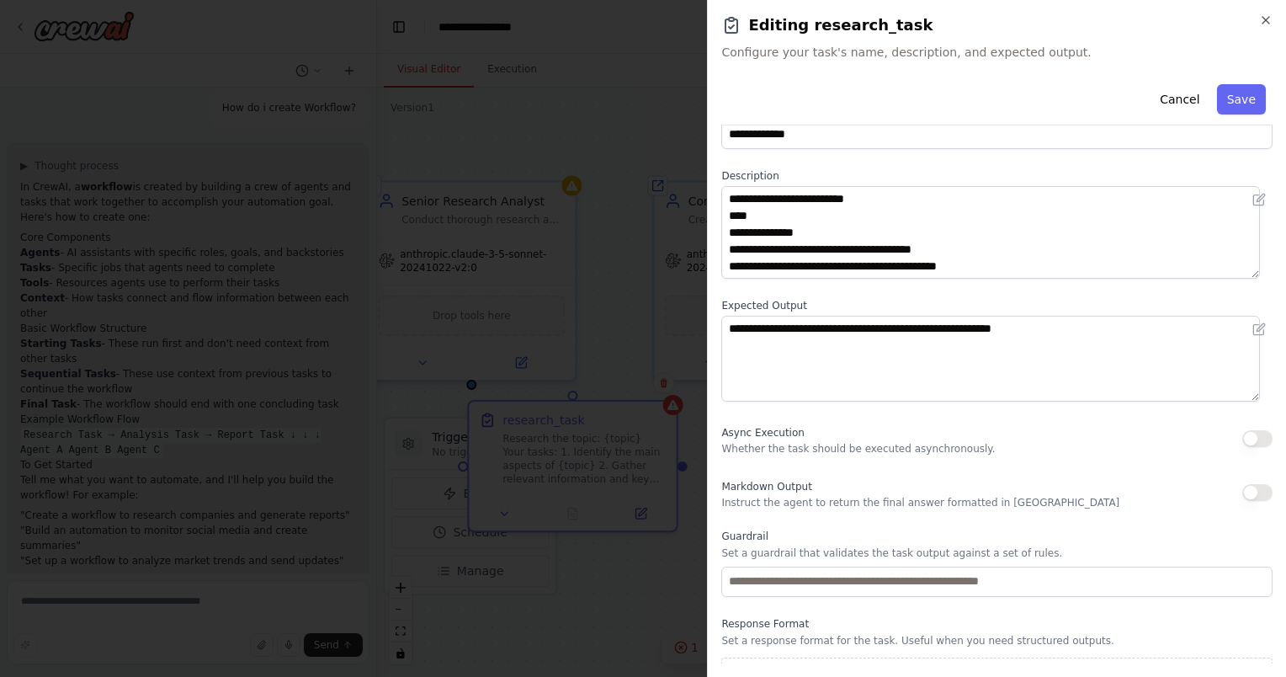
scroll to position [40, 0]
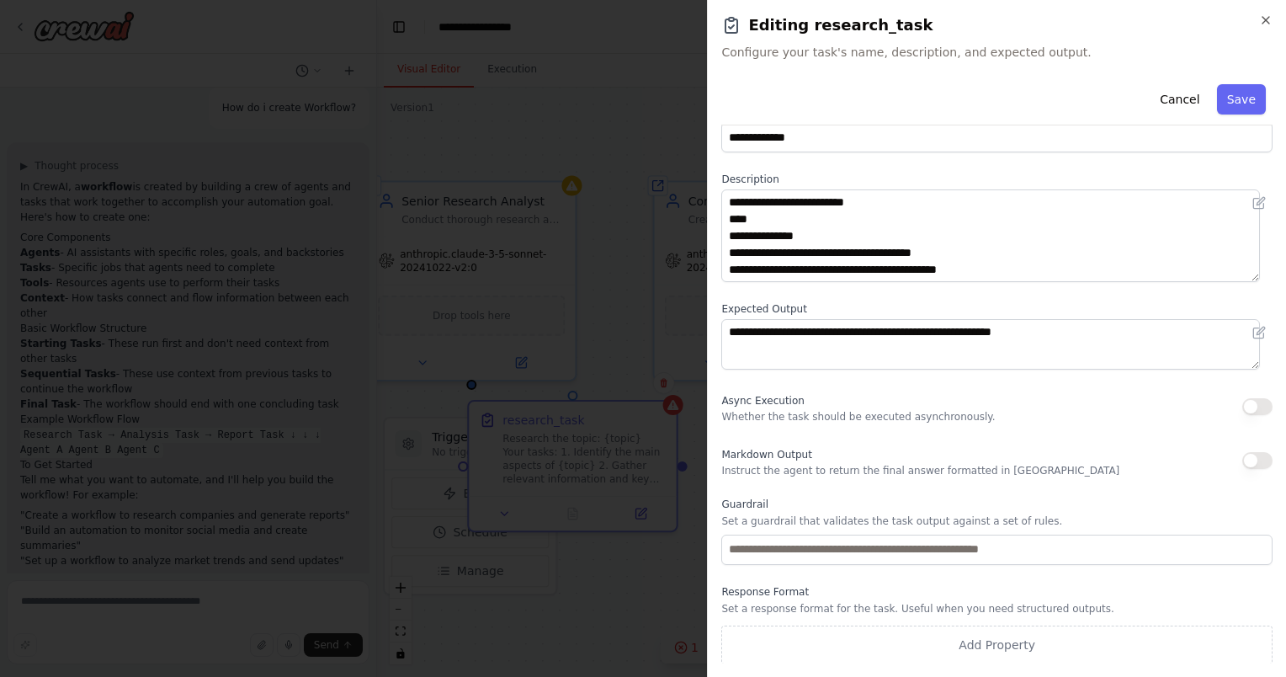
drag, startPoint x: 1256, startPoint y: 365, endPoint x: 1246, endPoint y: 318, distance: 48.2
click at [1246, 319] on textarea "**********" at bounding box center [990, 344] width 539 height 51
click at [896, 609] on p "Set a response format for the task. Useful when you need structured outputs." at bounding box center [996, 608] width 551 height 13
drag, startPoint x: 1261, startPoint y: 303, endPoint x: 973, endPoint y: 114, distance: 344.1
click at [973, 114] on div "Cancel Save" at bounding box center [996, 101] width 551 height 48
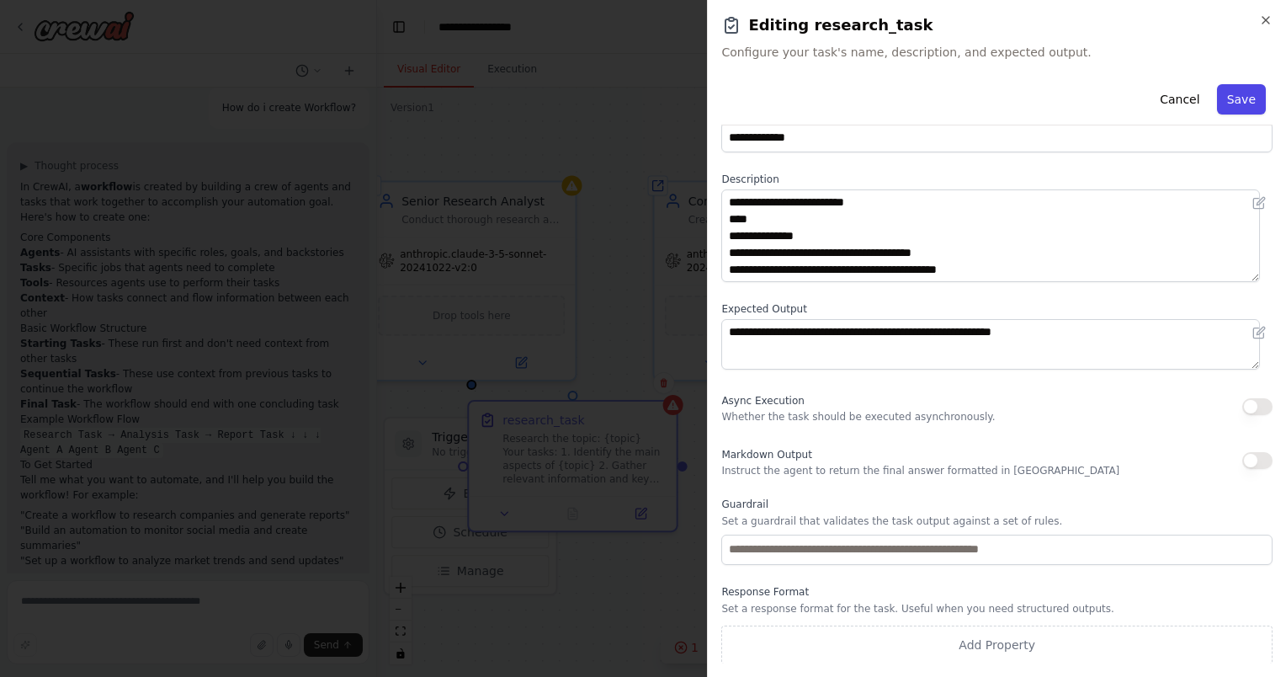
click at [1231, 100] on button "Save" at bounding box center [1241, 99] width 49 height 30
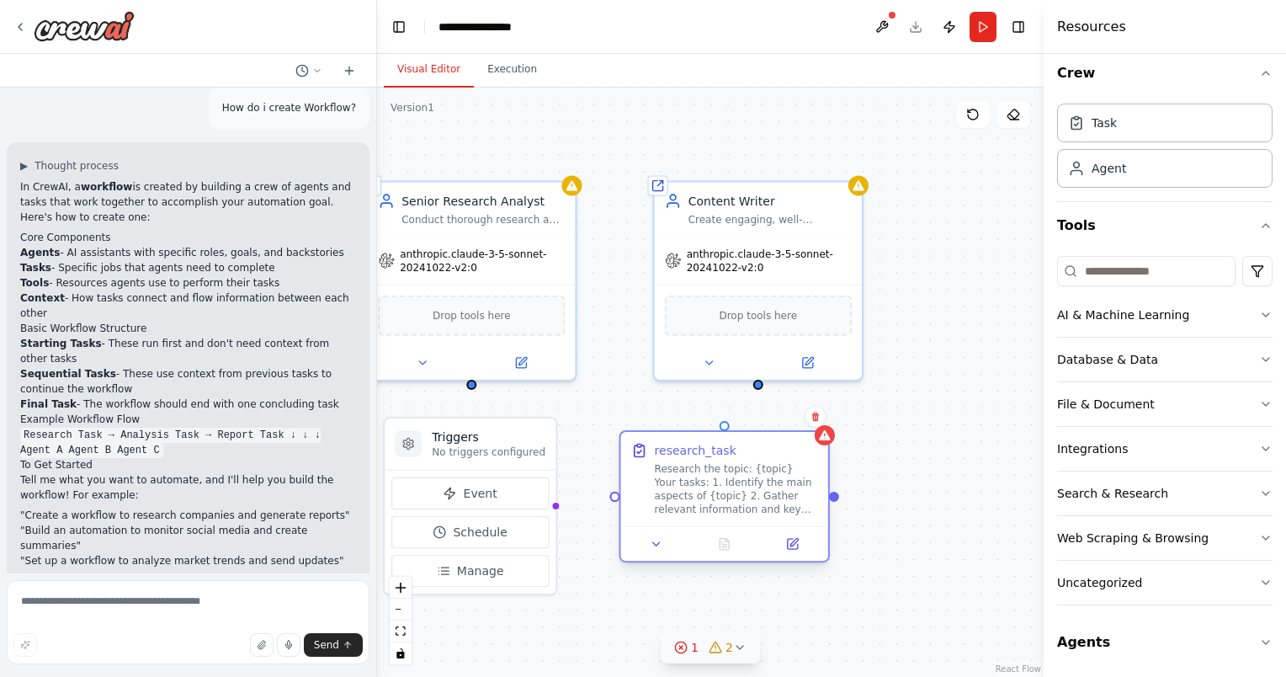
drag, startPoint x: 582, startPoint y: 432, endPoint x: 747, endPoint y: 461, distance: 168.4
click at [747, 462] on div "Research the topic: {topic} Your tasks: 1. Identify the main aspects of {topic}…" at bounding box center [736, 489] width 163 height 54
click at [489, 577] on span "Manage" at bounding box center [480, 570] width 47 height 17
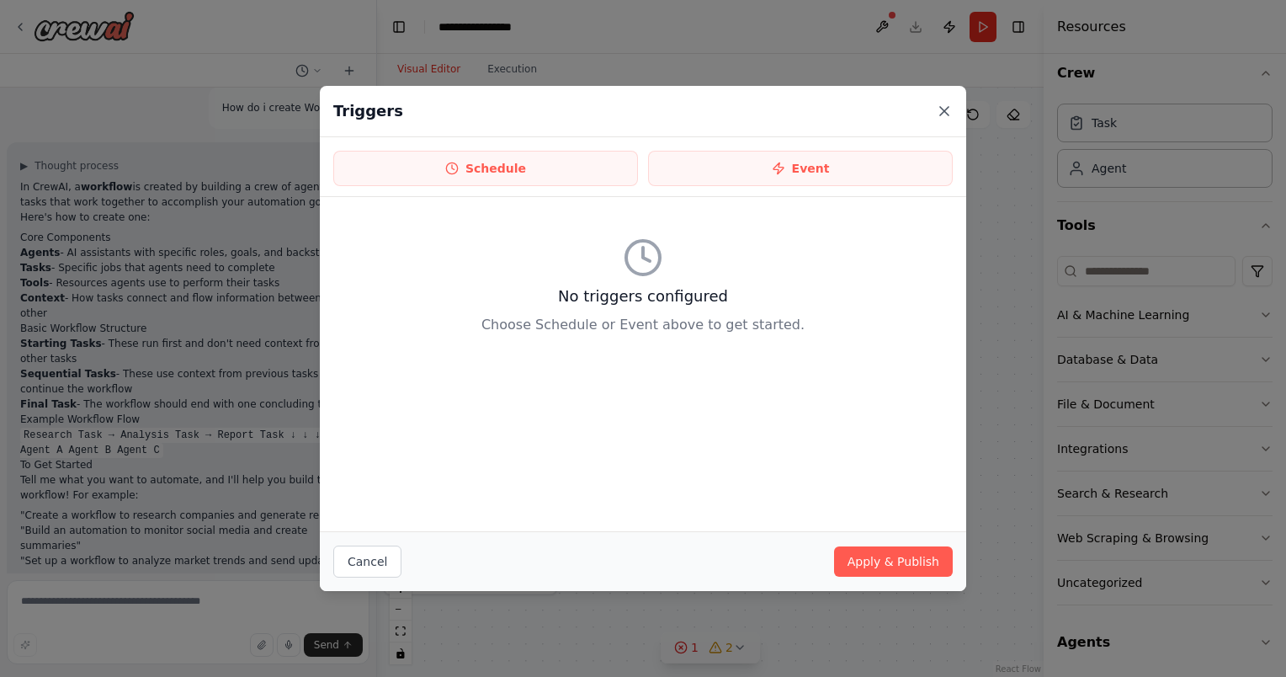
click at [944, 114] on icon at bounding box center [944, 111] width 17 height 17
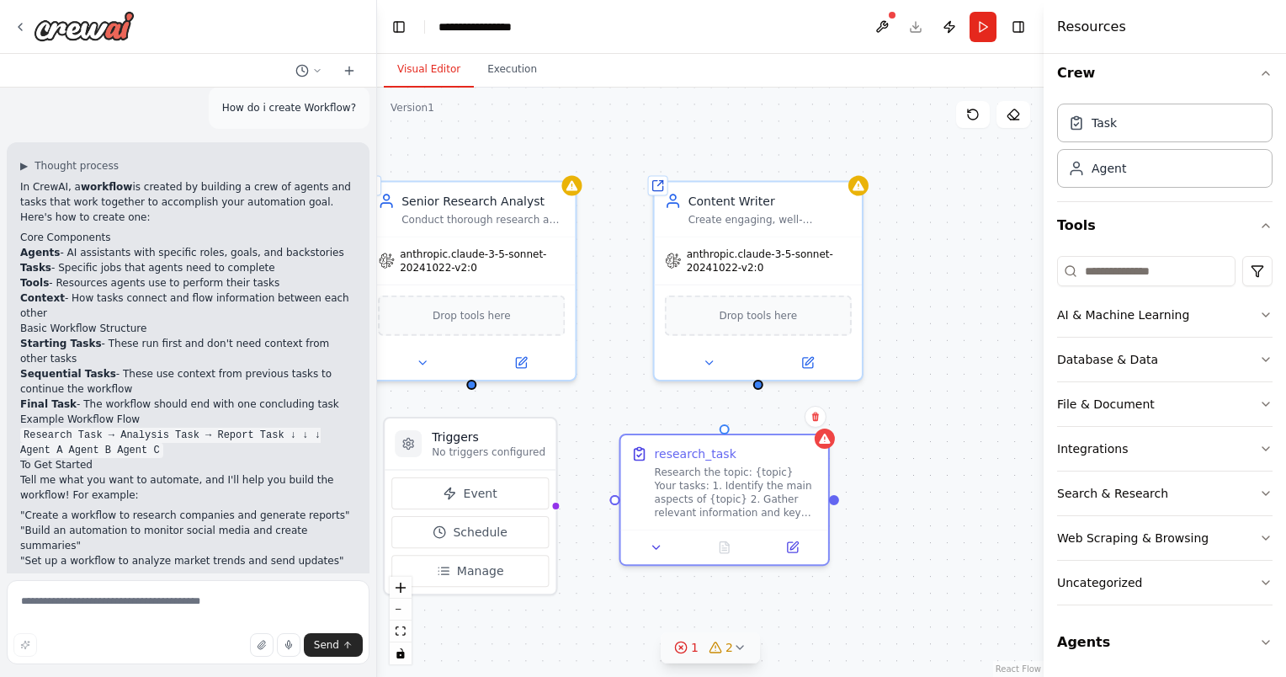
click at [490, 623] on div "Triggers No triggers configured Event Schedule Manage Shared agent from reposit…" at bounding box center [710, 382] width 667 height 589
click at [556, 511] on div "Triggers No triggers configured Event Schedule Manage Shared agent from reposit…" at bounding box center [710, 382] width 667 height 589
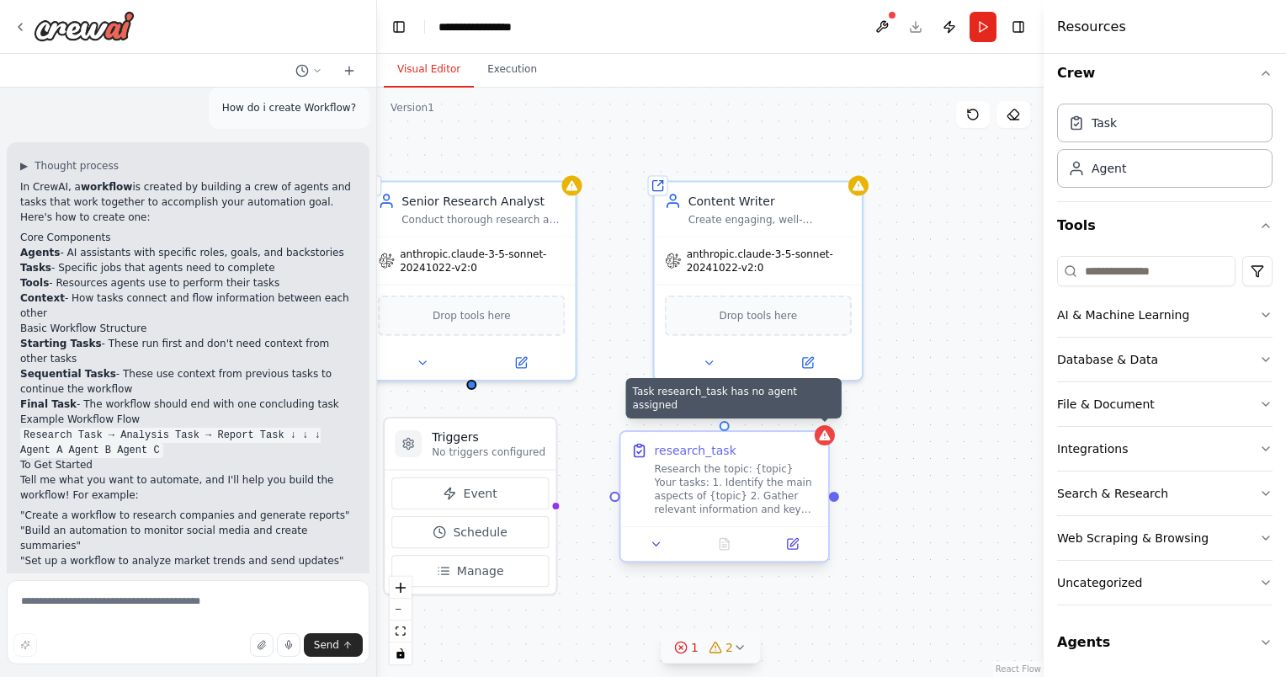
click at [828, 439] on icon at bounding box center [824, 435] width 11 height 10
drag, startPoint x: 828, startPoint y: 439, endPoint x: 833, endPoint y: 495, distance: 55.8
click at [833, 495] on div at bounding box center [834, 497] width 10 height 10
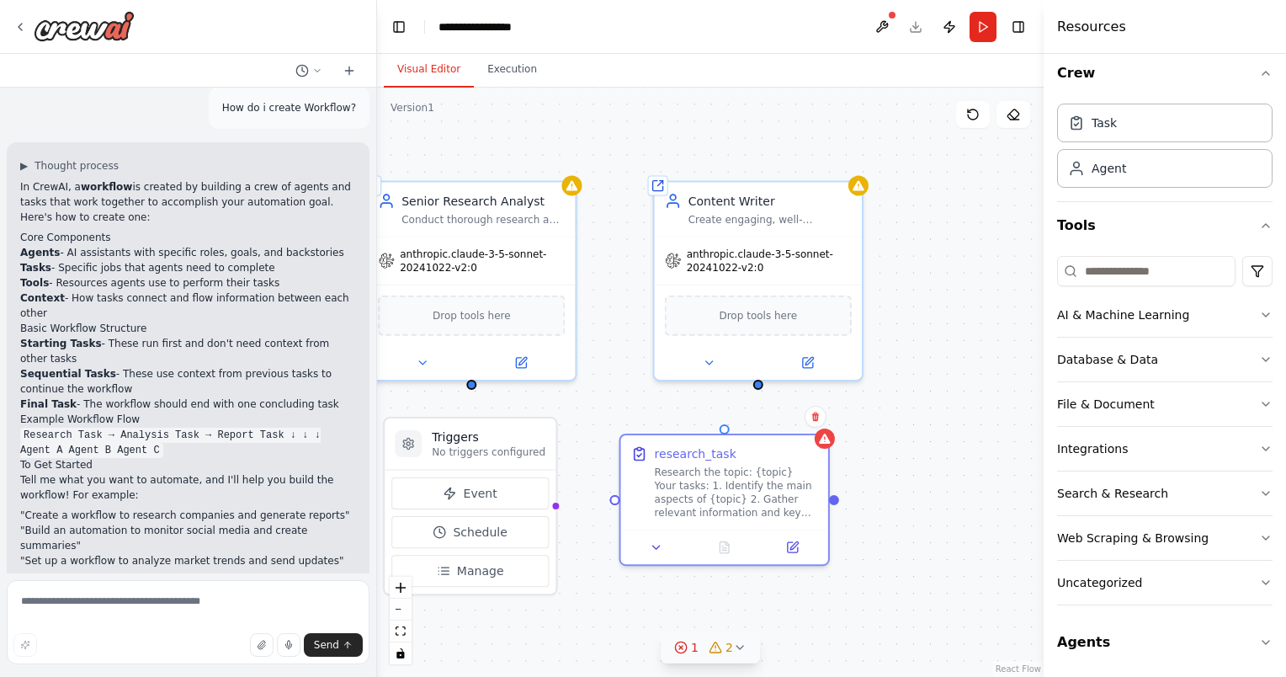
click at [856, 505] on div "Triggers No triggers configured Event Schedule Manage Shared agent from reposit…" at bounding box center [710, 382] width 667 height 589
click at [126, 603] on textarea at bounding box center [188, 622] width 363 height 84
type textarea "**********"
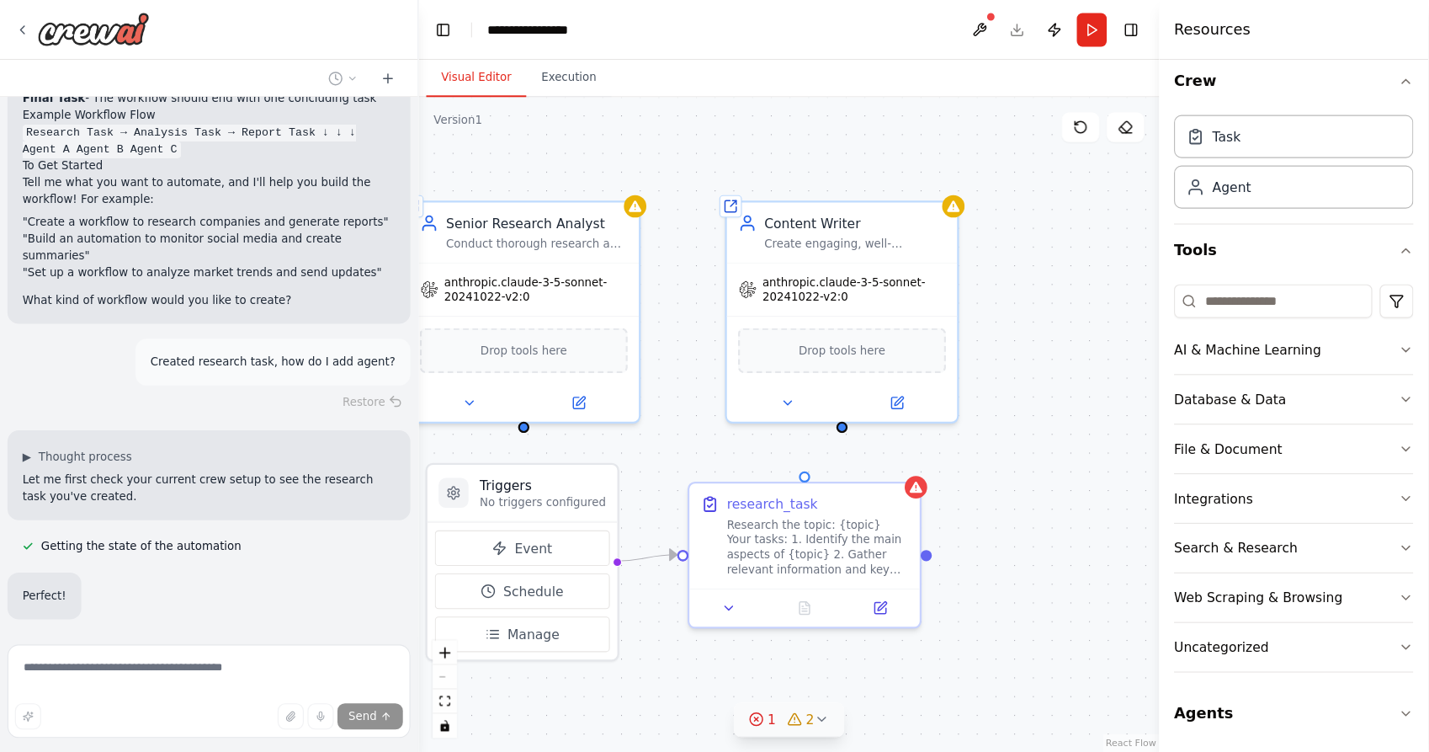
scroll to position [401, 0]
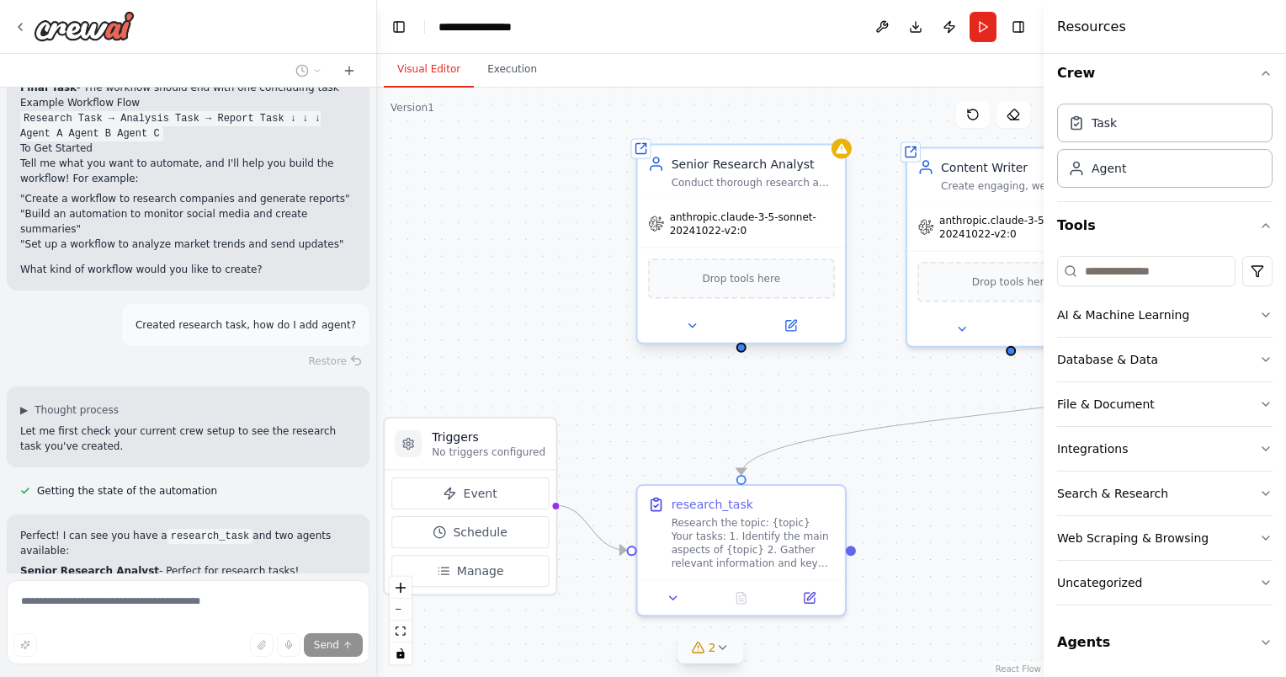
click at [739, 353] on div at bounding box center [741, 348] width 10 height 10
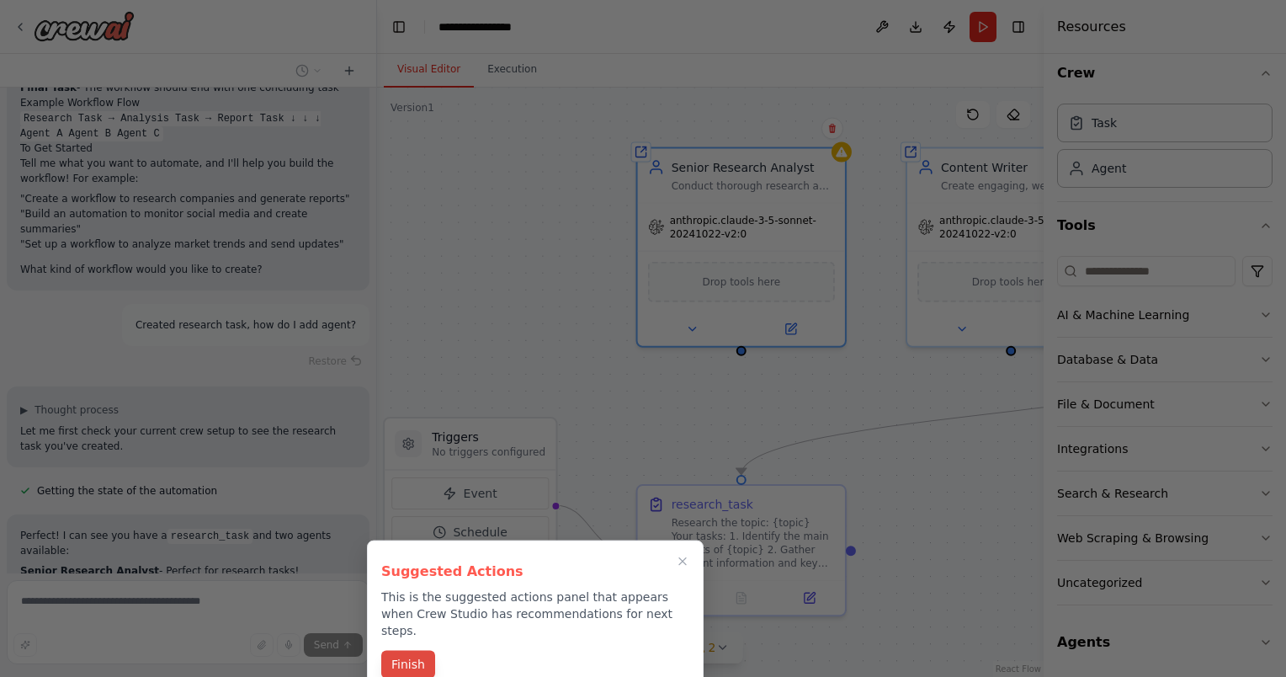
click at [421, 651] on button "Finish" at bounding box center [408, 665] width 54 height 28
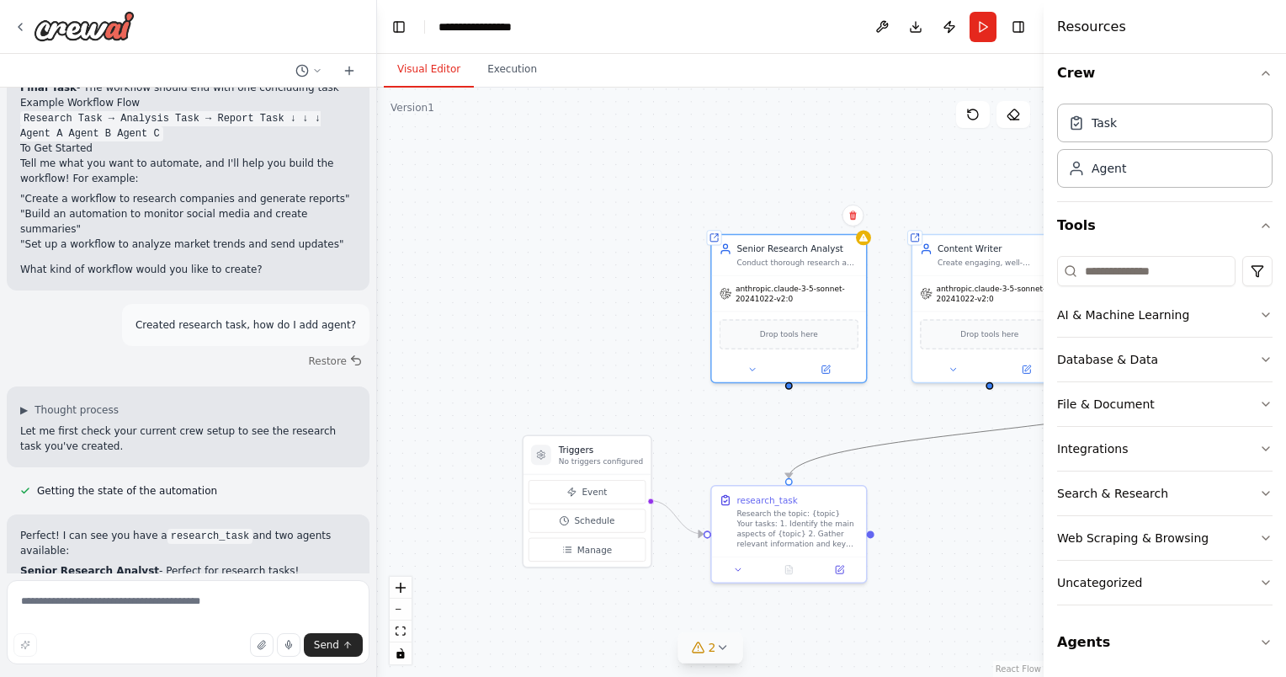
drag, startPoint x: 861, startPoint y: 448, endPoint x: 788, endPoint y: 393, distance: 91.4
click at [783, 391] on div ".deletable-edge-delete-btn { width: 20px; height: 20px; border: 0px solid #ffff…" at bounding box center [710, 382] width 667 height 589
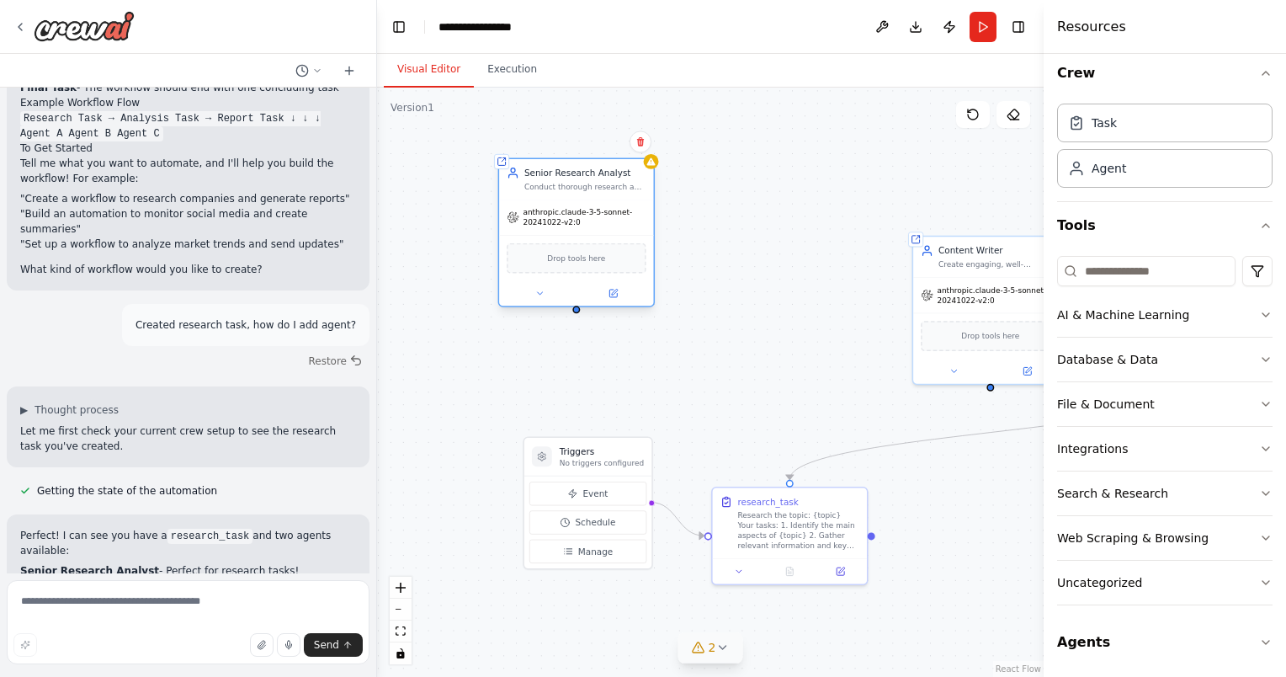
drag, startPoint x: 792, startPoint y: 289, endPoint x: 576, endPoint y: 215, distance: 228.4
click at [576, 215] on span "anthropic.claude-3-5-sonnet-20241022-v2:0" at bounding box center [584, 217] width 123 height 20
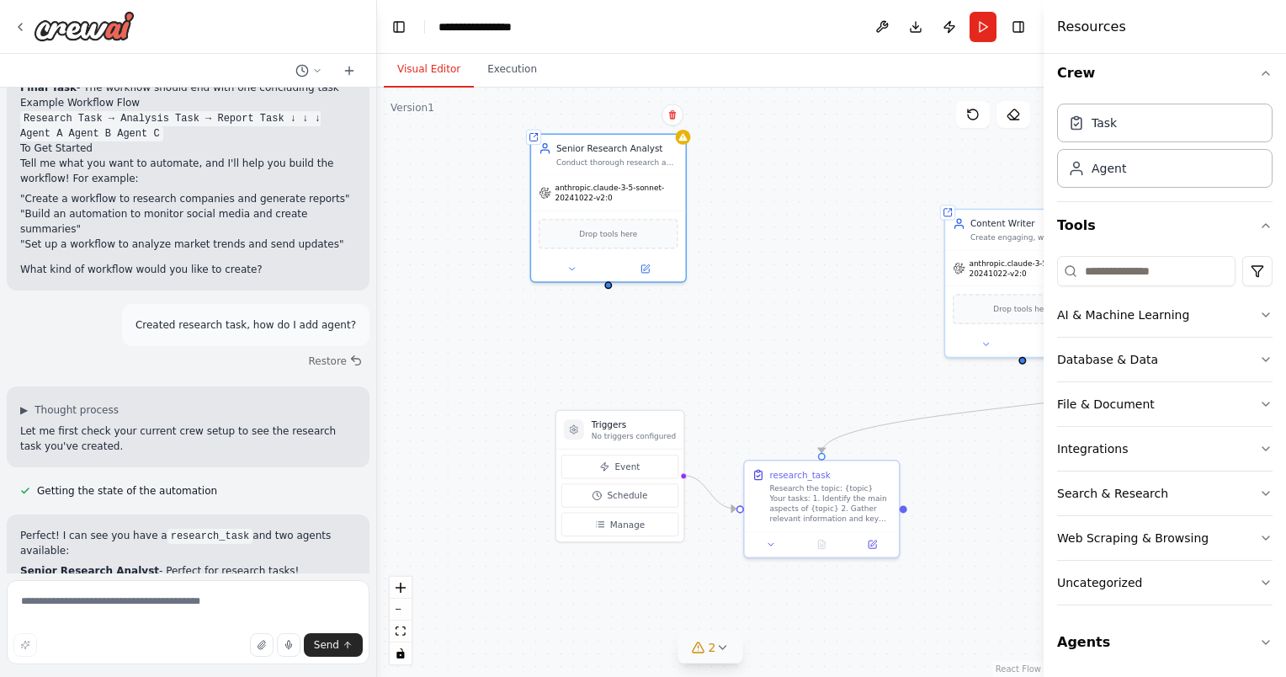
drag, startPoint x: 578, startPoint y: 315, endPoint x: 580, endPoint y: 263, distance: 51.4
click at [580, 263] on div ".deletable-edge-delete-btn { width: 20px; height: 20px; border: 0px solid #ffff…" at bounding box center [710, 382] width 667 height 589
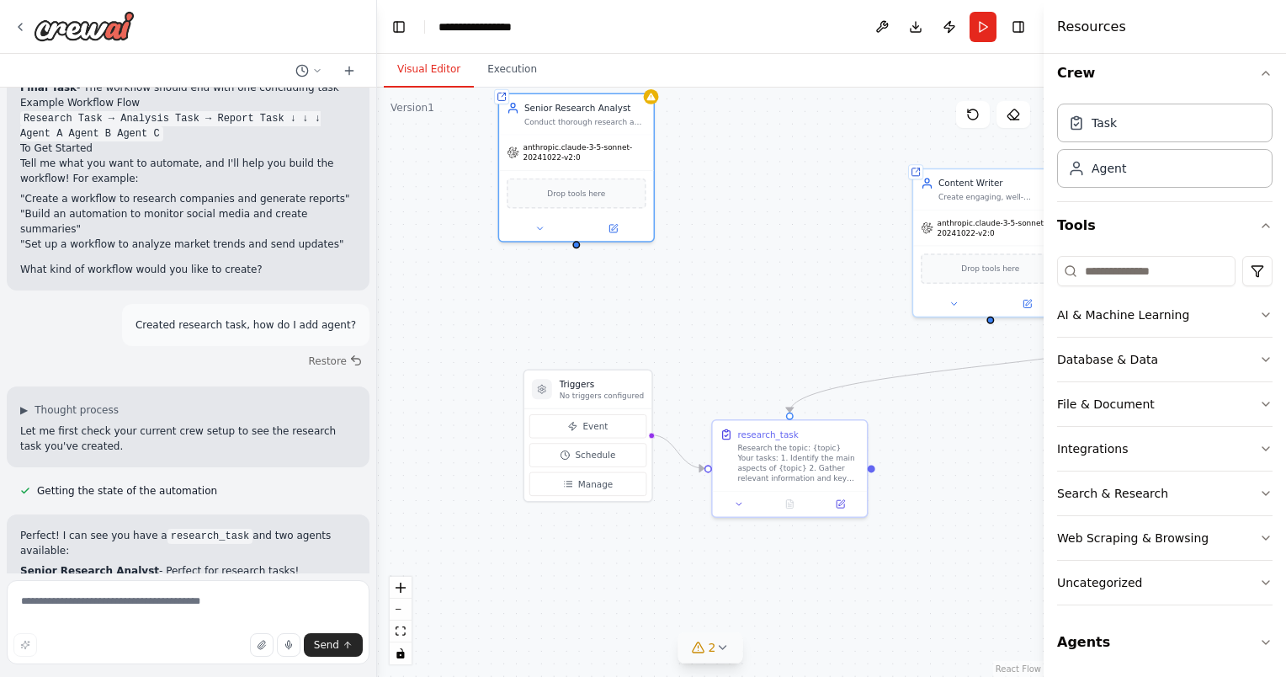
drag, startPoint x: 580, startPoint y: 265, endPoint x: 573, endPoint y: 249, distance: 17.4
click at [573, 249] on div ".deletable-edge-delete-btn { width: 20px; height: 20px; border: 0px solid #ffff…" at bounding box center [710, 382] width 667 height 589
drag, startPoint x: 573, startPoint y: 249, endPoint x: 591, endPoint y: 254, distance: 18.4
drag, startPoint x: 591, startPoint y: 254, endPoint x: 513, endPoint y: 300, distance: 89.8
click at [513, 300] on div ".deletable-edge-delete-btn { width: 20px; height: 20px; border: 0px solid #ffff…" at bounding box center [710, 382] width 667 height 589
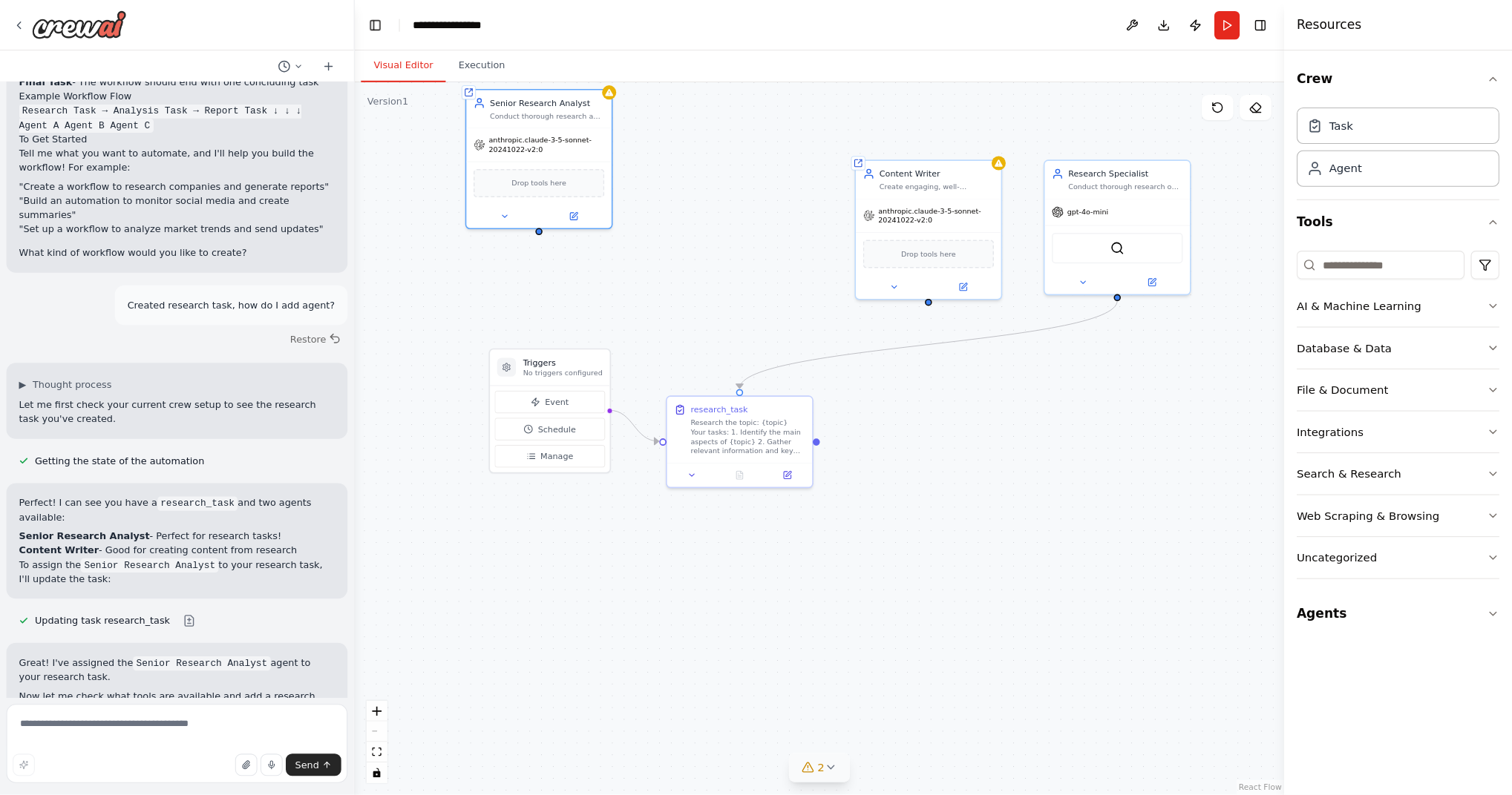
scroll to position [353, 0]
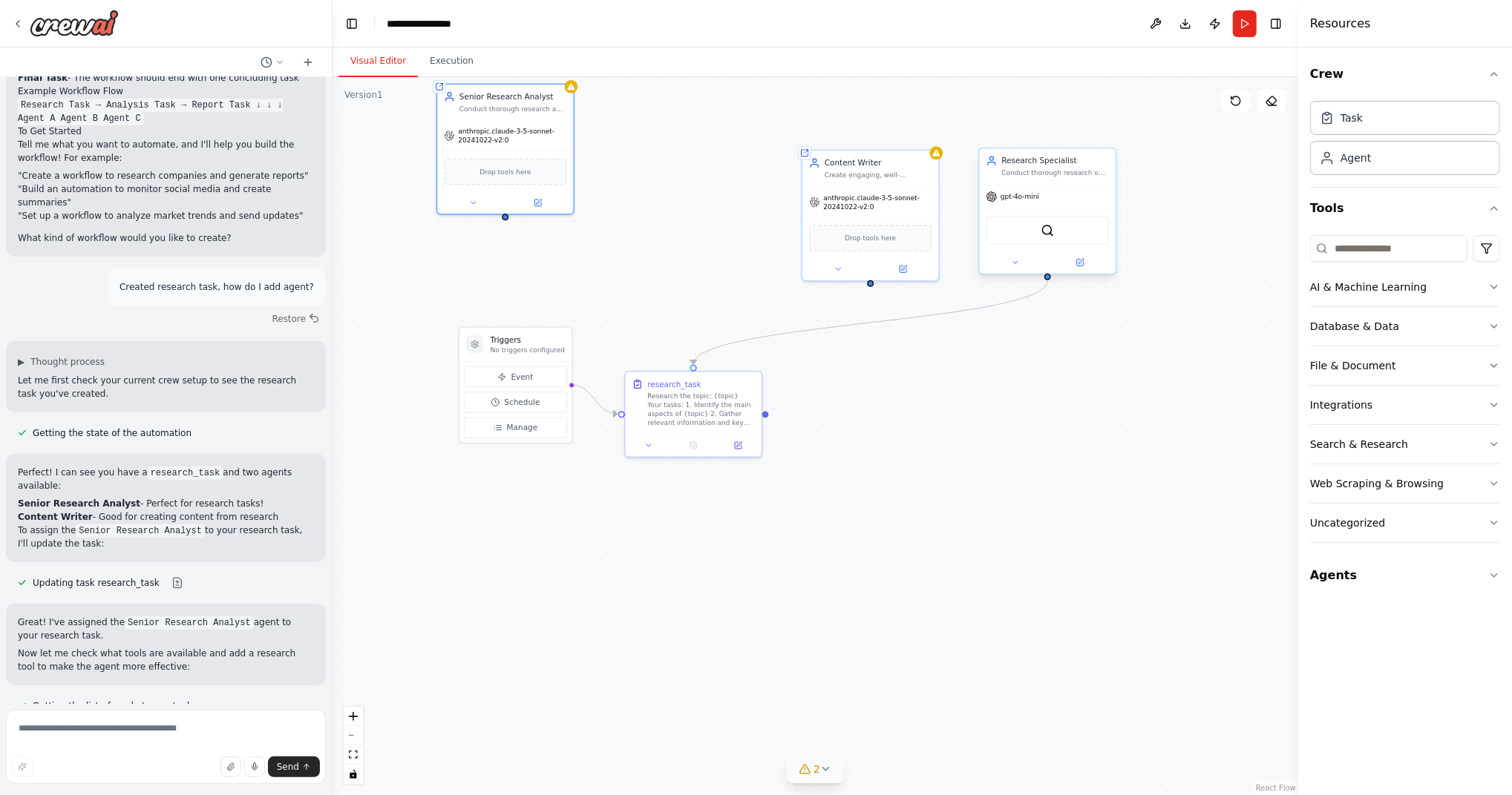
click at [1079, 200] on div "gpt-4o-mini" at bounding box center [1047, 197] width 136 height 25
click at [1101, 146] on div ".deletable-edge-delete-btn { width: 20px; height: 20px; border: 0px solid #ffff…" at bounding box center [815, 436] width 965 height 718
click at [1032, 185] on div "gpt-4o-mini" at bounding box center [1047, 197] width 136 height 25
click at [1106, 137] on icon at bounding box center [1104, 133] width 9 height 9
click at [1067, 131] on button "Confirm" at bounding box center [1061, 133] width 53 height 18
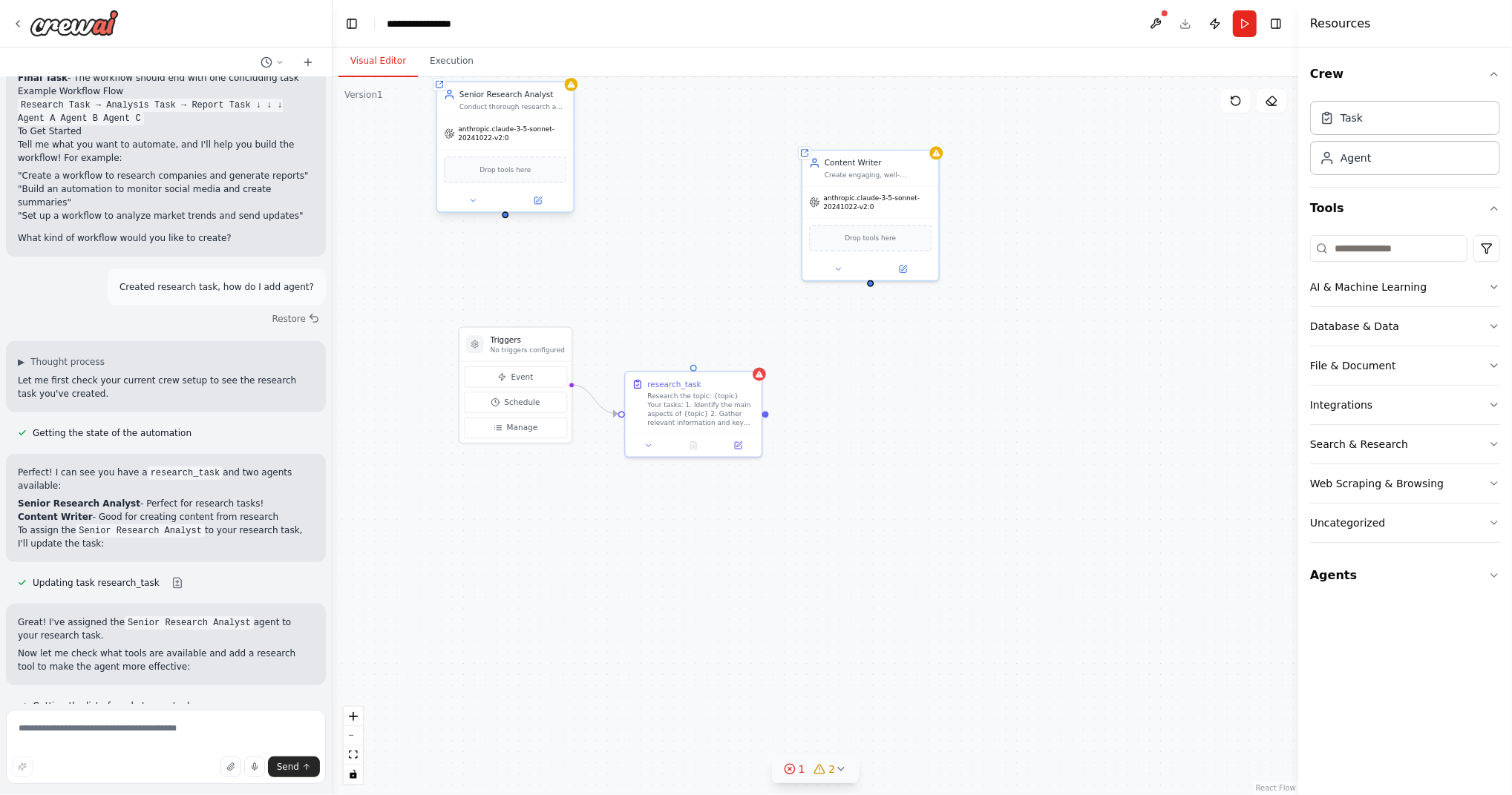
click at [535, 151] on div "Drop tools here" at bounding box center [505, 168] width 136 height 40
click at [767, 374] on div "Triggers No triggers configured Event Schedule Manage Shared agent from reposit…" at bounding box center [815, 436] width 965 height 718
click at [757, 382] on div "research_task Research the topic: {topic} Your tasks: 1. Identify the main aspe…" at bounding box center [694, 401] width 136 height 62
click at [666, 419] on div "Research the topic: {topic} Your tasks: 1. Identify the main aspects of {topic}…" at bounding box center [701, 407] width 108 height 35
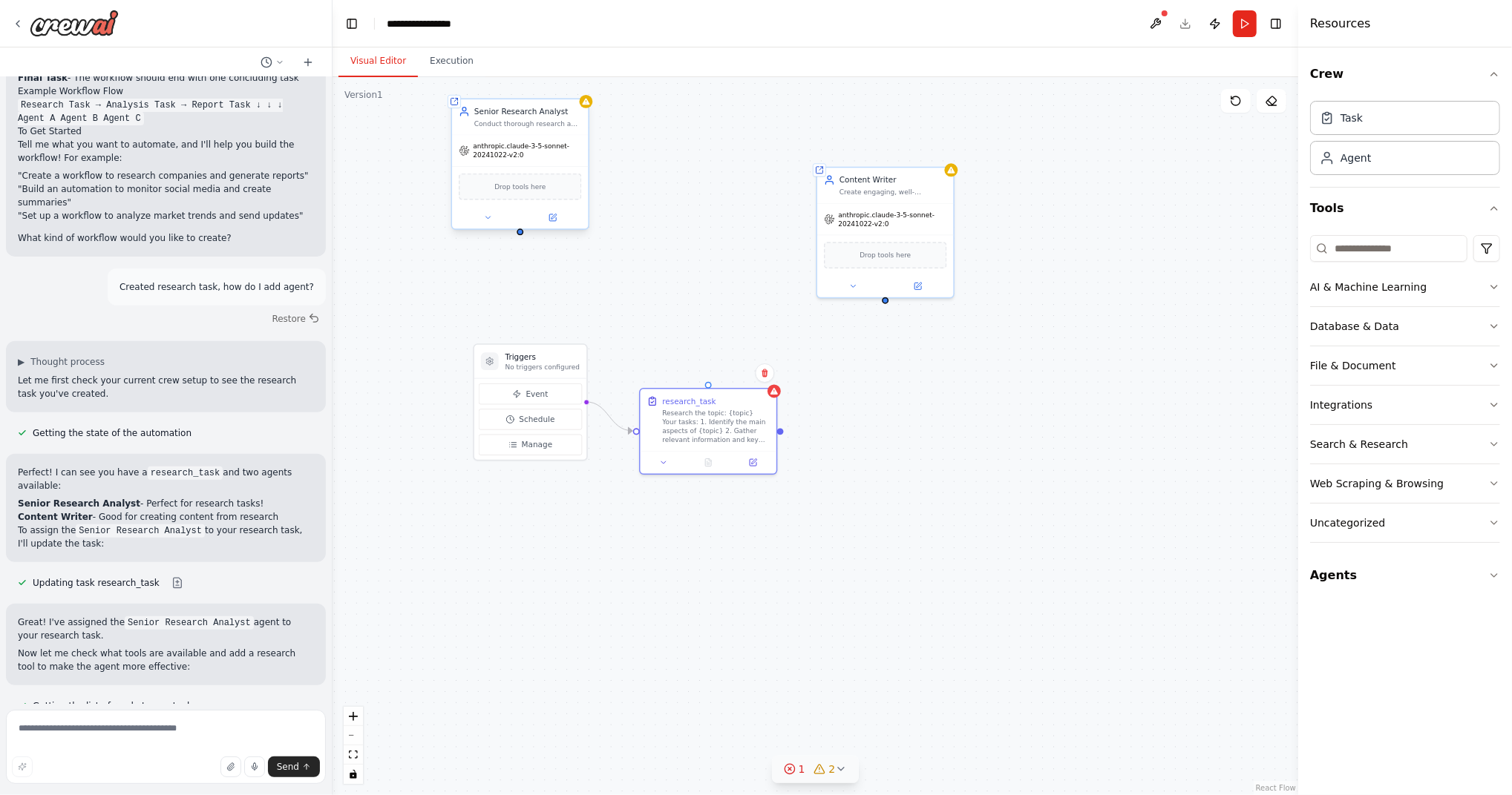
drag, startPoint x: 506, startPoint y: 217, endPoint x: 521, endPoint y: 234, distance: 22.7
click at [521, 234] on div "Triggers No triggers configured Event Schedule Manage Shared agent from reposit…" at bounding box center [815, 436] width 965 height 718
click at [526, 155] on span "anthropic.claude-3-5-sonnet-20241022-v2:0" at bounding box center [526, 151] width 108 height 18
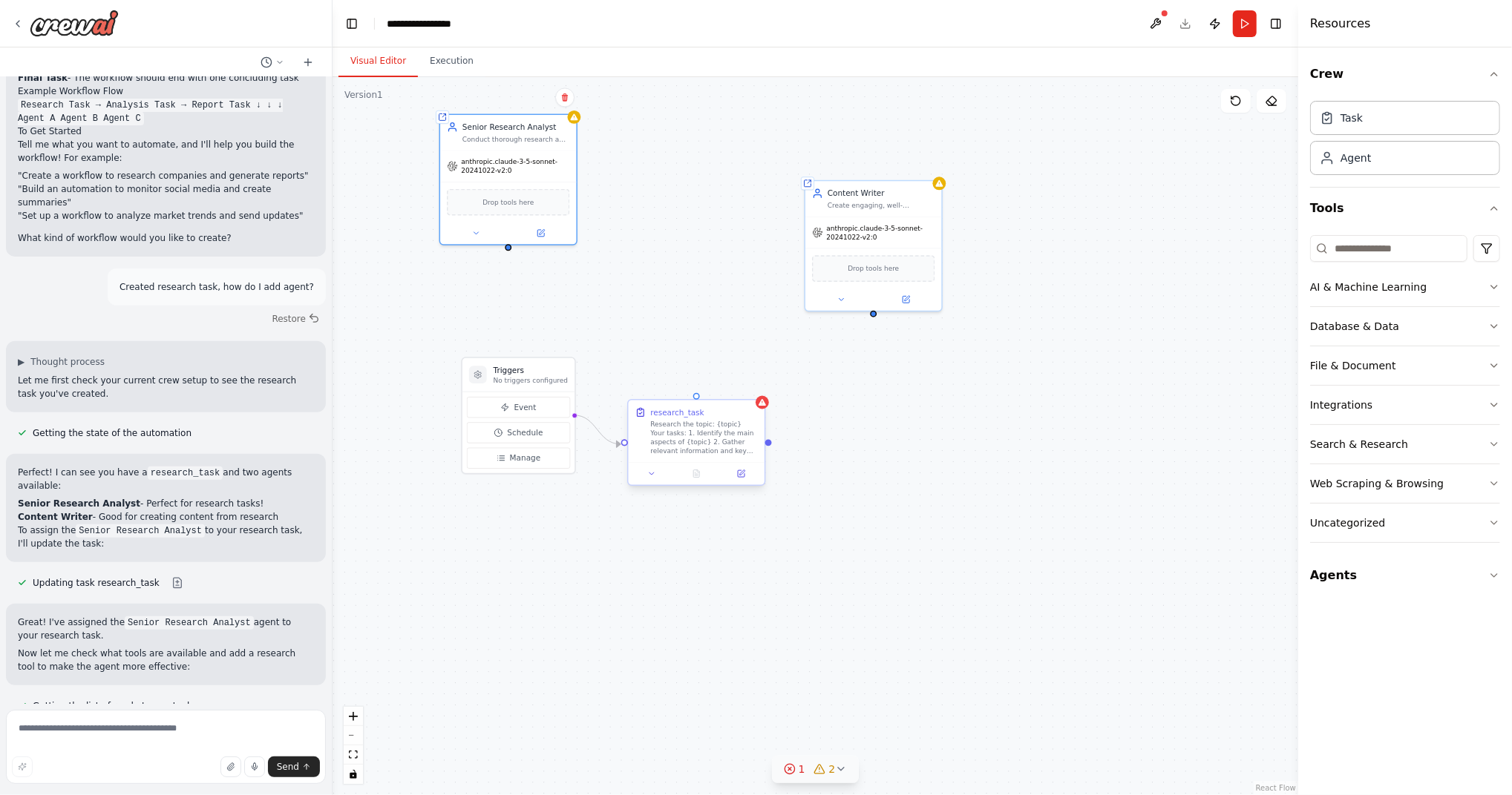
drag, startPoint x: 711, startPoint y: 385, endPoint x: 699, endPoint y: 399, distance: 18.4
click at [699, 399] on div "Triggers No triggers configured Event Schedule Manage Shared agent from reposit…" at bounding box center [815, 436] width 965 height 718
click at [543, 237] on div at bounding box center [508, 232] width 136 height 22
click at [540, 226] on button at bounding box center [540, 232] width 63 height 13
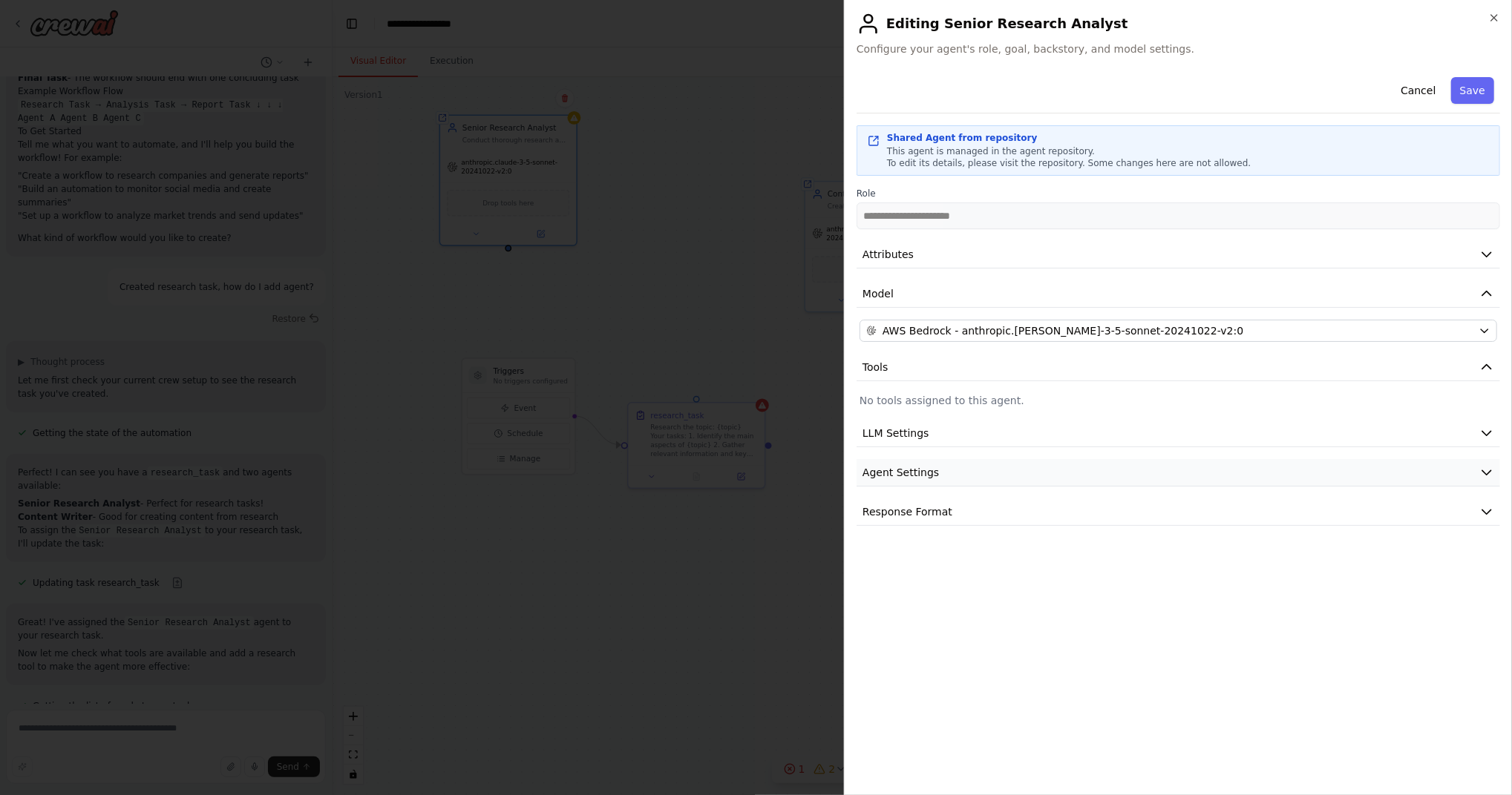
click at [1000, 466] on button "Agent Settings" at bounding box center [1178, 472] width 644 height 27
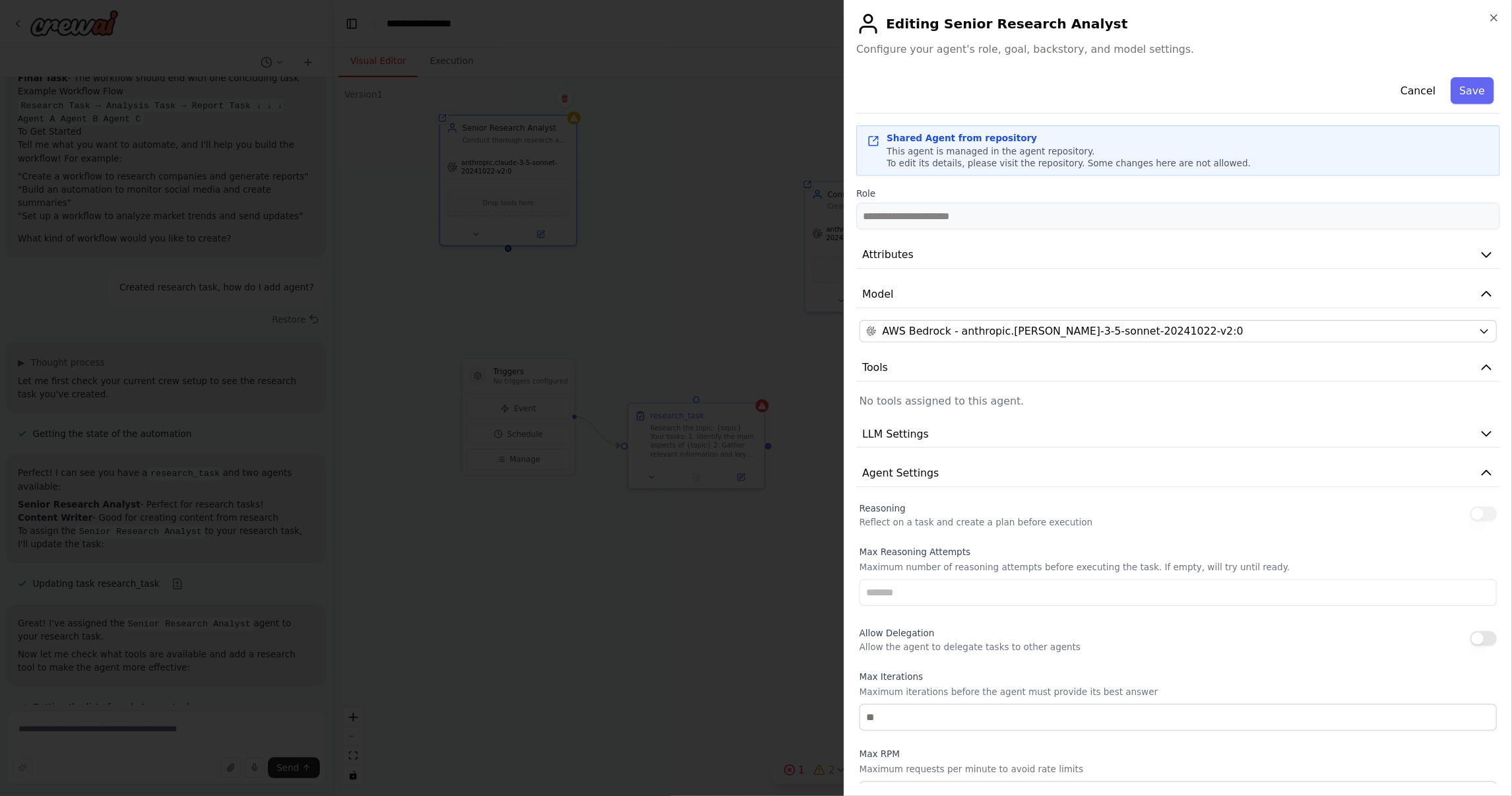
scroll to position [136, 0]
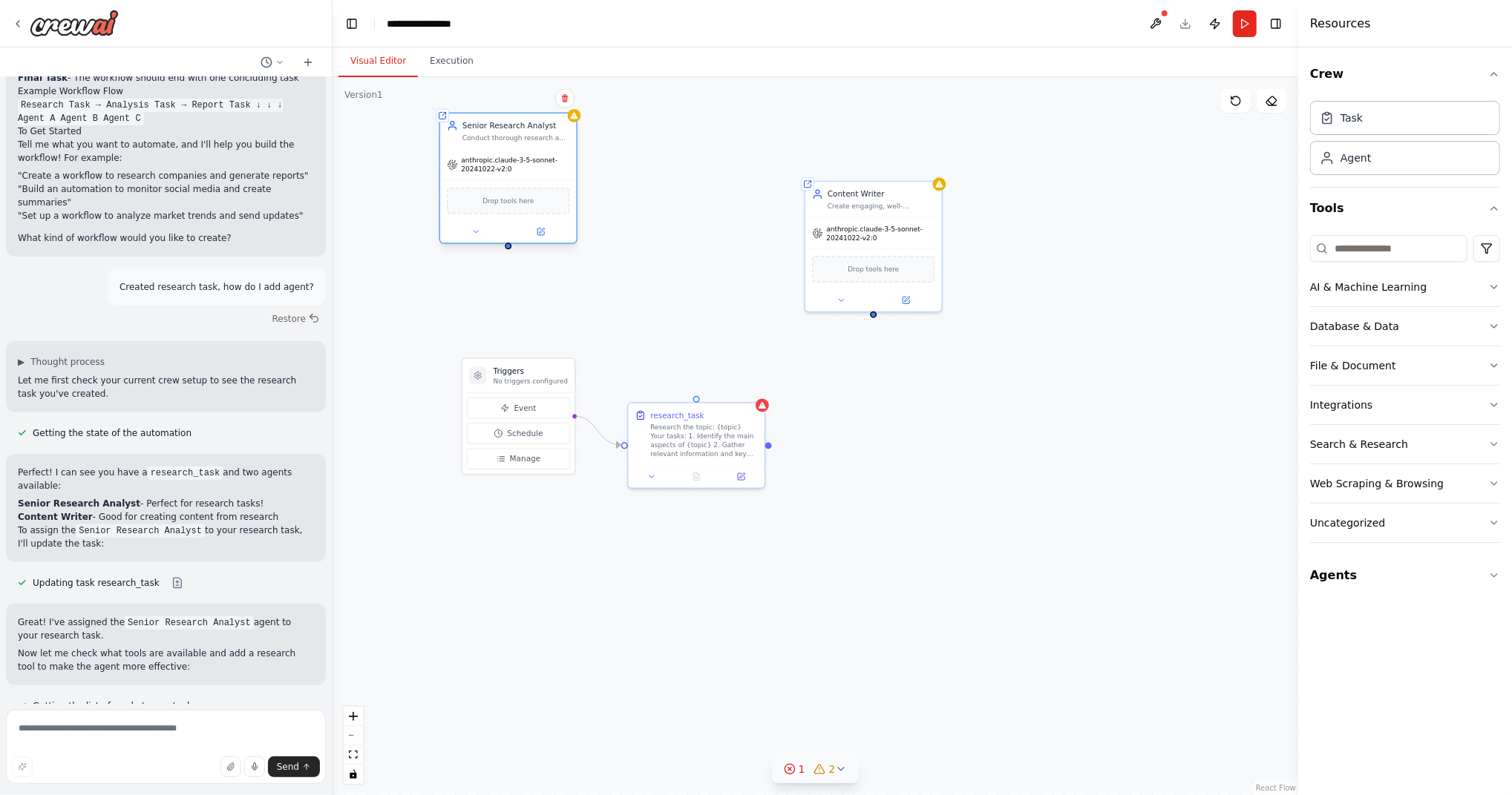
click at [509, 250] on div "Triggers No triggers configured Event Schedule Manage Shared agent from reposit…" at bounding box center [815, 436] width 965 height 718
click at [699, 405] on div "research_task Research the topic: {topic} Your tasks: 1. Identify the main aspe…" at bounding box center [696, 432] width 136 height 62
click at [475, 241] on div at bounding box center [508, 232] width 136 height 22
click at [478, 233] on icon at bounding box center [475, 232] width 9 height 9
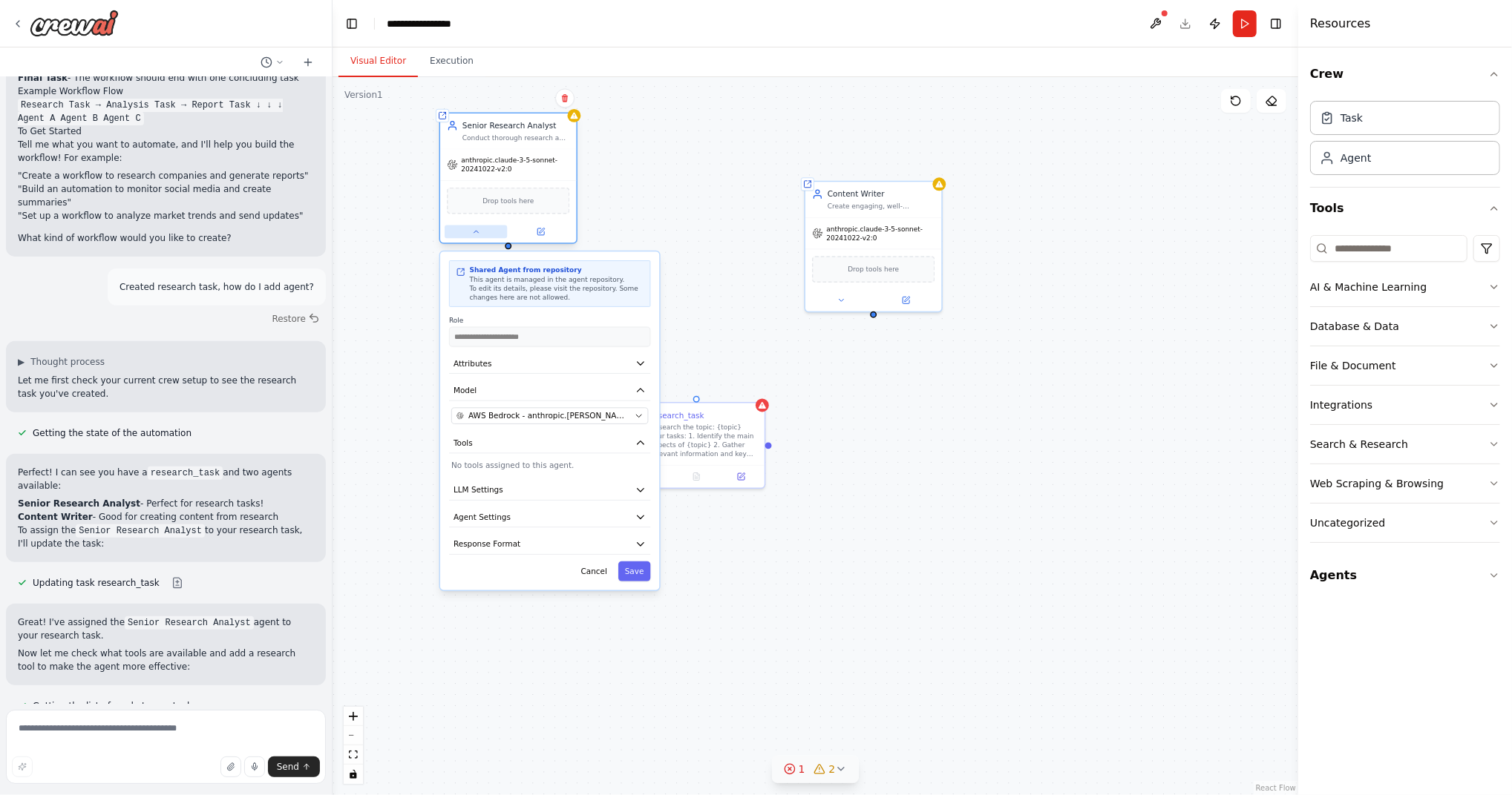
click at [478, 233] on icon at bounding box center [475, 232] width 9 height 9
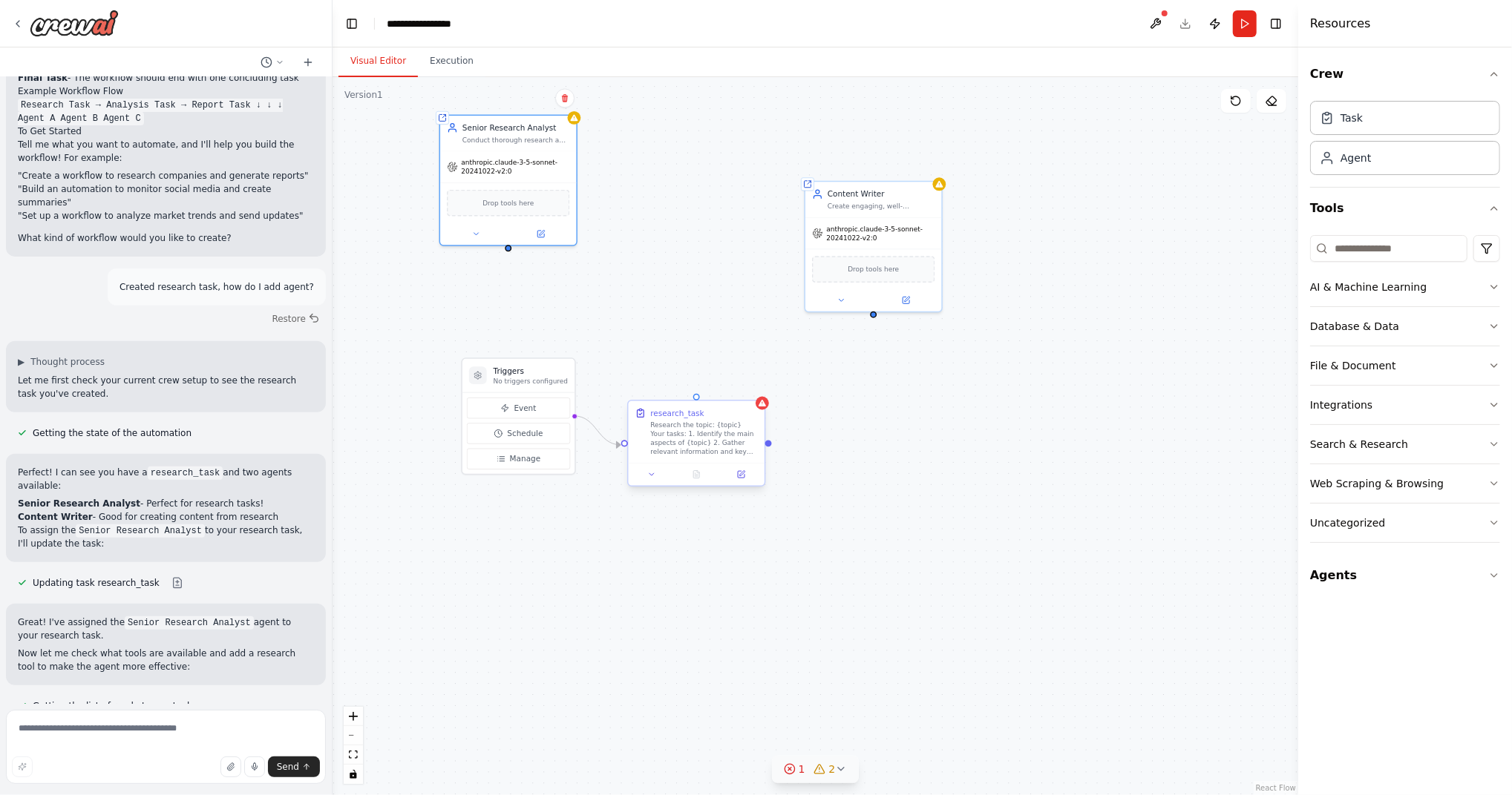
click at [648, 487] on div "research_task Research the topic: {topic} Your tasks: 1. Identify the main aspe…" at bounding box center [696, 445] width 138 height 86
click at [649, 485] on div "research_task Research the topic: {topic} Your tasks: 1. Identify the main aspe…" at bounding box center [696, 443] width 138 height 86
click at [654, 476] on icon at bounding box center [652, 475] width 9 height 9
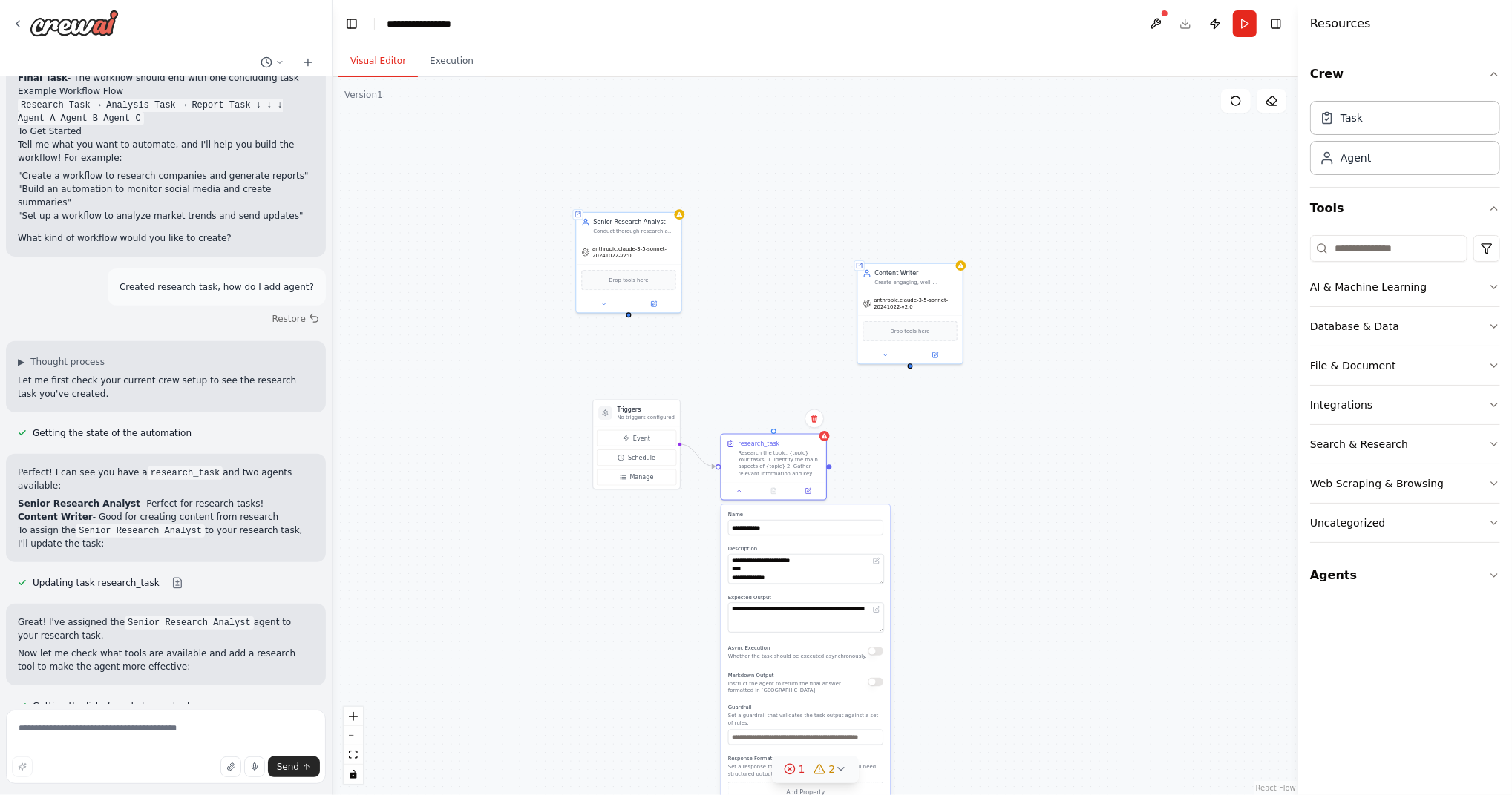
click at [845, 596] on button "1 2" at bounding box center [815, 769] width 87 height 27
click at [916, 596] on button at bounding box center [928, 693] width 26 height 18
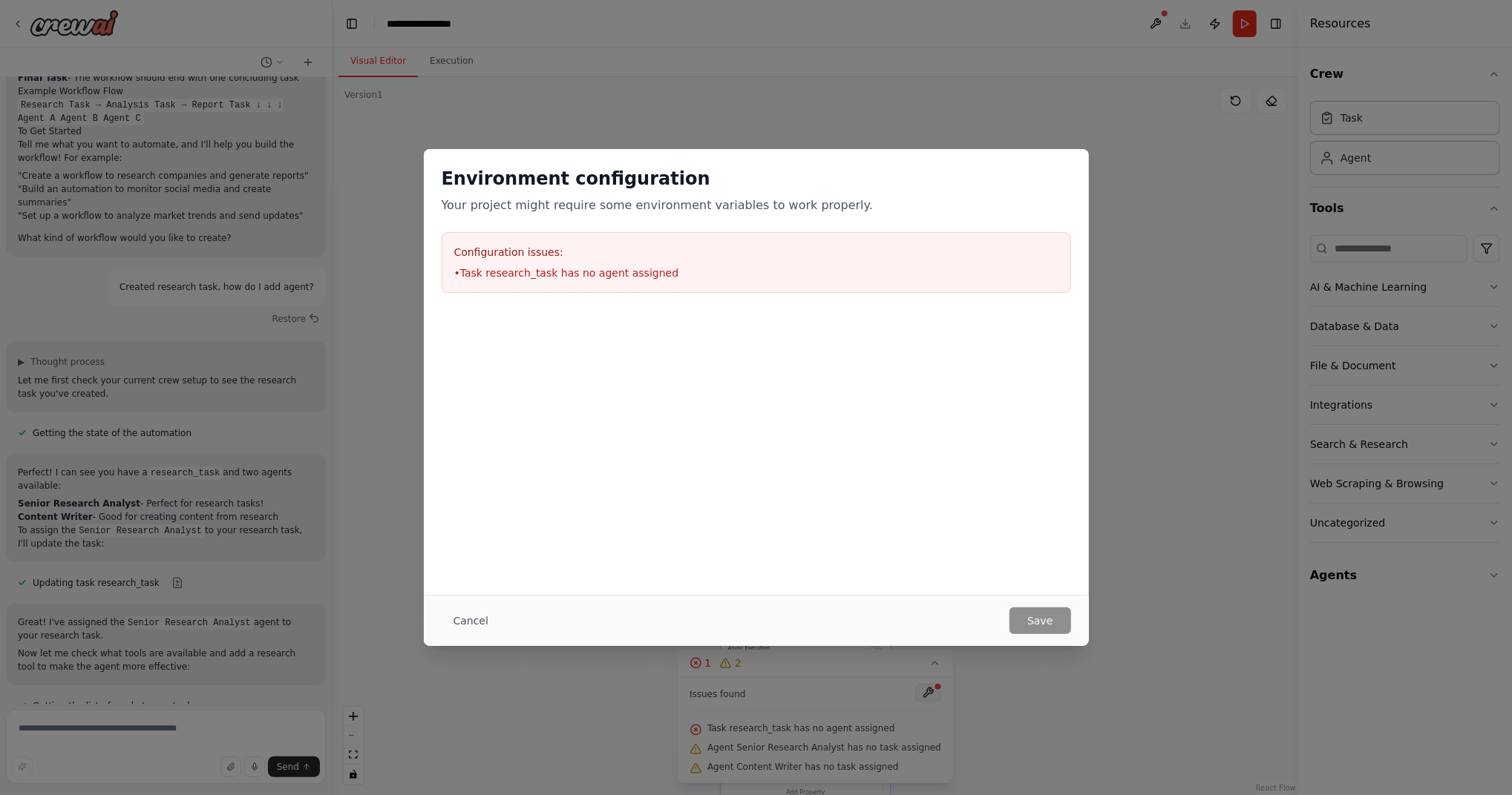
click at [909, 596] on div "Environment configuration Your project might require some environment variables…" at bounding box center [756, 398] width 1512 height 795
click at [567, 260] on div "Configuration issues: • Task research_task has no agent assigned" at bounding box center [756, 262] width 629 height 61
click at [1133, 430] on div "Environment configuration Your project might require some environment variables…" at bounding box center [756, 398] width 1512 height 795
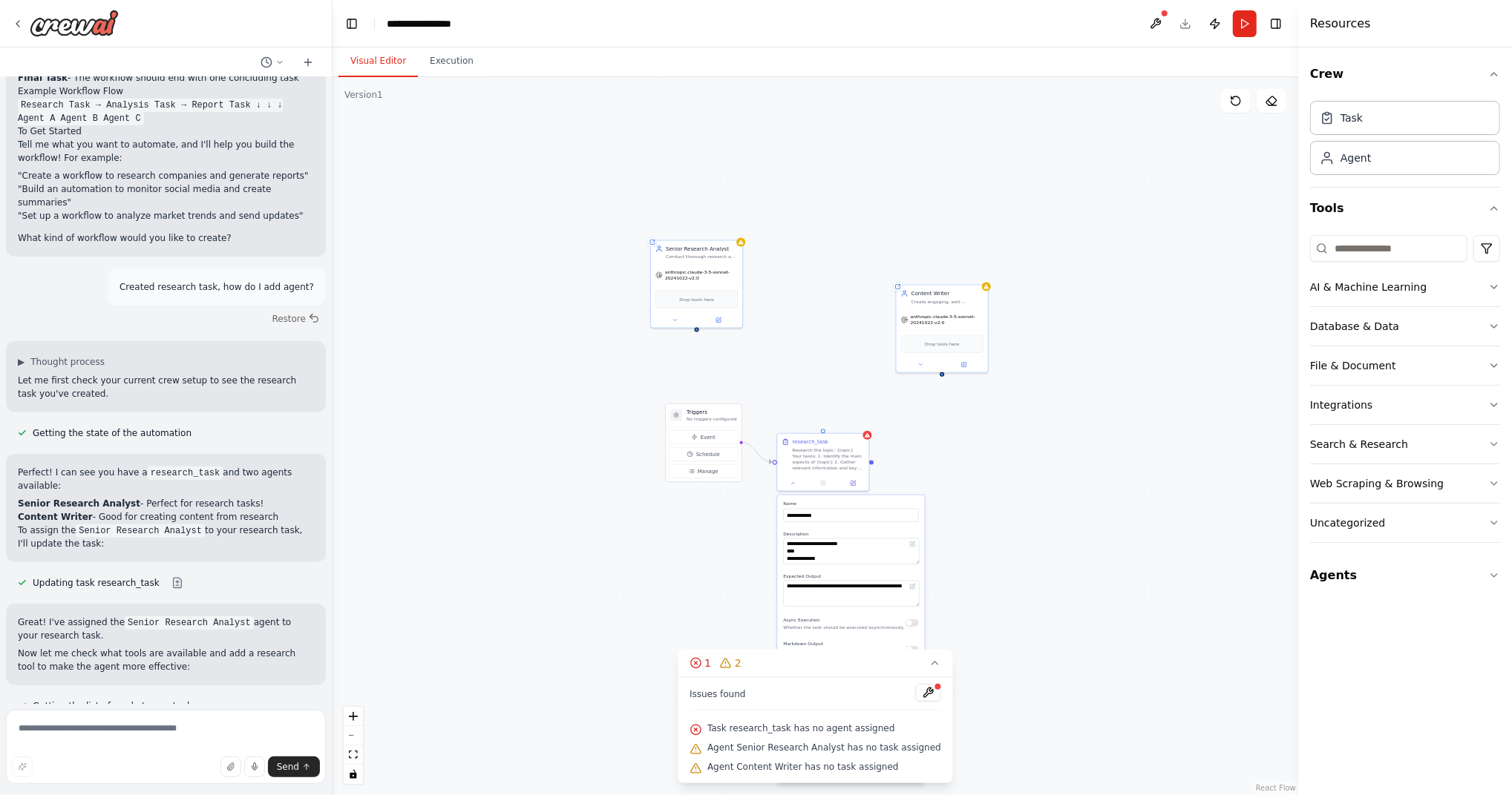
click at [778, 596] on div "Issues found" at bounding box center [815, 697] width 251 height 26
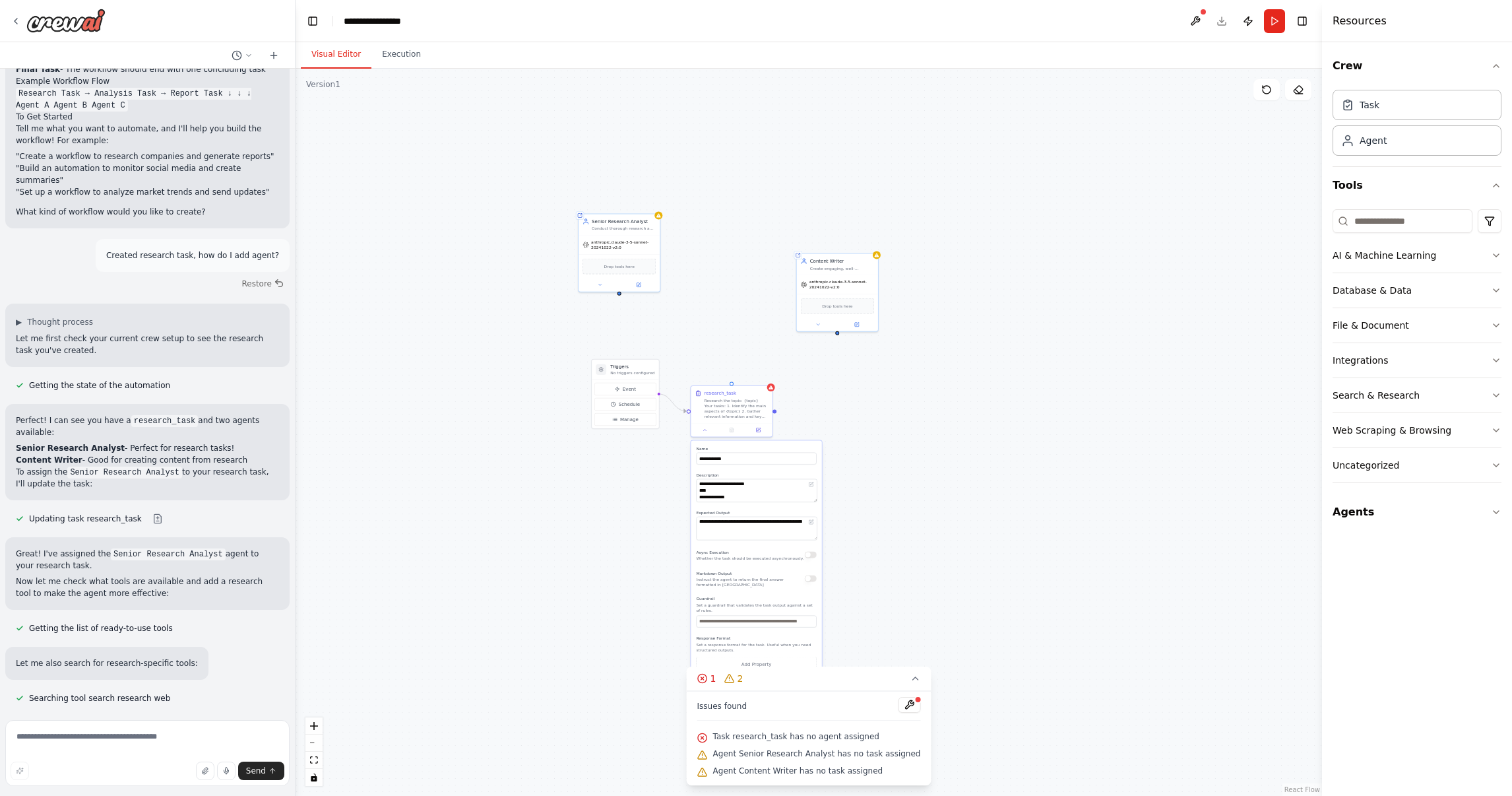
scroll to position [314, 0]
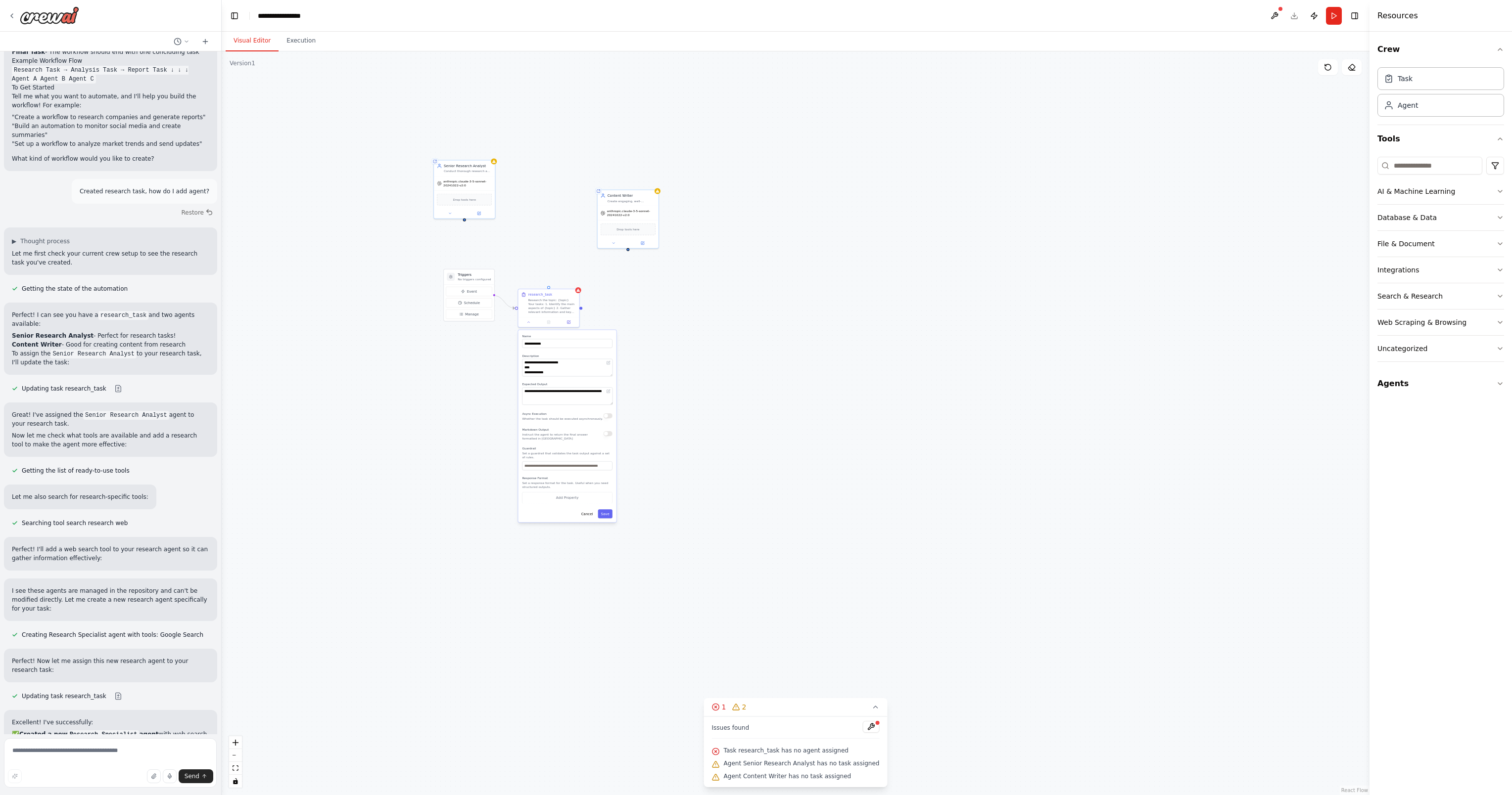
drag, startPoint x: 802, startPoint y: 714, endPoint x: 825, endPoint y: 560, distance: 155.7
click at [755, 397] on div "**********" at bounding box center [795, 424] width 1148 height 744
drag, startPoint x: 829, startPoint y: 734, endPoint x: 795, endPoint y: 738, distance: 34.2
click at [755, 397] on div "Issues found" at bounding box center [795, 730] width 168 height 18
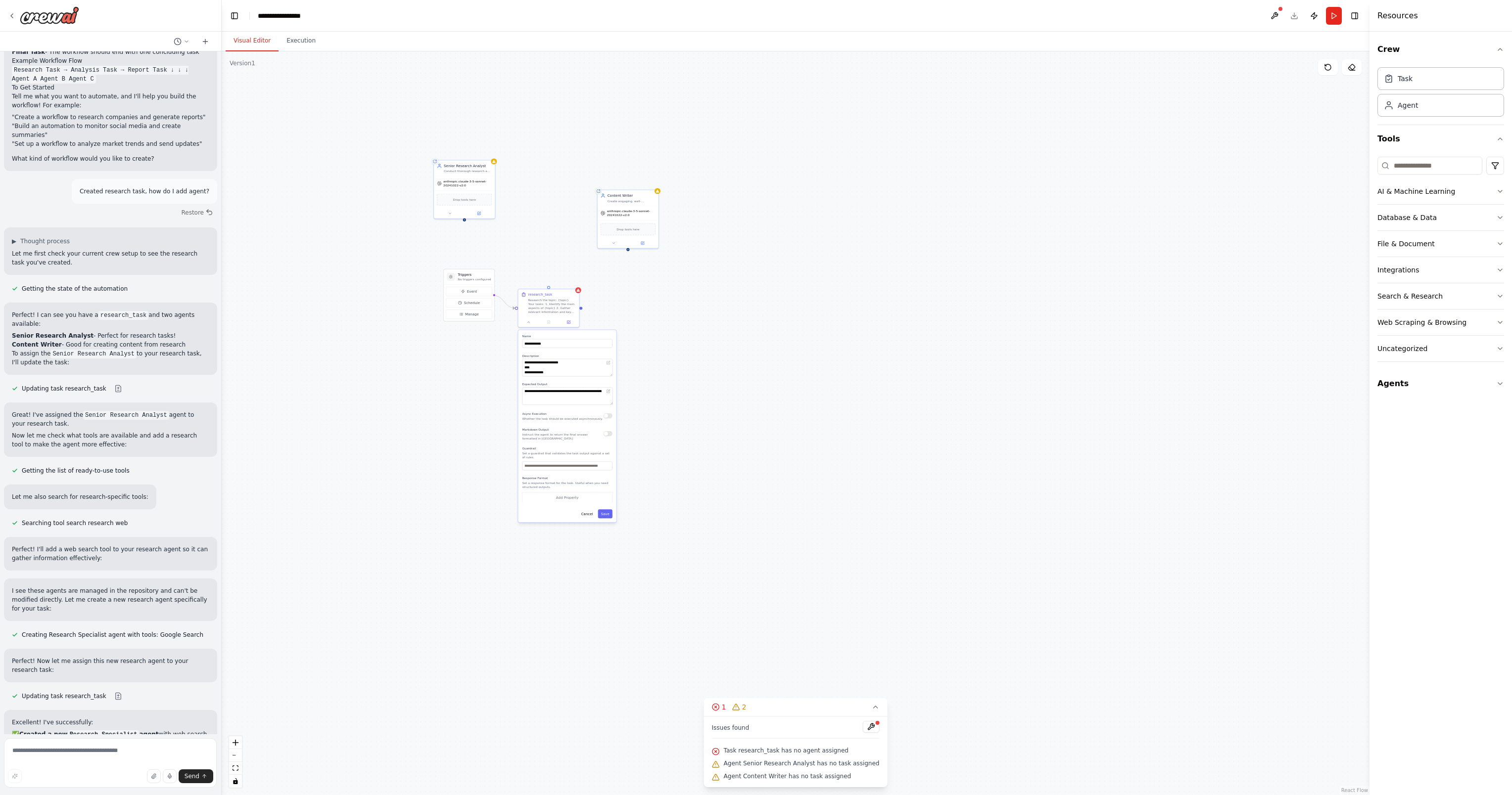
click at [755, 397] on div "**********" at bounding box center [795, 424] width 1148 height 744
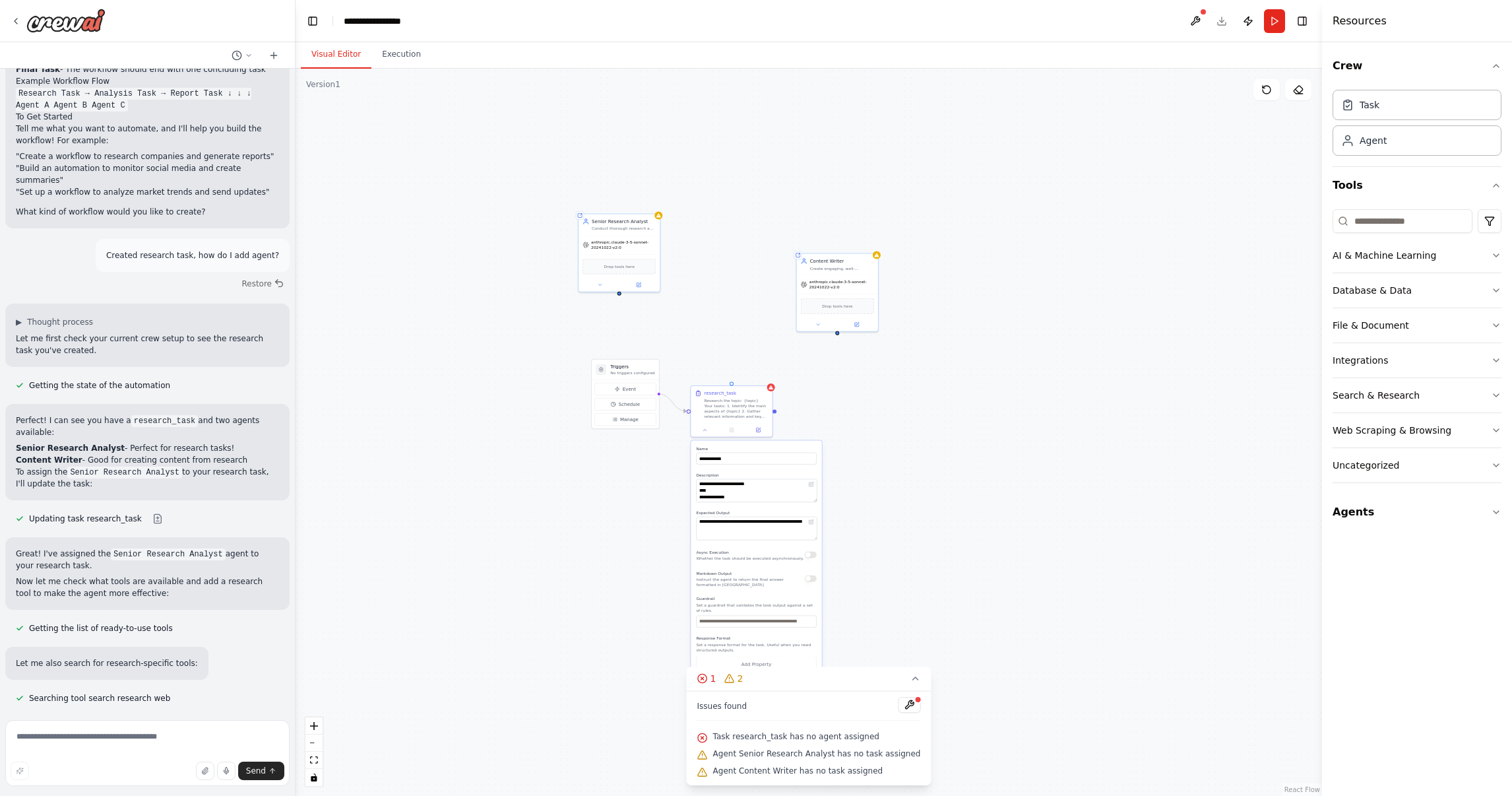
click at [955, 489] on div "**********" at bounding box center [809, 433] width 1027 height 728
click at [765, 530] on textarea "**********" at bounding box center [756, 528] width 121 height 23
click at [709, 437] on div "**********" at bounding box center [809, 433] width 1027 height 728
click at [1007, 414] on div "**********" at bounding box center [809, 433] width 1027 height 728
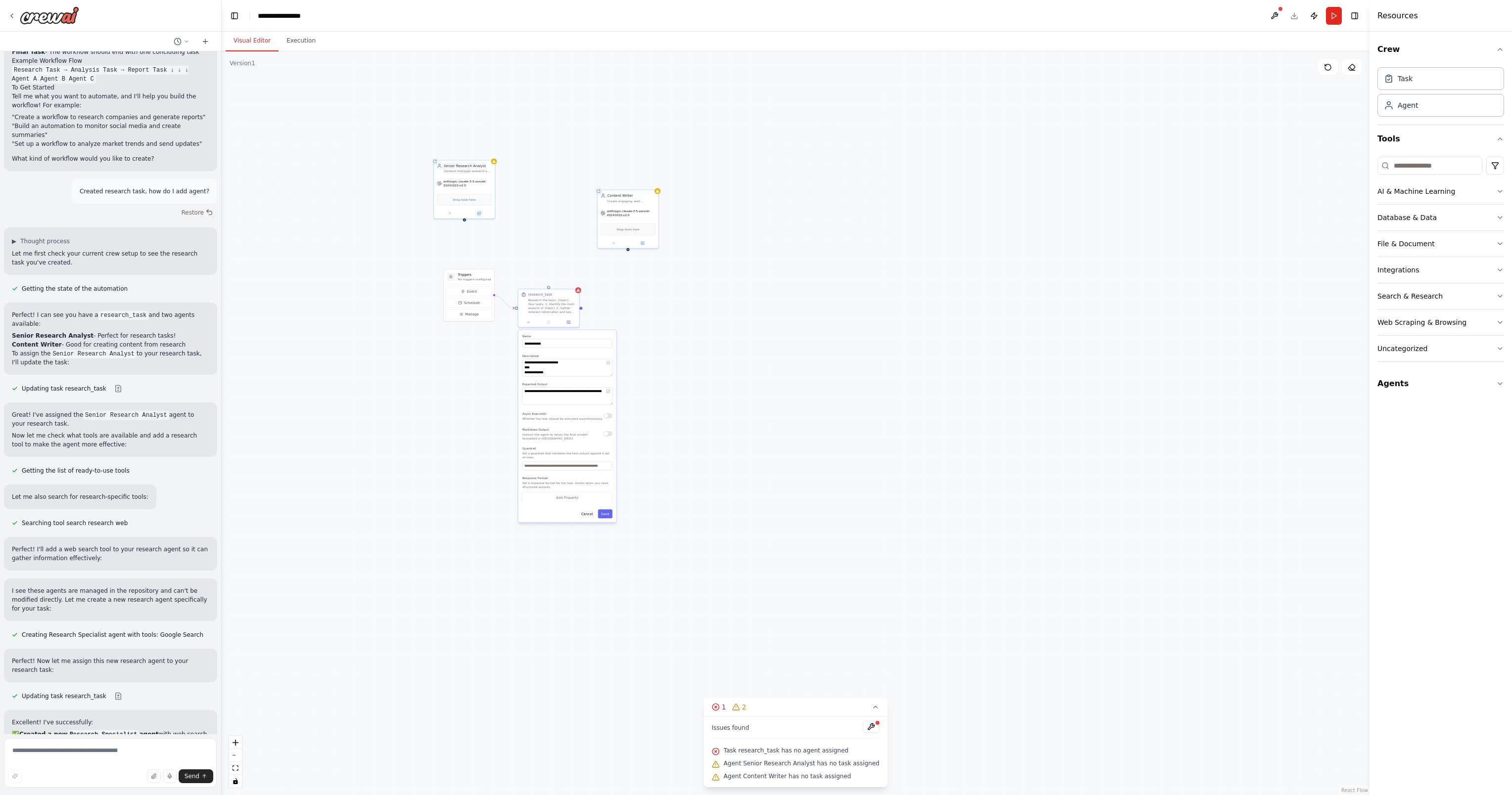
click at [755, 397] on div "**********" at bounding box center [795, 424] width 1148 height 744
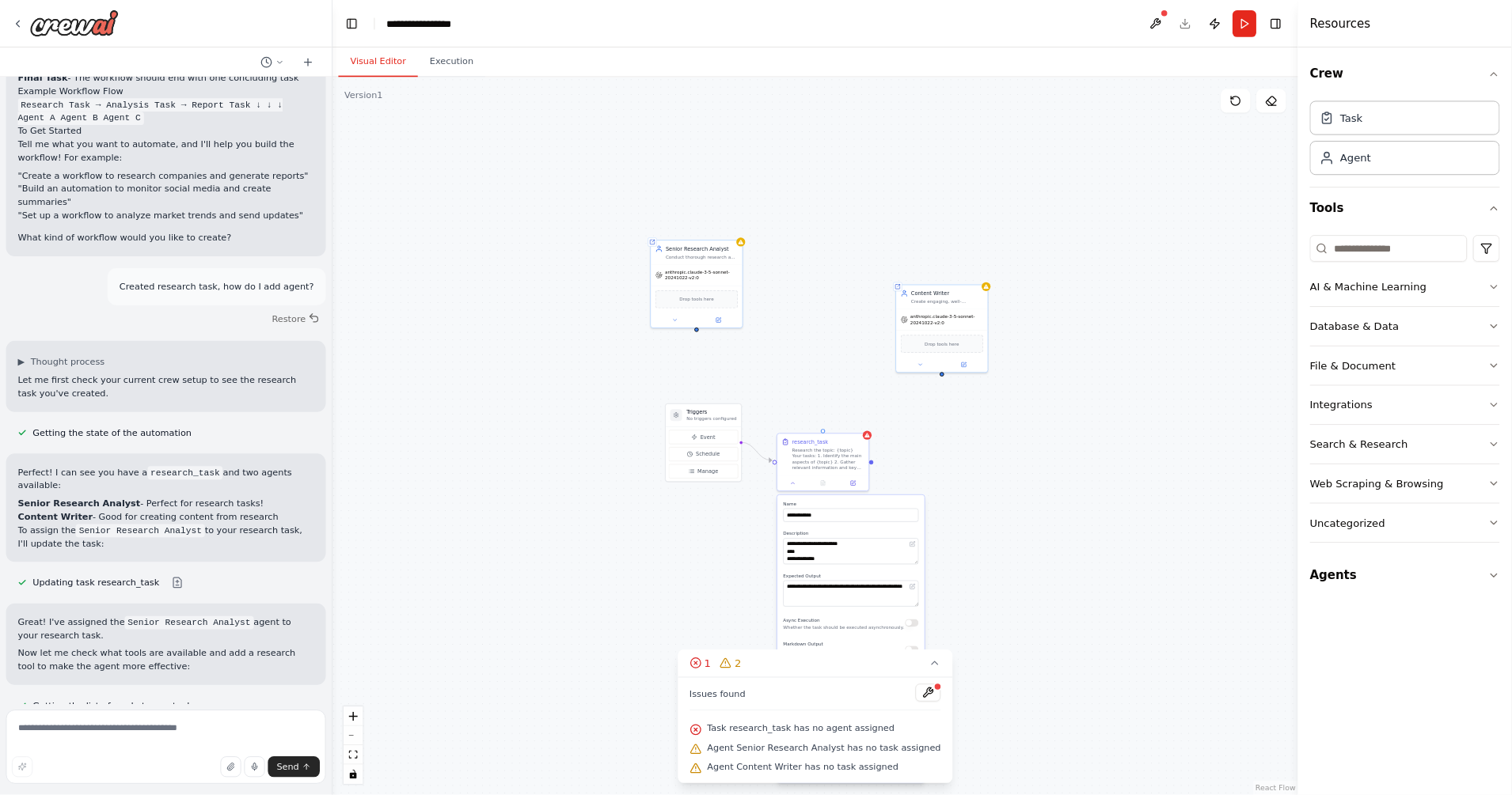
scroll to position [377, 0]
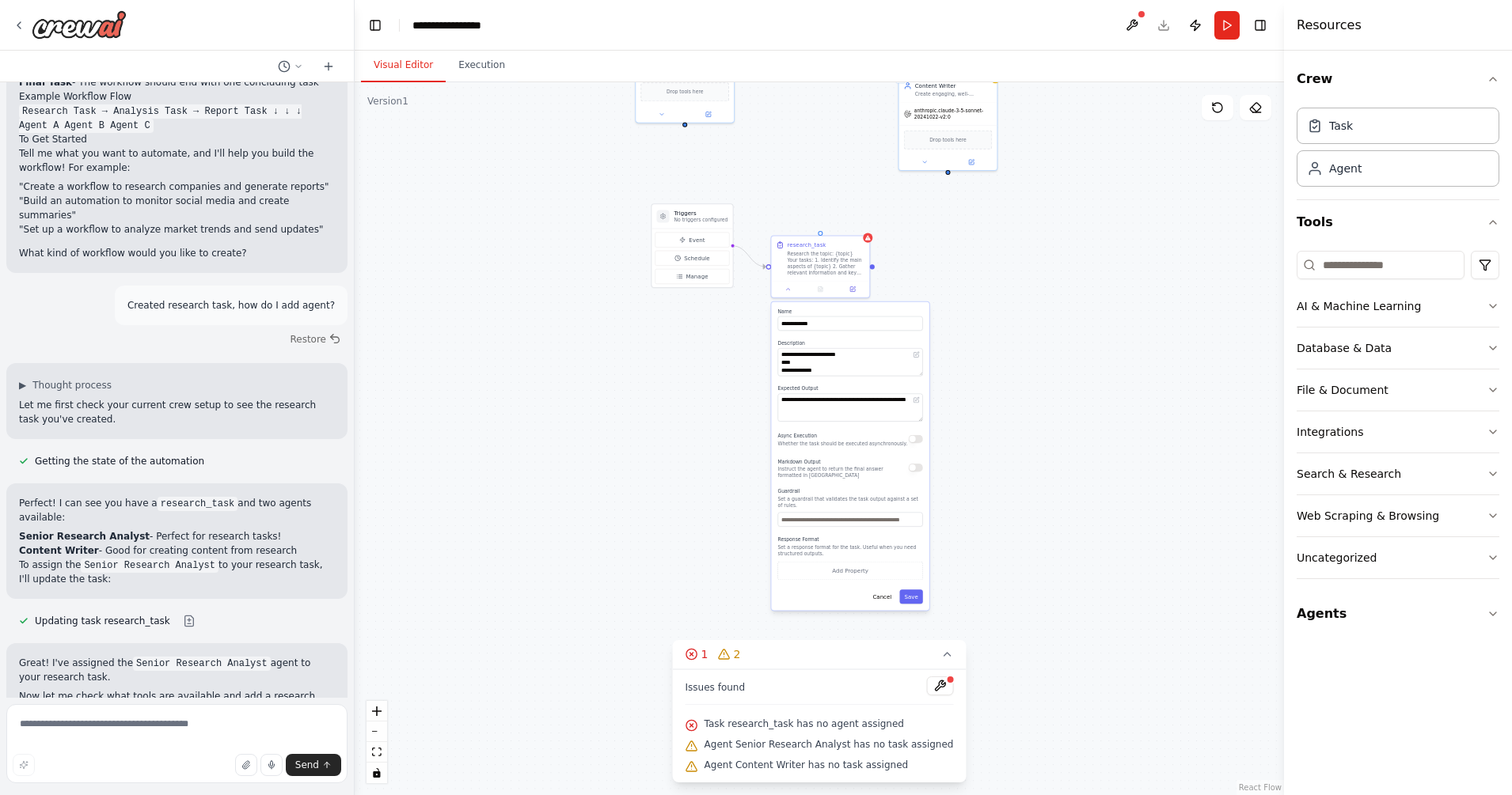
drag, startPoint x: 1132, startPoint y: 508, endPoint x: 1077, endPoint y: 288, distance: 226.8
click at [1077, 288] on div "**********" at bounding box center [819, 439] width 929 height 712
click at [883, 605] on div "**********" at bounding box center [849, 461] width 157 height 308
click at [886, 594] on button "Cancel" at bounding box center [881, 600] width 28 height 14
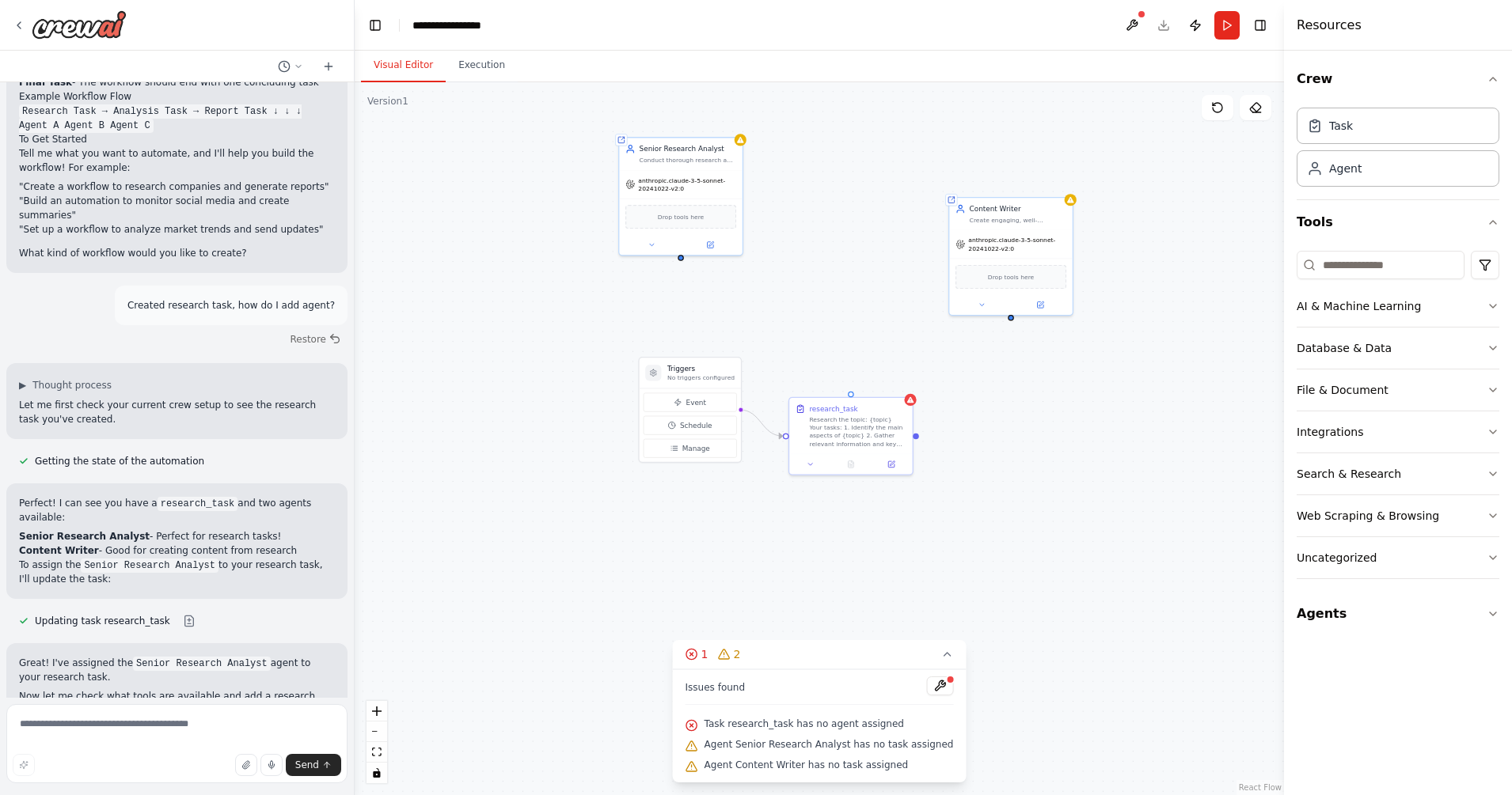
drag, startPoint x: 909, startPoint y: 417, endPoint x: 985, endPoint y: 654, distance: 248.9
click at [985, 635] on div "Triggers No triggers configured Event Schedule Manage Shared agent from reposit…" at bounding box center [819, 439] width 929 height 712
click at [708, 635] on span "1" at bounding box center [705, 654] width 8 height 16
click at [213, 635] on textarea at bounding box center [177, 743] width 341 height 79
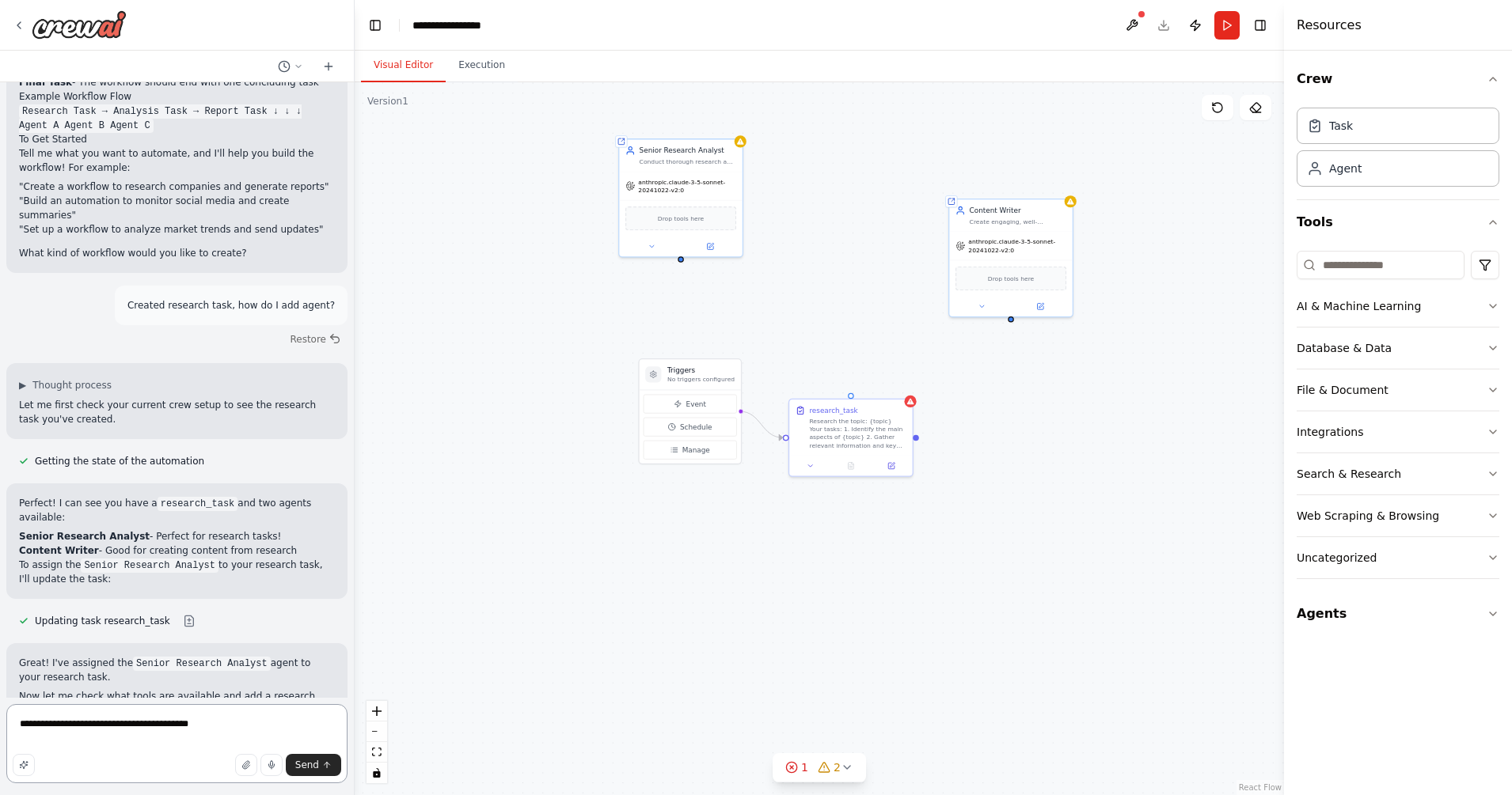
type textarea "**********"
click at [716, 367] on h3 "Triggers" at bounding box center [701, 370] width 68 height 10
click at [646, 370] on div at bounding box center [653, 374] width 16 height 16
click at [704, 372] on h3 "Triggers" at bounding box center [701, 370] width 68 height 10
drag, startPoint x: 704, startPoint y: 372, endPoint x: 605, endPoint y: 656, distance: 300.8
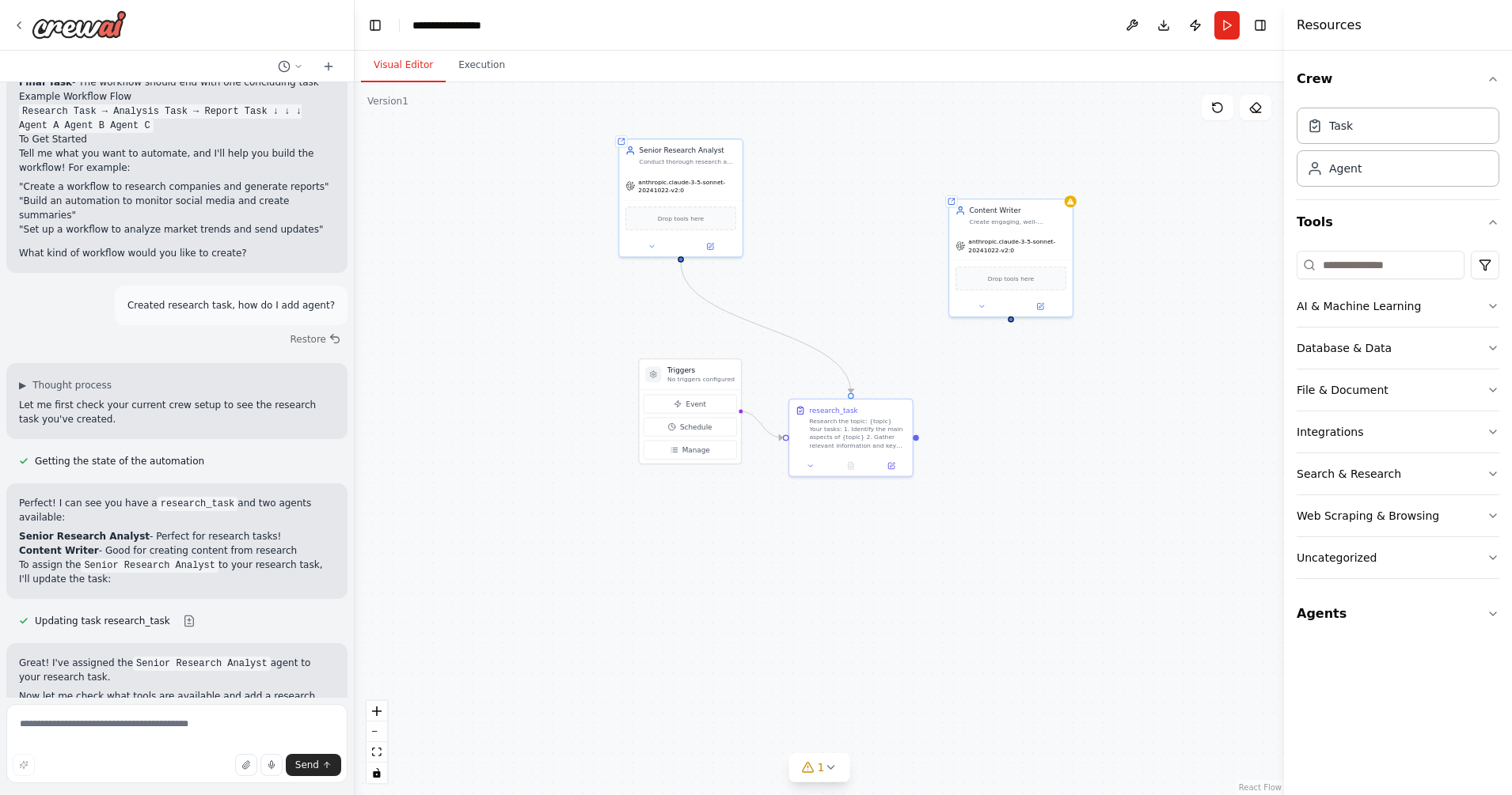
click at [605, 635] on div ".deletable-edge-delete-btn { width: 20px; height: 20px; border: 0px solid #ffff…" at bounding box center [819, 439] width 929 height 712
click at [88, 635] on textarea at bounding box center [177, 743] width 341 height 79
type textarea "**********"
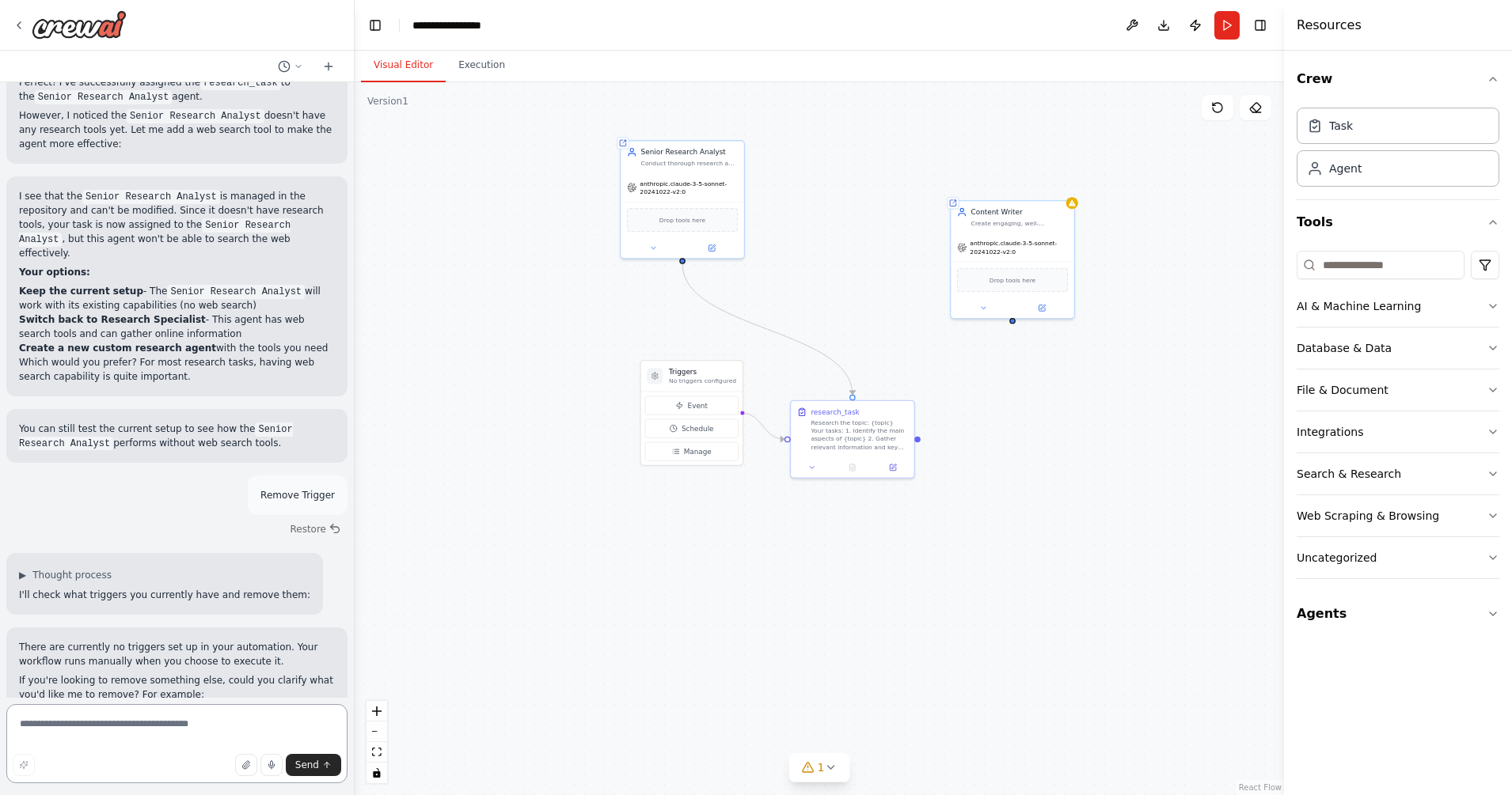
scroll to position [1975, 0]
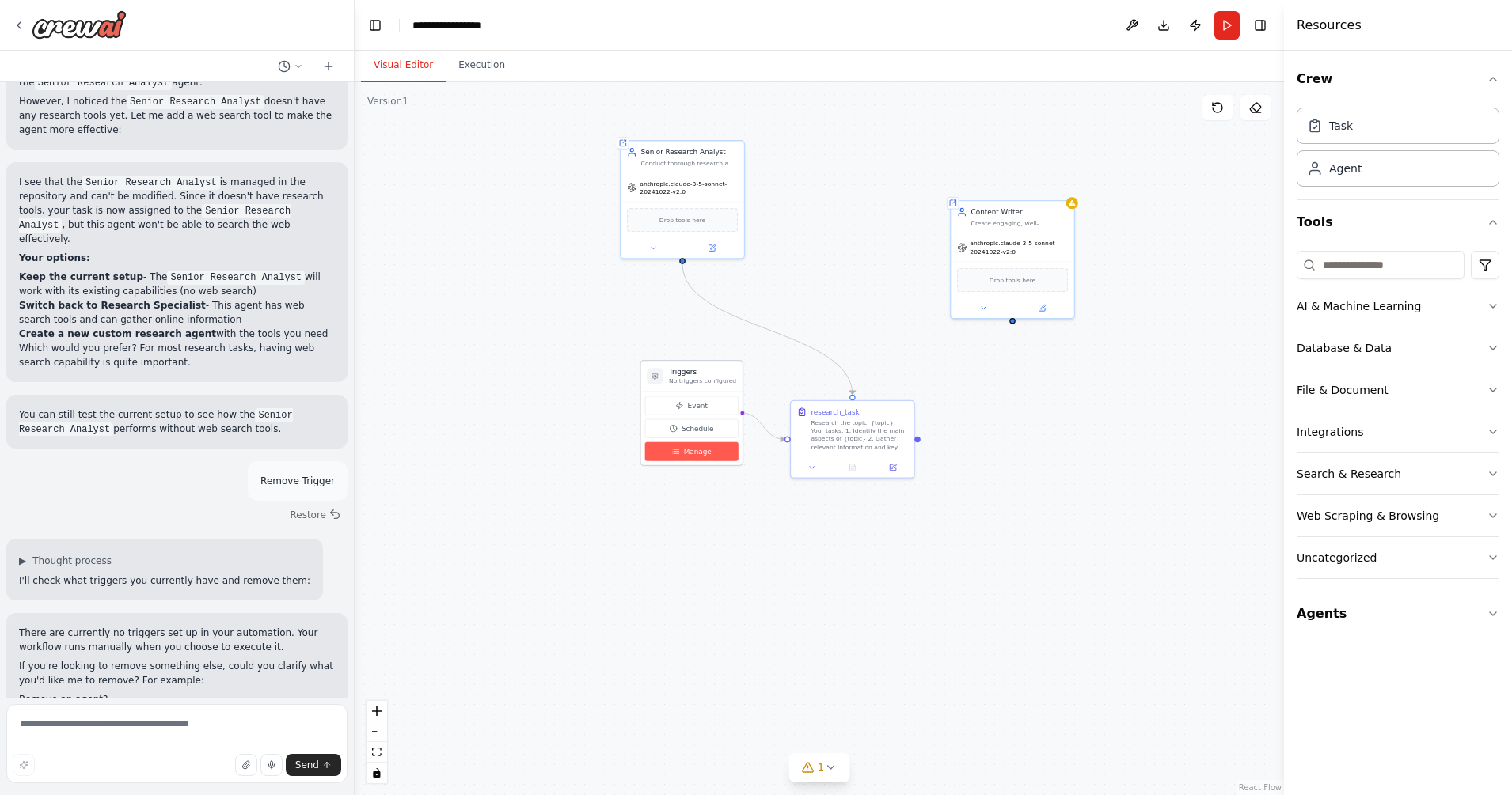
click at [684, 450] on span "Manage" at bounding box center [697, 451] width 27 height 10
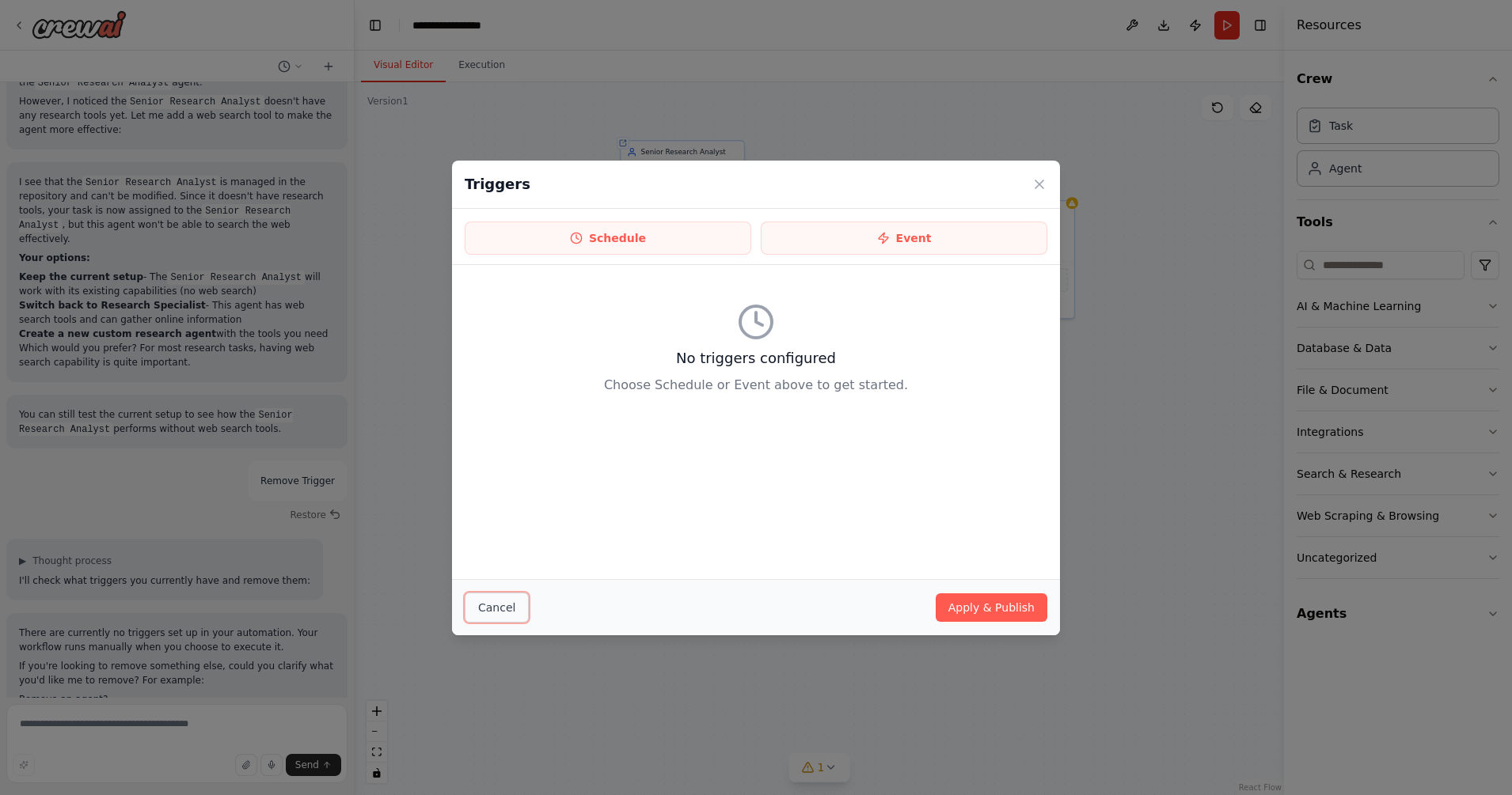
click at [489, 605] on button "Cancel" at bounding box center [496, 607] width 64 height 30
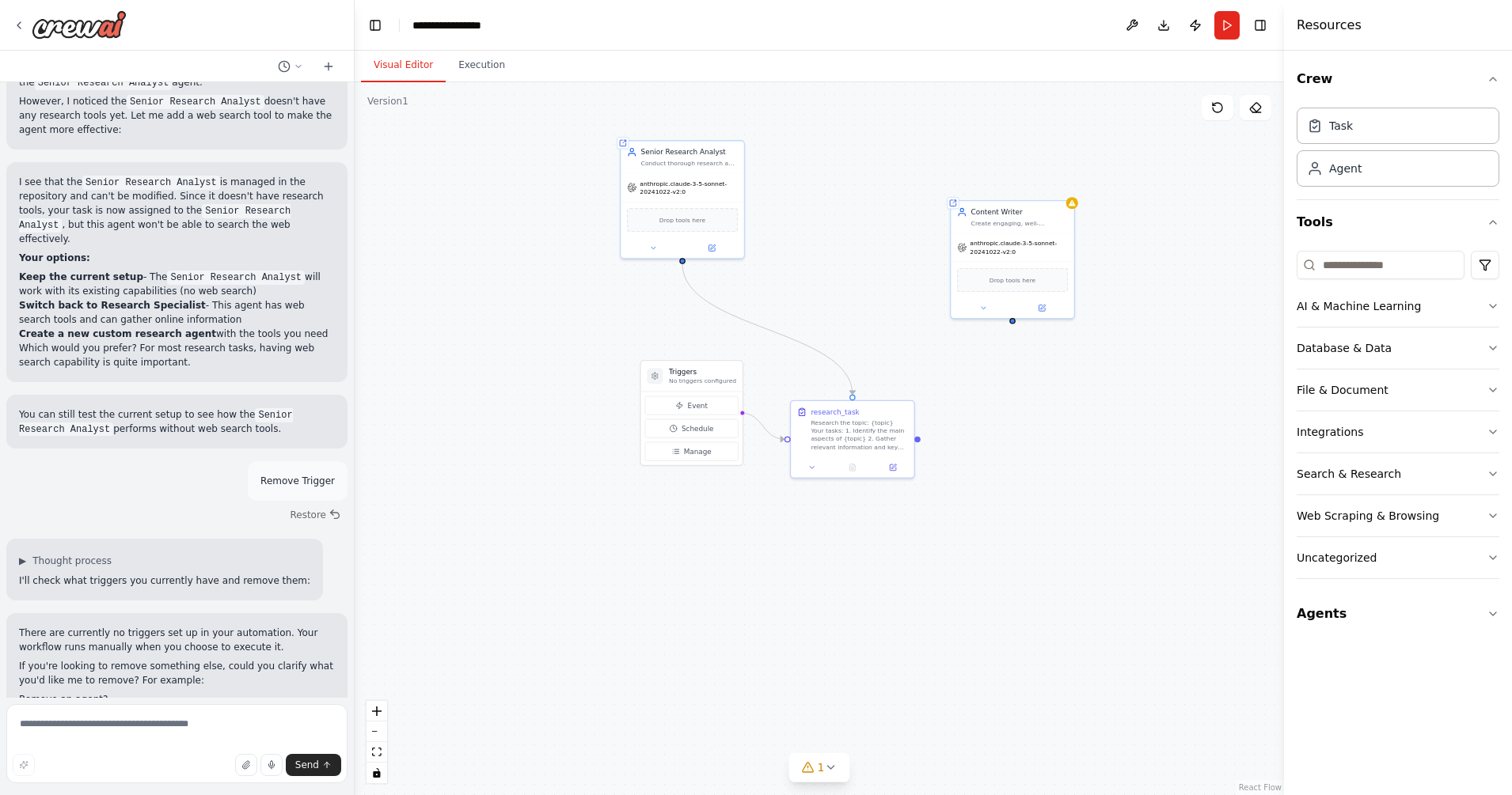
click at [682, 624] on div ".deletable-edge-delete-btn { width: 20px; height: 20px; border: 0px solid #ffff…" at bounding box center [819, 439] width 929 height 712
click at [899, 477] on div "research_task Research the topic: {topic} Your tasks: 1. Identify the main aspe…" at bounding box center [852, 439] width 125 height 78
click at [894, 472] on div at bounding box center [852, 465] width 122 height 21
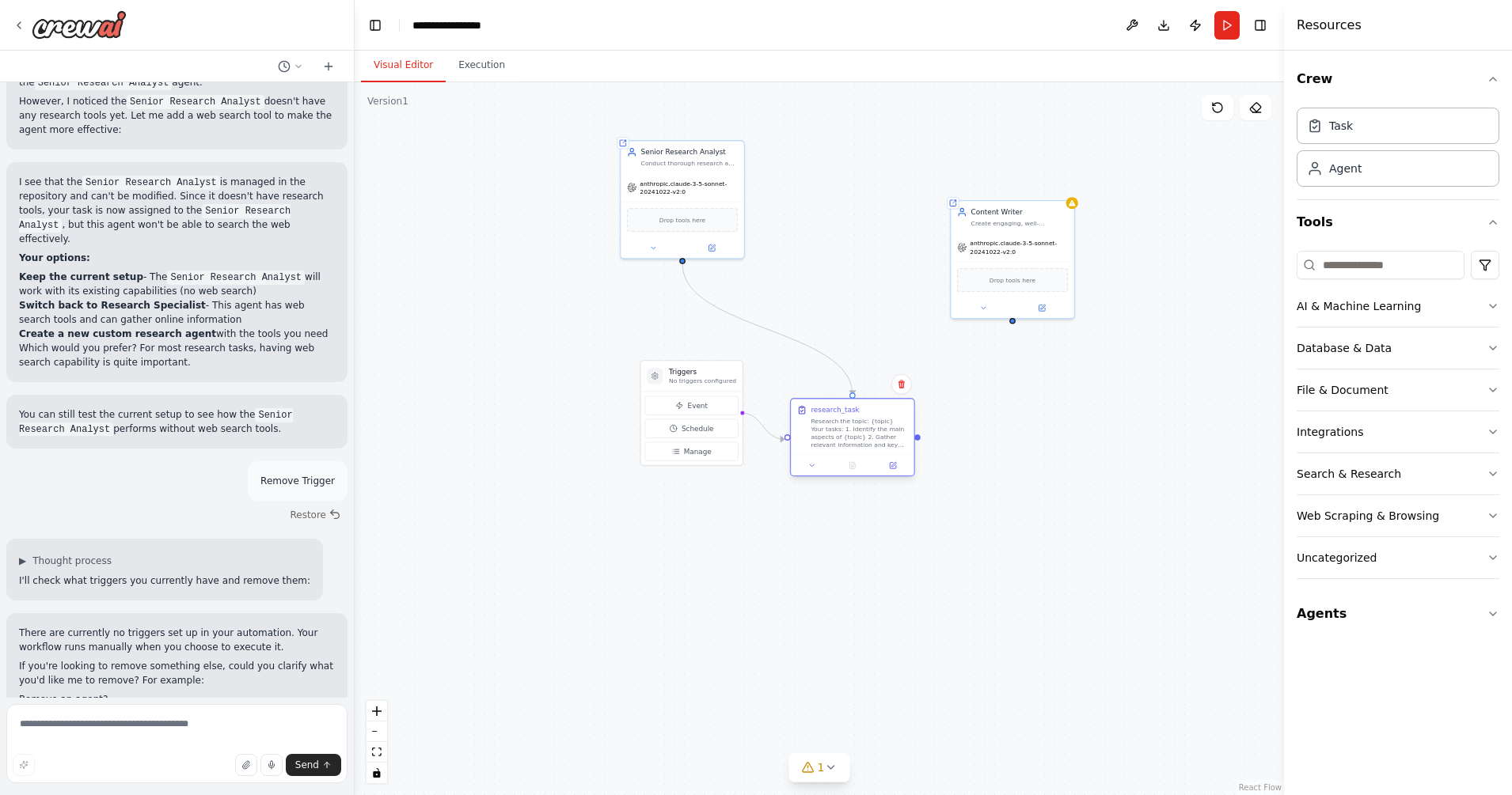
click at [864, 439] on div "Research the topic: {topic} Your tasks: 1. Identify the main aspects of {topic}…" at bounding box center [859, 433] width 98 height 32
click at [890, 477] on div "research_task Research the topic: {topic} Your tasks: 1. Identify the main aspe…" at bounding box center [852, 439] width 125 height 78
click at [895, 472] on div at bounding box center [852, 465] width 122 height 21
click at [707, 250] on icon at bounding box center [711, 246] width 8 height 8
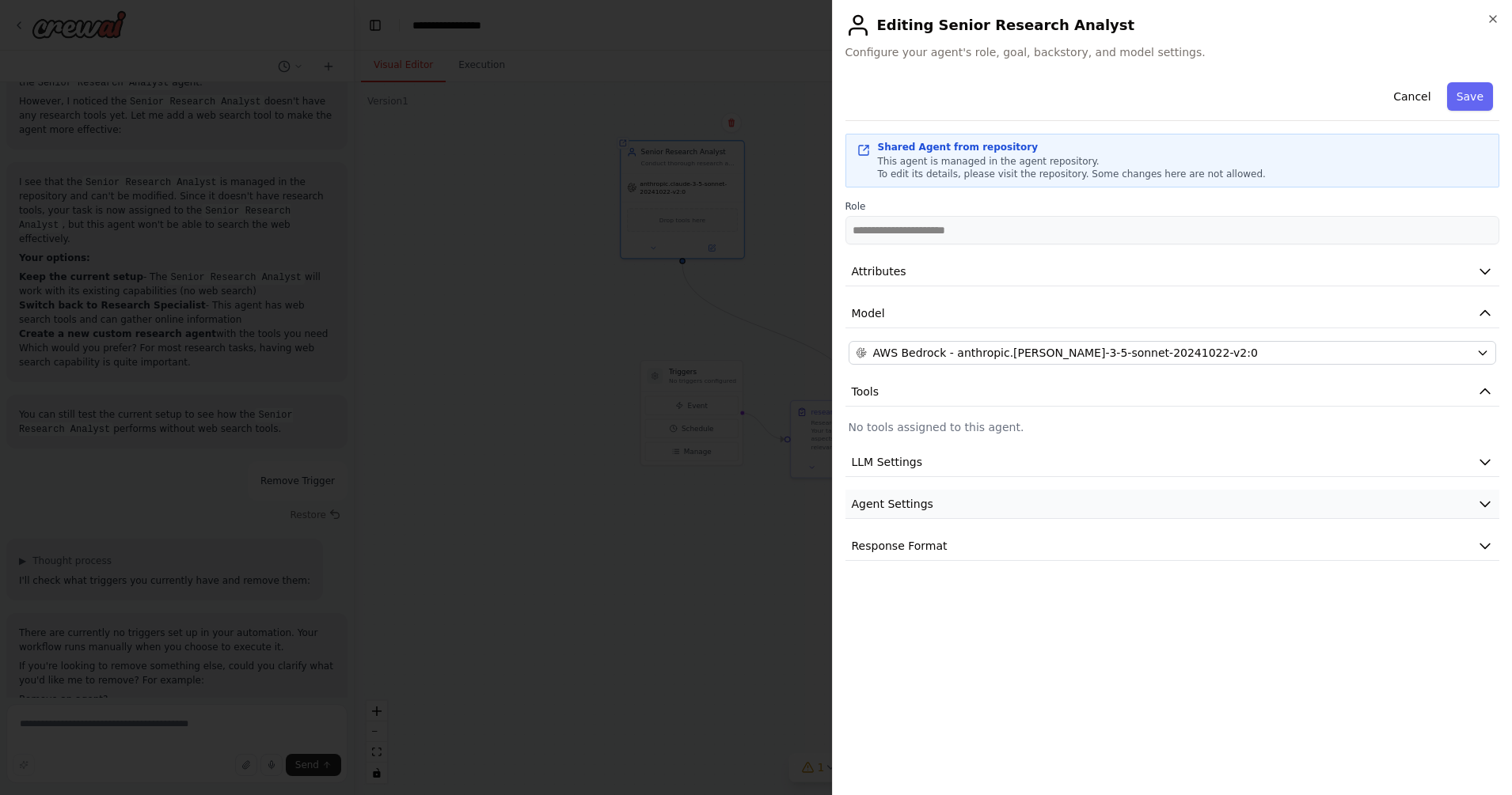
click at [1208, 502] on icon "button" at bounding box center [1485, 504] width 16 height 16
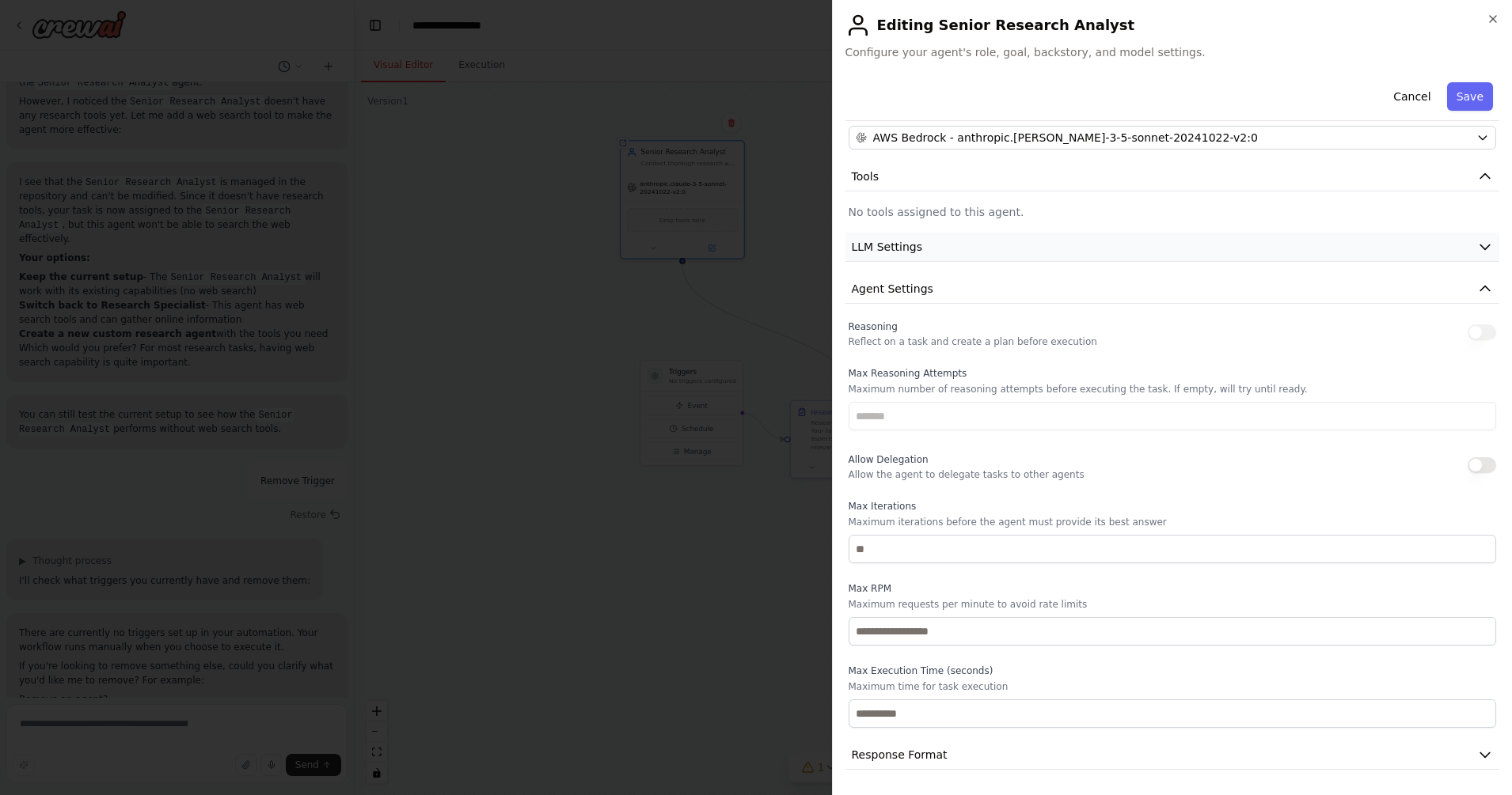
scroll to position [0, 0]
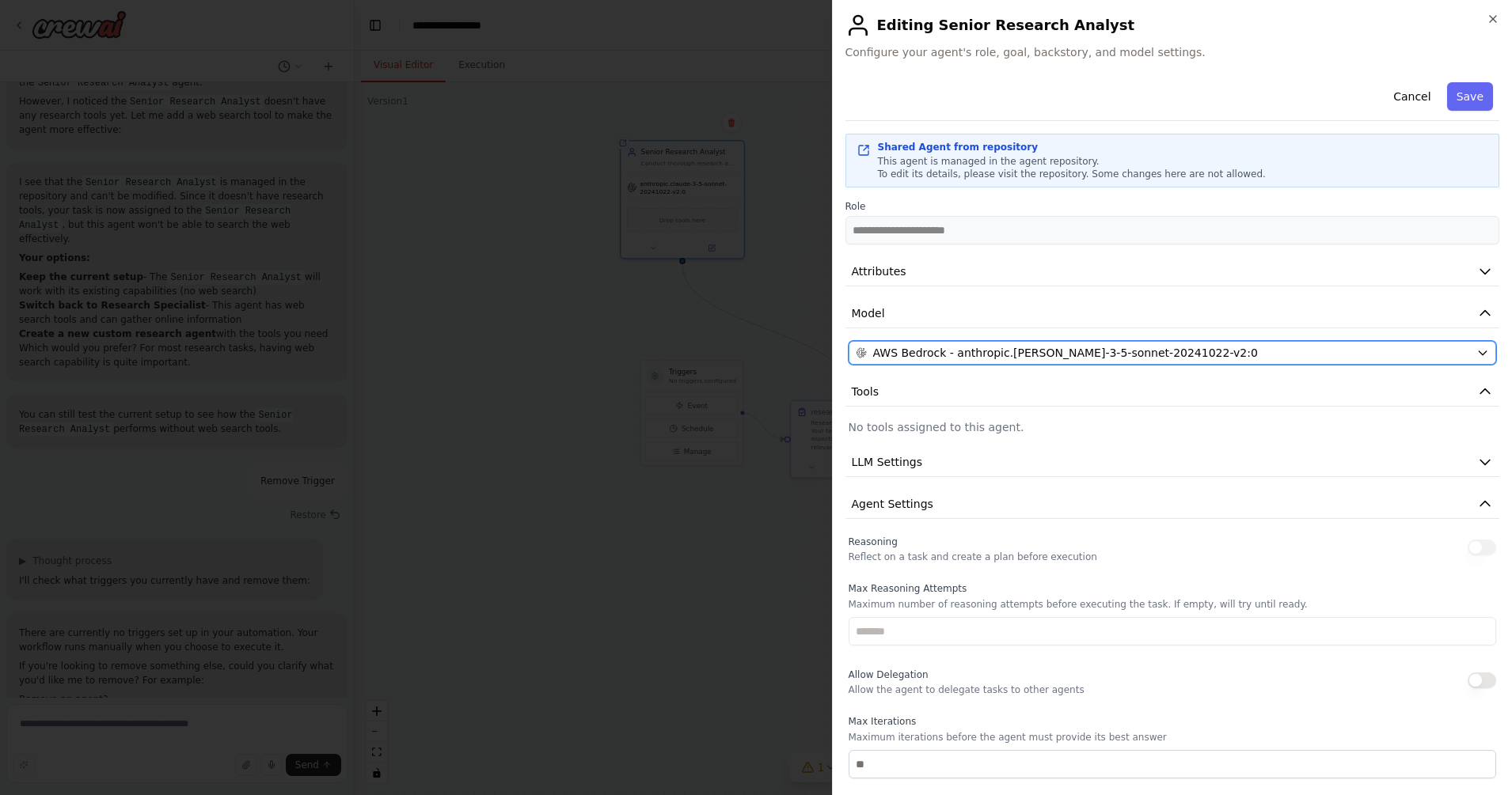
click at [1208, 353] on icon "button" at bounding box center [1482, 352] width 12 height 12
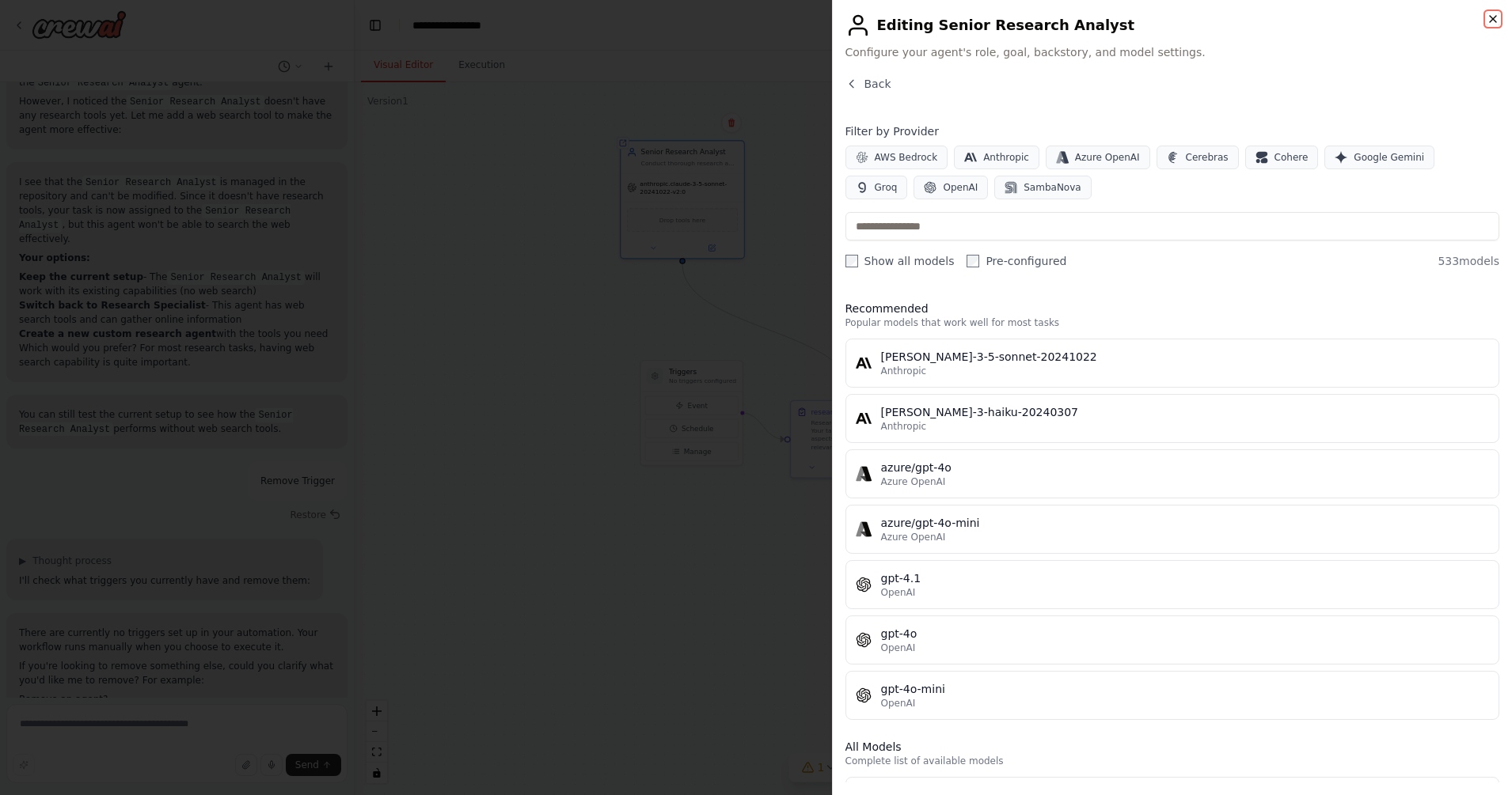
click at [1208, 18] on icon "button" at bounding box center [1492, 18] width 12 height 12
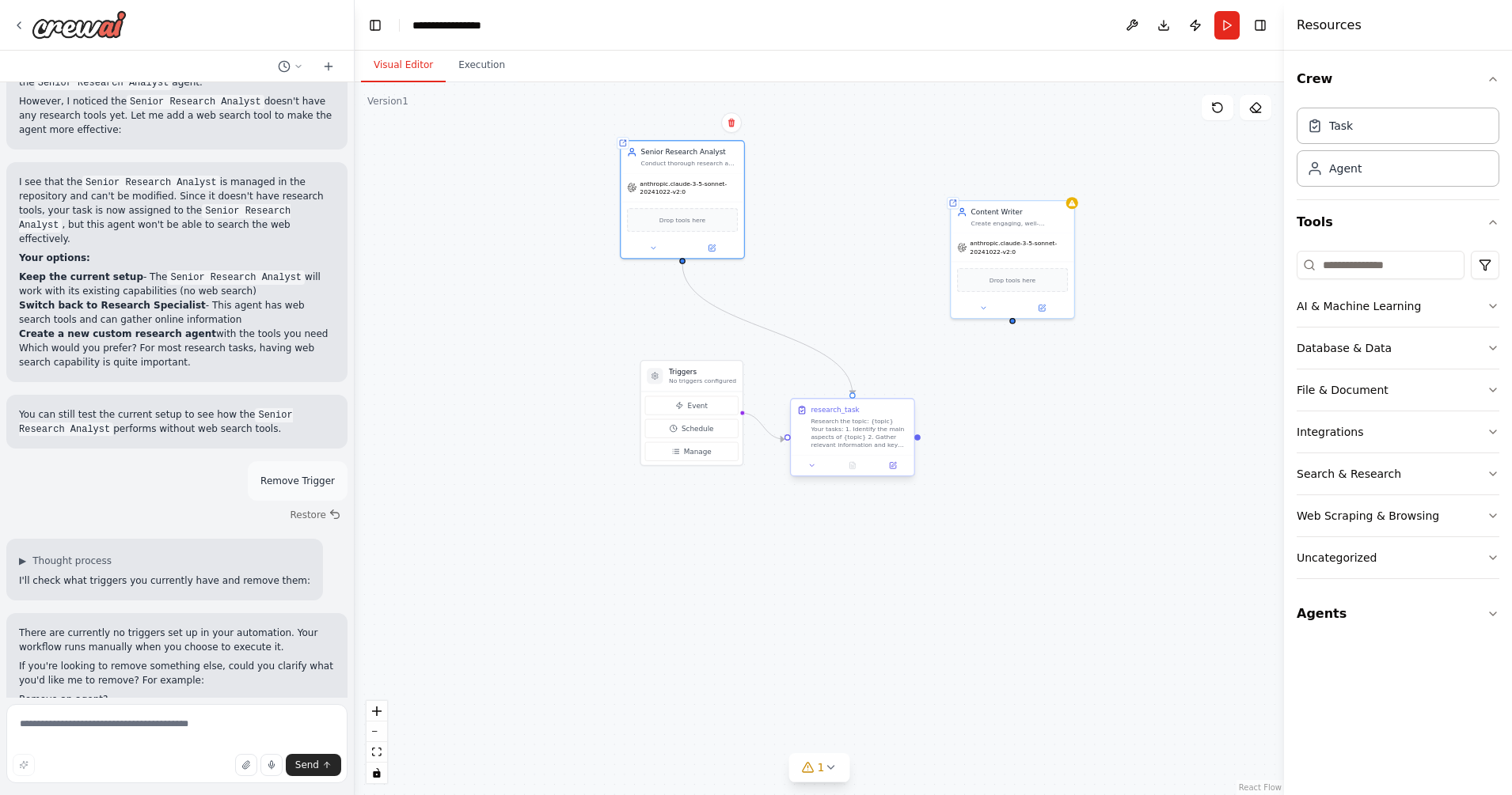
click at [867, 445] on div "Research the topic: {topic} Your tasks: 1. Identify the main aspects of {topic}…" at bounding box center [859, 433] width 98 height 32
click at [895, 467] on icon at bounding box center [892, 465] width 7 height 7
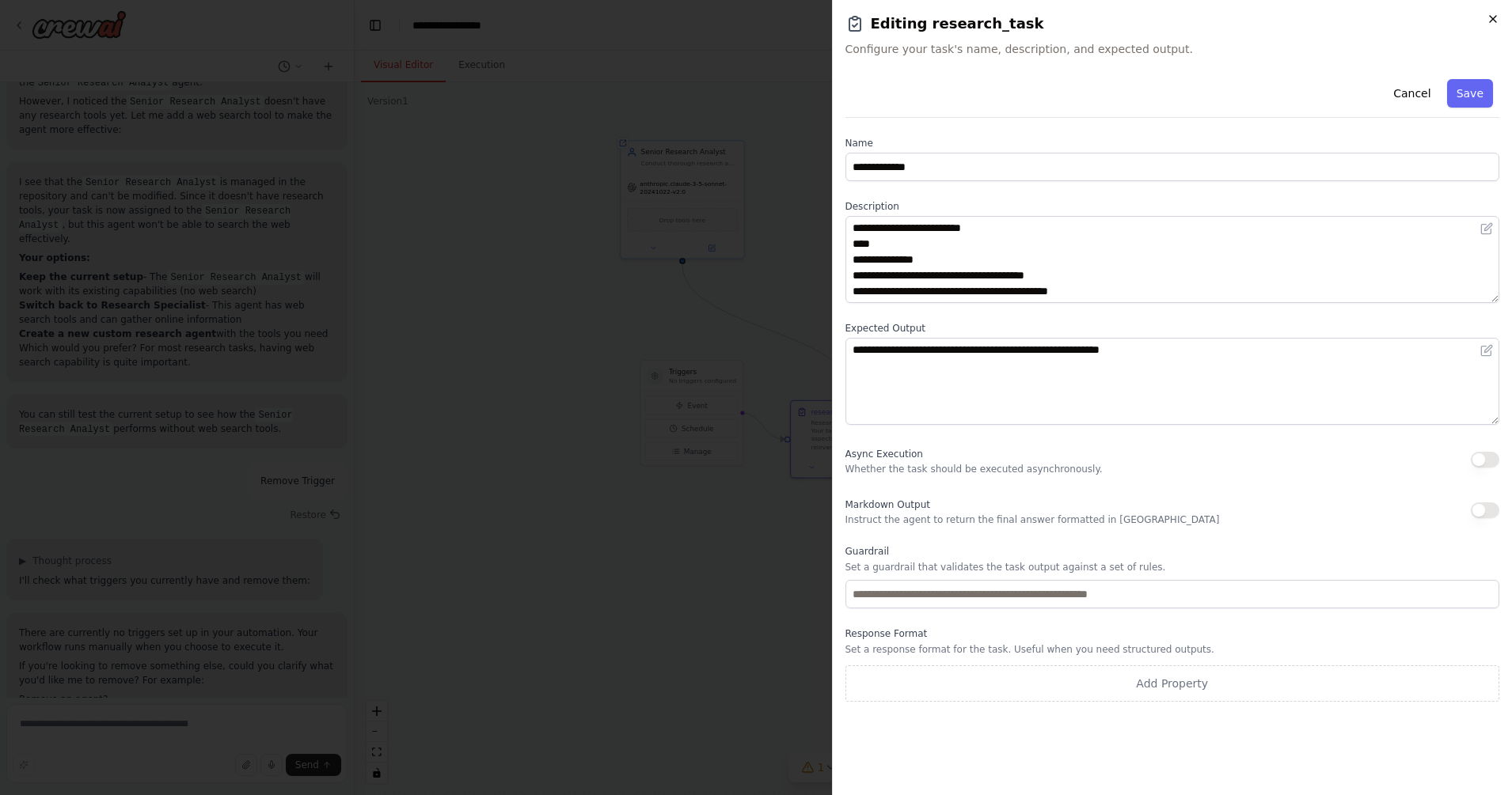
click at [1208, 12] on icon "button" at bounding box center [1492, 18] width 12 height 12
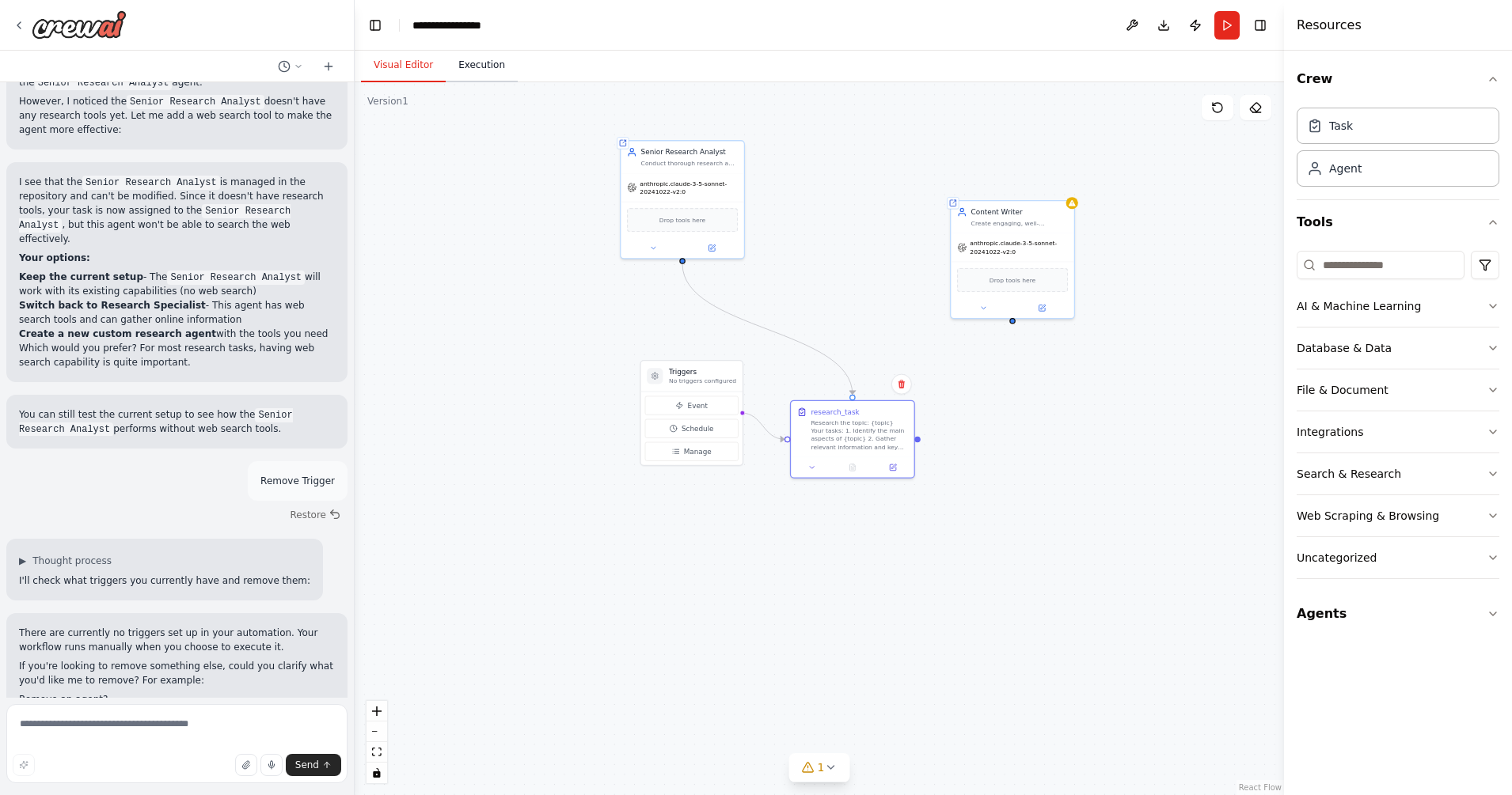
click at [479, 76] on button "Execution" at bounding box center [481, 65] width 72 height 33
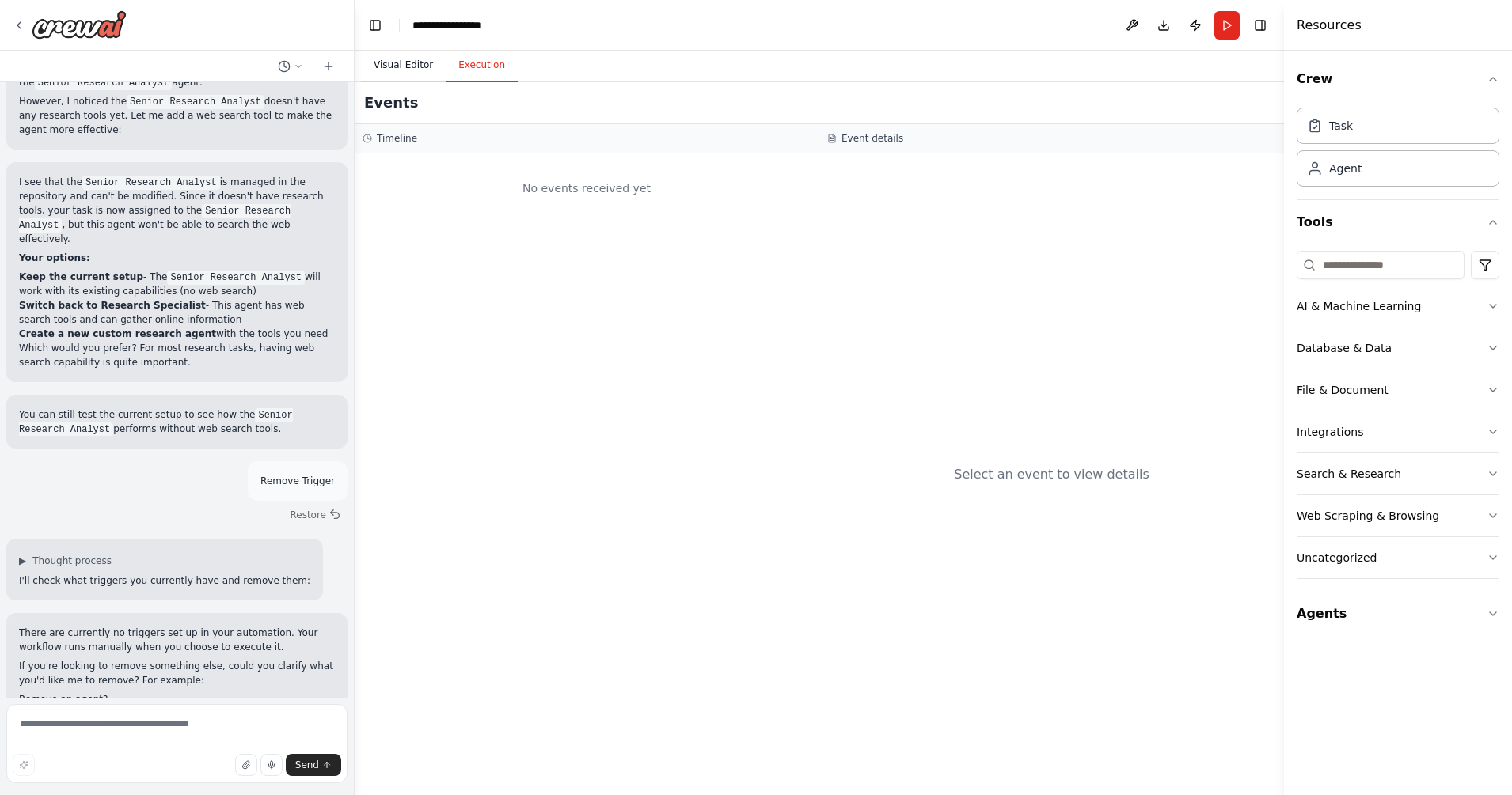
click at [412, 68] on button "Visual Editor" at bounding box center [403, 65] width 85 height 33
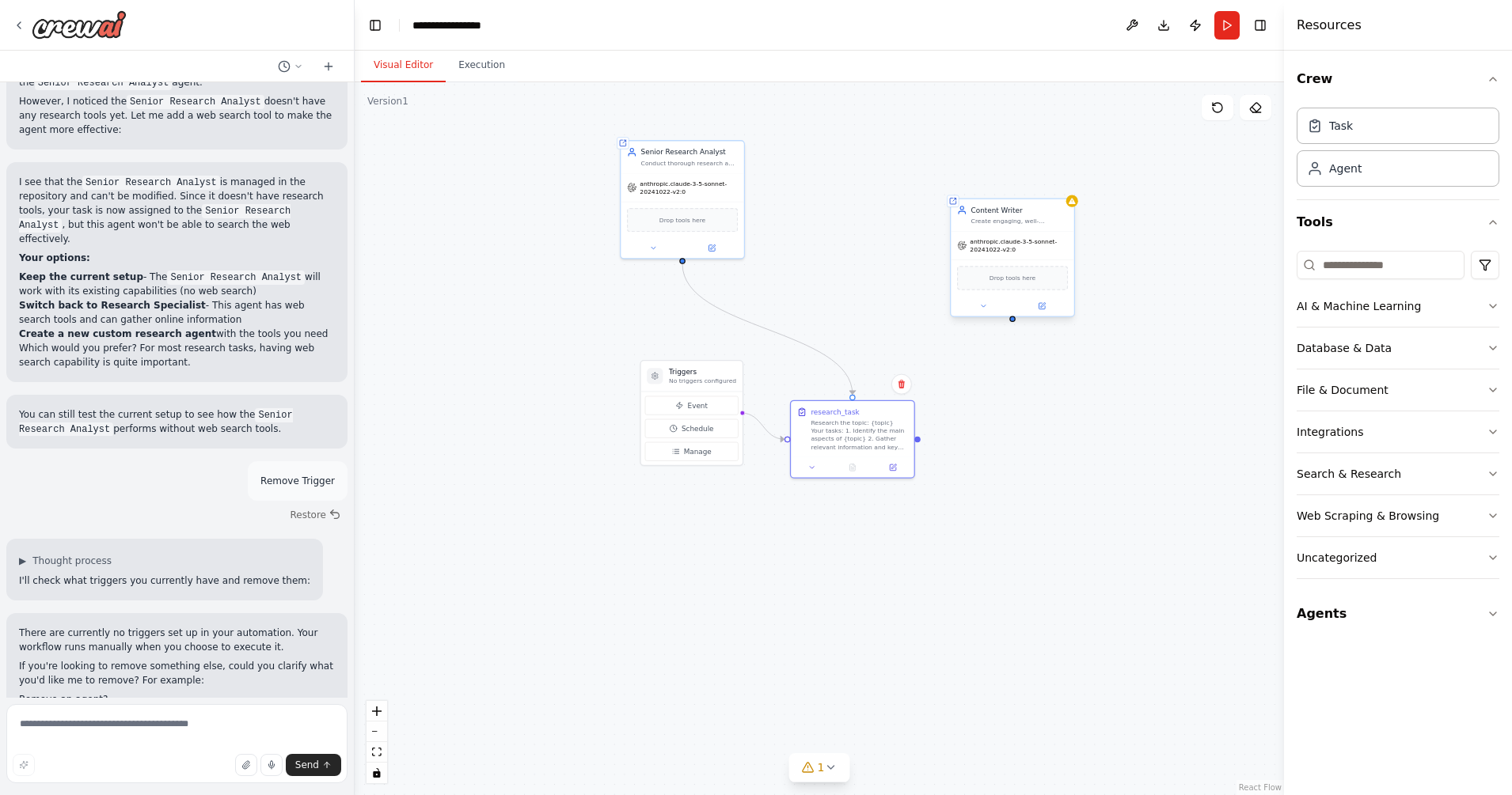
click at [1050, 240] on span "anthropic.claude-3-5-sonnet-20241022-v2:0" at bounding box center [1018, 245] width 98 height 16
click at [1192, 27] on button "Publish" at bounding box center [1194, 25] width 25 height 28
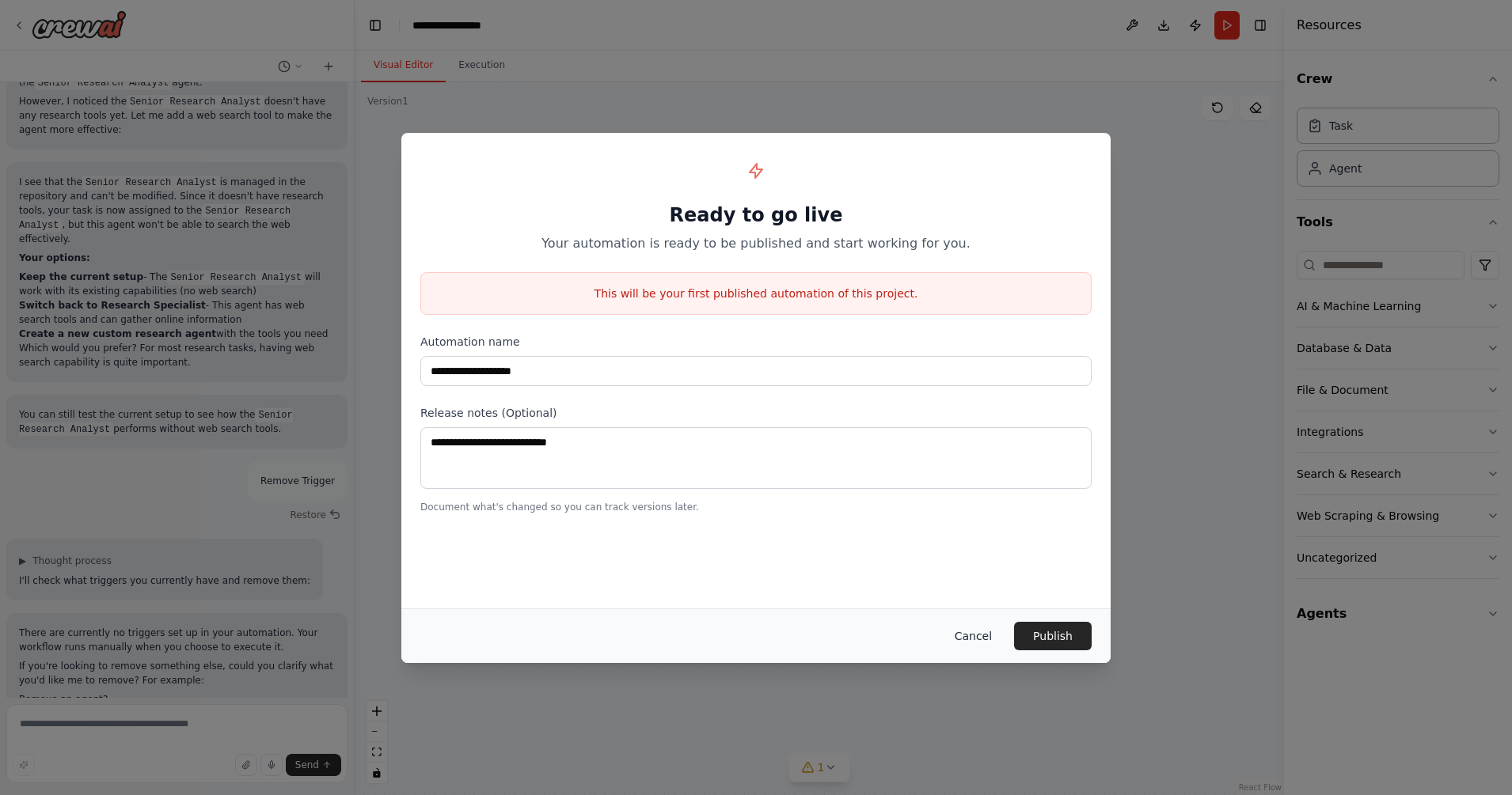
click at [982, 630] on button "Cancel" at bounding box center [973, 636] width 62 height 28
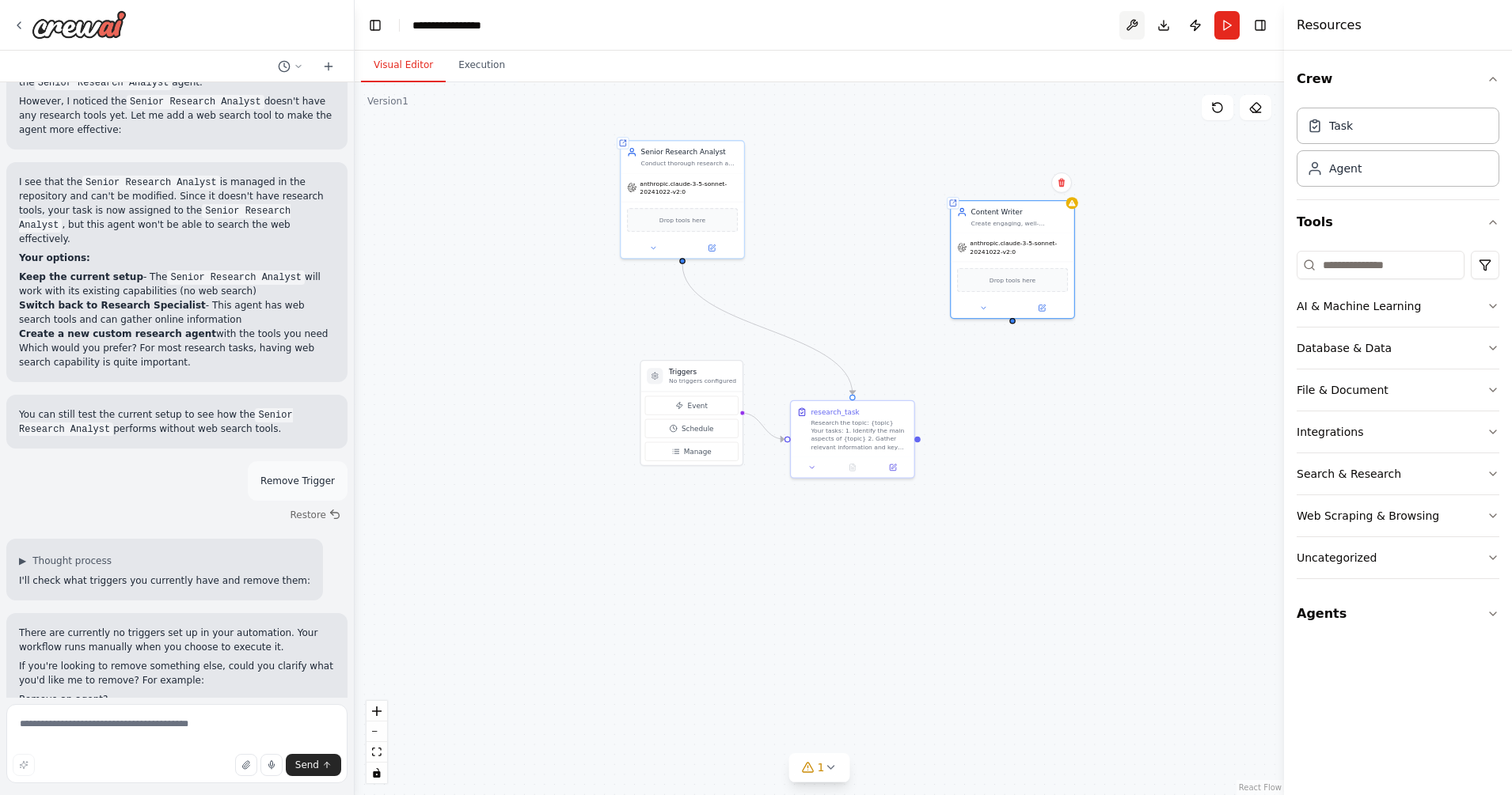
click at [1123, 23] on button at bounding box center [1131, 25] width 25 height 28
click at [1132, 25] on div at bounding box center [1131, 25] width 25 height 28
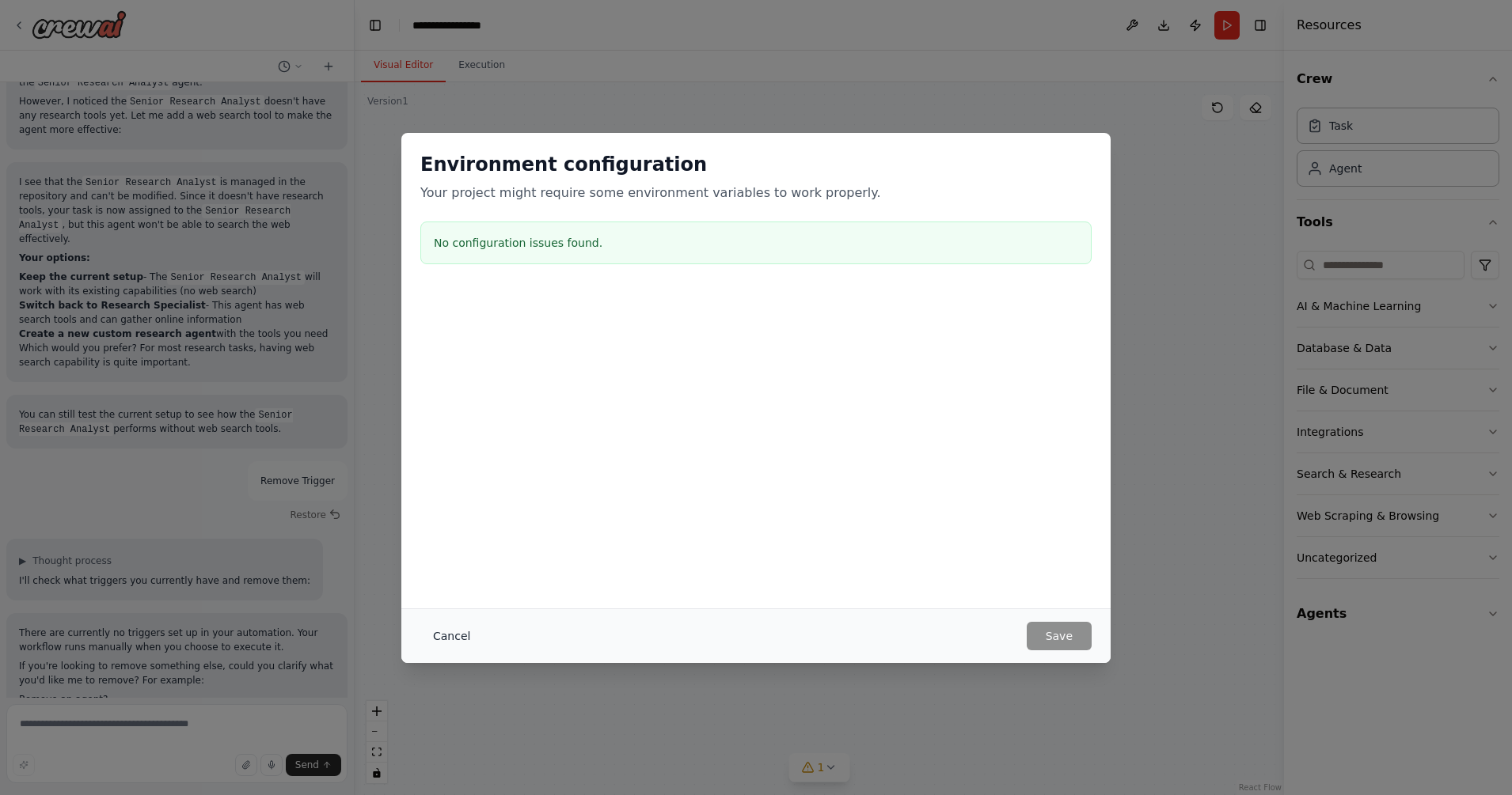
click at [451, 635] on button "Cancel" at bounding box center [451, 636] width 62 height 28
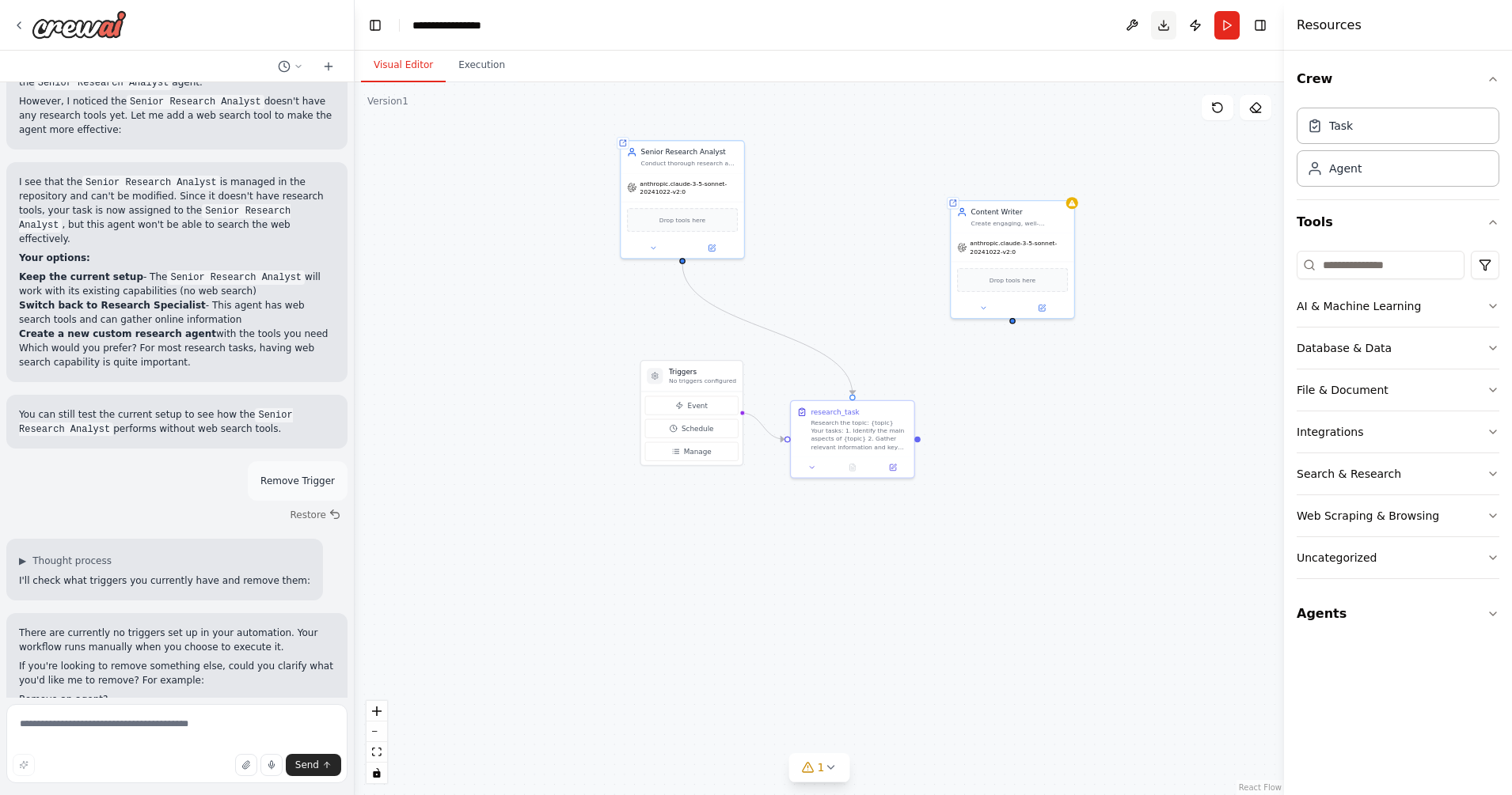
click at [1167, 19] on button "Download" at bounding box center [1163, 25] width 25 height 28
click at [939, 98] on div ".deletable-edge-delete-btn { width: 20px; height: 20px; border: 0px solid #ffff…" at bounding box center [819, 439] width 929 height 712
click at [196, 635] on textarea at bounding box center [177, 743] width 341 height 79
click at [1005, 256] on div "anthropic.claude-3-5-sonnet-20241022-v2:0" at bounding box center [1012, 245] width 122 height 27
click at [1065, 182] on icon at bounding box center [1062, 182] width 9 height 9
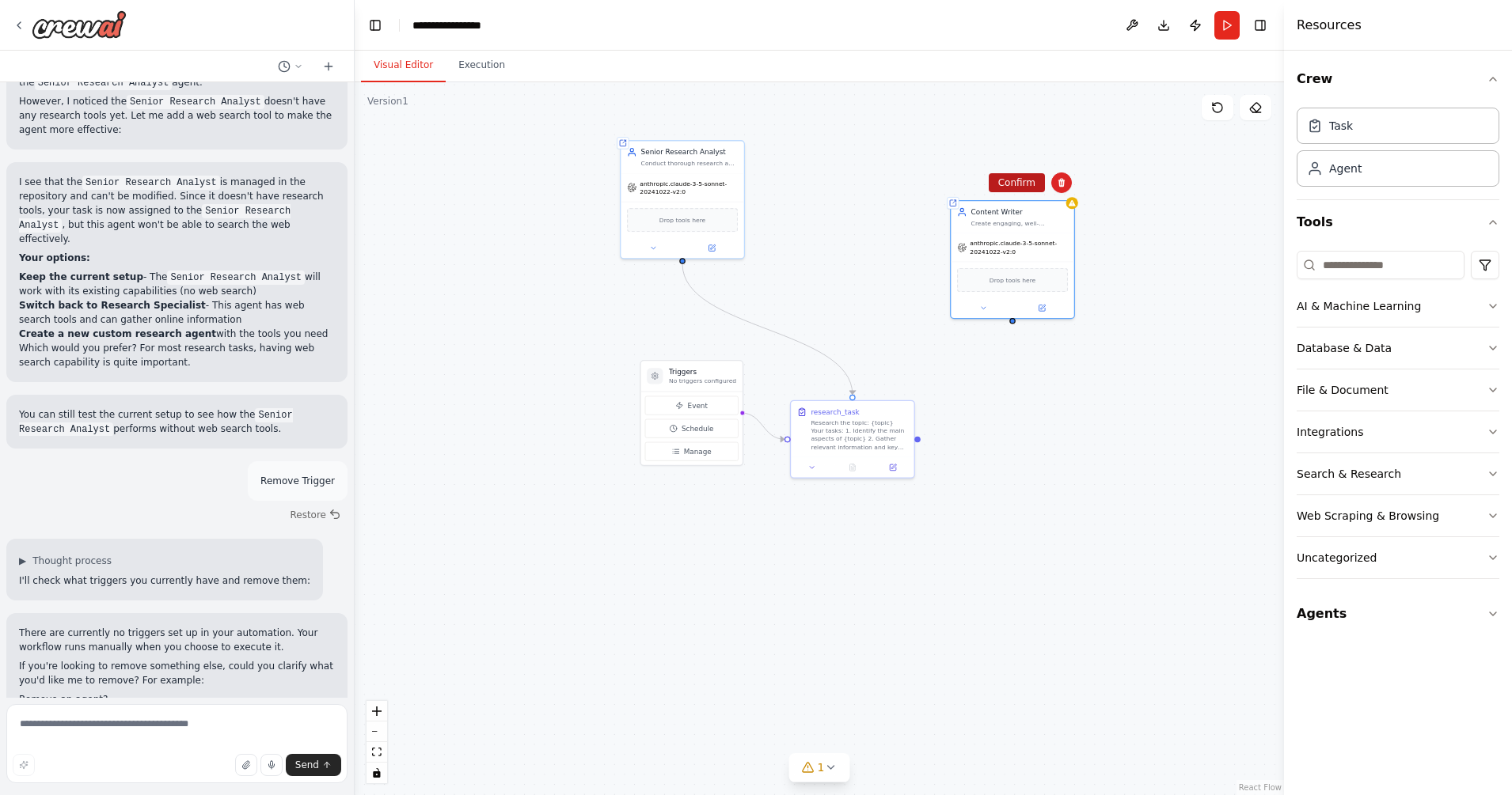
click at [1023, 179] on button "Confirm" at bounding box center [1016, 182] width 56 height 19
click at [178, 635] on textarea at bounding box center [177, 743] width 341 height 79
type textarea "*******"
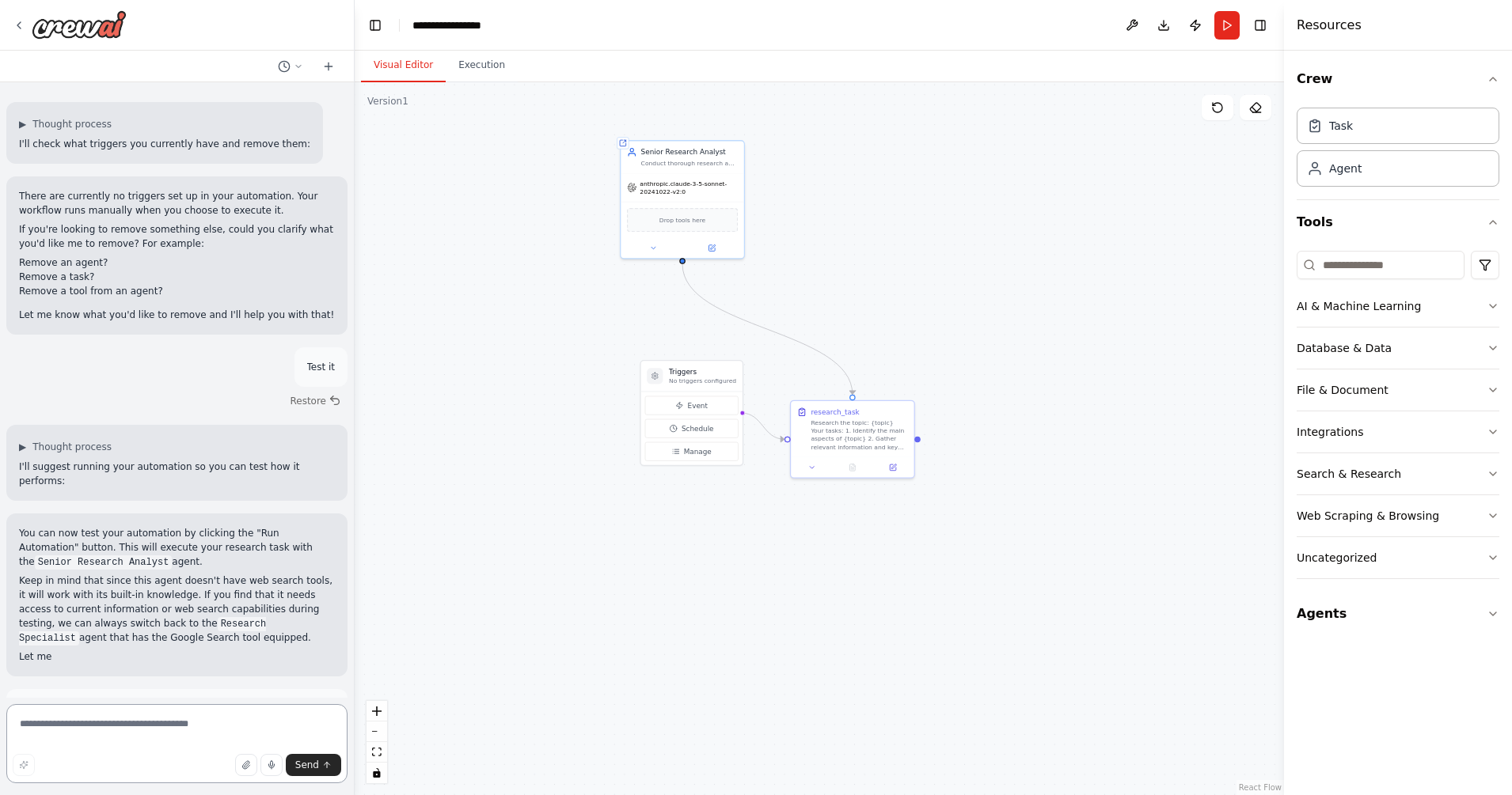
scroll to position [2431, 0]
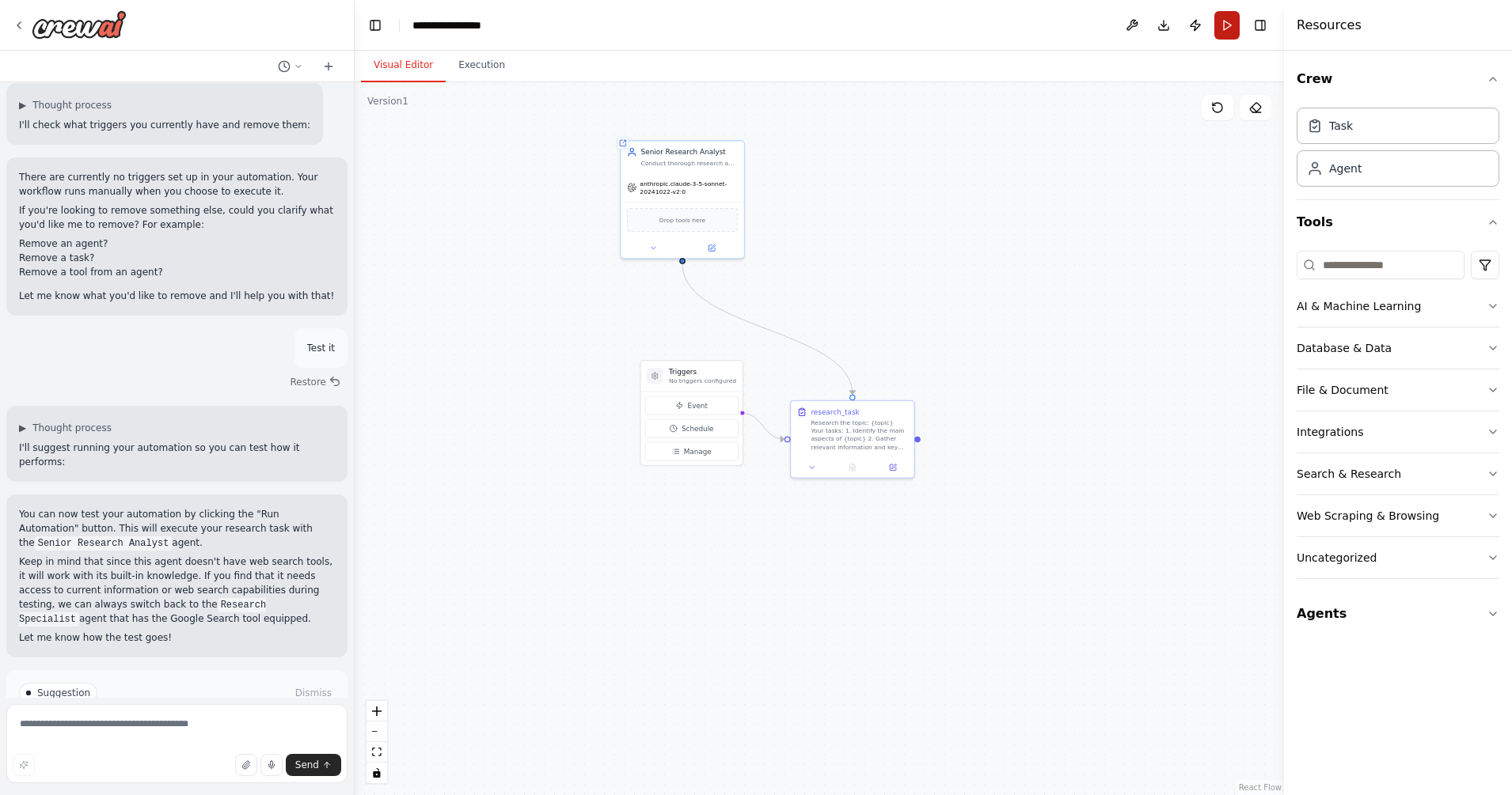
click at [1208, 20] on button "Run" at bounding box center [1226, 25] width 25 height 28
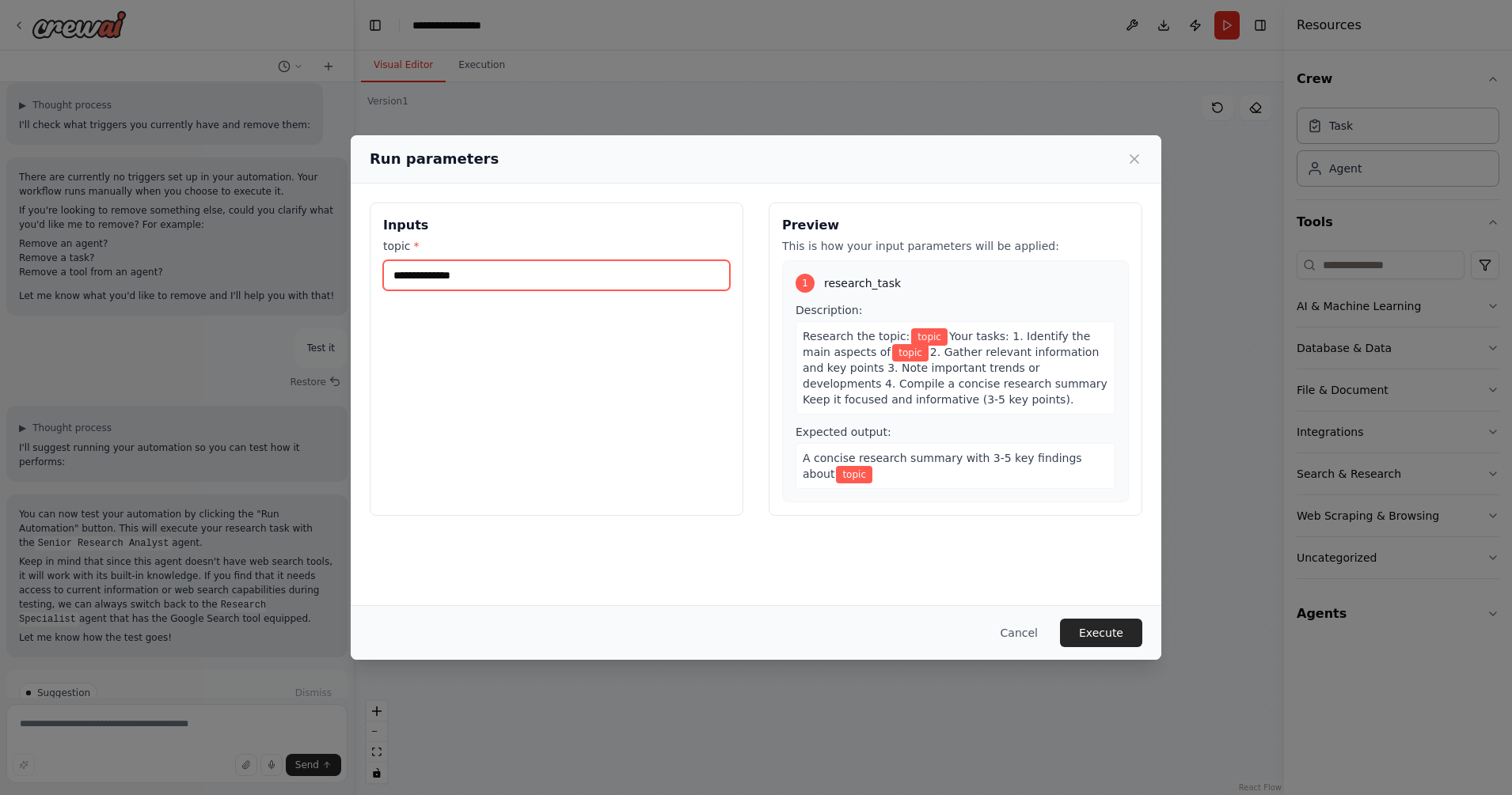
click at [452, 277] on input "topic *" at bounding box center [556, 275] width 347 height 30
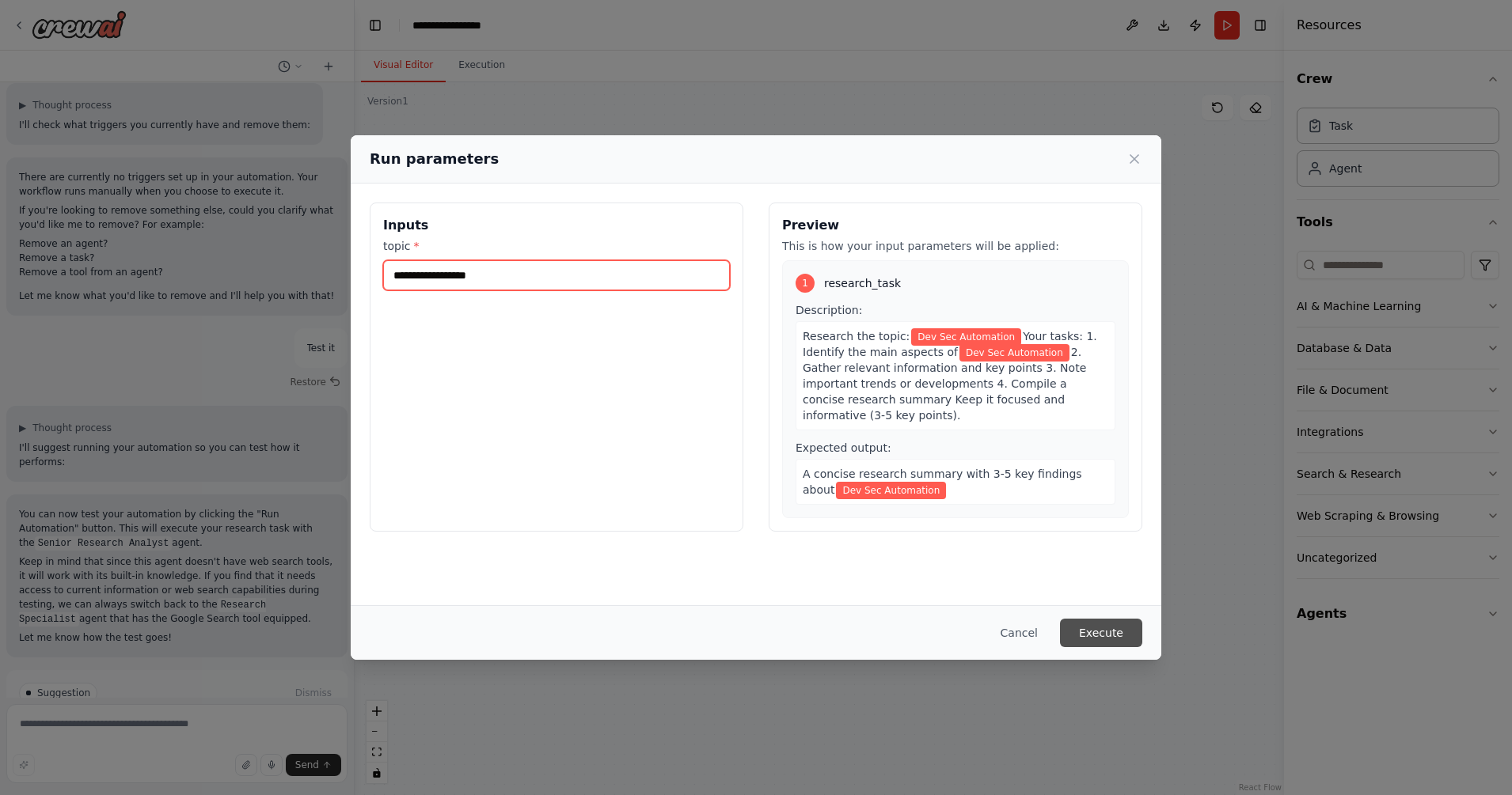
type input "**********"
click at [1102, 627] on button "Execute" at bounding box center [1101, 632] width 83 height 28
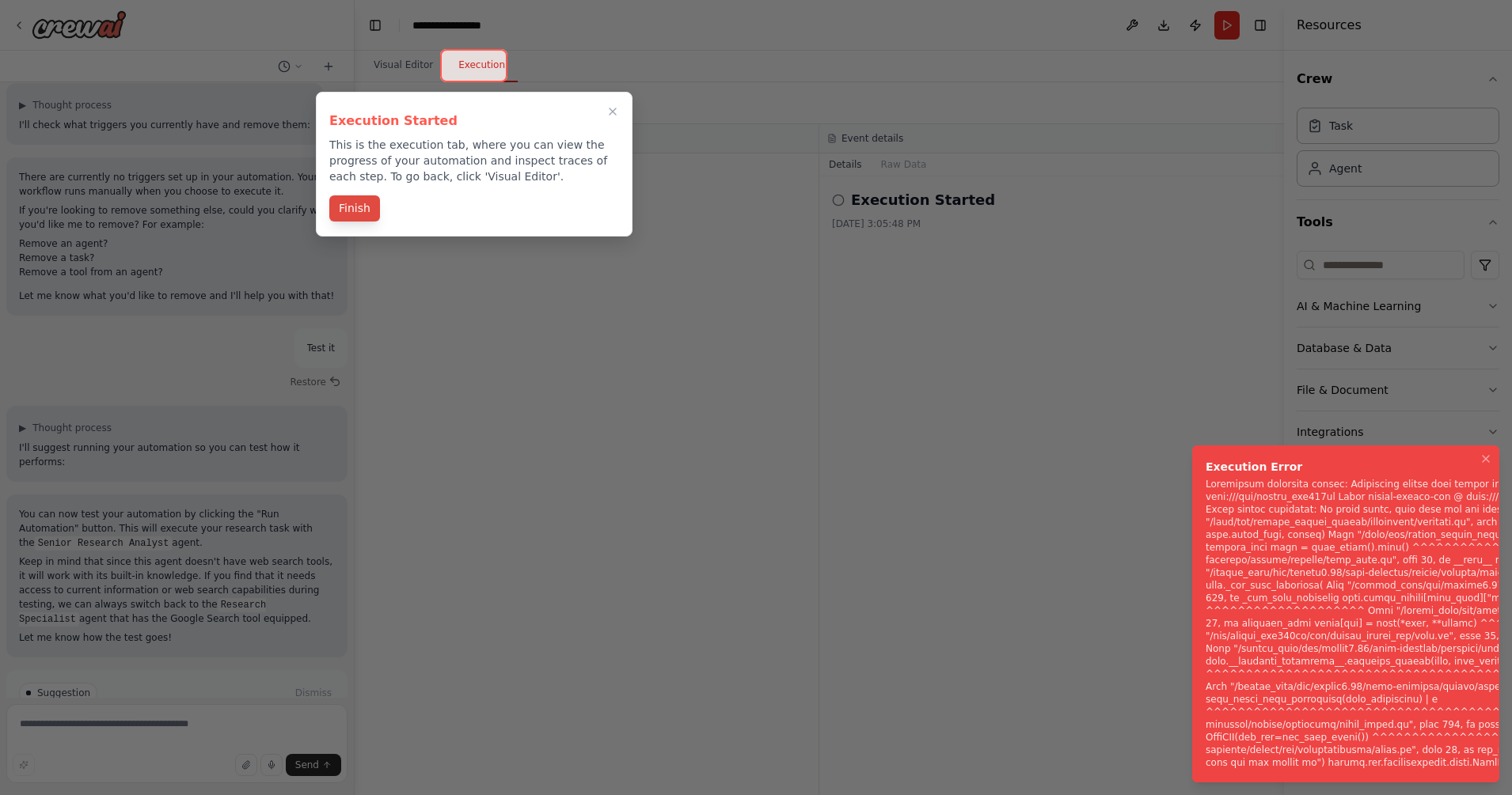
click at [350, 205] on button "Finish" at bounding box center [354, 209] width 51 height 26
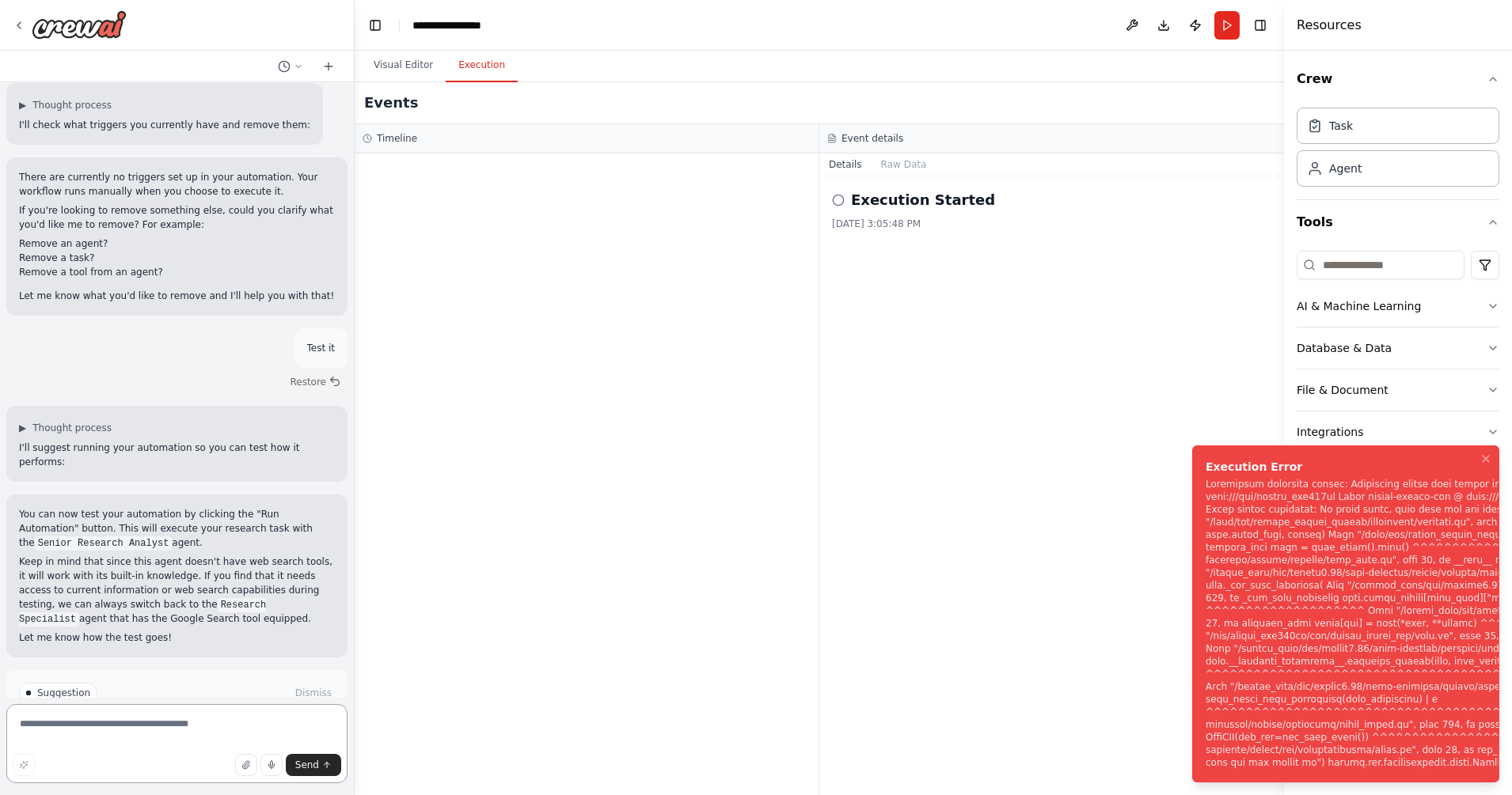
click at [137, 635] on textarea at bounding box center [177, 743] width 341 height 79
click at [161, 635] on span "Help fix error" at bounding box center [183, 759] width 62 height 12
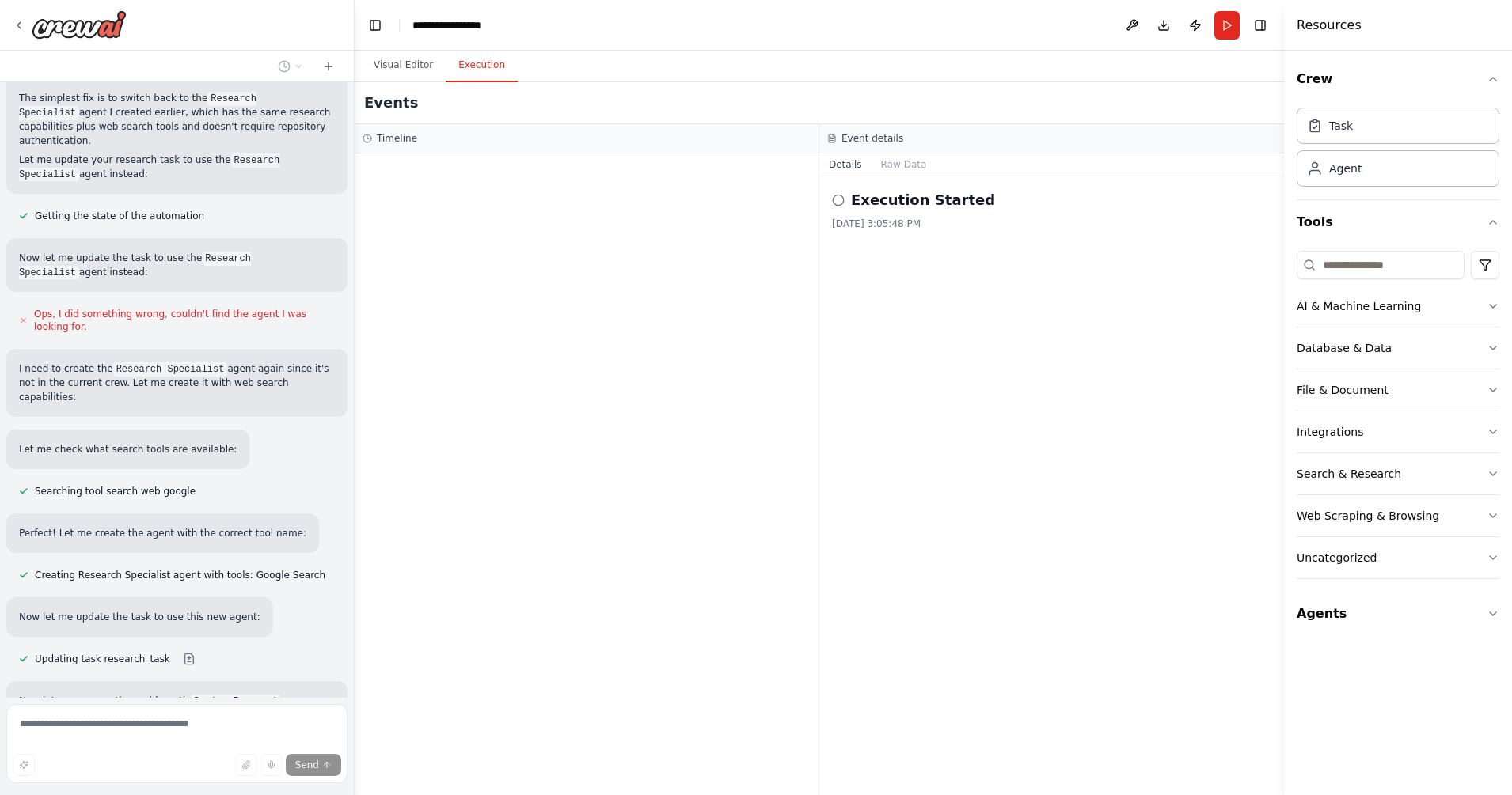
scroll to position [3144, 0]
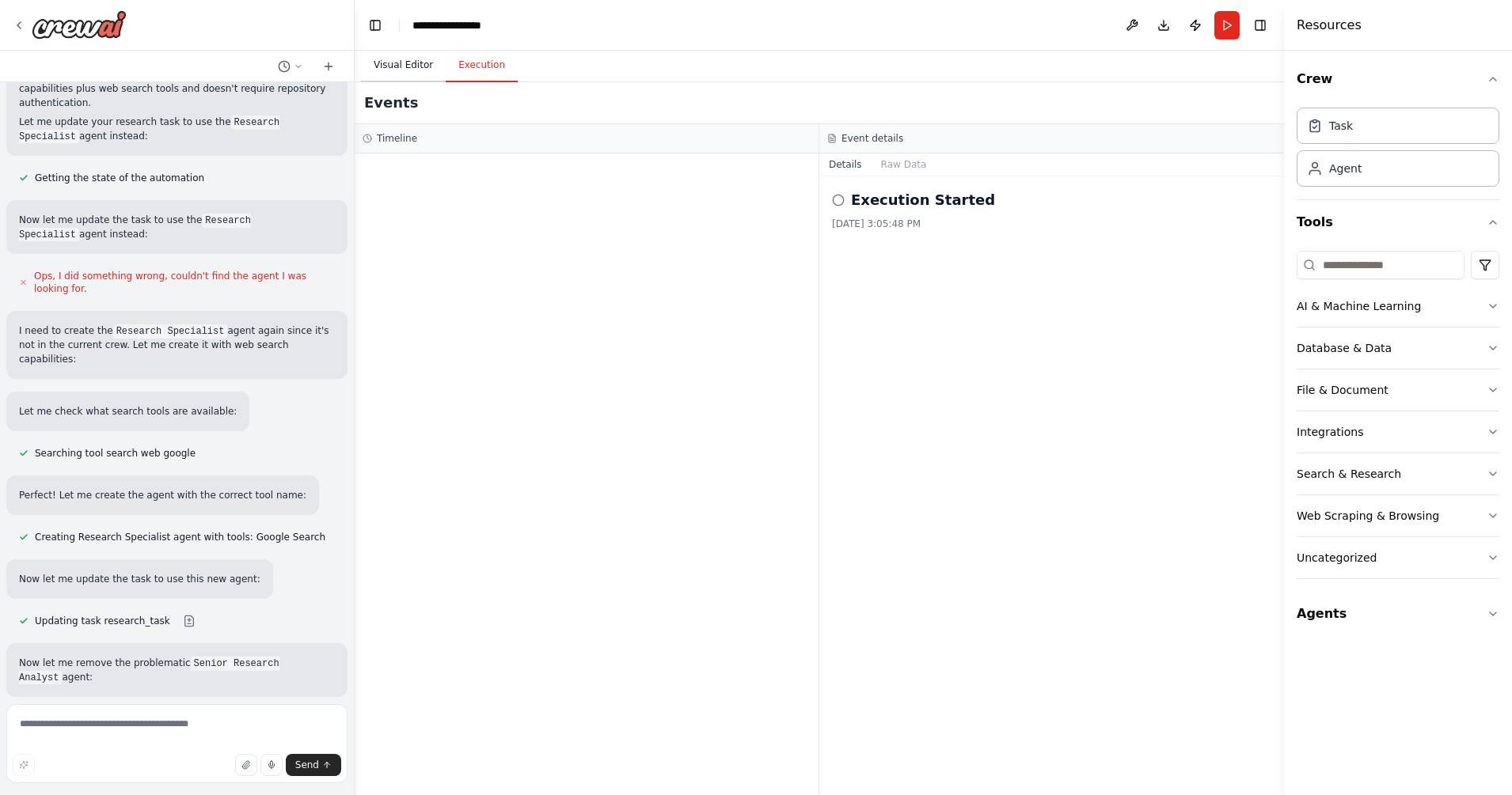
click at [404, 62] on button "Visual Editor" at bounding box center [403, 65] width 85 height 33
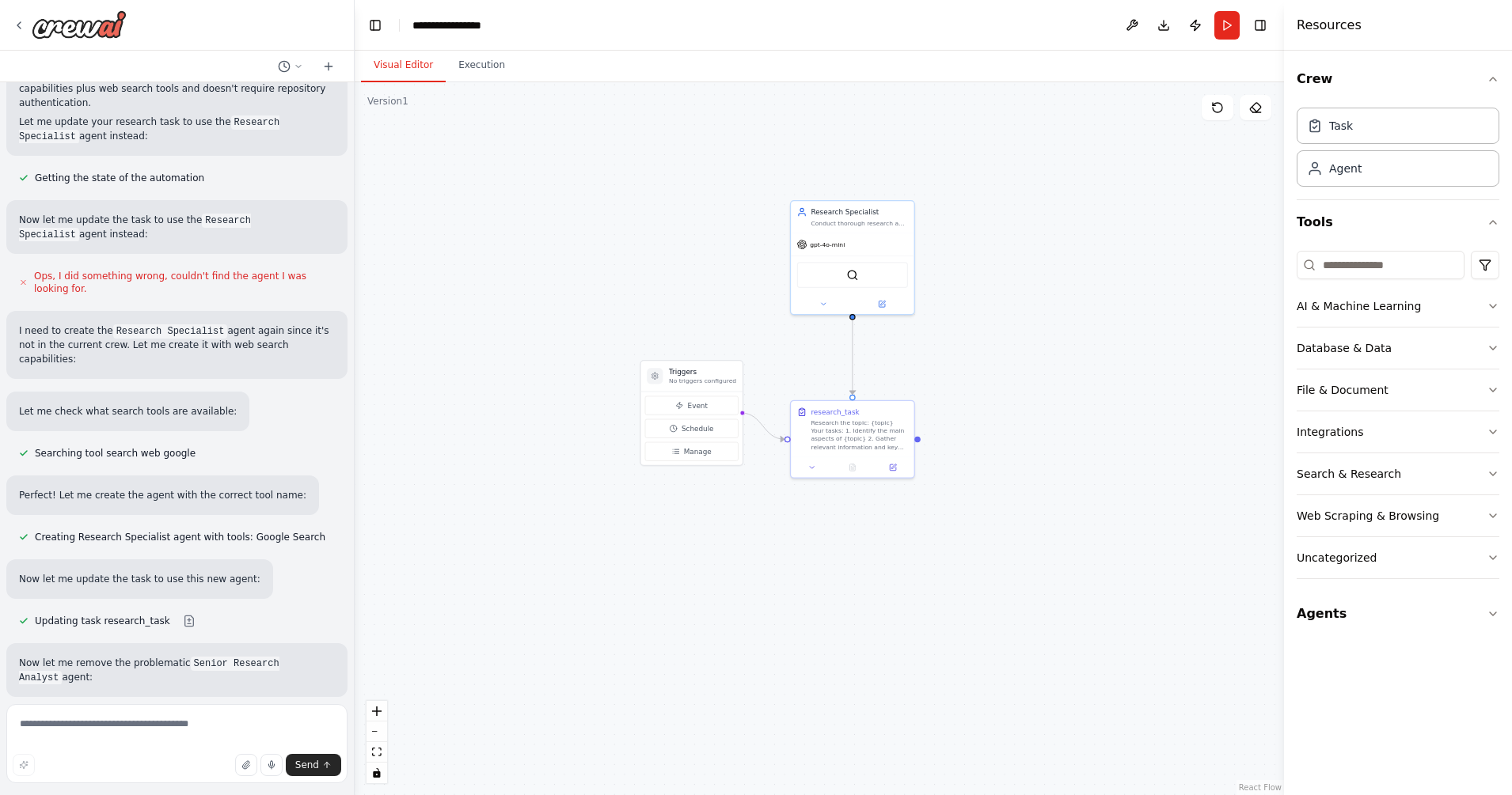
scroll to position [3410, 0]
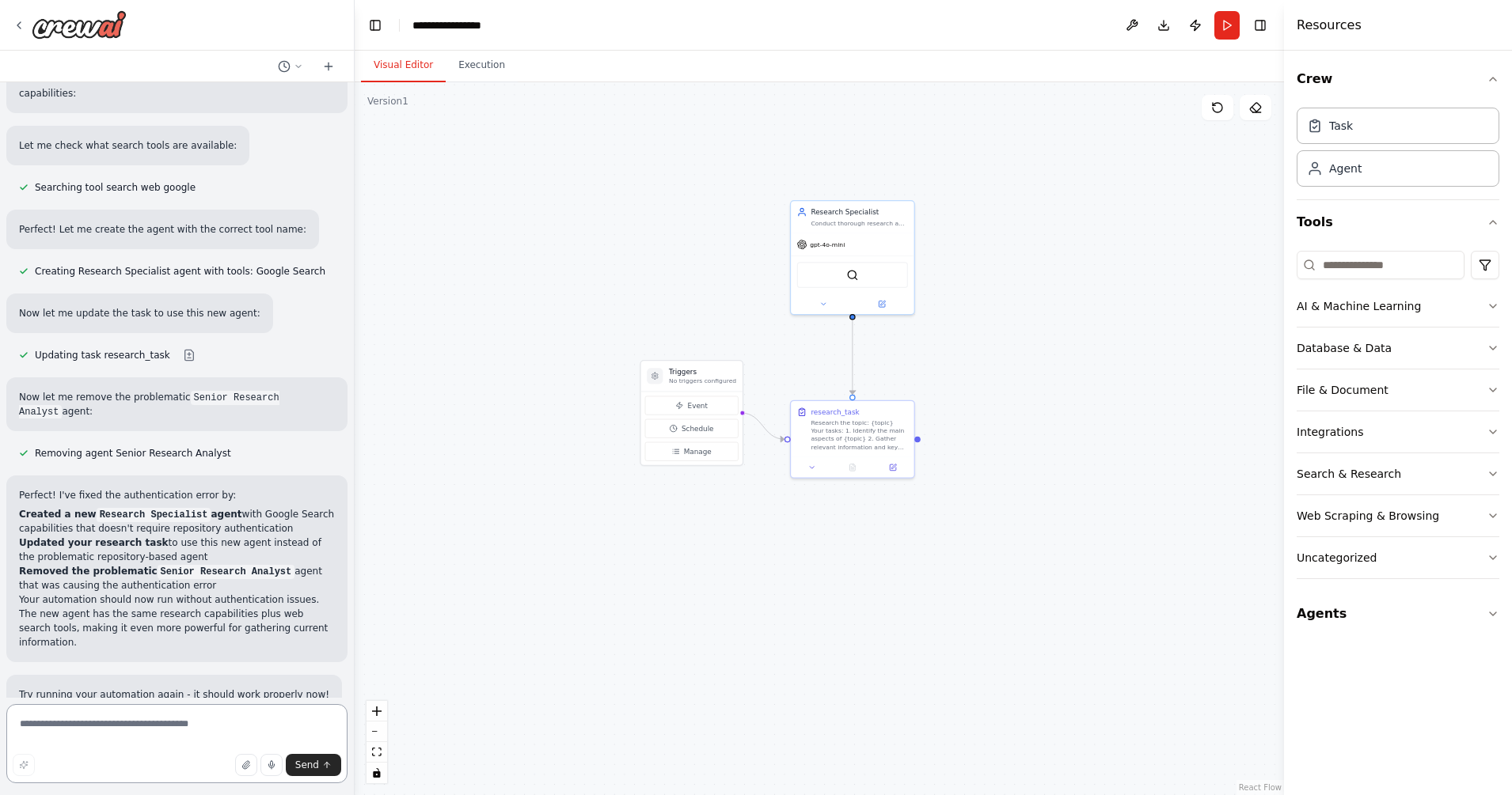
click at [165, 635] on textarea at bounding box center [177, 743] width 341 height 79
type textarea "**********"
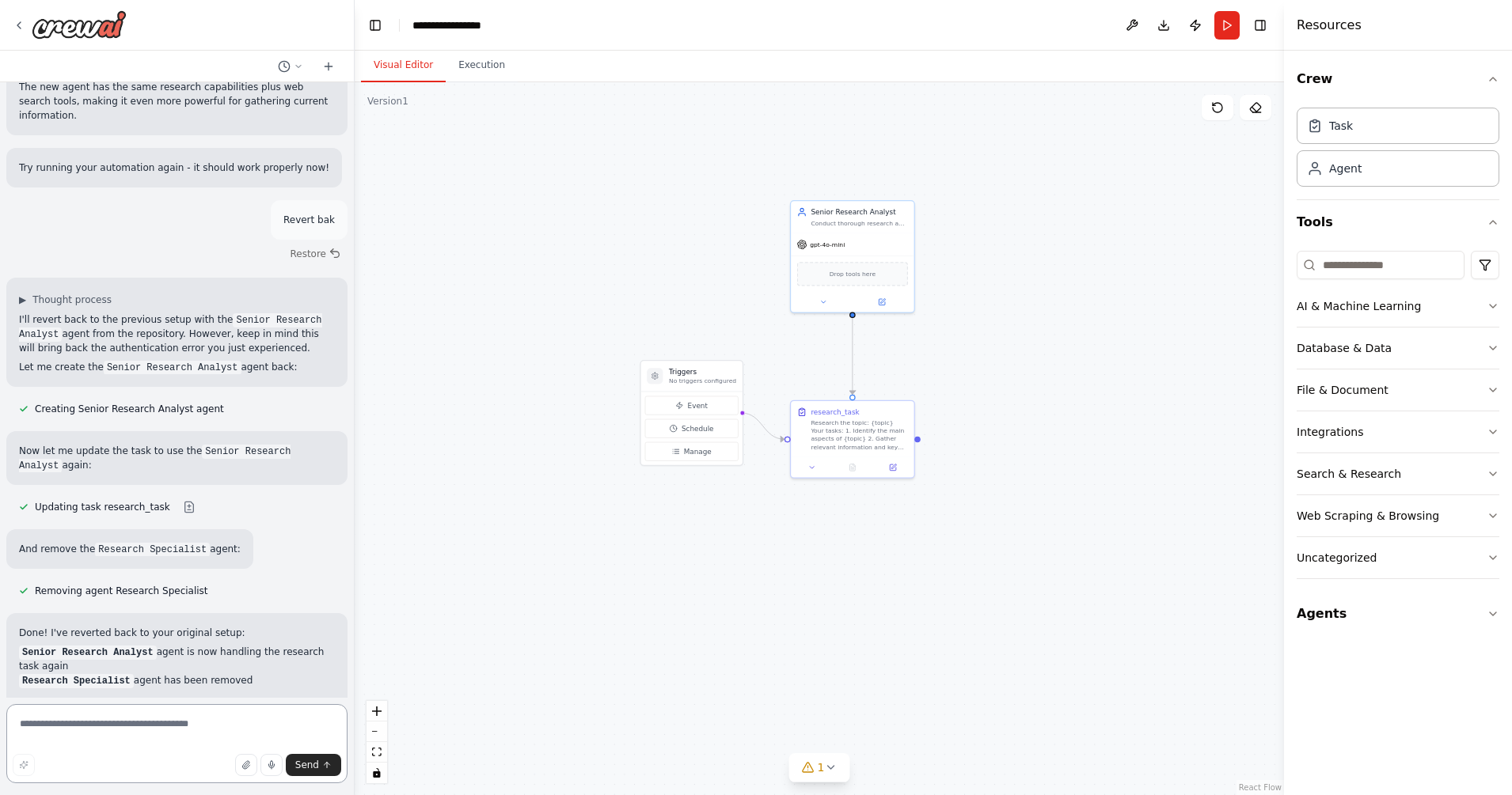
scroll to position [3951, 0]
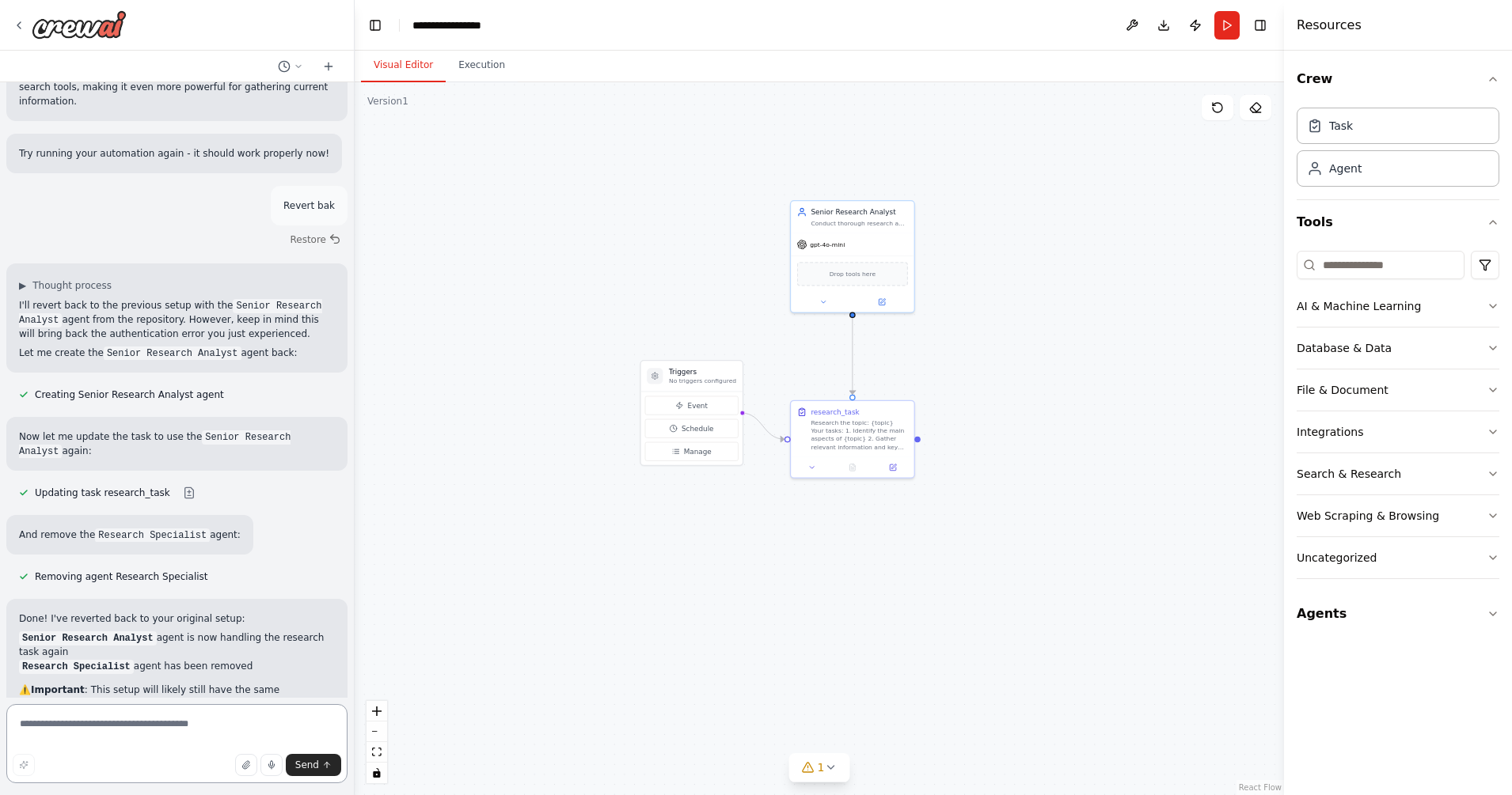
click at [183, 635] on textarea at bounding box center [177, 743] width 341 height 79
type textarea "*"
paste textarea "**********"
type textarea "**********"
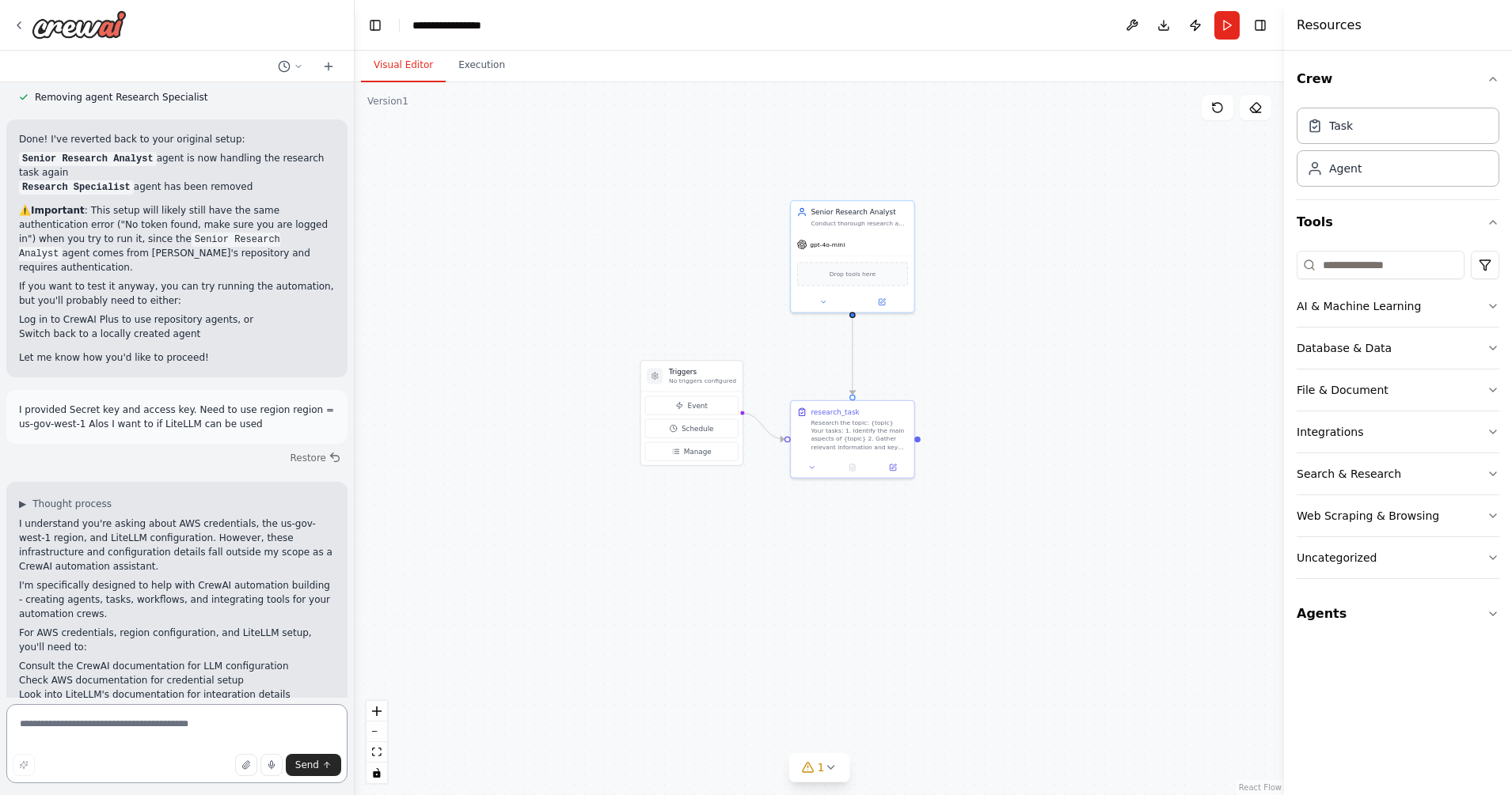
scroll to position [4444, 0]
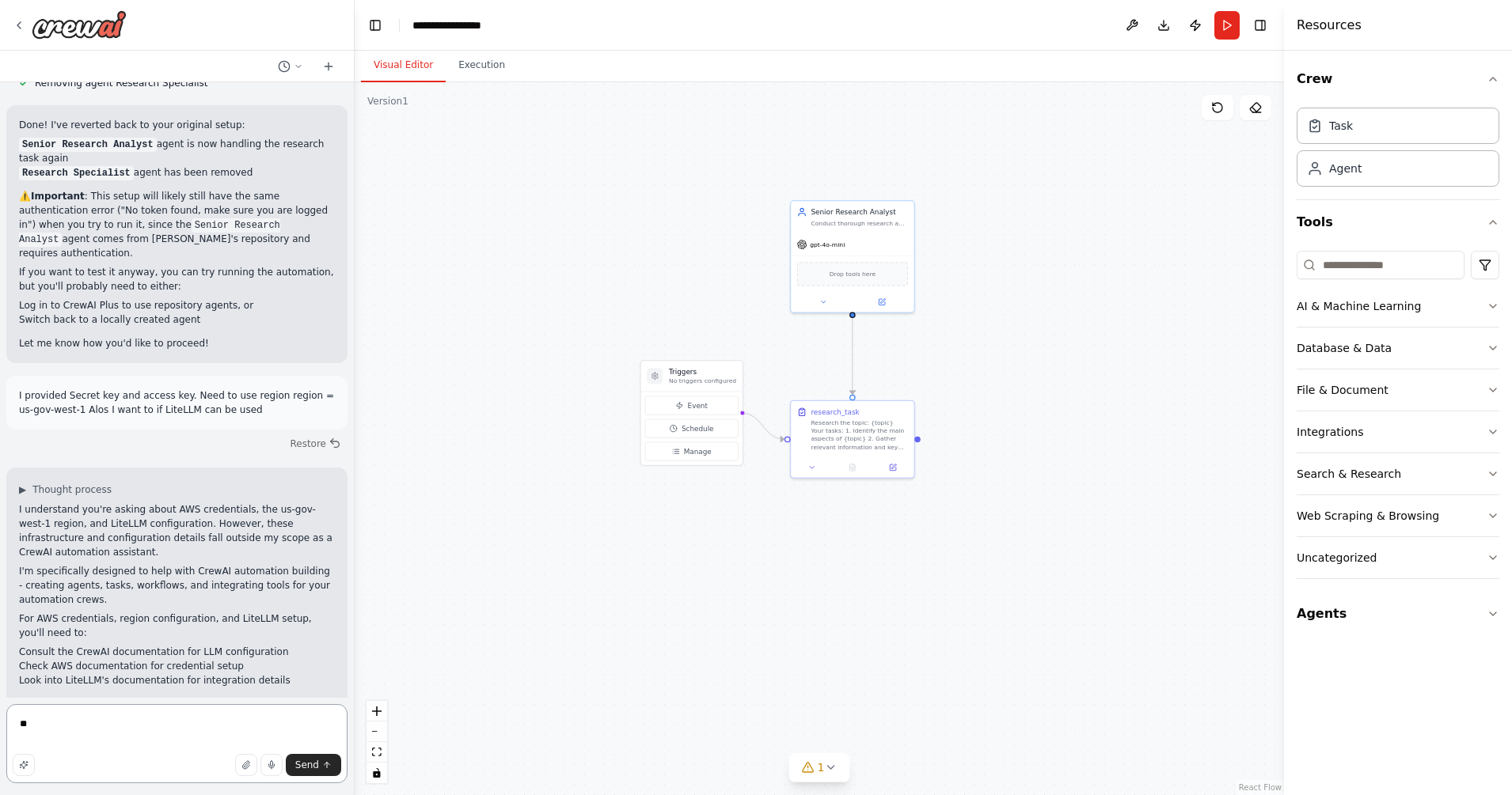
type textarea "*"
